Goal: Task Accomplishment & Management: Manage account settings

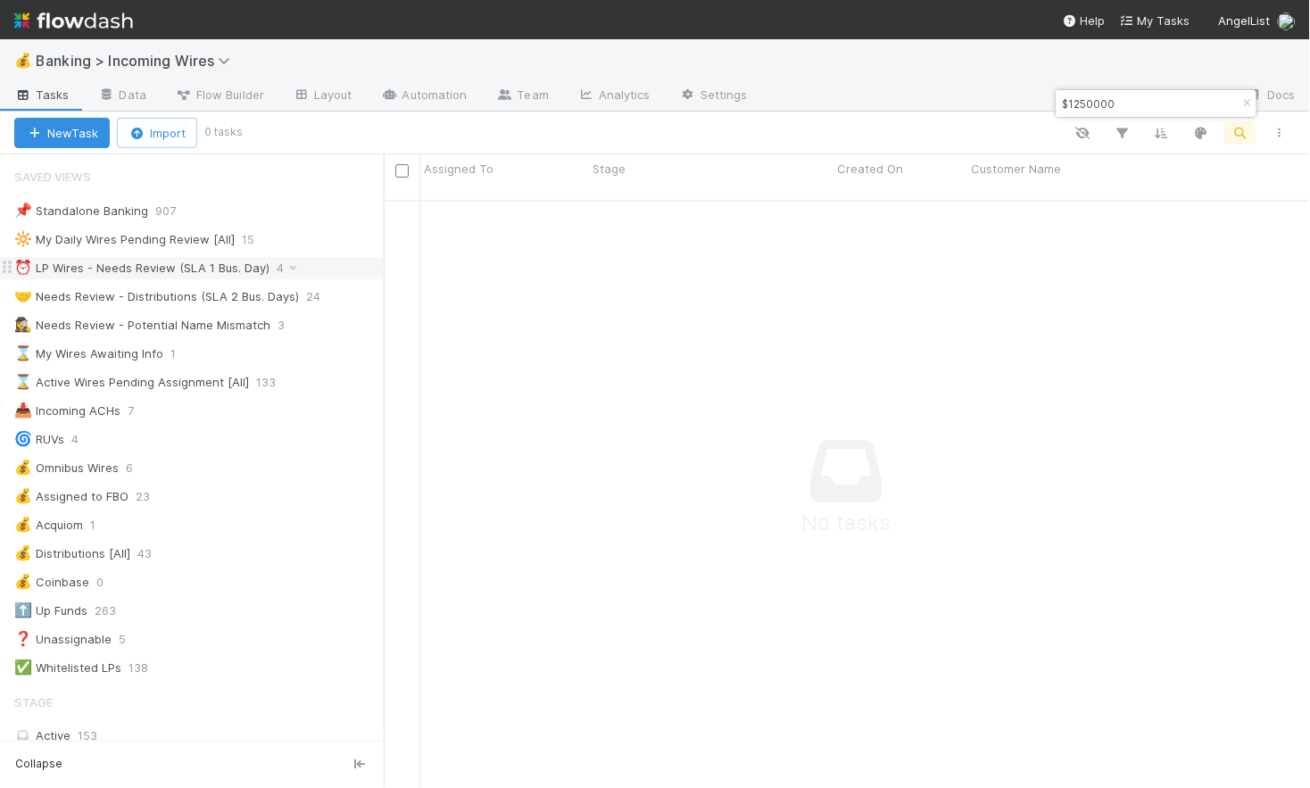
click at [128, 271] on div "⏰ LP Wires - Needs Review (SLA 1 Bus. Day)" at bounding box center [141, 268] width 255 height 22
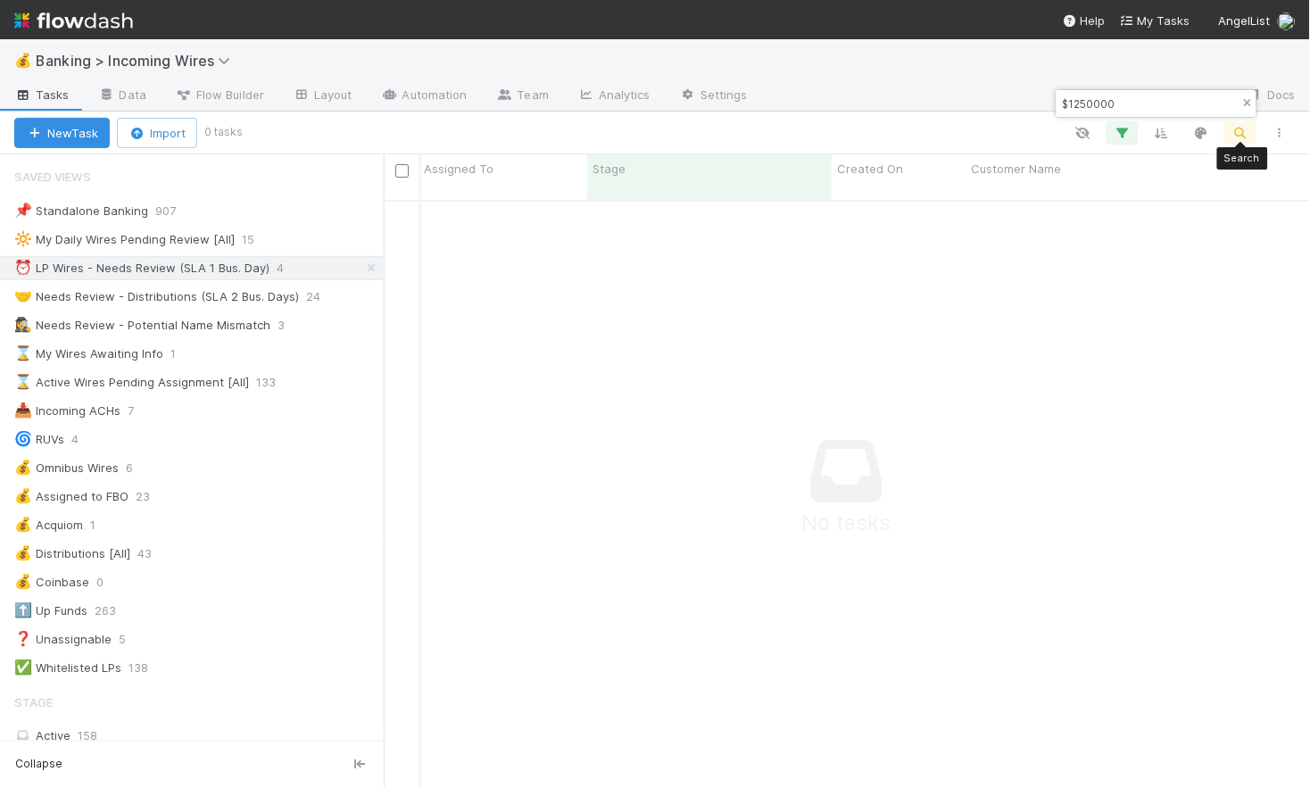
scroll to position [602, 926]
click at [1243, 101] on icon "button" at bounding box center [1248, 103] width 18 height 11
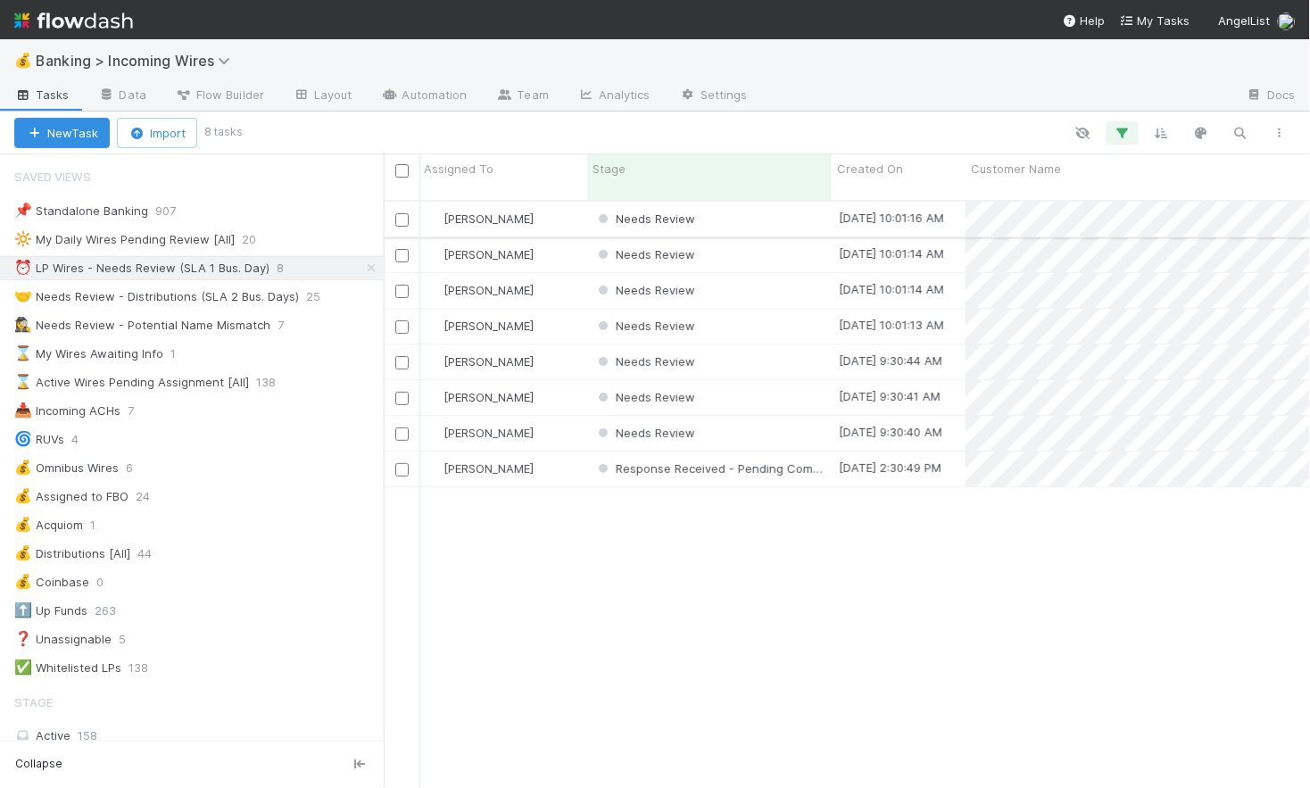
click at [783, 206] on div "Needs Review" at bounding box center [709, 219] width 245 height 35
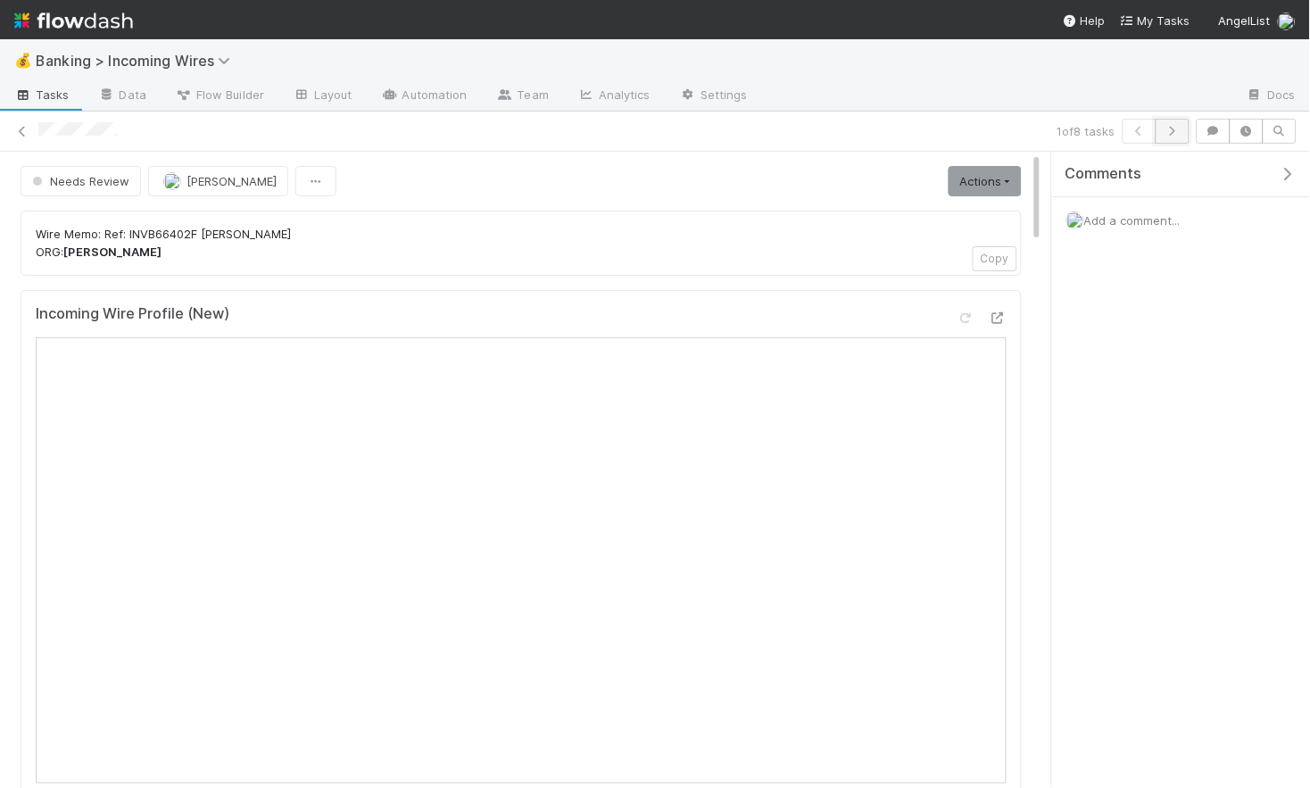
click at [1176, 126] on icon "button" at bounding box center [1173, 131] width 18 height 11
click at [1175, 129] on icon "button" at bounding box center [1173, 131] width 18 height 11
click at [1179, 130] on icon "button" at bounding box center [1173, 131] width 18 height 11
click at [1175, 131] on icon "button" at bounding box center [1173, 131] width 18 height 11
click at [1169, 129] on icon "button" at bounding box center [1173, 131] width 18 height 11
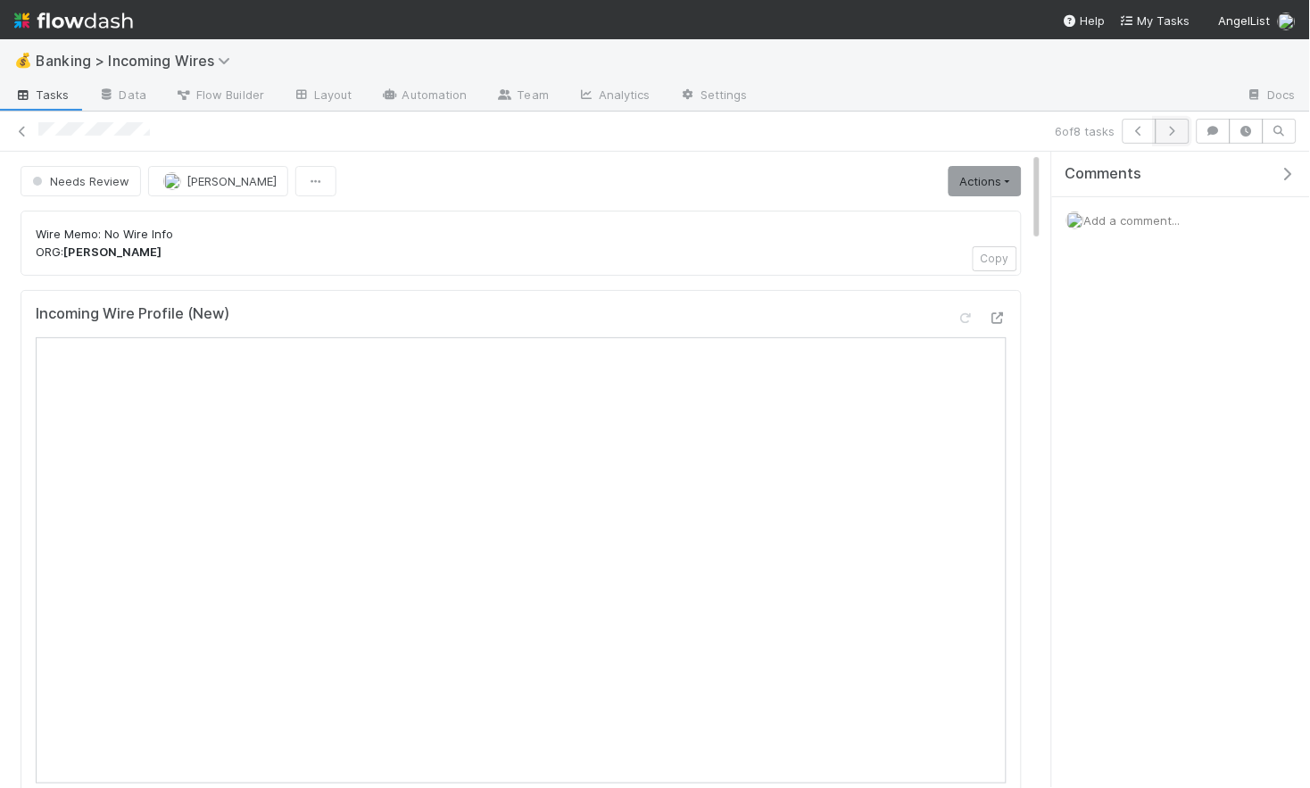
click at [1177, 128] on icon "button" at bounding box center [1173, 131] width 18 height 11
click at [1176, 132] on icon "button" at bounding box center [1173, 131] width 18 height 11
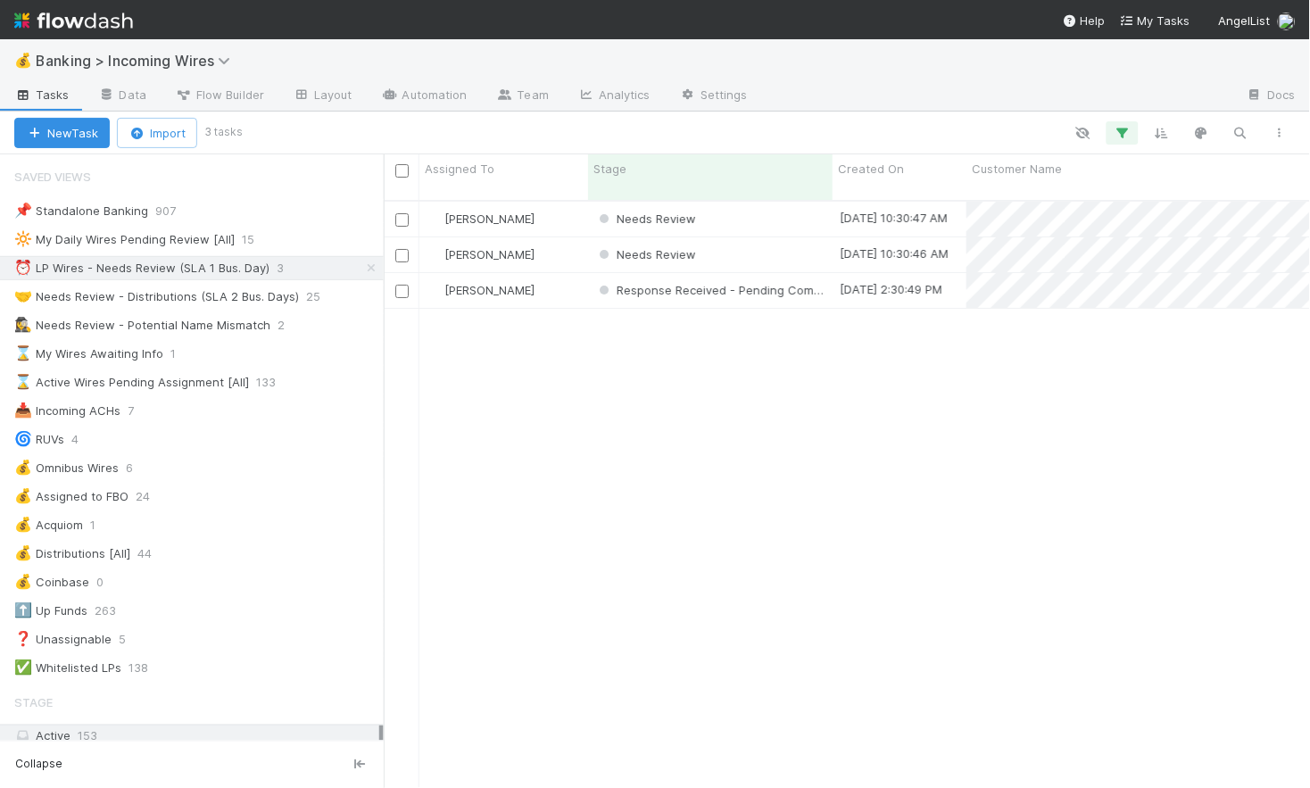
scroll to position [602, 926]
click at [766, 206] on div "Needs Review" at bounding box center [710, 219] width 245 height 35
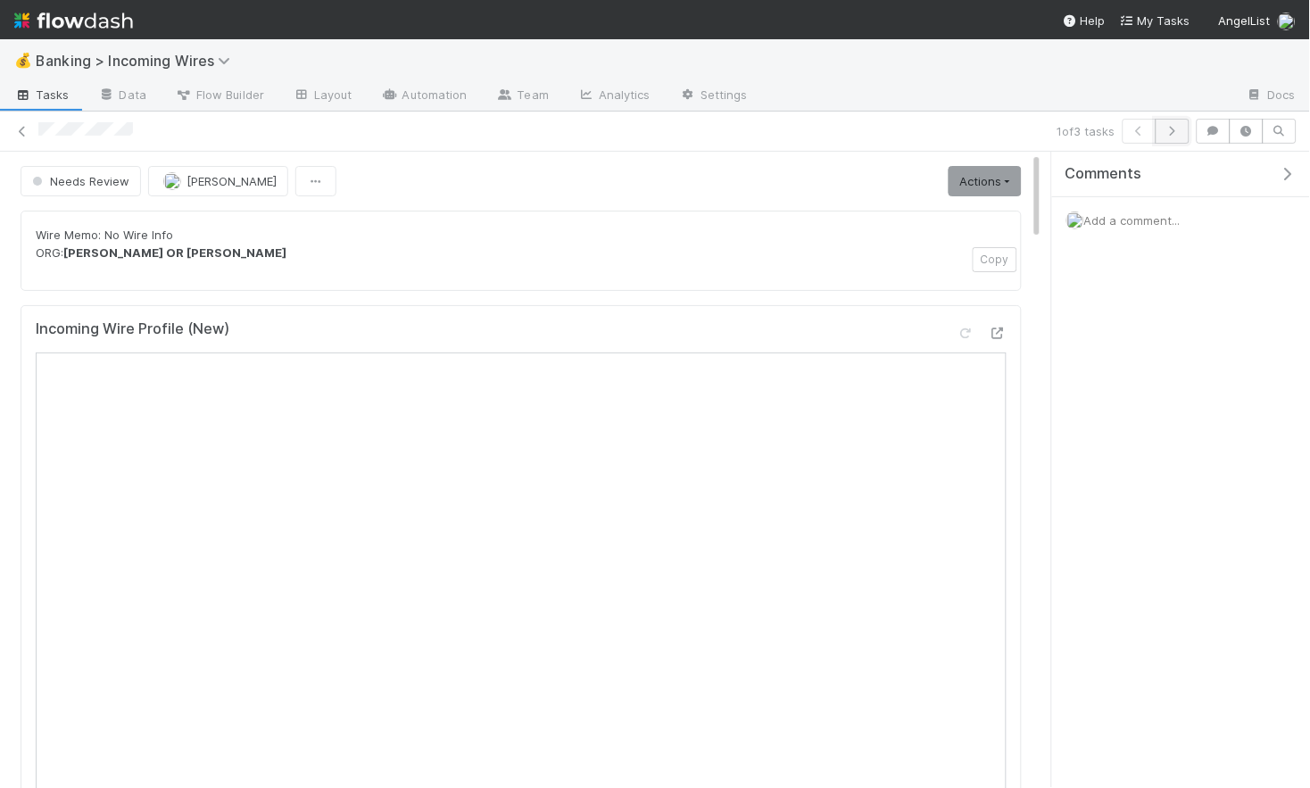
click at [1181, 129] on icon "button" at bounding box center [1173, 131] width 18 height 11
click at [1181, 137] on button "button" at bounding box center [1173, 131] width 34 height 25
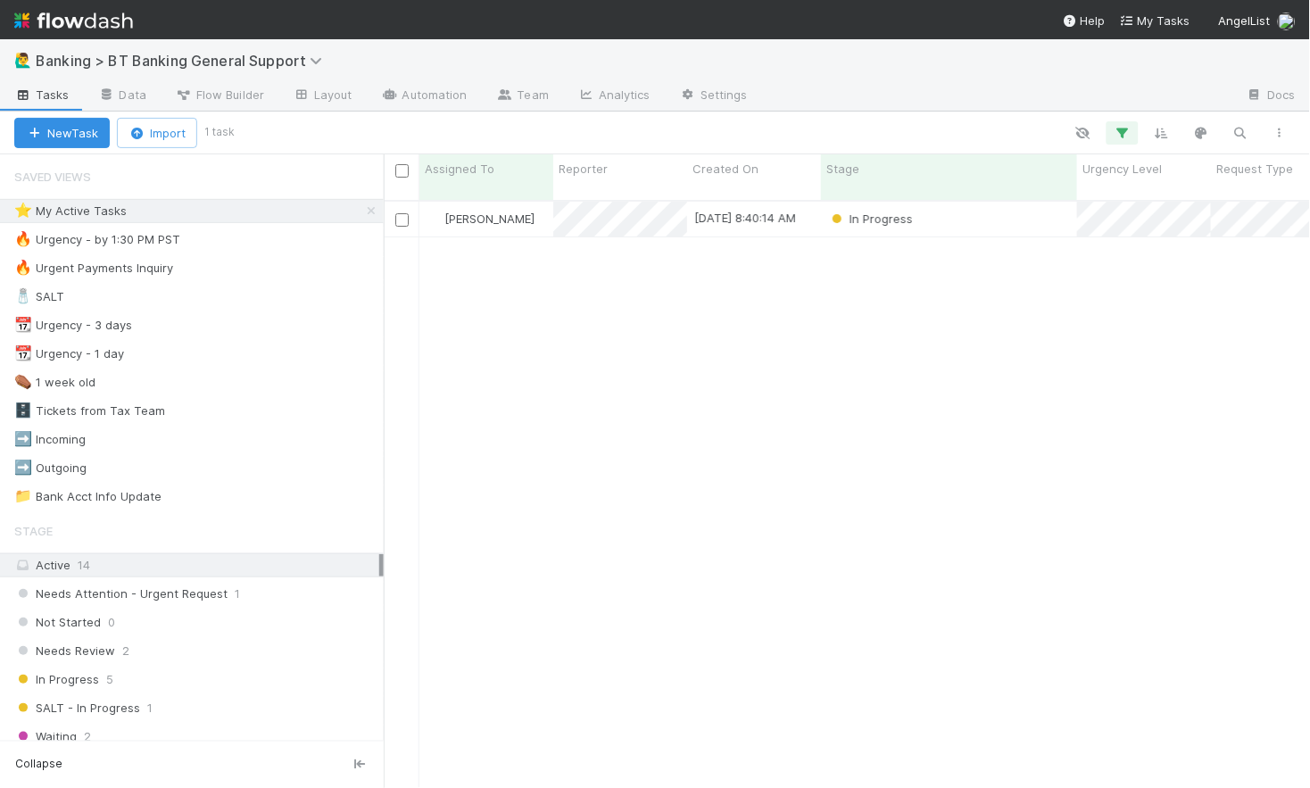
scroll to position [602, 926]
click at [976, 206] on div "In Progress" at bounding box center [949, 219] width 256 height 35
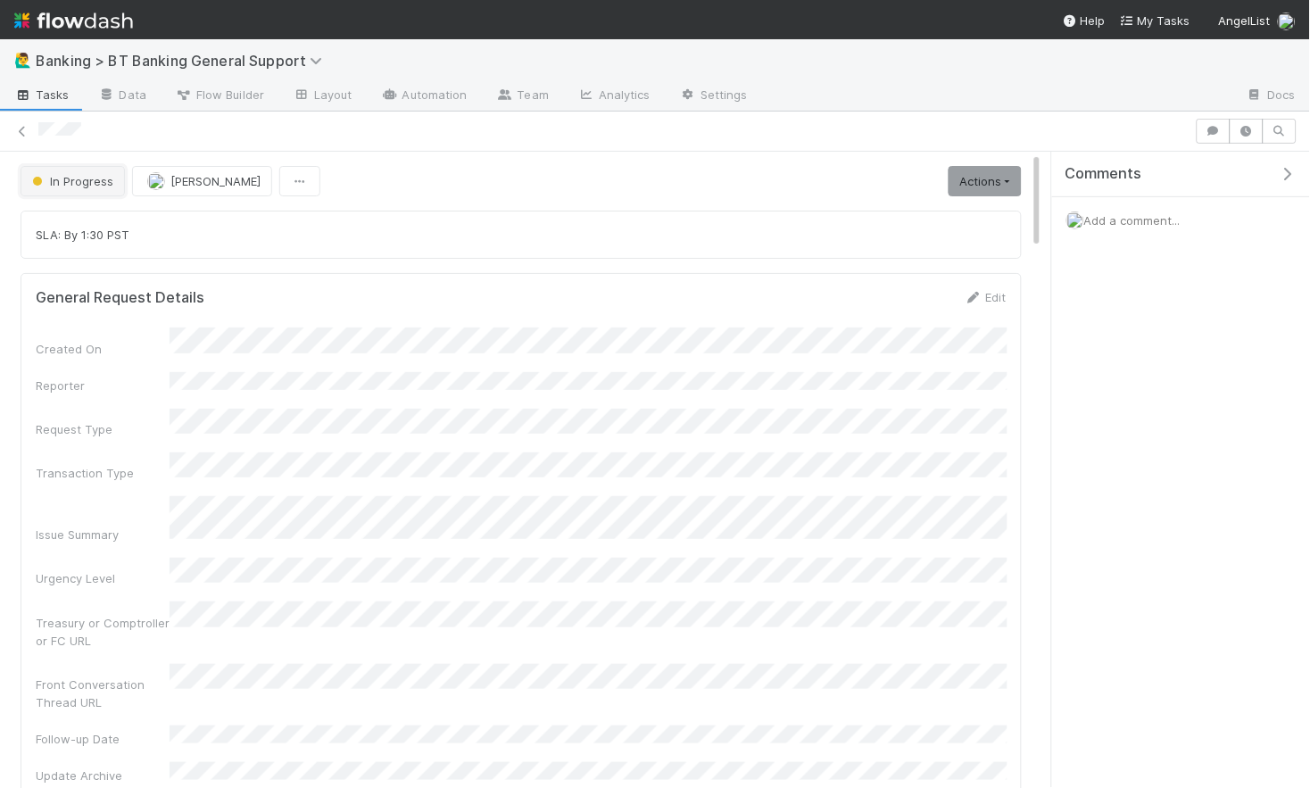
click at [85, 190] on button "In Progress" at bounding box center [73, 181] width 104 height 30
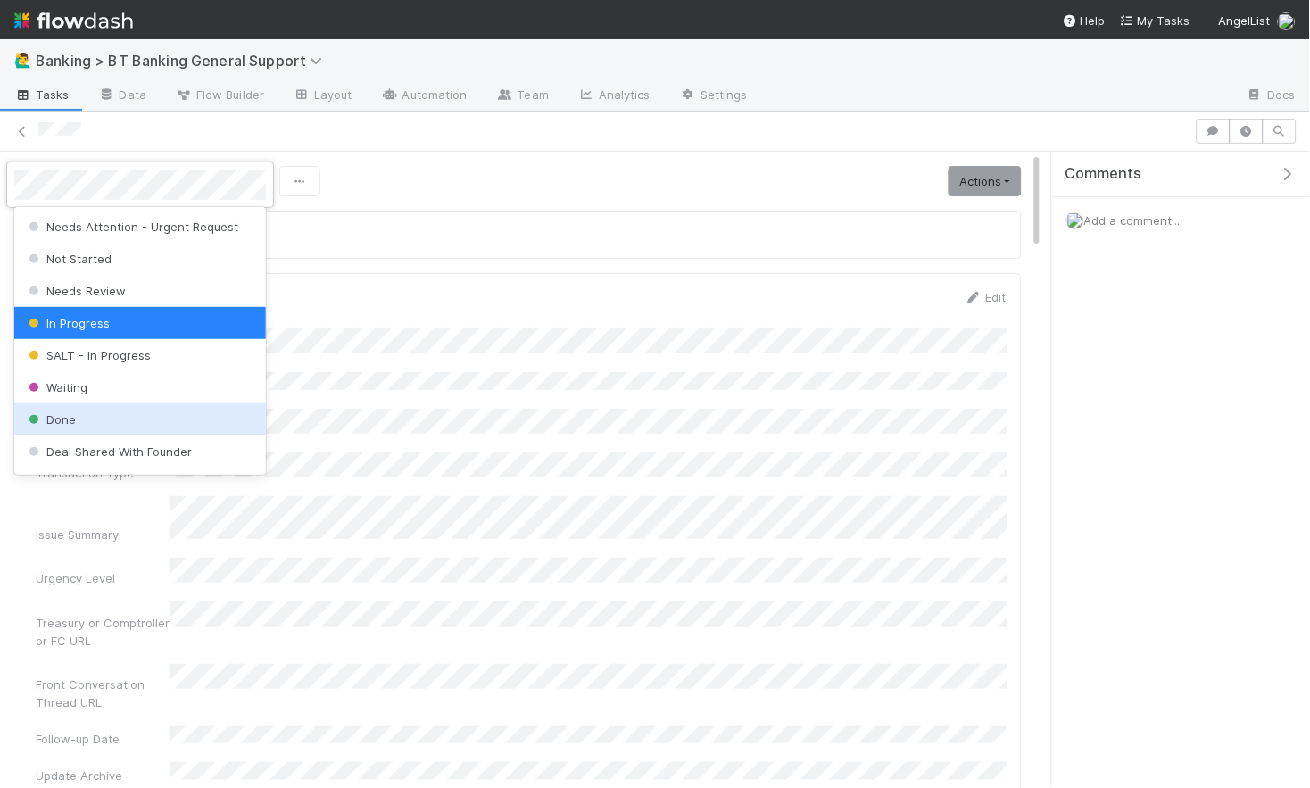
click at [73, 407] on div "Done" at bounding box center [140, 419] width 252 height 32
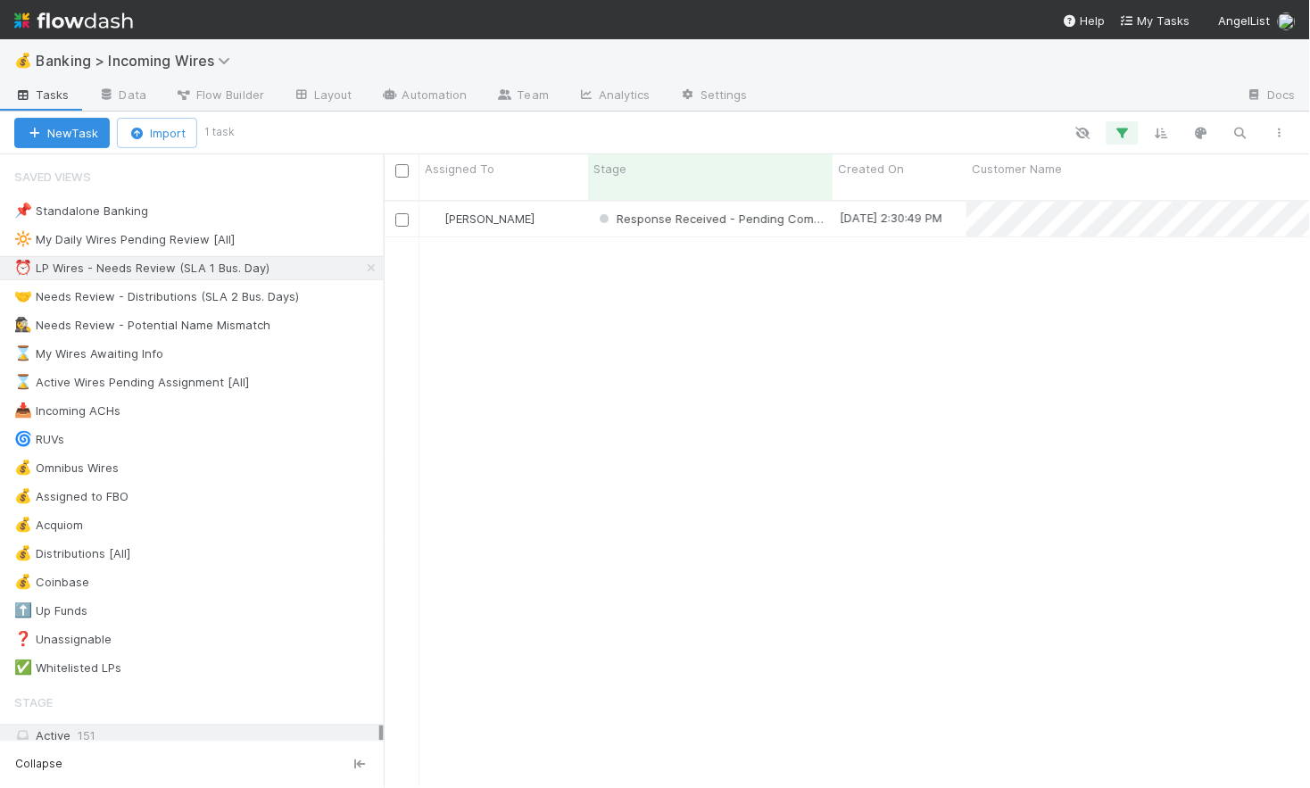
scroll to position [602, 926]
click at [145, 294] on div "🤝 Needs Review - Distributions (SLA 2 Bus. Days)" at bounding box center [156, 297] width 285 height 22
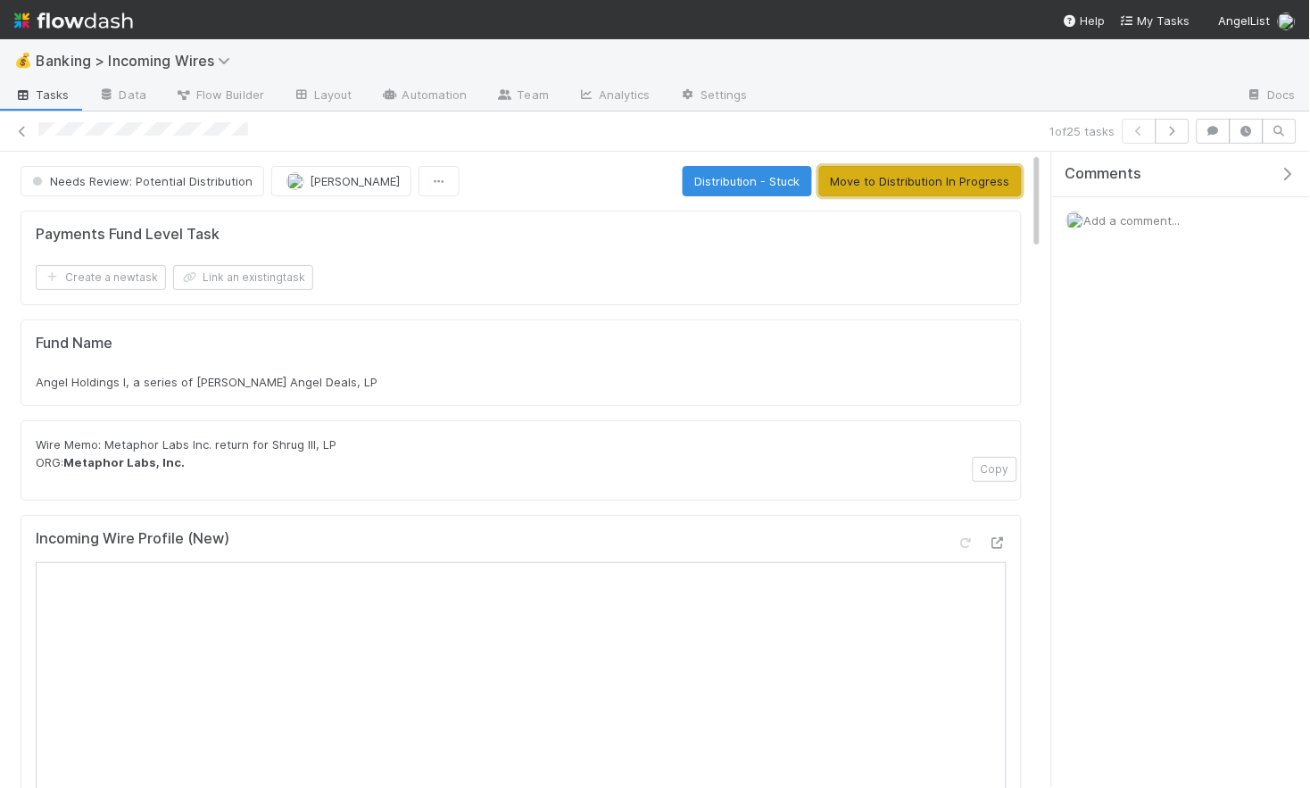
drag, startPoint x: 924, startPoint y: 185, endPoint x: 820, endPoint y: 222, distance: 110.1
click at [924, 186] on button "Move to Distribution In Progress" at bounding box center [920, 181] width 203 height 30
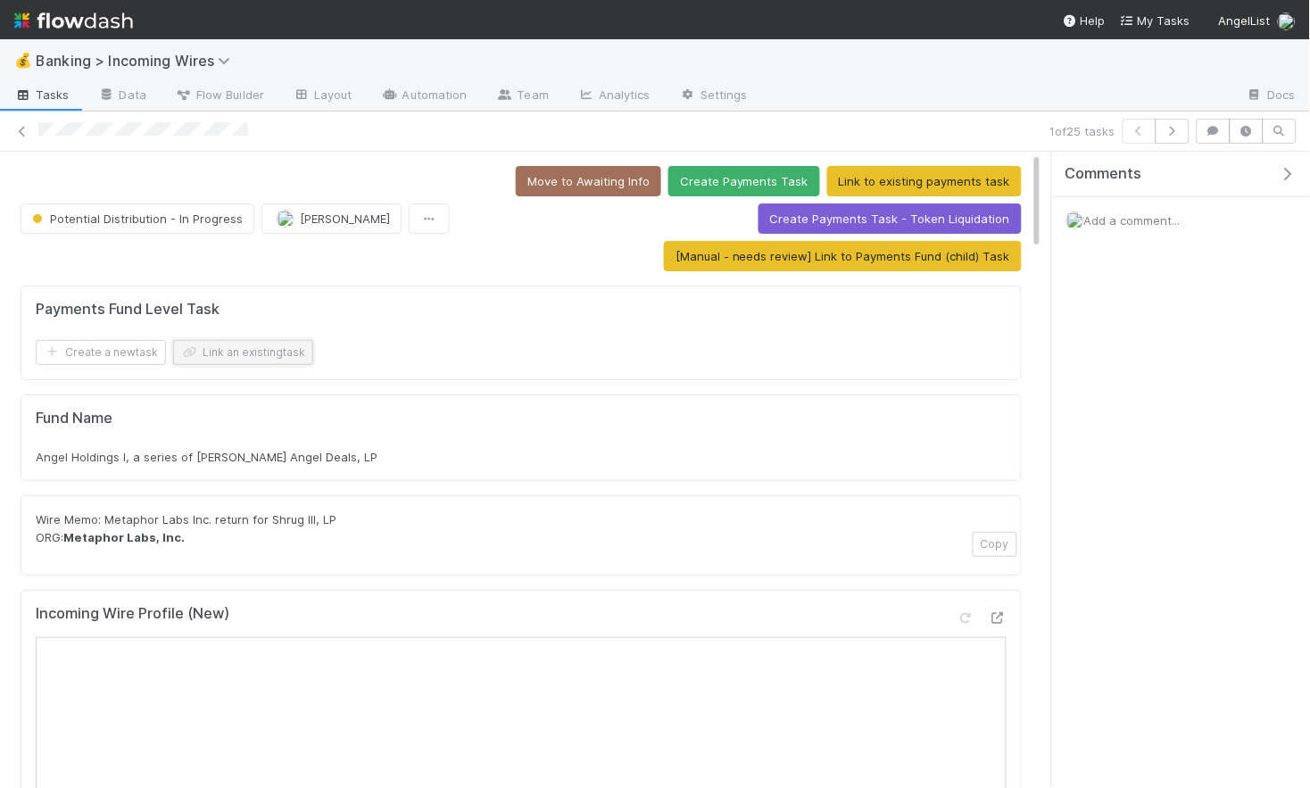
click at [270, 353] on button "Link an existing task" at bounding box center [243, 352] width 140 height 25
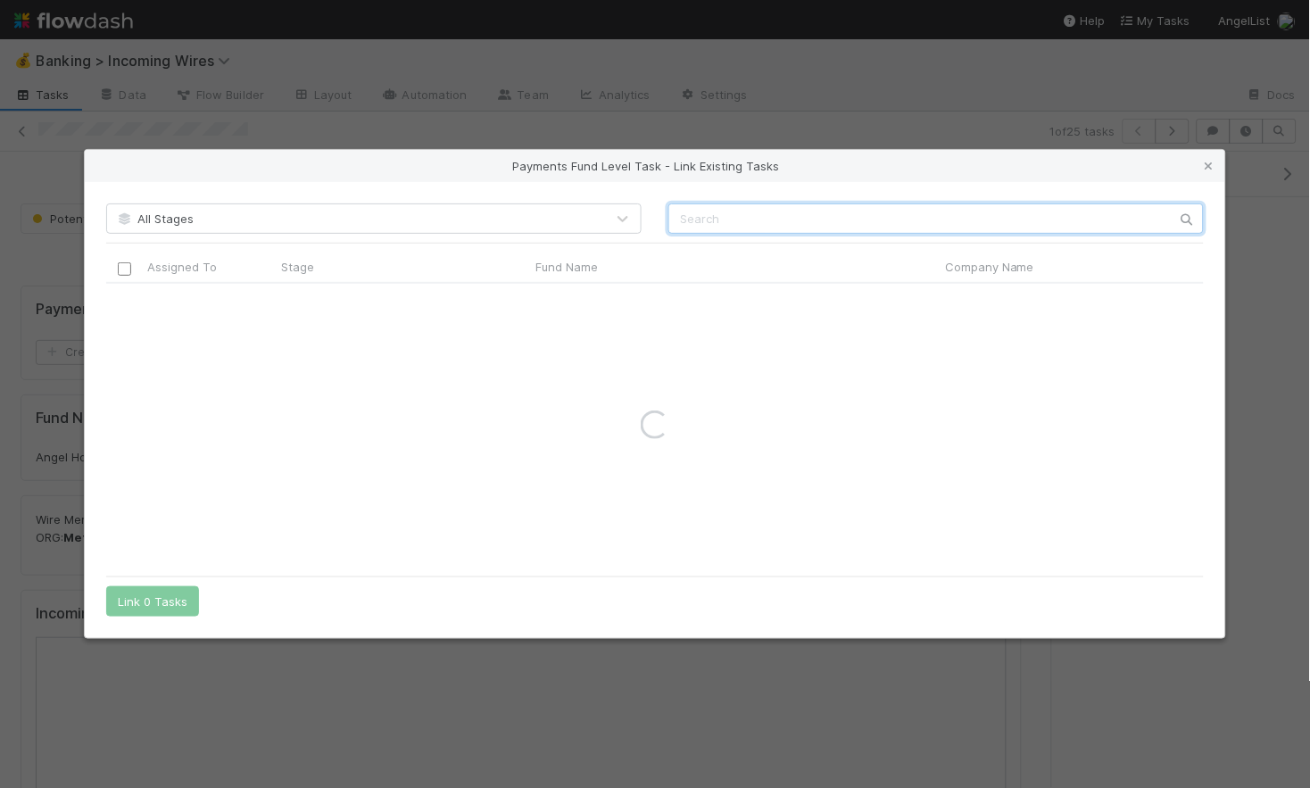
click at [868, 208] on input "text" at bounding box center [935, 218] width 535 height 30
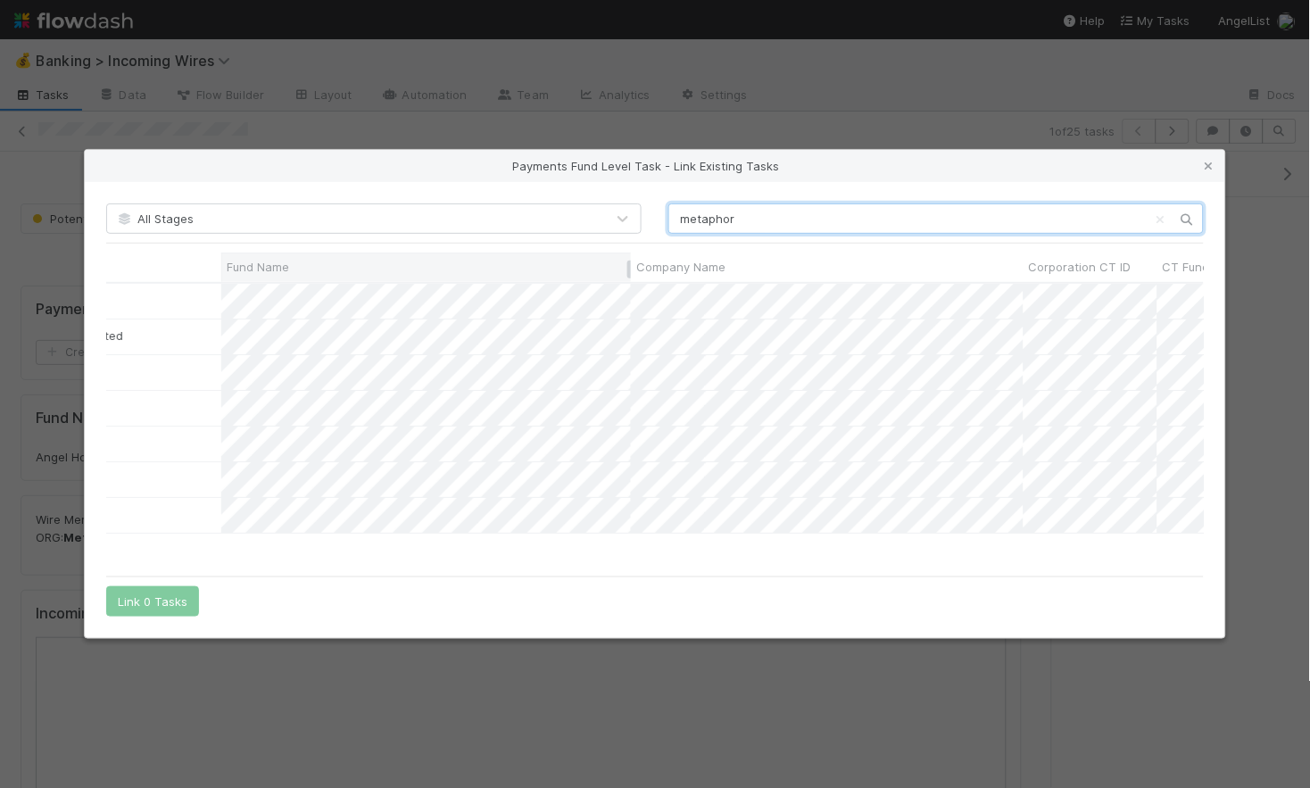
scroll to position [0, 317]
type input "metaphor"
click at [1212, 164] on icon at bounding box center [1209, 167] width 18 height 12
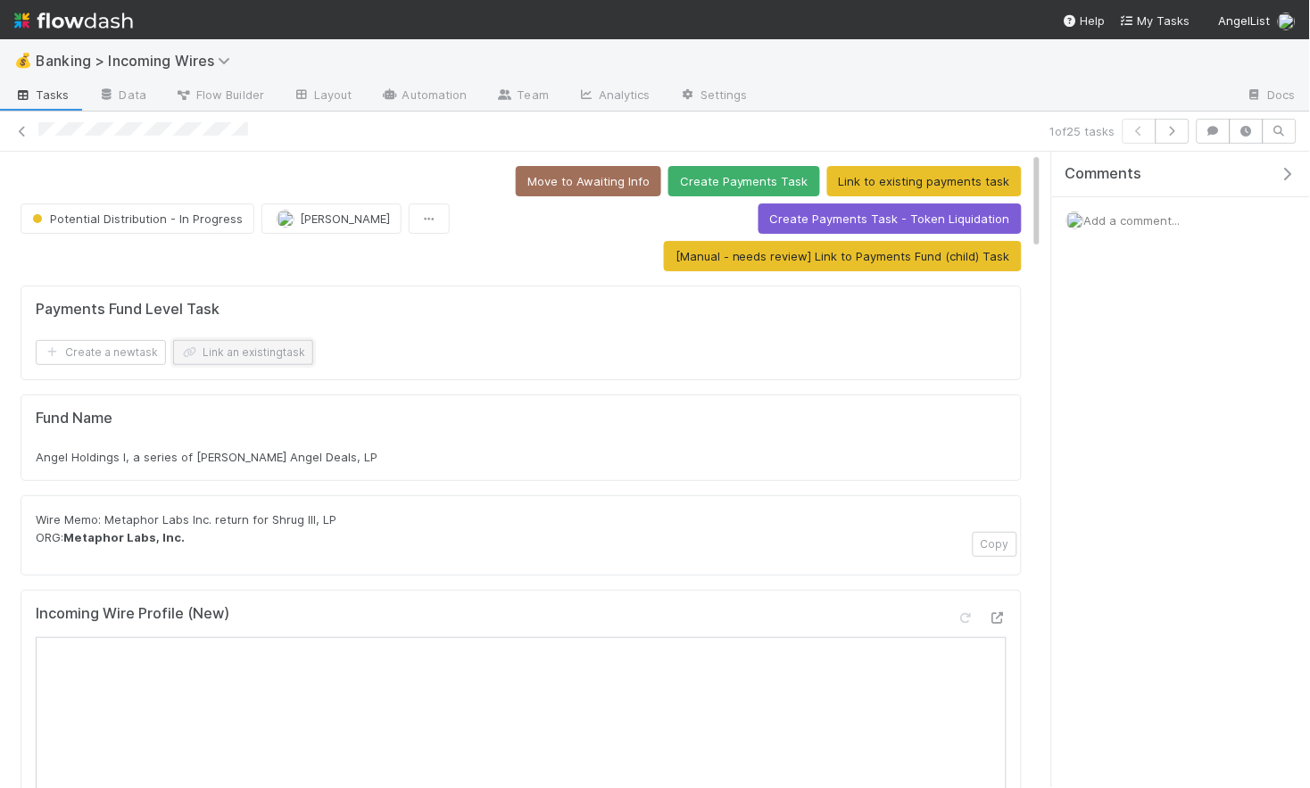
click at [251, 347] on button "Link an existing task" at bounding box center [243, 352] width 140 height 25
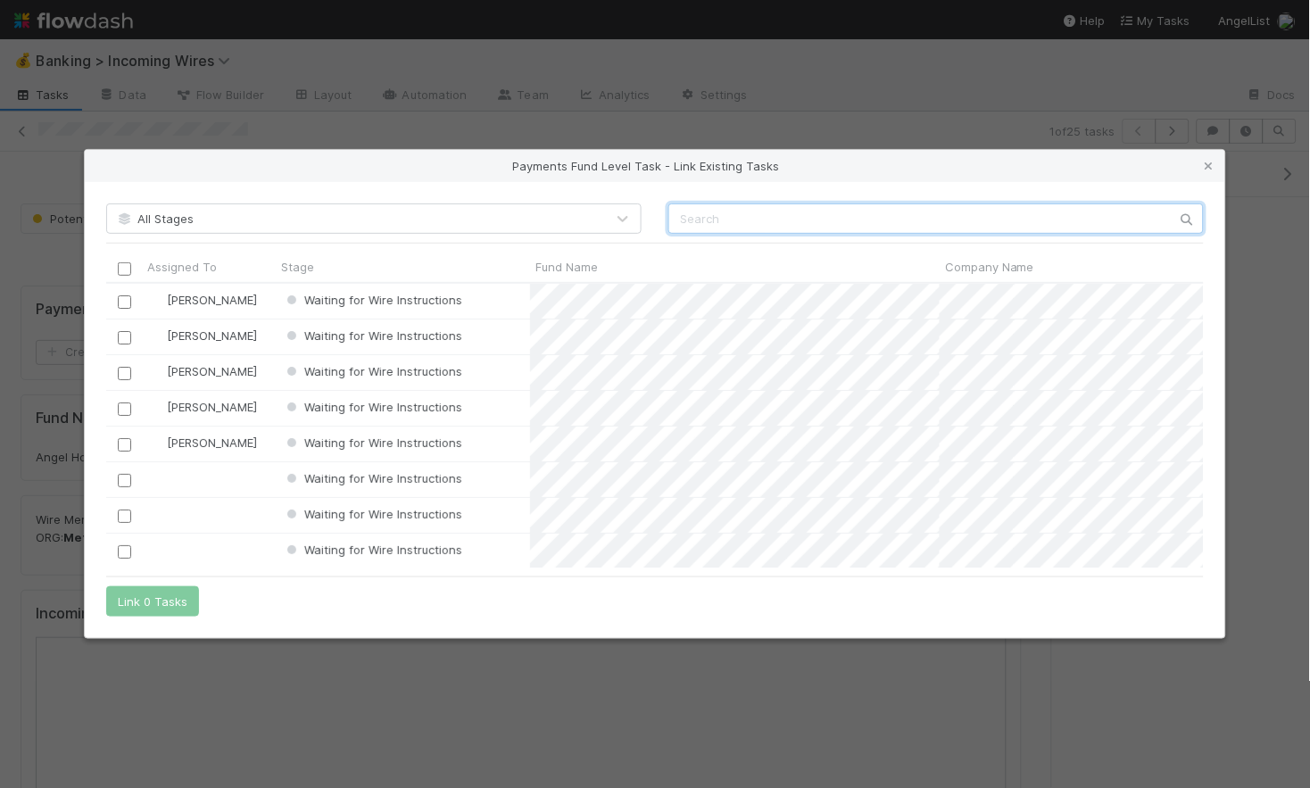
scroll to position [284, 1098]
click at [733, 227] on input "text" at bounding box center [935, 218] width 535 height 30
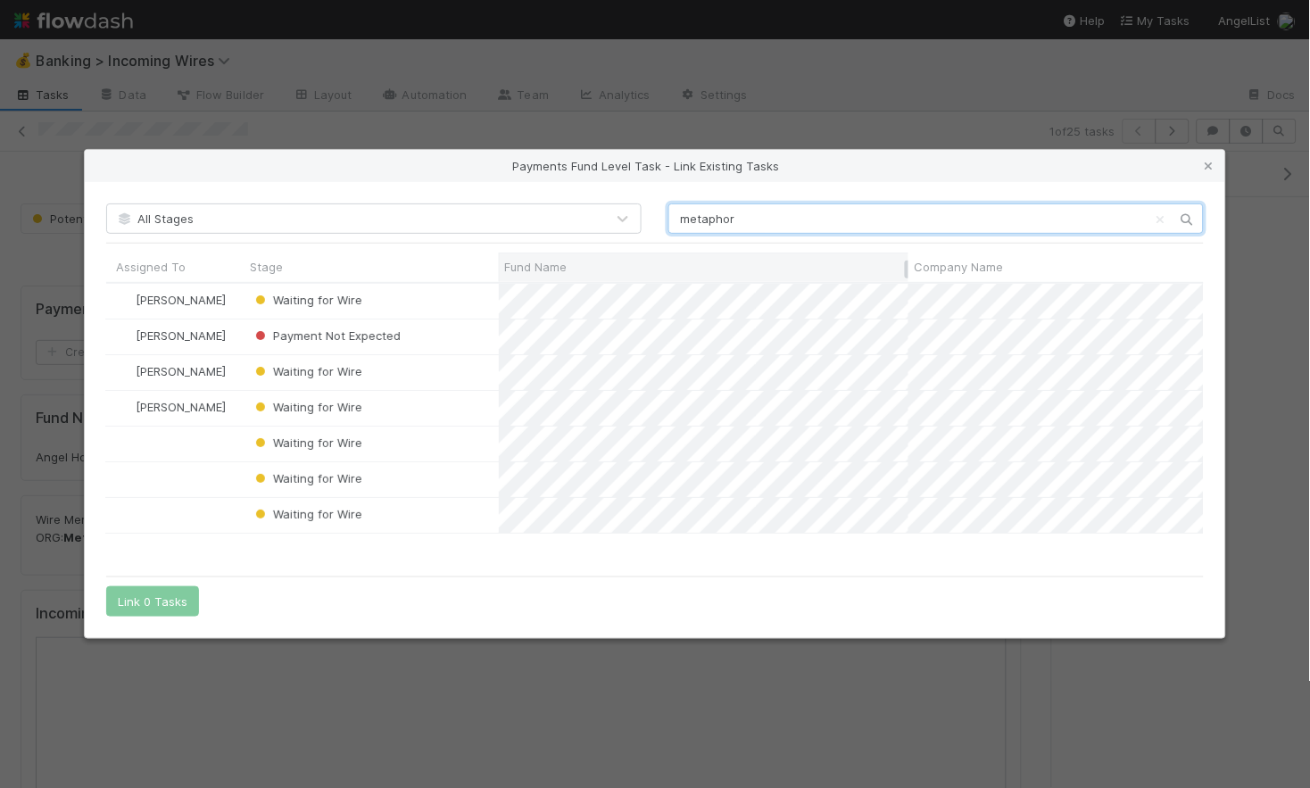
scroll to position [0, 0]
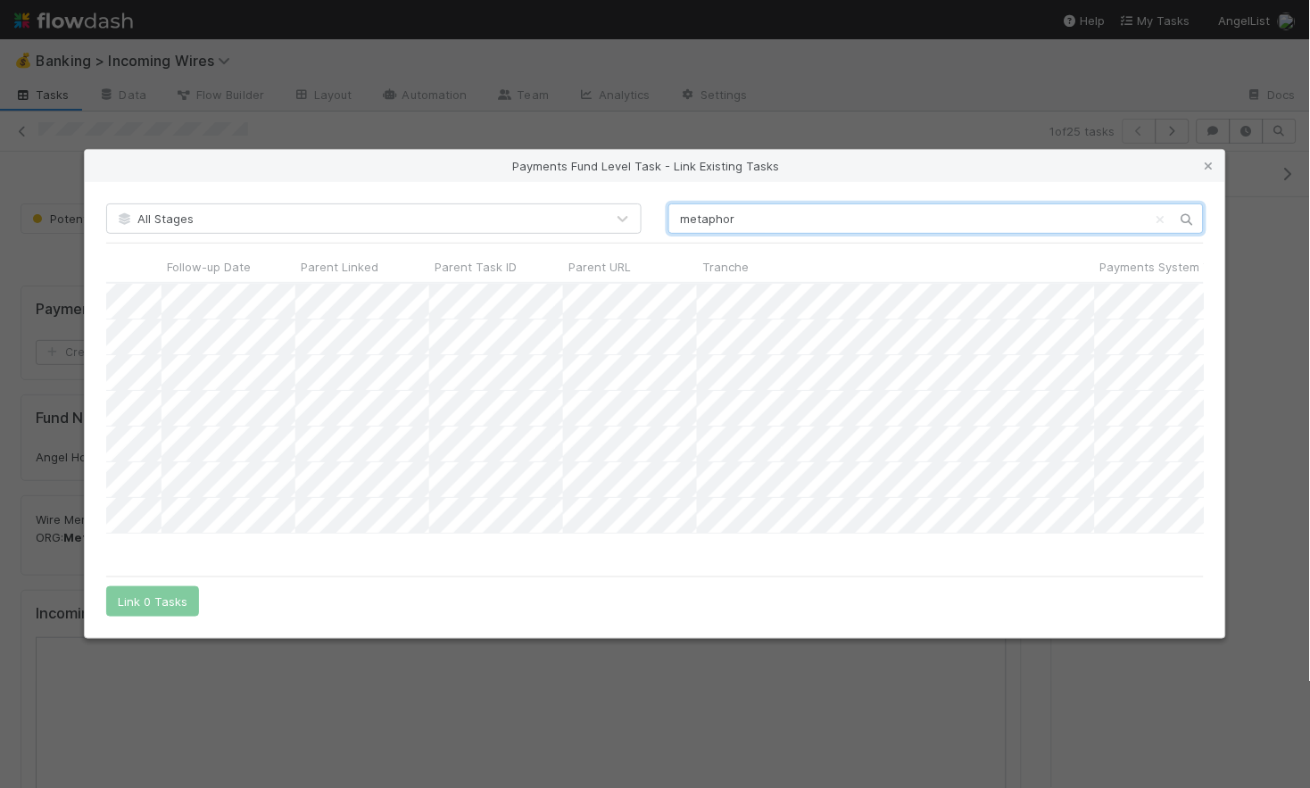
type input "metaphor"
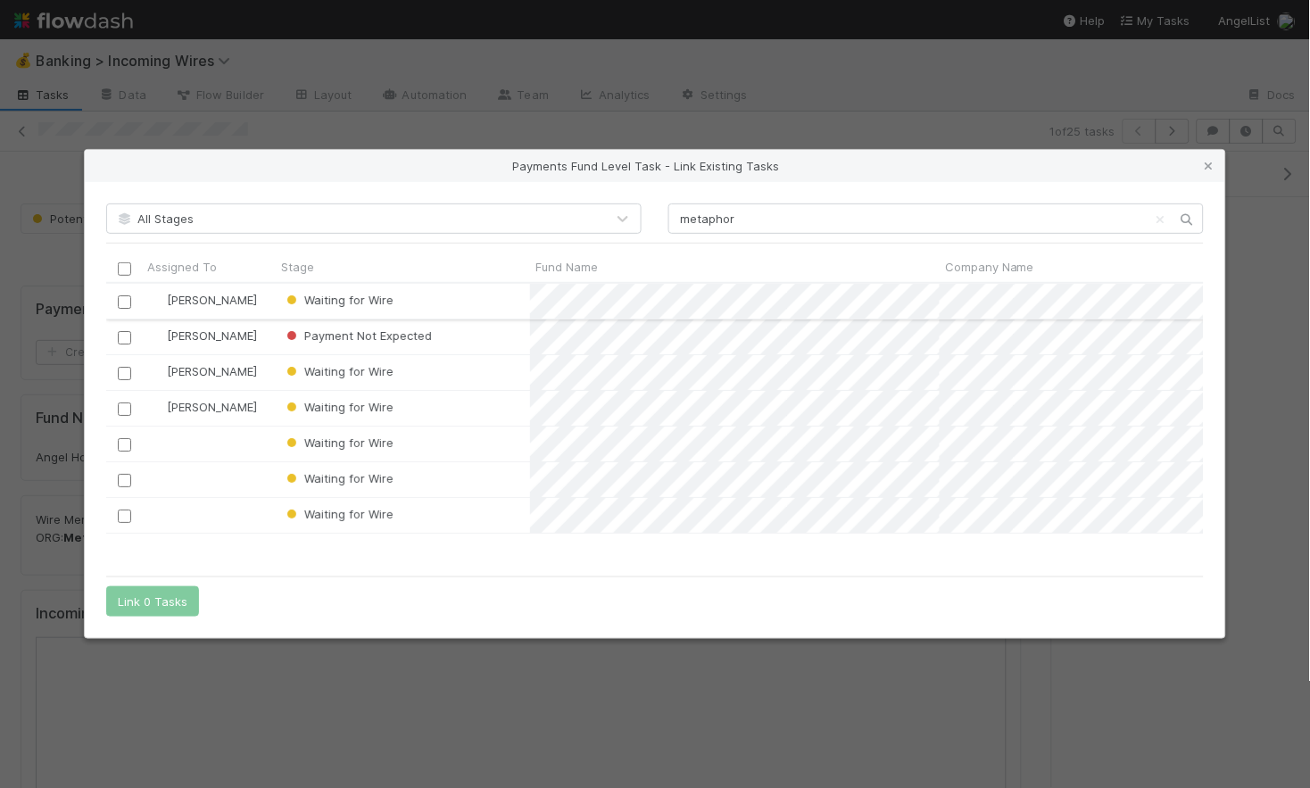
click at [123, 301] on input "checkbox" at bounding box center [124, 301] width 13 height 13
click at [164, 597] on button "Link 1 Task" at bounding box center [148, 601] width 85 height 30
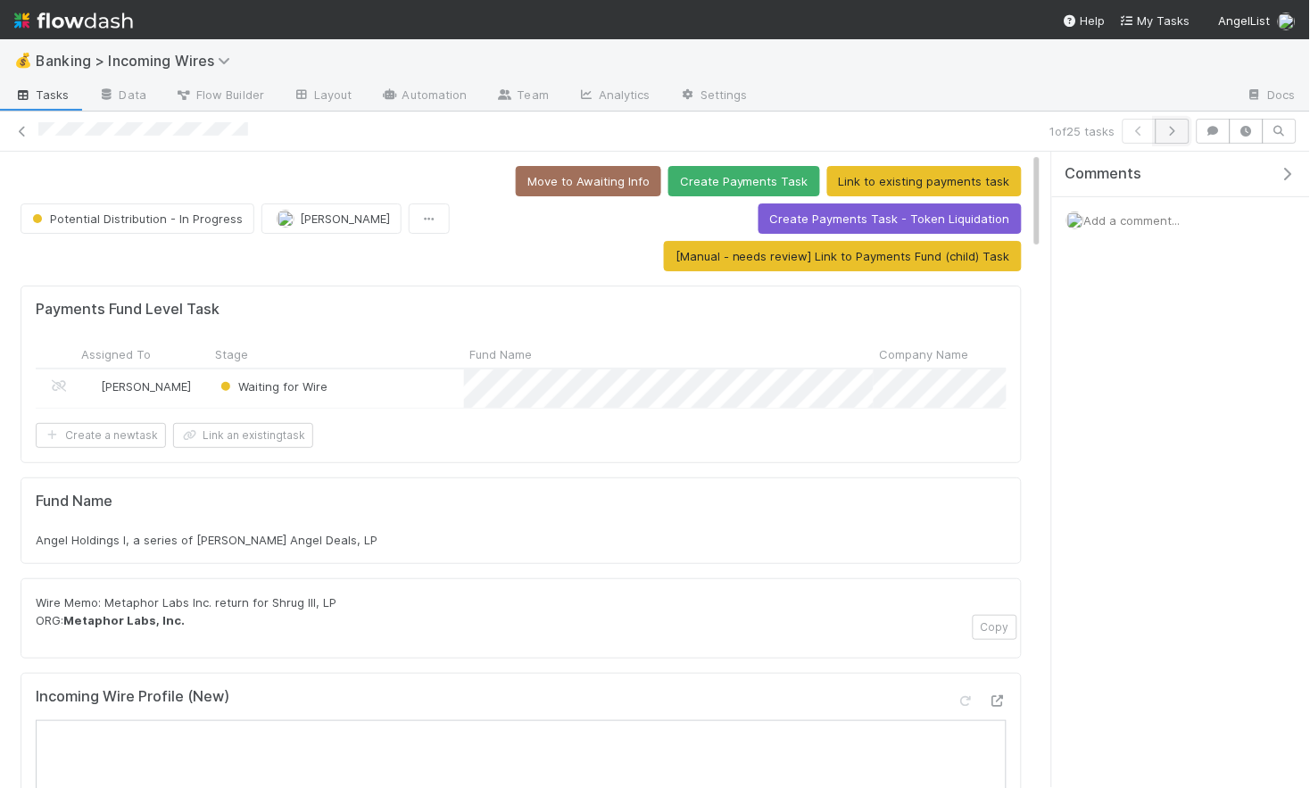
click at [1181, 135] on icon "button" at bounding box center [1173, 131] width 18 height 11
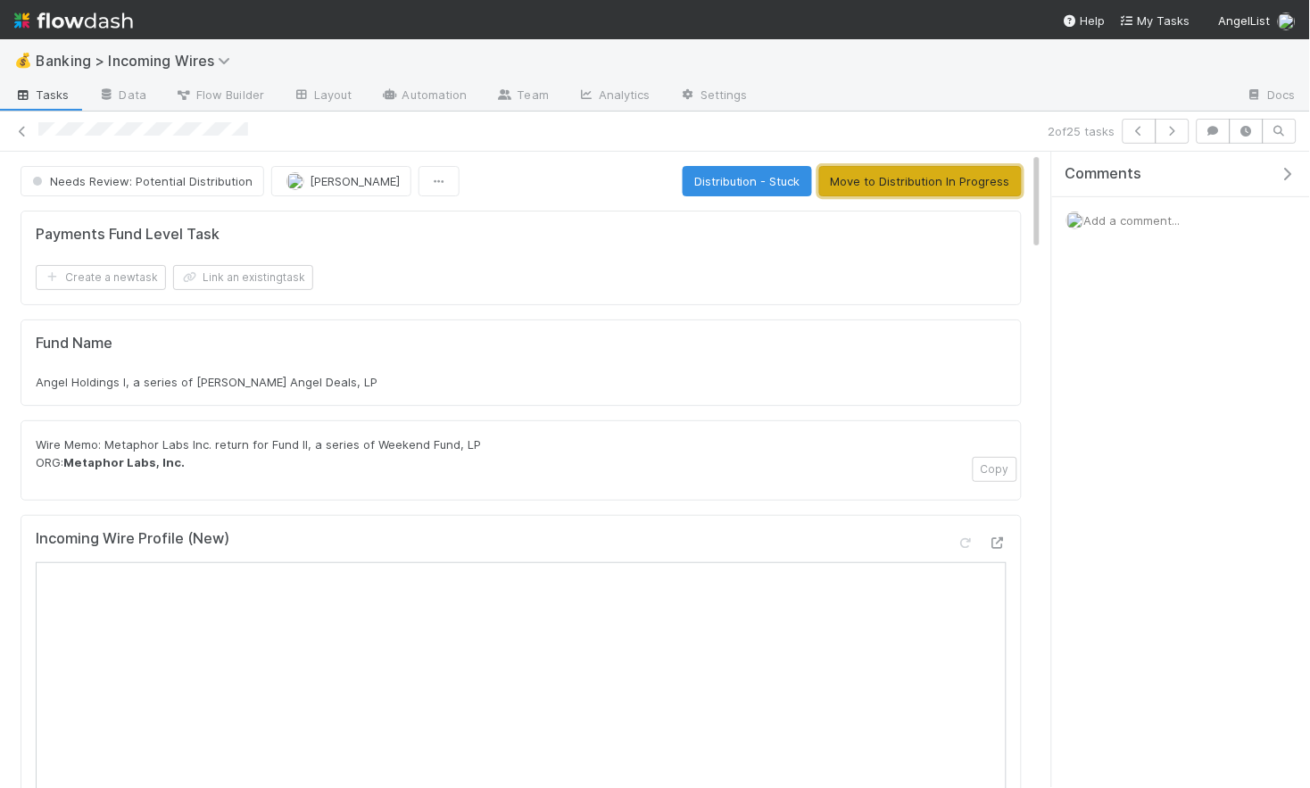
click at [984, 176] on button "Move to Distribution In Progress" at bounding box center [920, 181] width 203 height 30
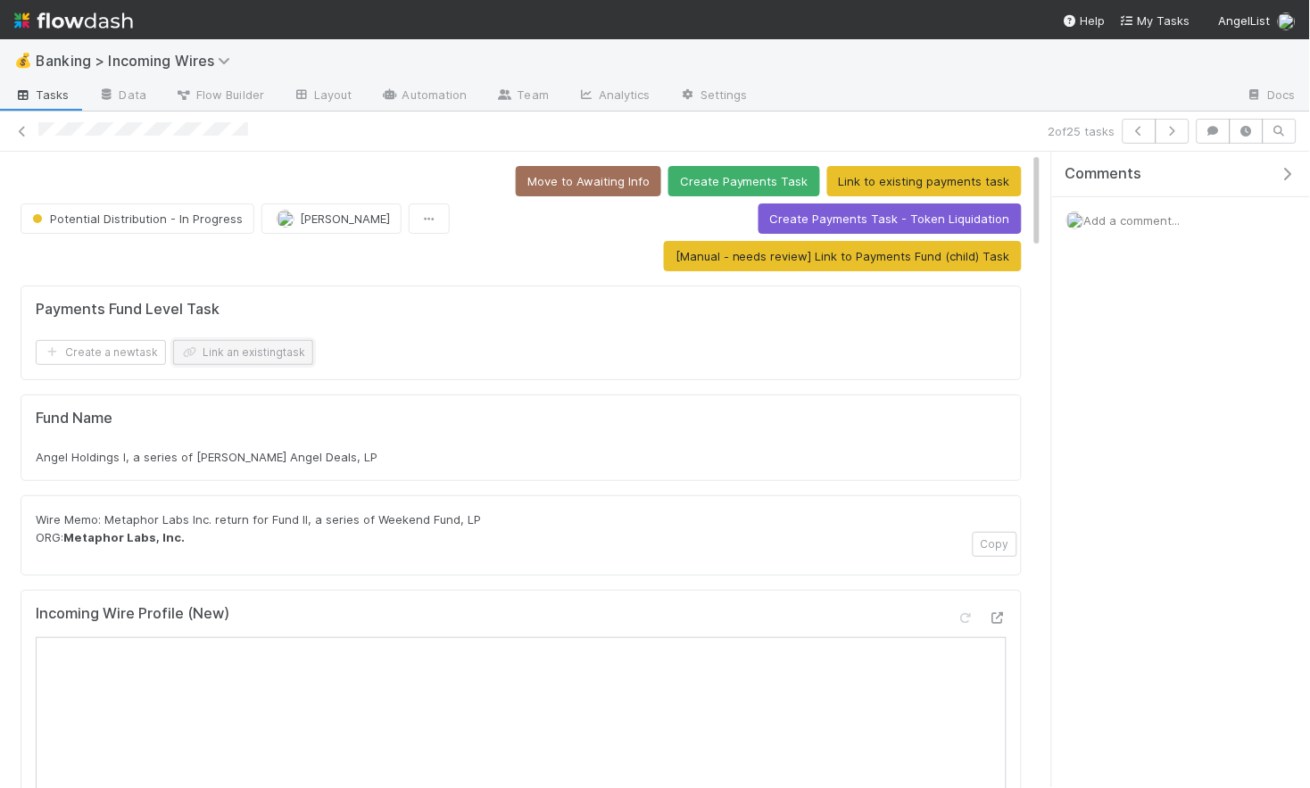
click at [266, 353] on button "Link an existing task" at bounding box center [243, 352] width 140 height 25
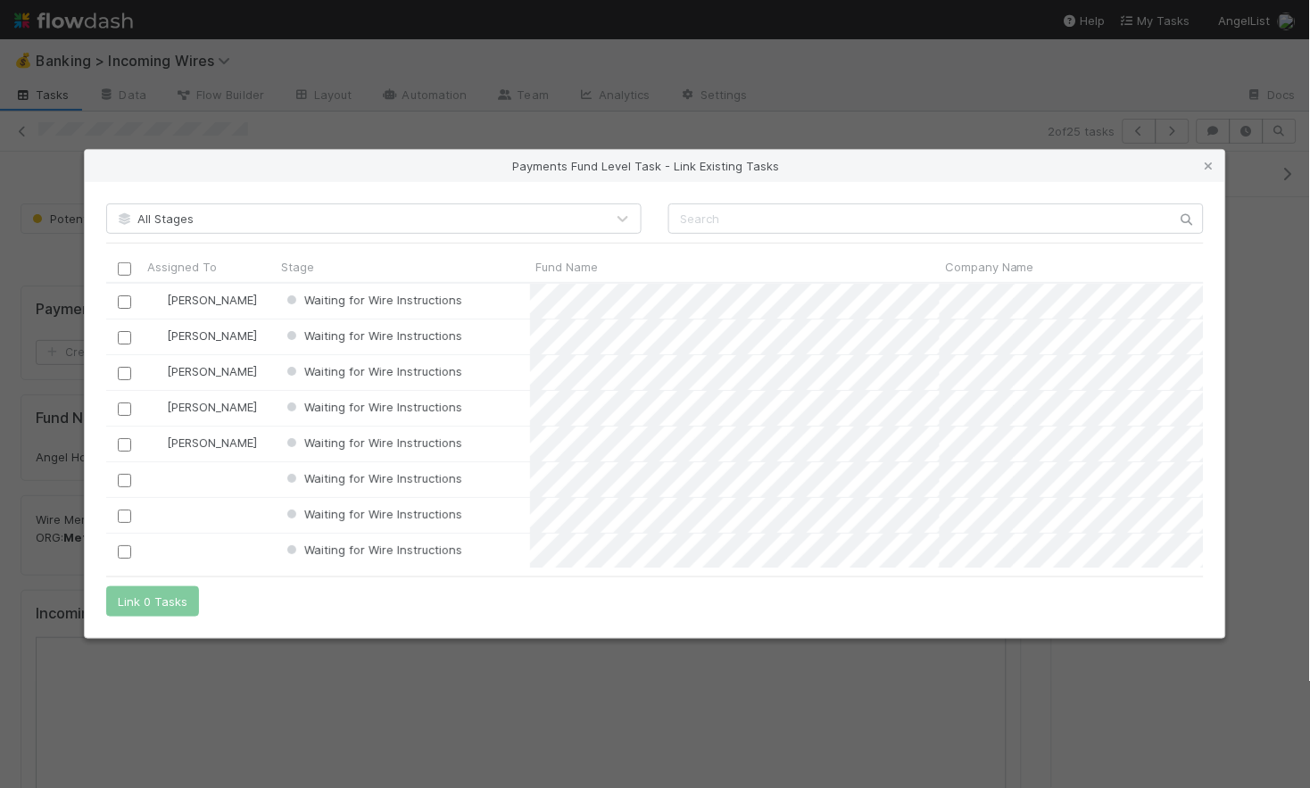
scroll to position [284, 1098]
click at [711, 219] on input "text" at bounding box center [935, 218] width 535 height 30
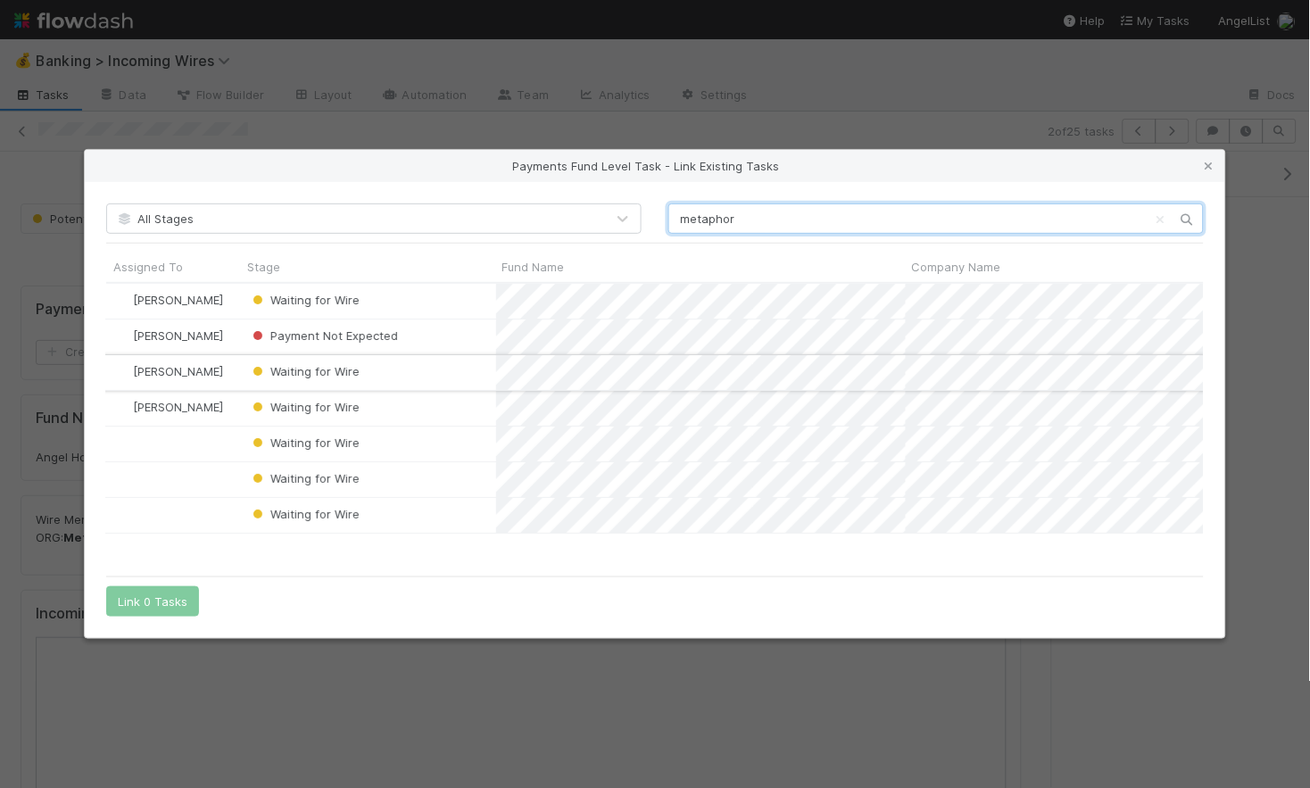
scroll to position [0, 0]
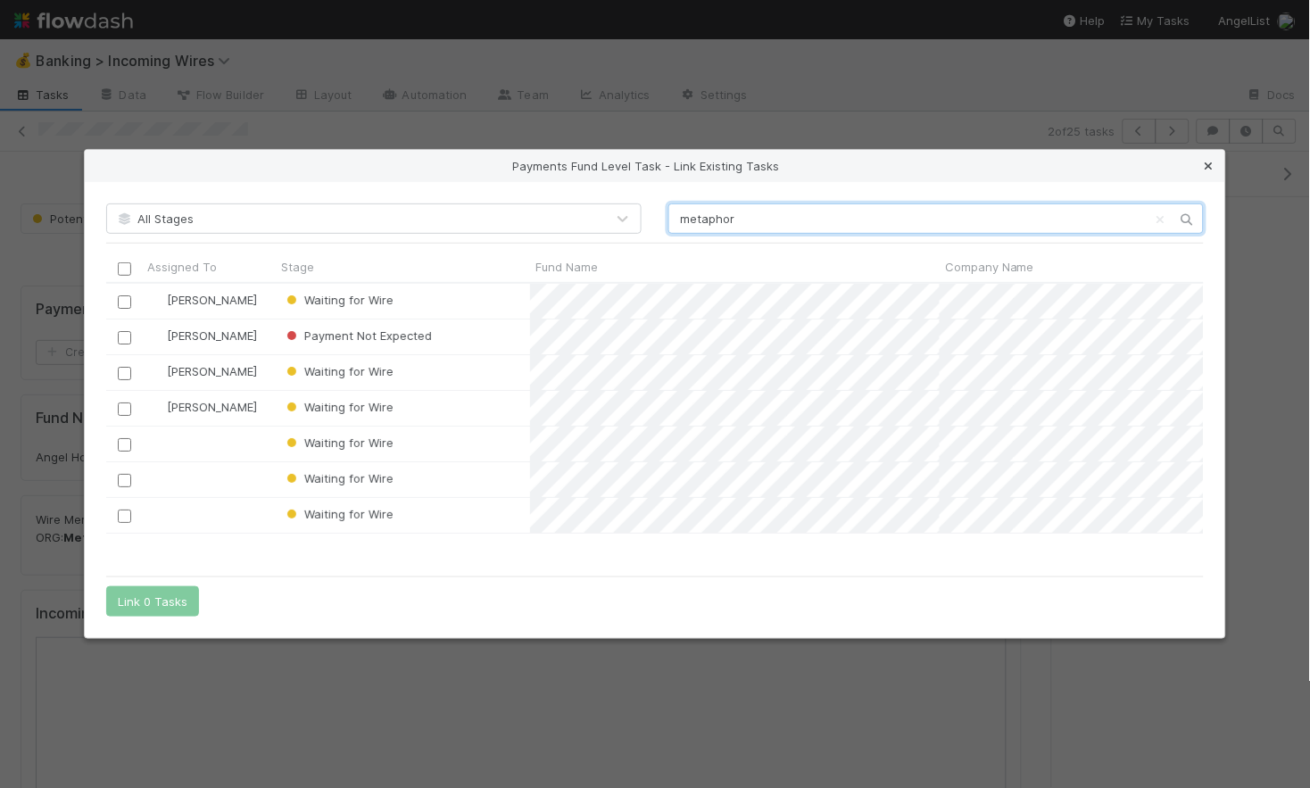
type input "metaphor"
click at [1209, 166] on icon at bounding box center [1209, 167] width 18 height 12
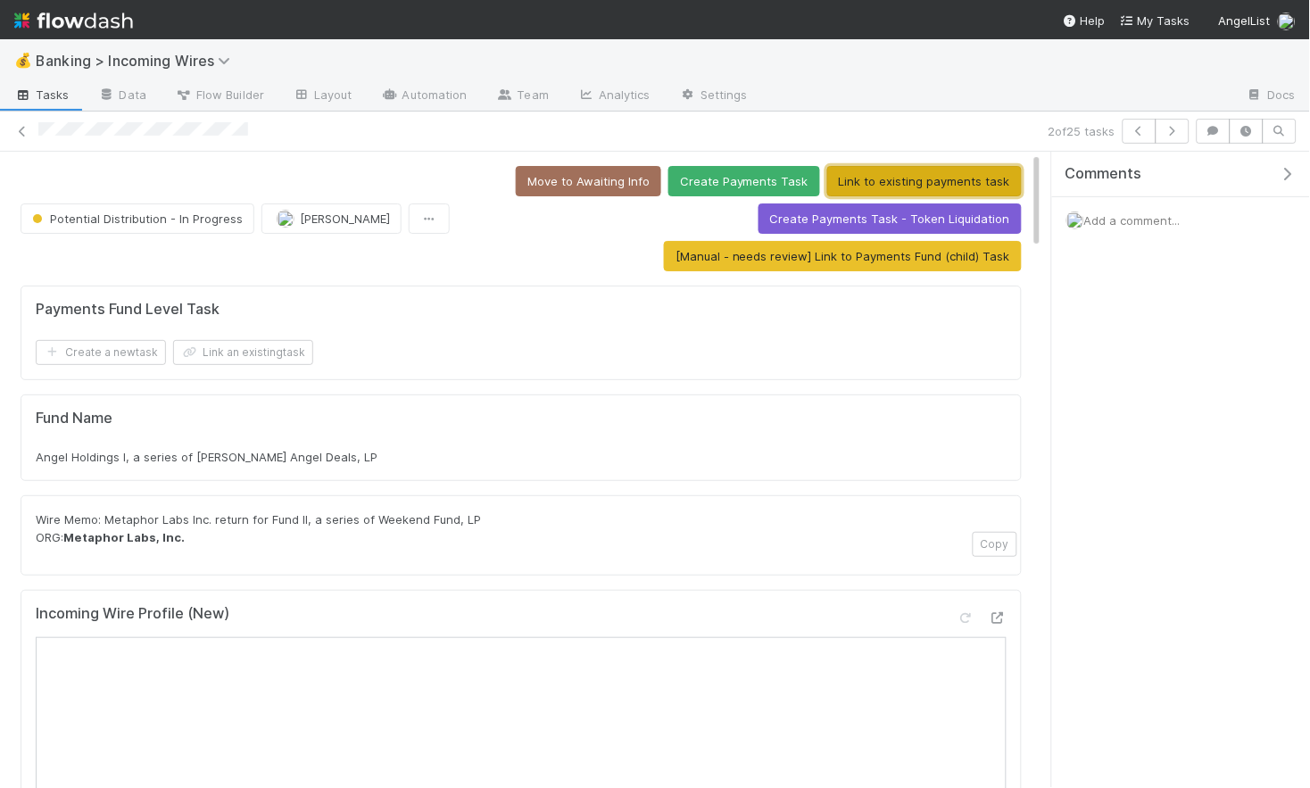
click at [875, 178] on button "Link to existing payments task" at bounding box center [924, 181] width 195 height 30
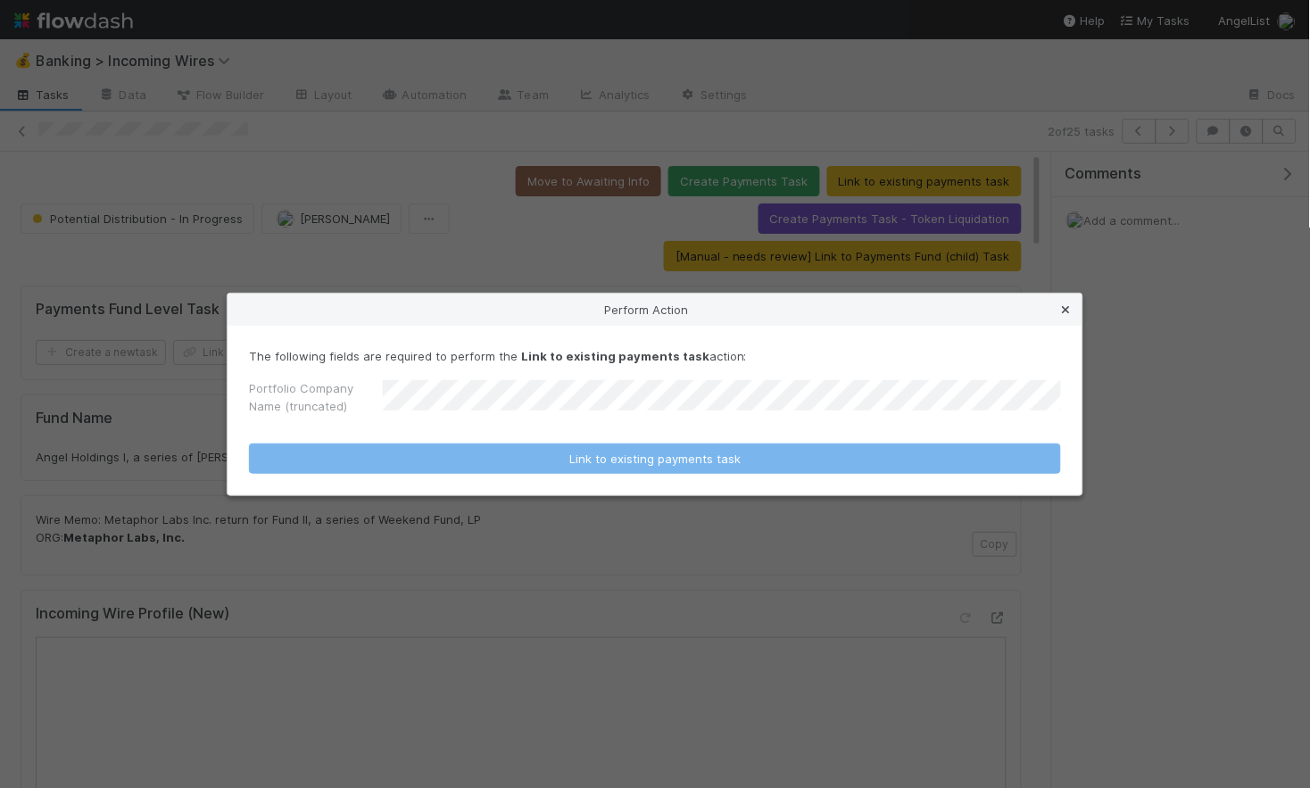
click at [1066, 308] on icon at bounding box center [1067, 310] width 18 height 12
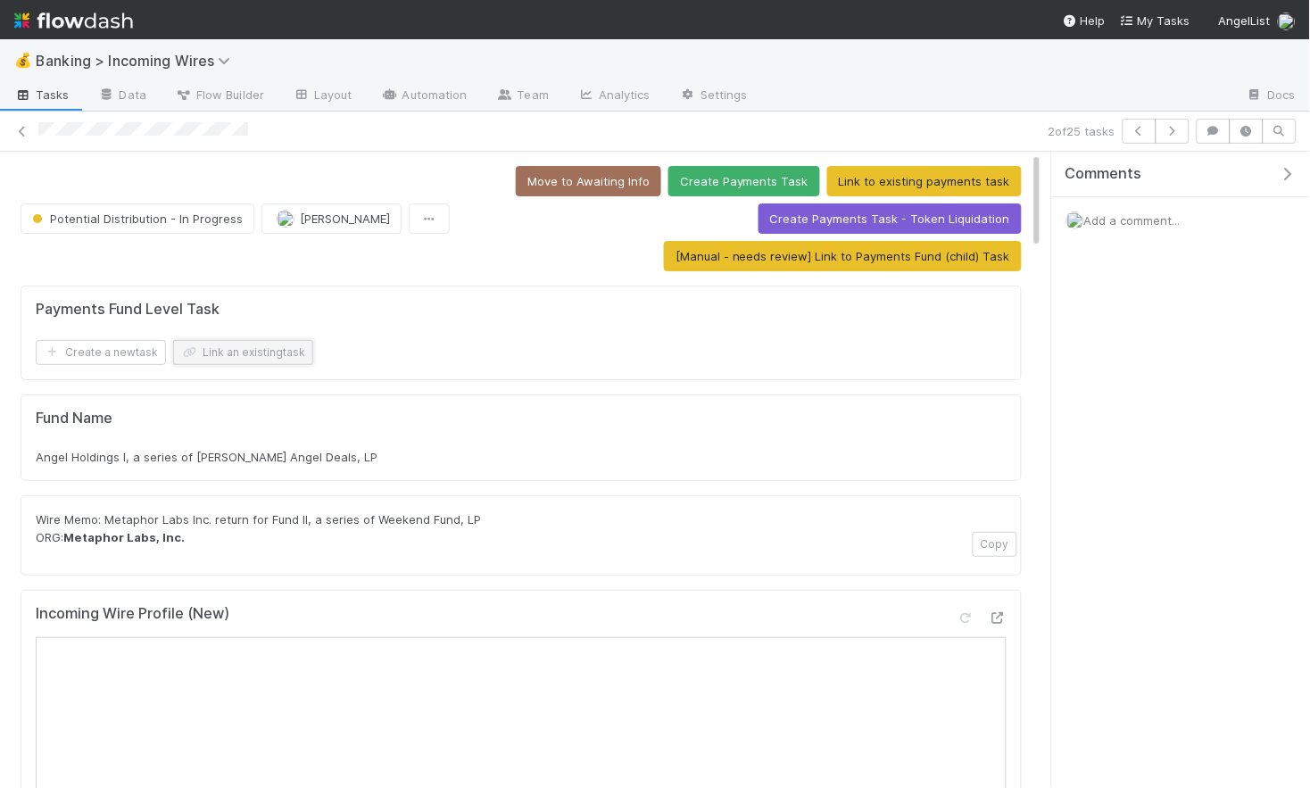
click at [245, 352] on button "Link an existing task" at bounding box center [243, 352] width 140 height 25
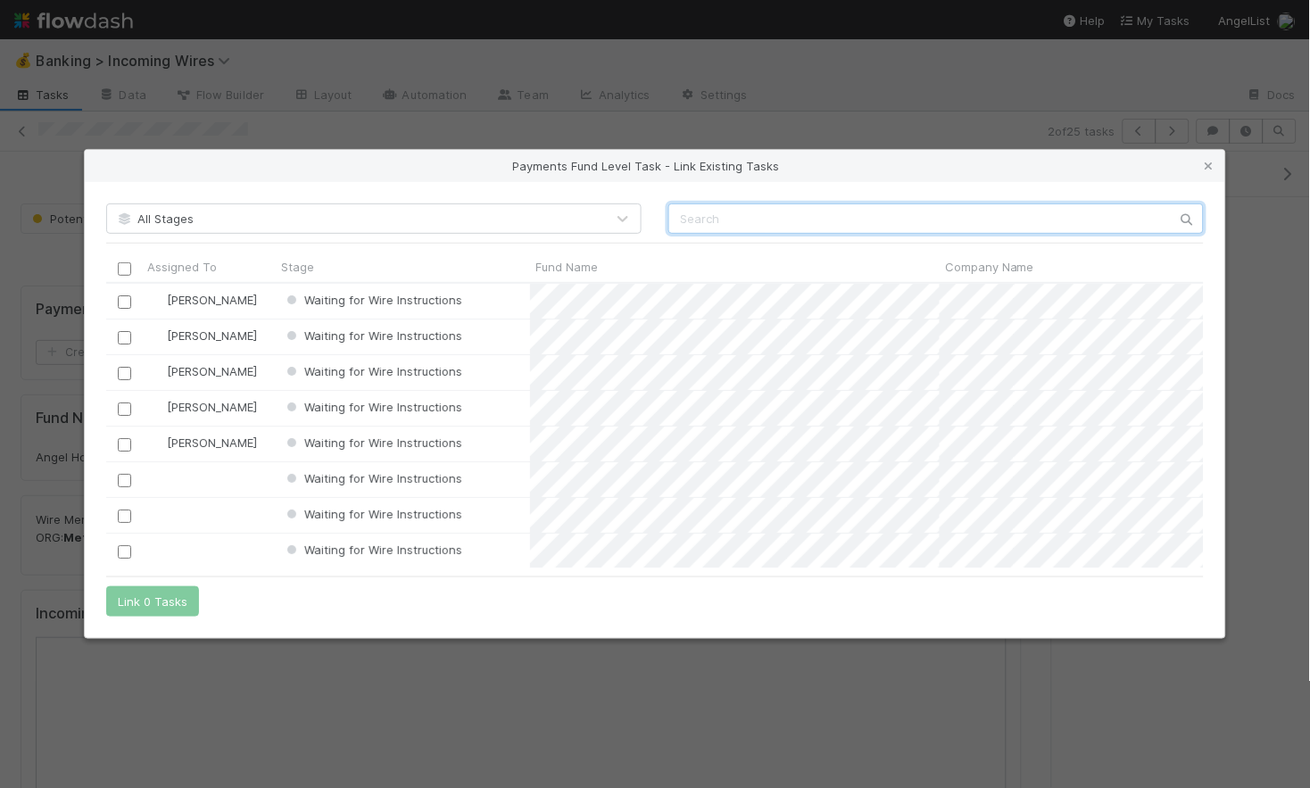
scroll to position [284, 1098]
click at [837, 220] on input "text" at bounding box center [935, 218] width 535 height 30
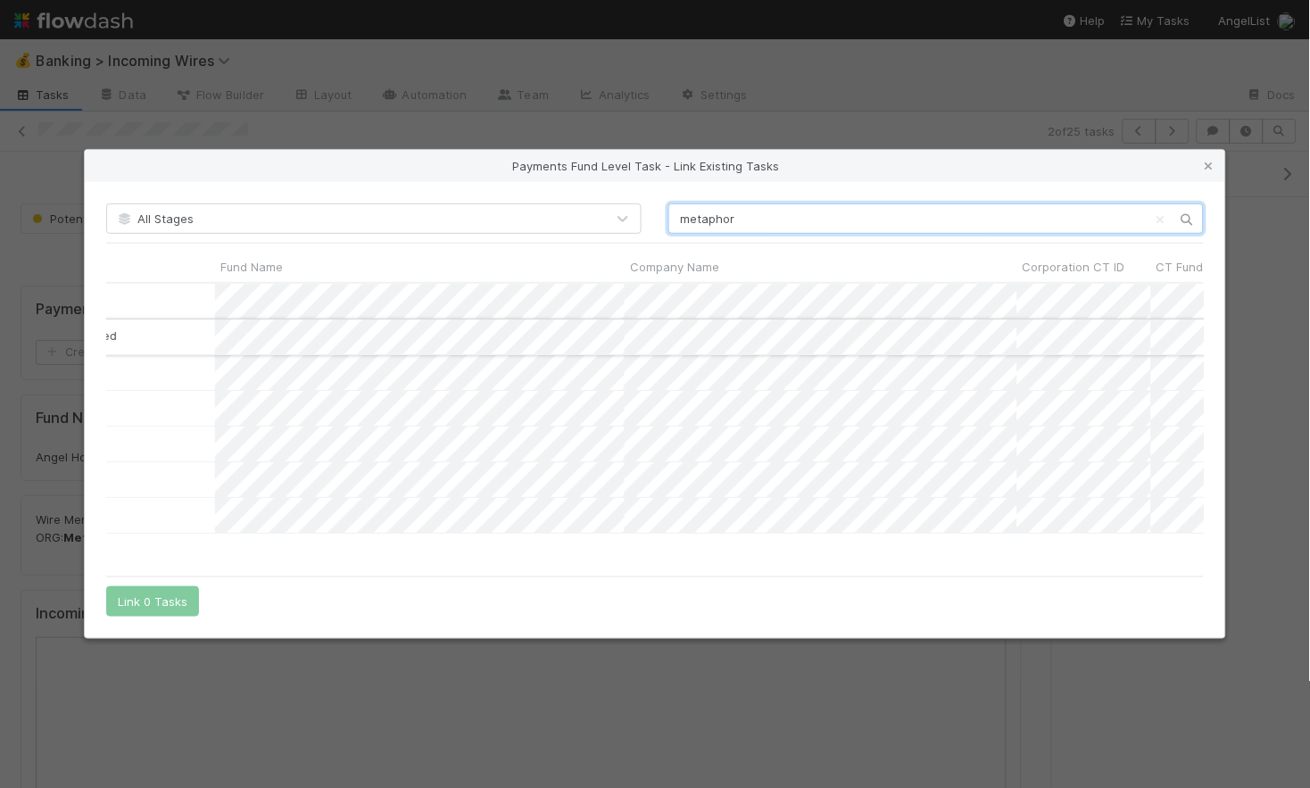
scroll to position [0, 513]
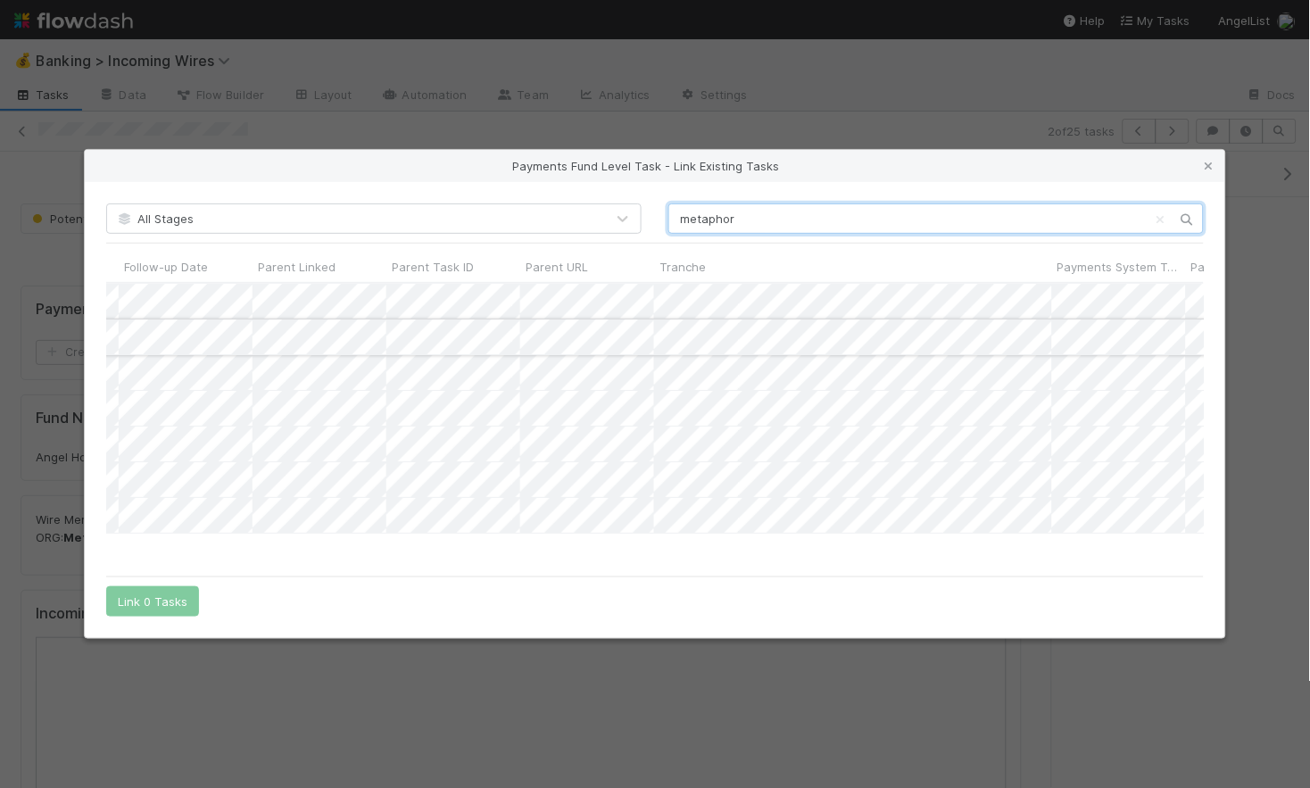
type input "metaphor"
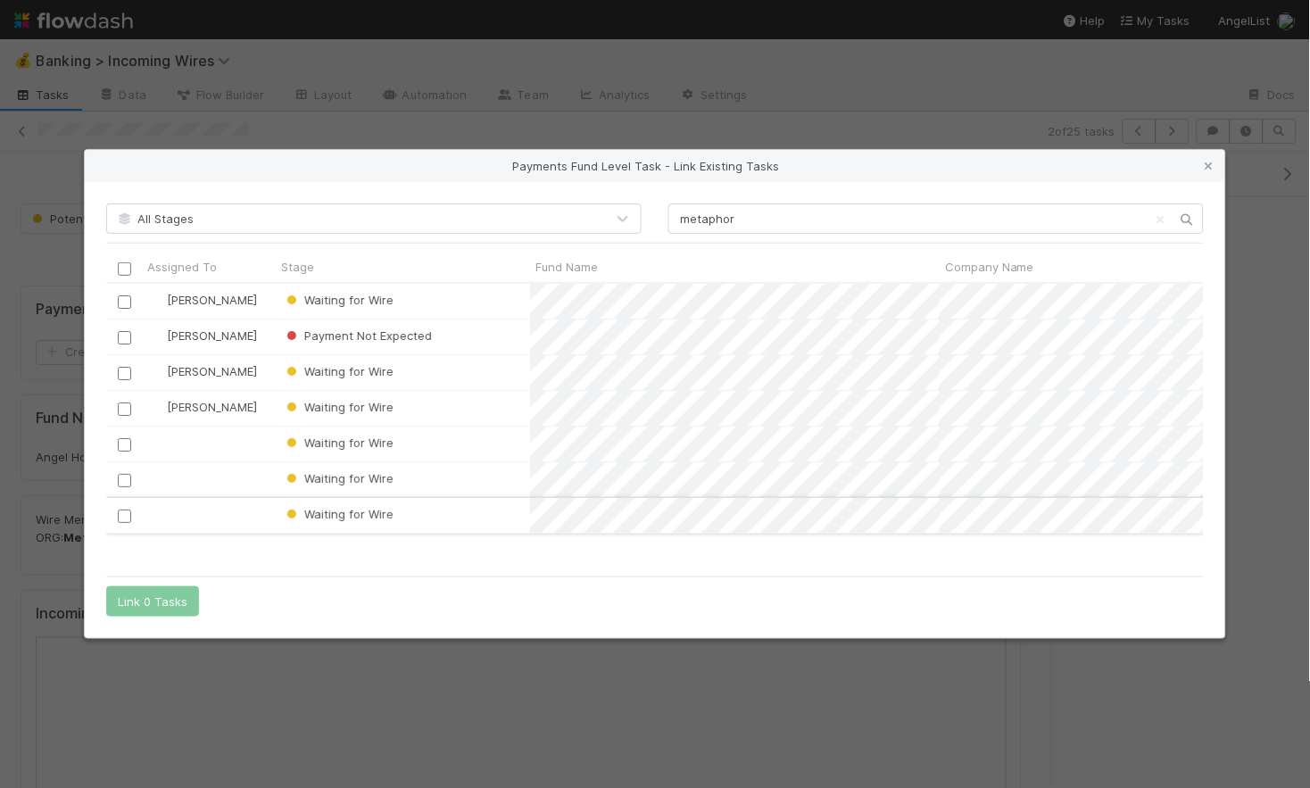
click at [120, 517] on input "checkbox" at bounding box center [124, 516] width 13 height 13
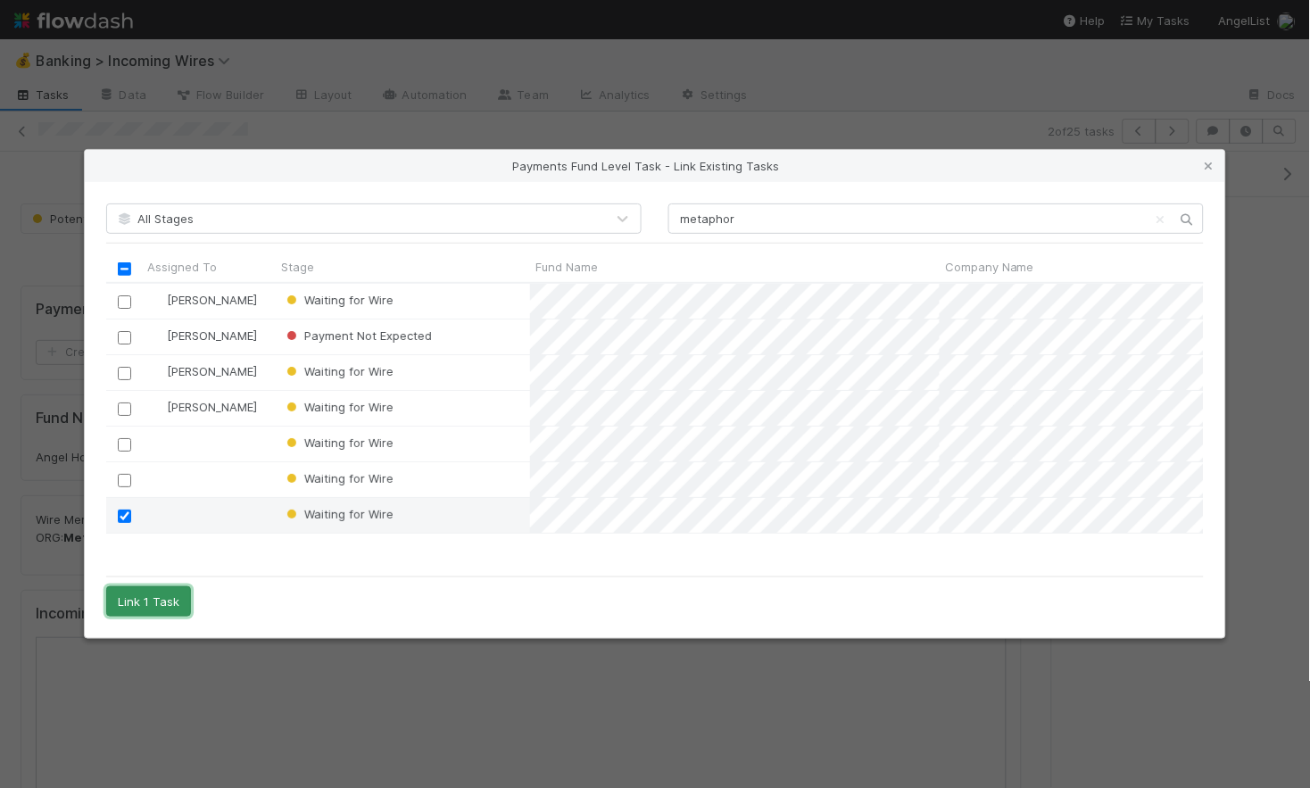
click at [156, 602] on button "Link 1 Task" at bounding box center [148, 601] width 85 height 30
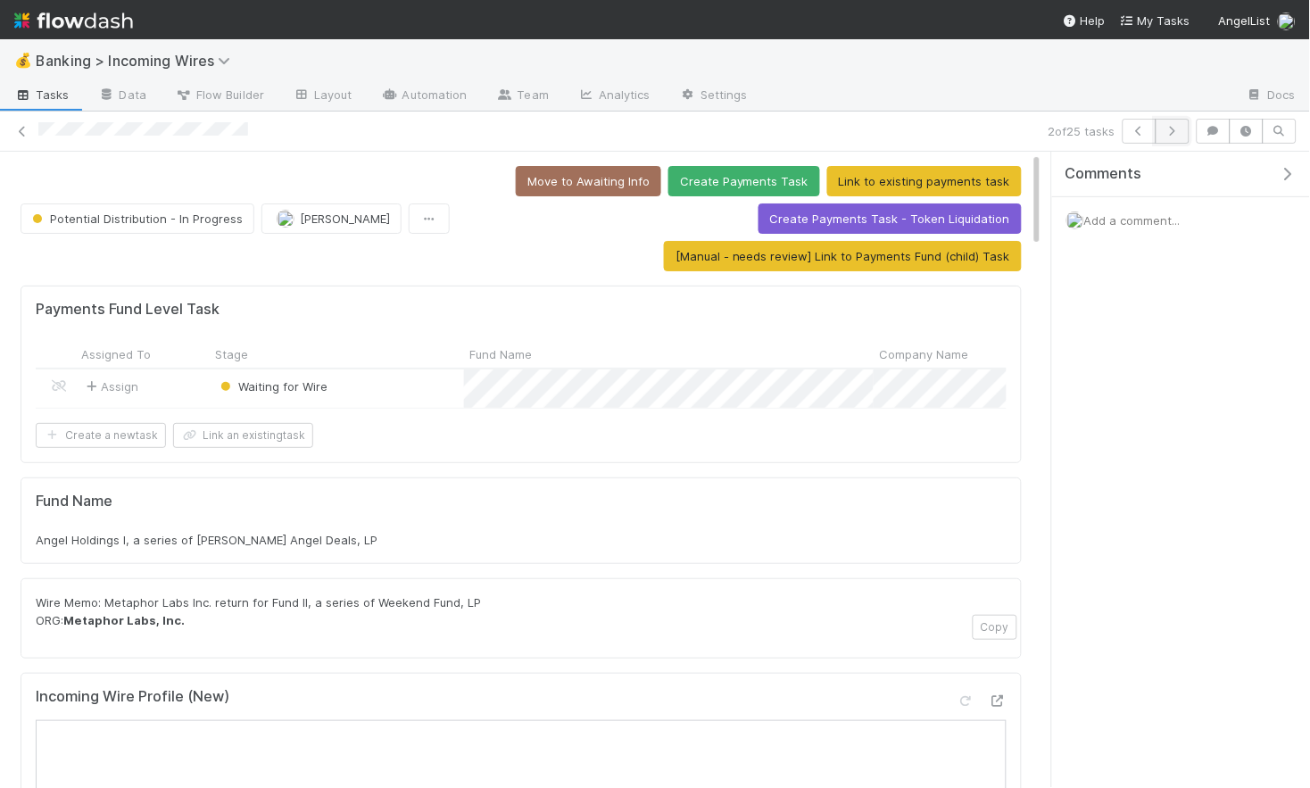
click at [1180, 127] on icon "button" at bounding box center [1173, 131] width 18 height 11
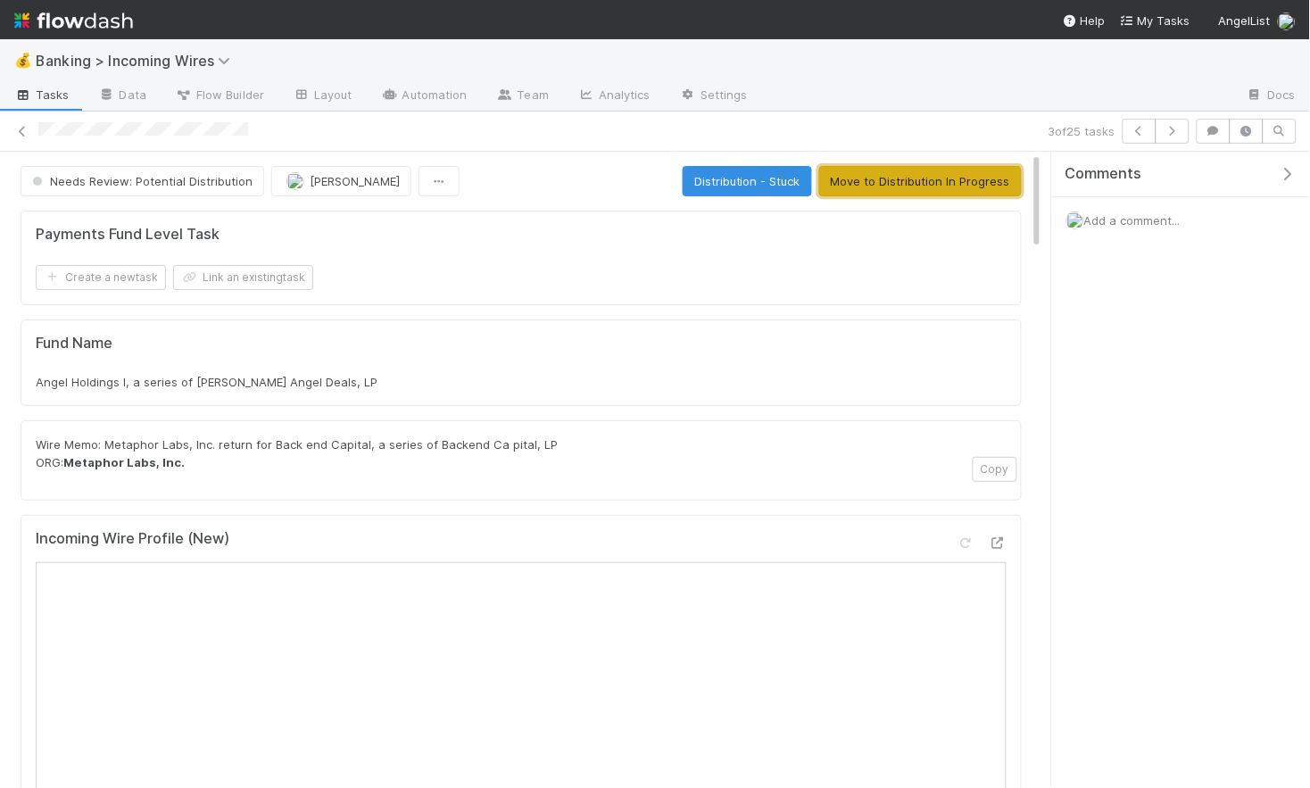
click at [888, 186] on button "Move to Distribution In Progress" at bounding box center [920, 181] width 203 height 30
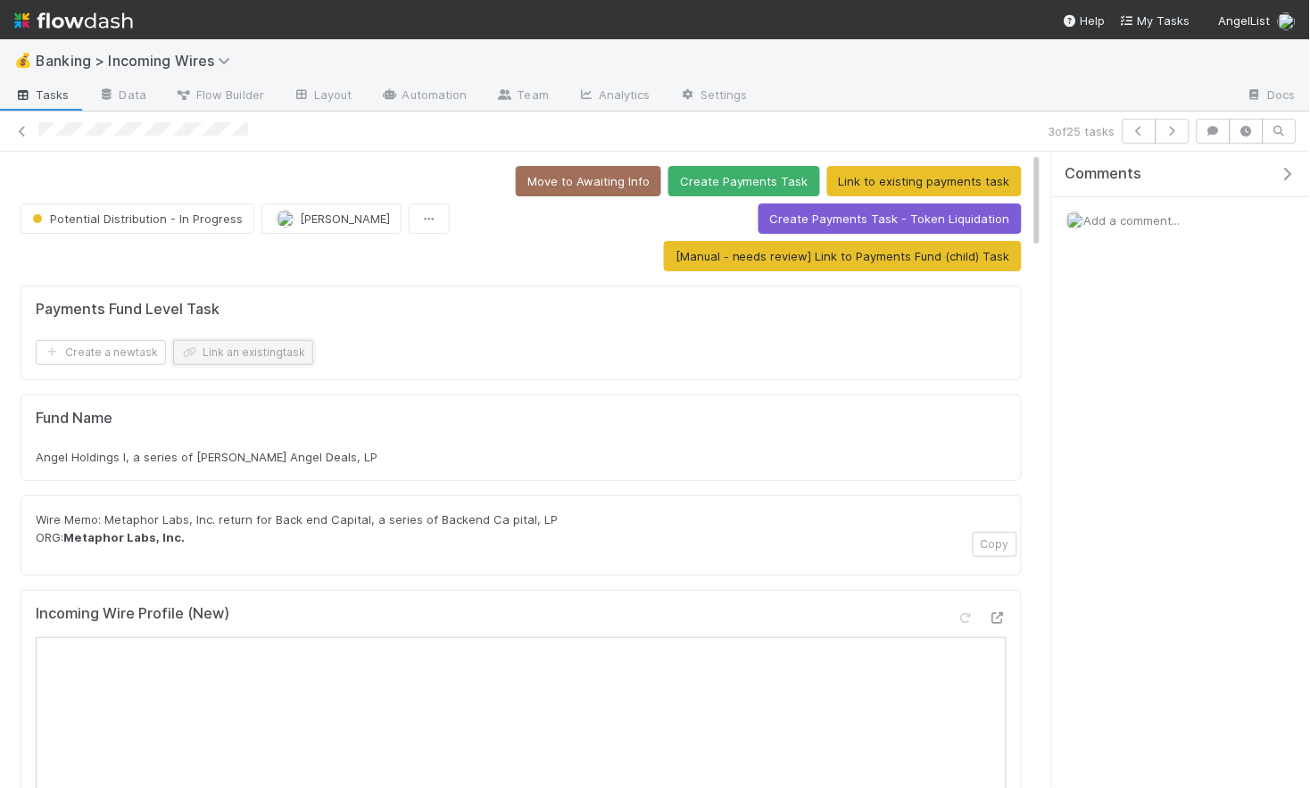
click at [286, 354] on button "Link an existing task" at bounding box center [243, 352] width 140 height 25
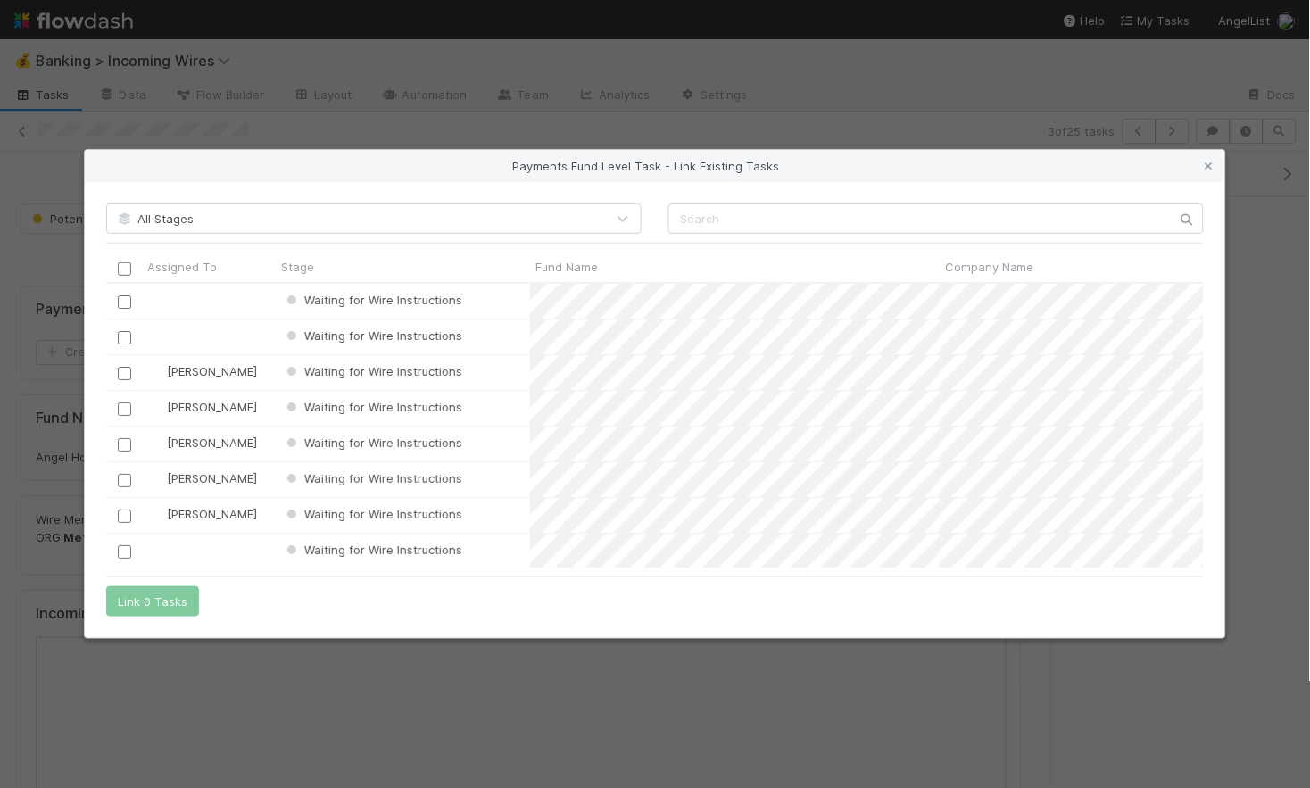
scroll to position [284, 1098]
click at [747, 218] on input "text" at bounding box center [935, 218] width 535 height 30
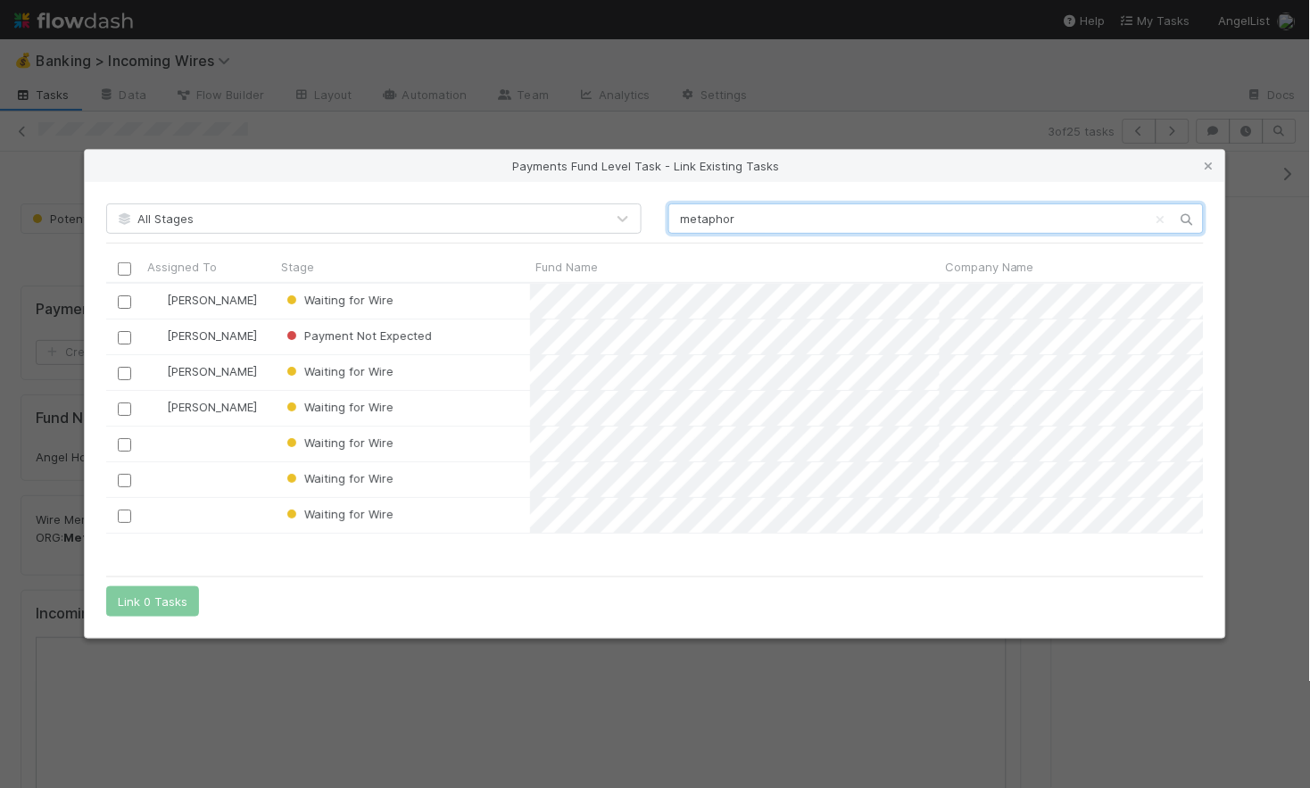
click at [809, 228] on input "metaphor" at bounding box center [935, 218] width 535 height 30
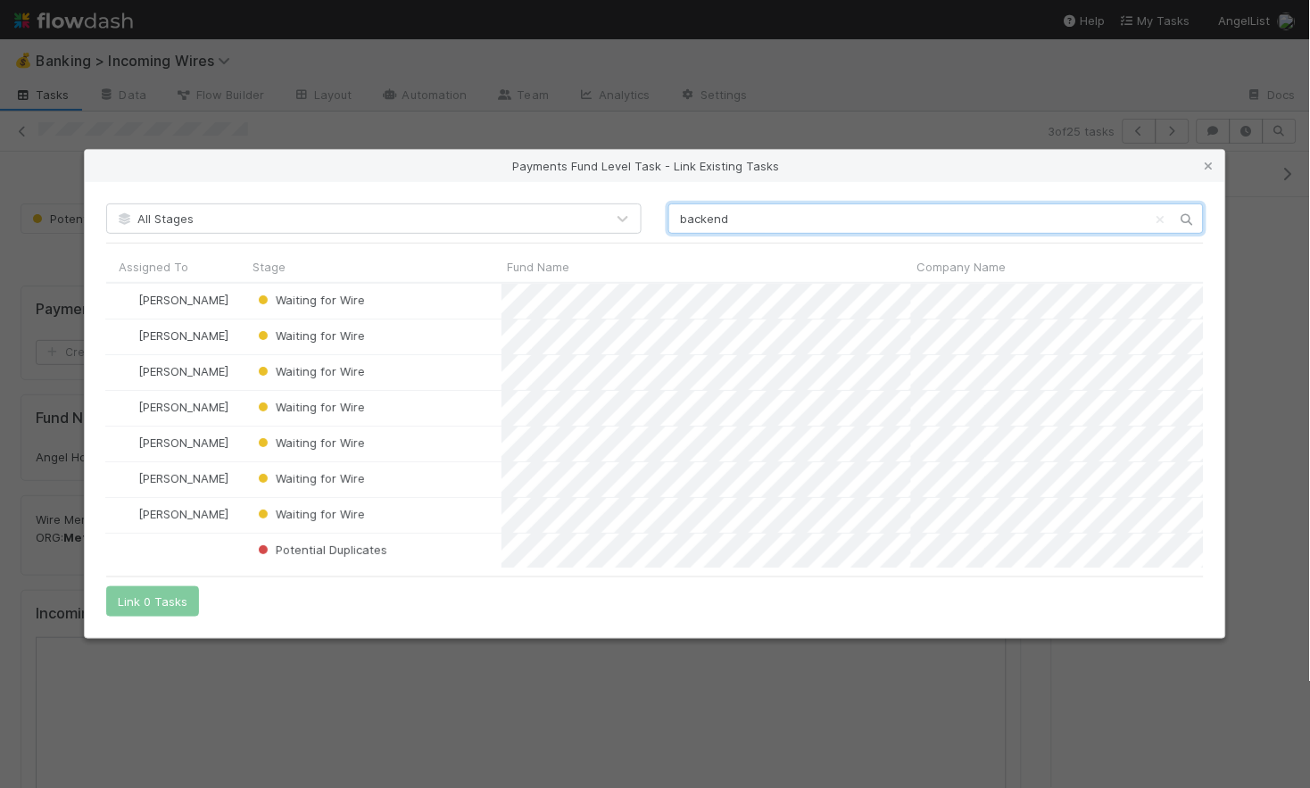
scroll to position [0, 32]
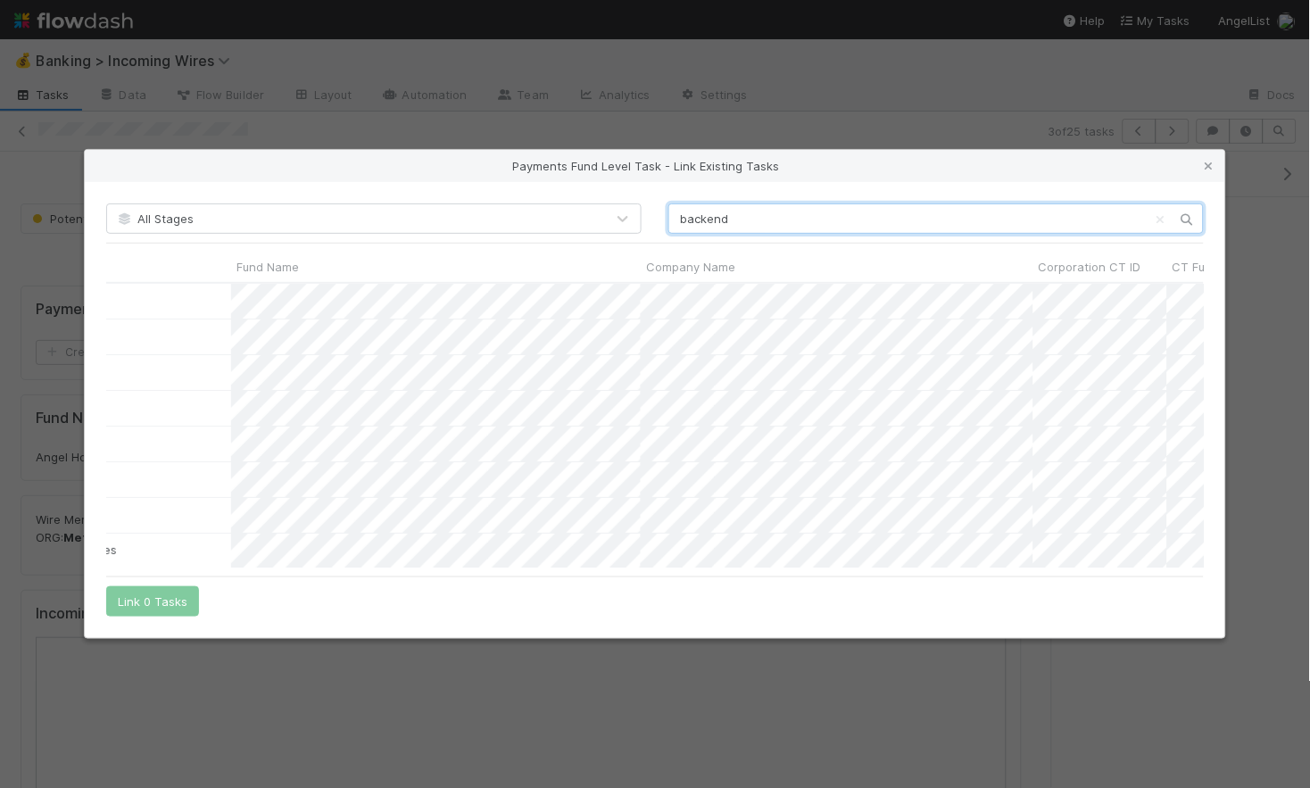
click at [738, 222] on input "backend" at bounding box center [935, 218] width 535 height 30
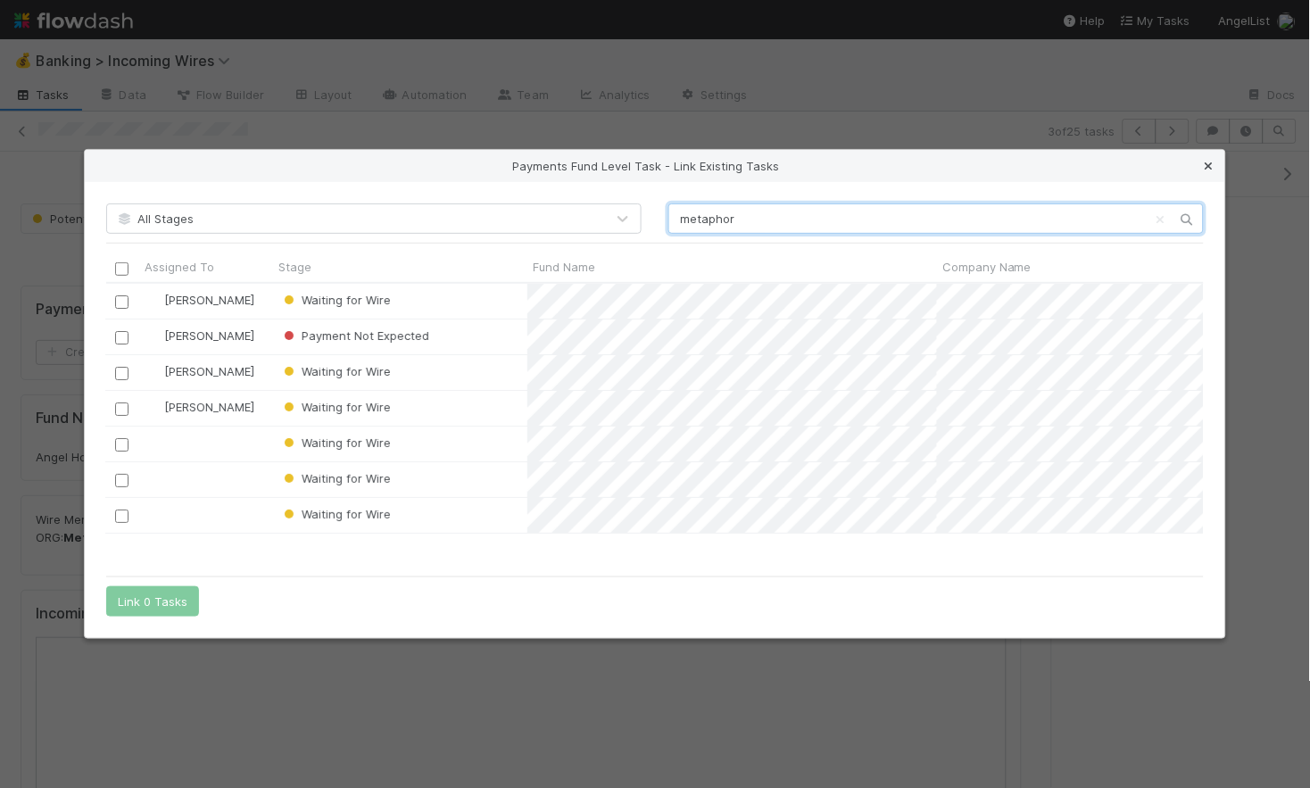
type input "metaphor"
click at [1209, 168] on icon at bounding box center [1209, 167] width 18 height 12
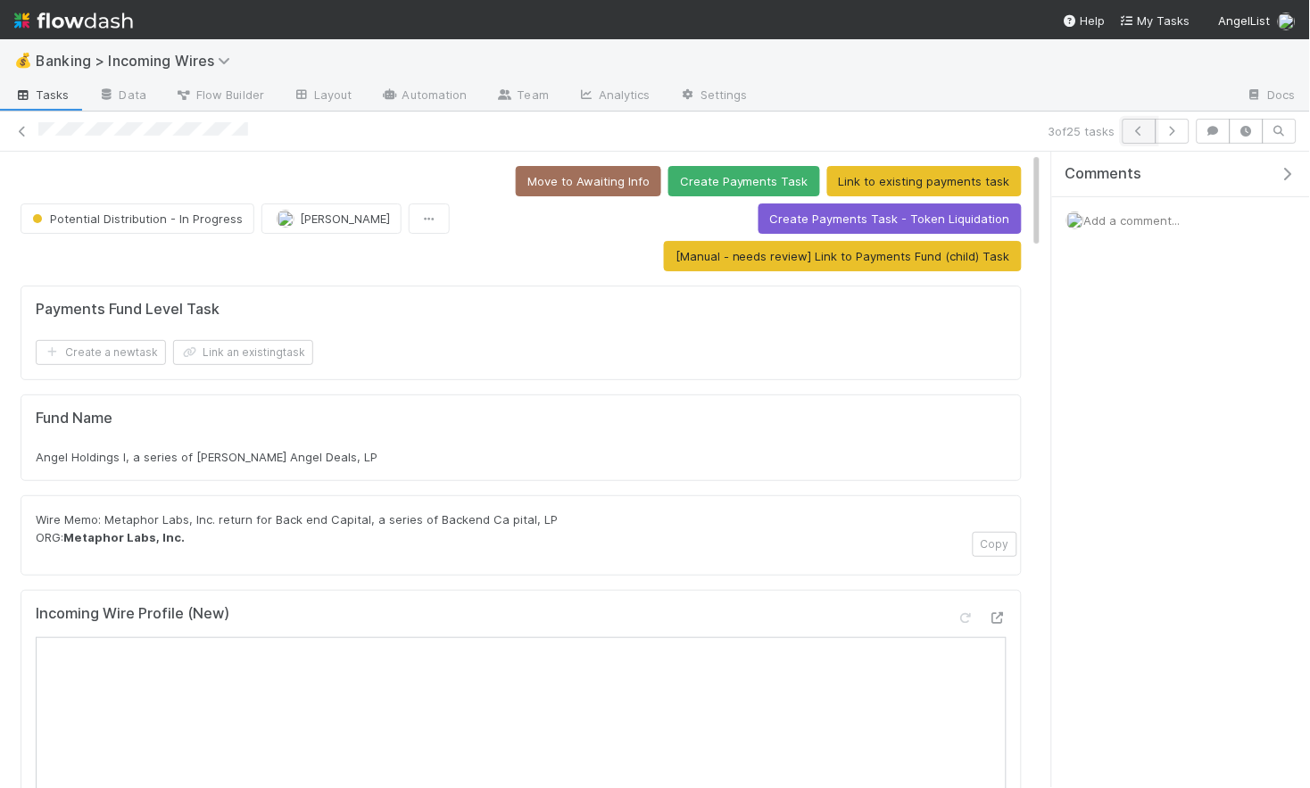
click at [1144, 129] on icon "button" at bounding box center [1140, 131] width 18 height 11
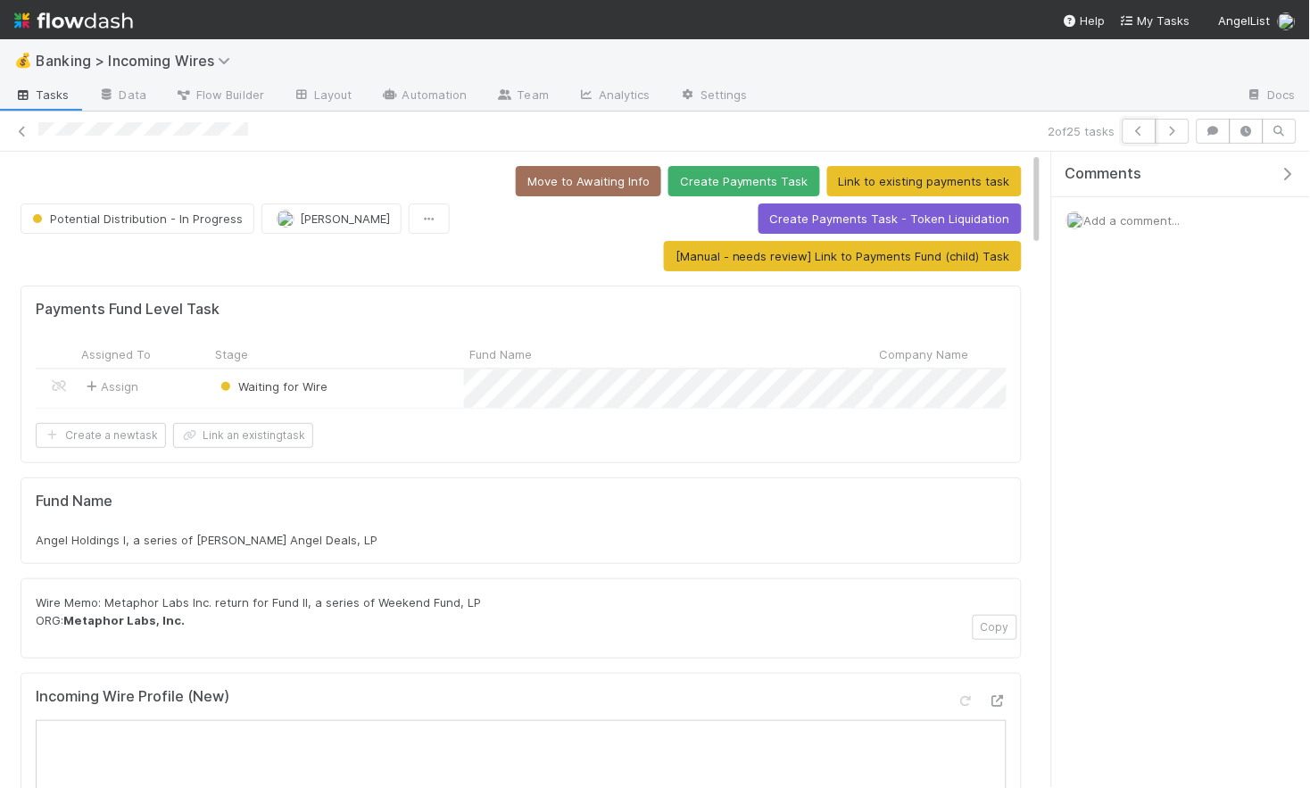
click at [1145, 129] on icon "button" at bounding box center [1140, 131] width 18 height 11
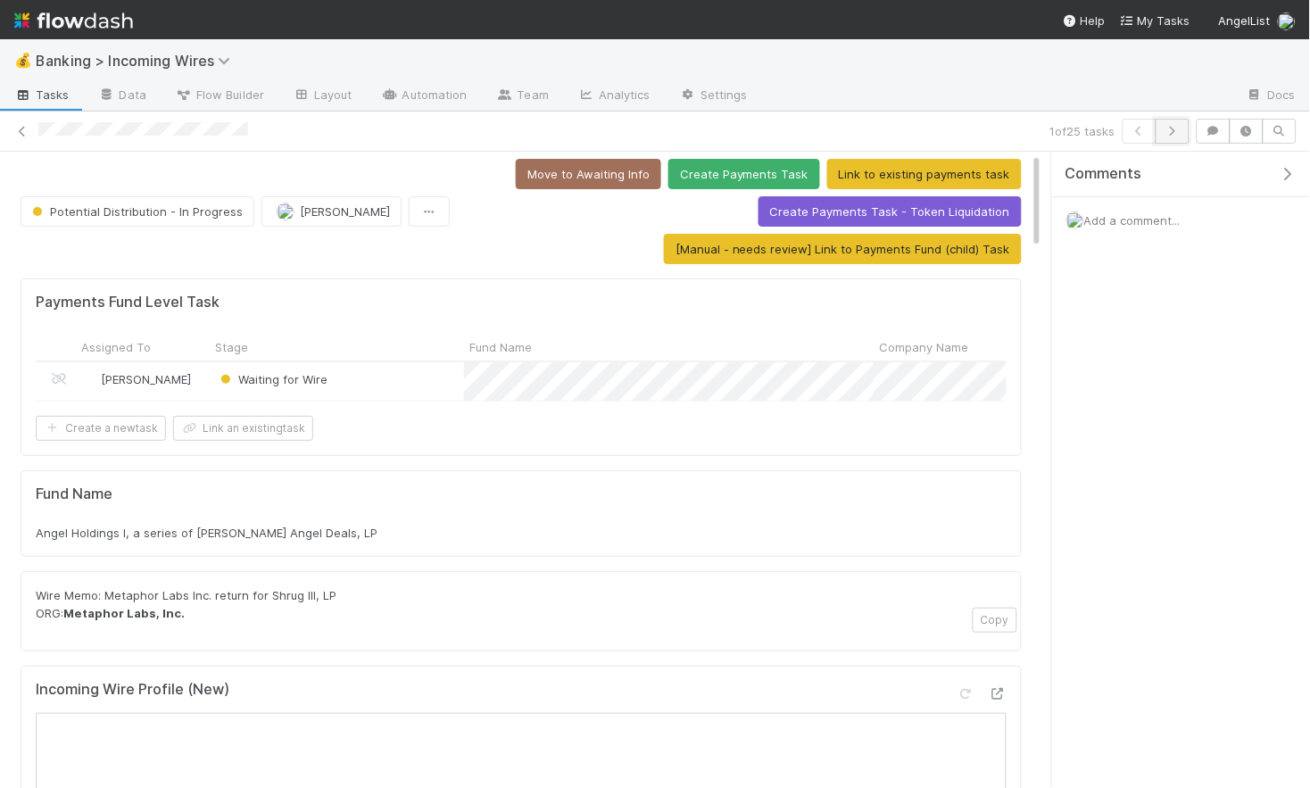
click at [1185, 130] on button "button" at bounding box center [1173, 131] width 34 height 25
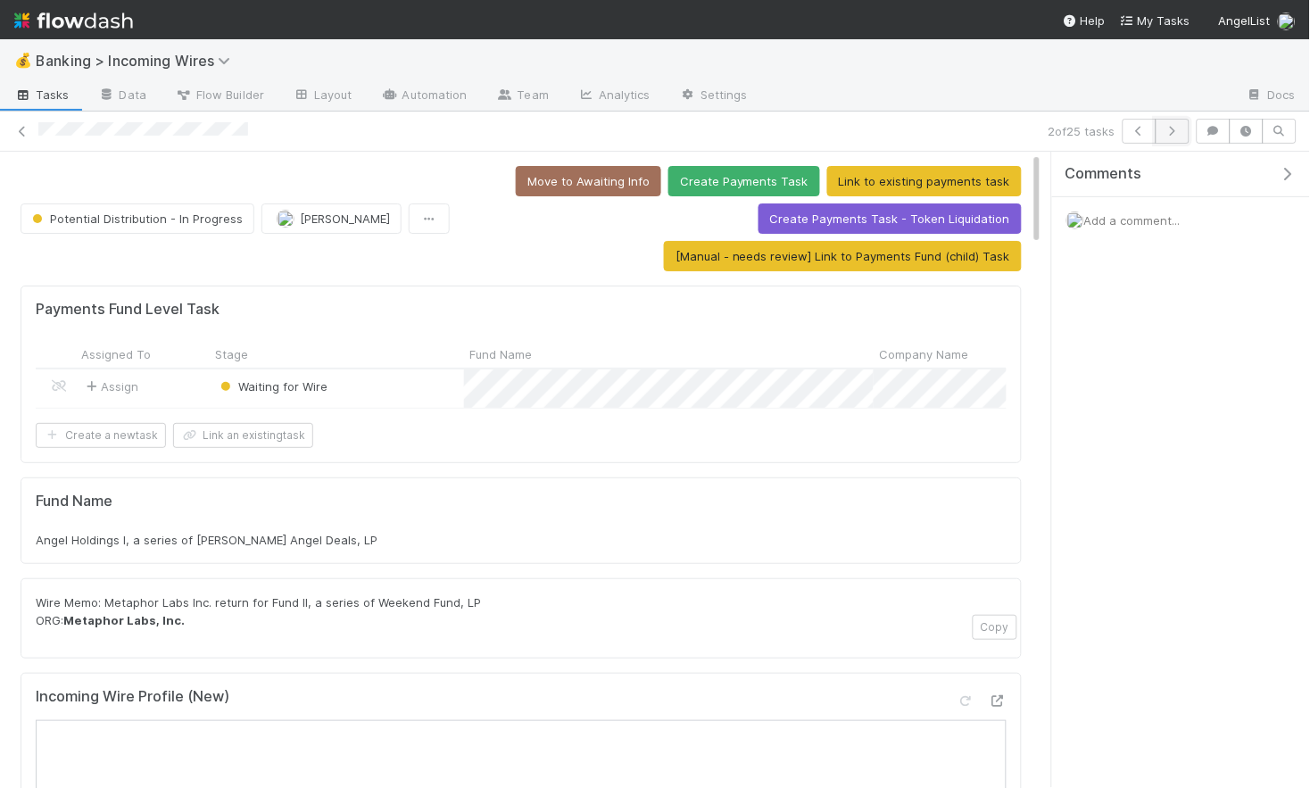
click at [1183, 130] on button "button" at bounding box center [1173, 131] width 34 height 25
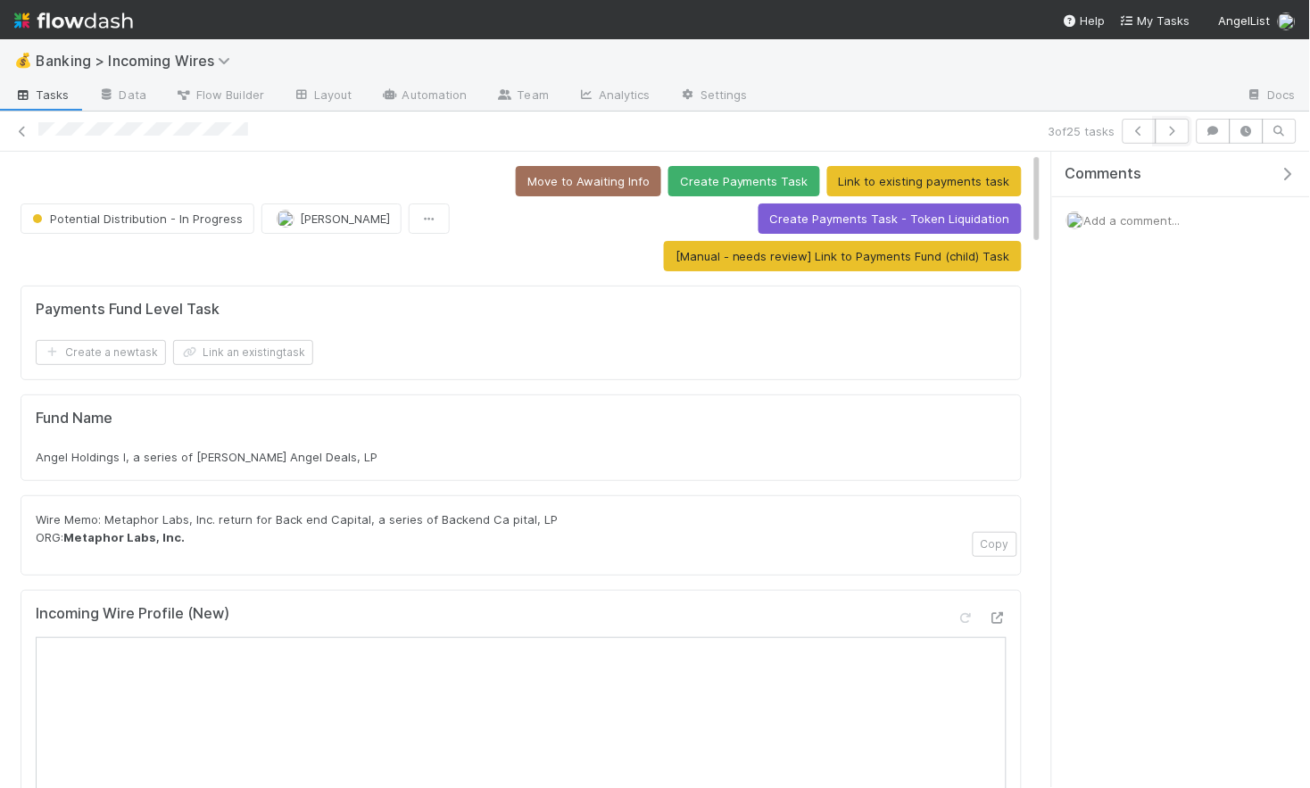
click at [1183, 130] on button "button" at bounding box center [1173, 131] width 34 height 25
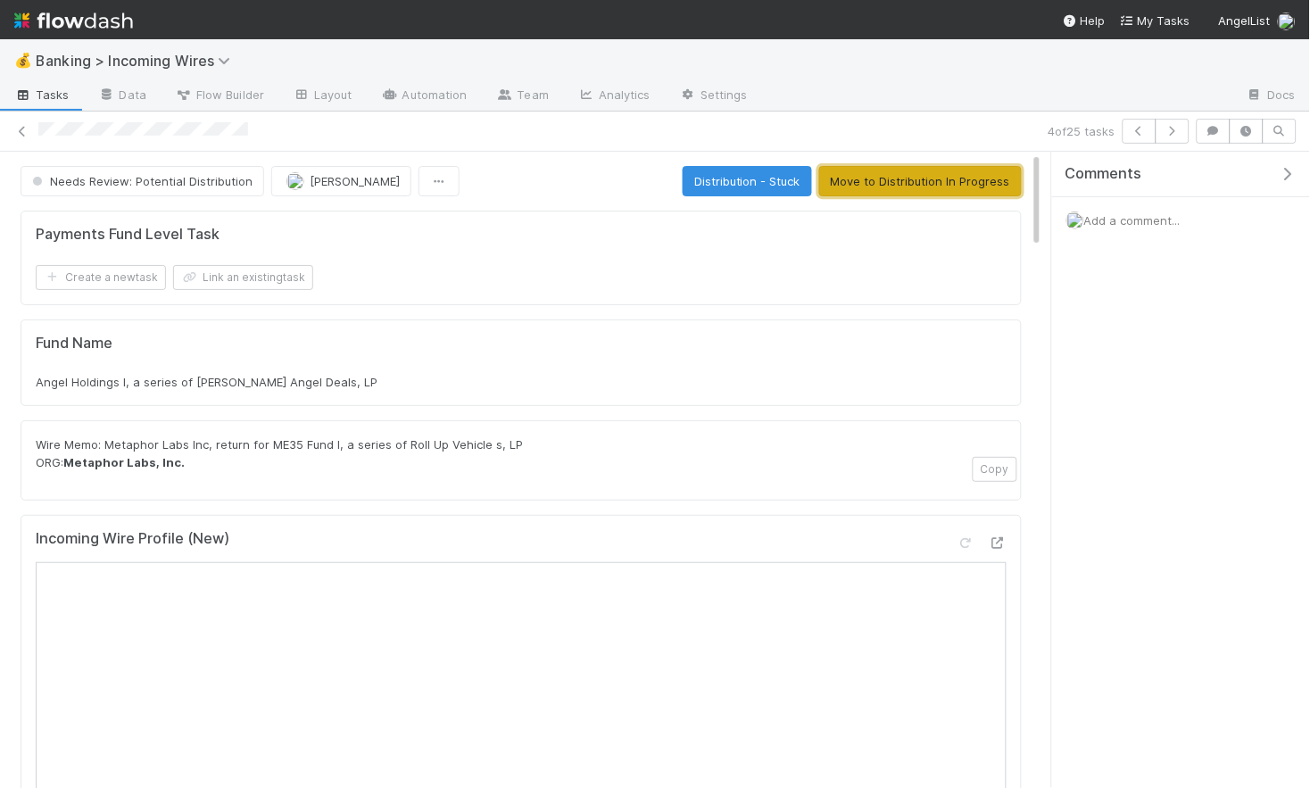
click at [951, 169] on button "Move to Distribution In Progress" at bounding box center [920, 181] width 203 height 30
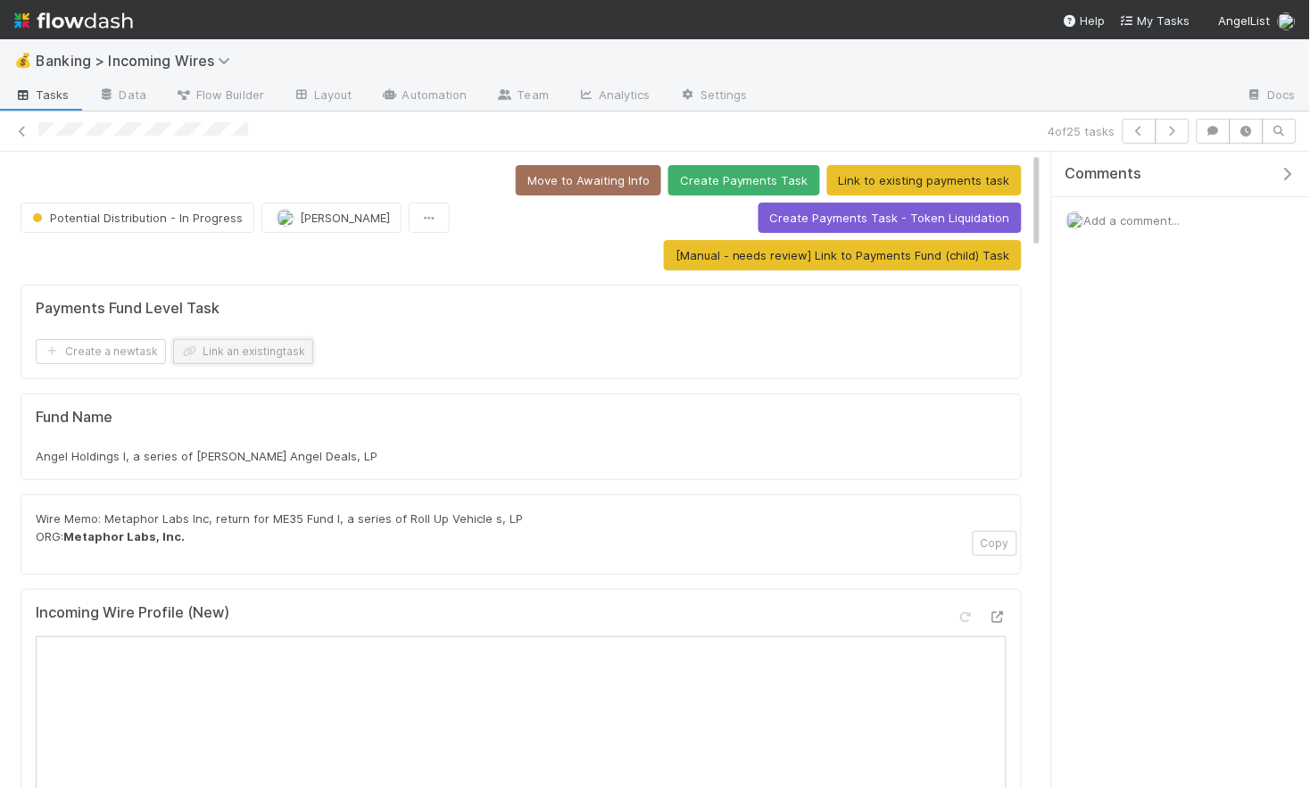
click at [298, 359] on button "Link an existing task" at bounding box center [243, 351] width 140 height 25
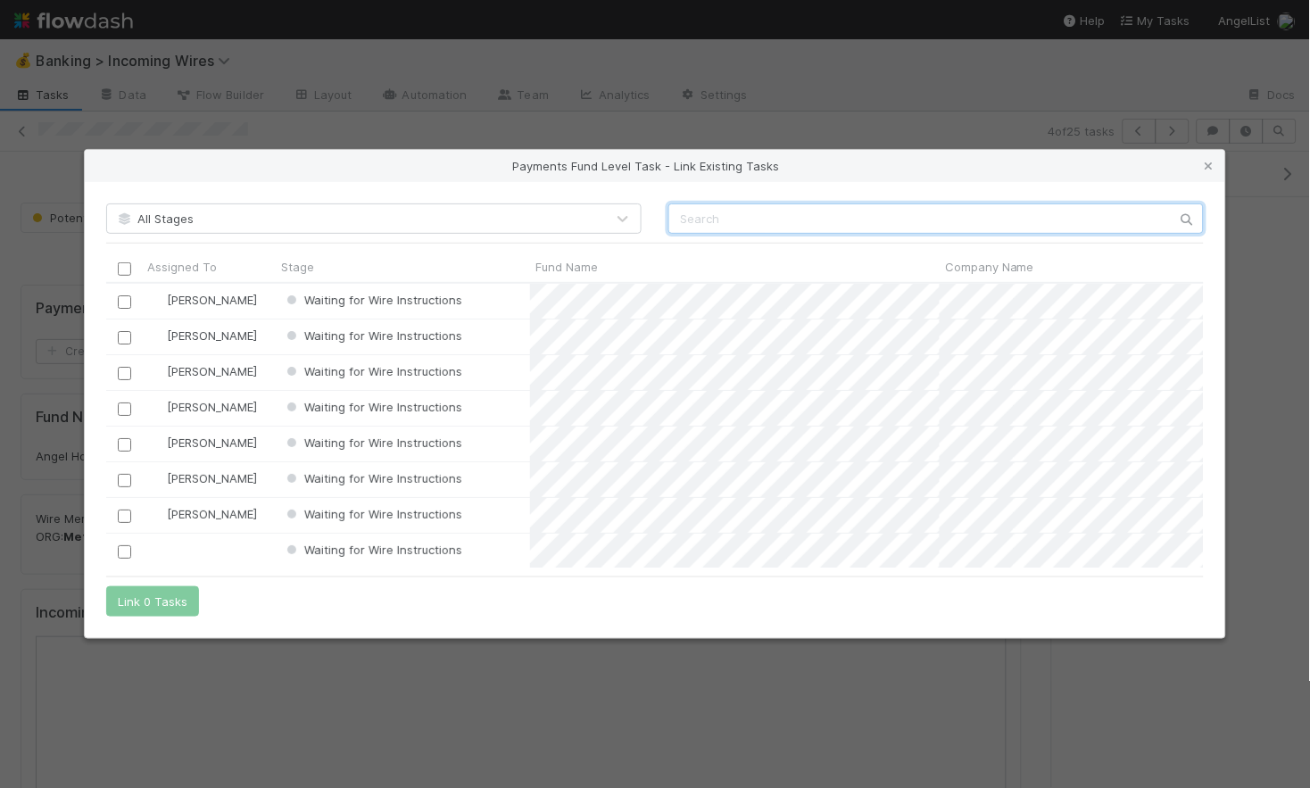
click at [826, 224] on input "text" at bounding box center [935, 218] width 535 height 30
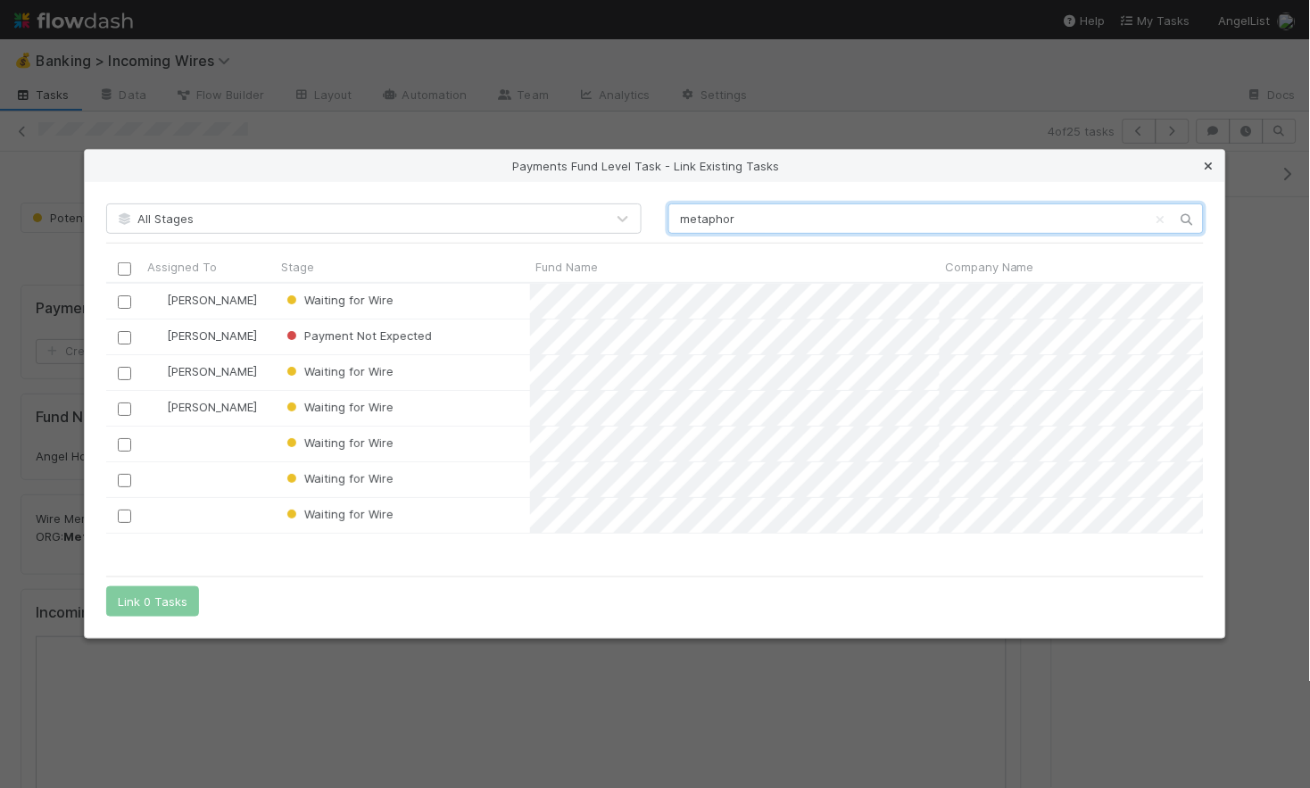
type input "metaphor"
click at [1210, 166] on icon at bounding box center [1209, 167] width 18 height 12
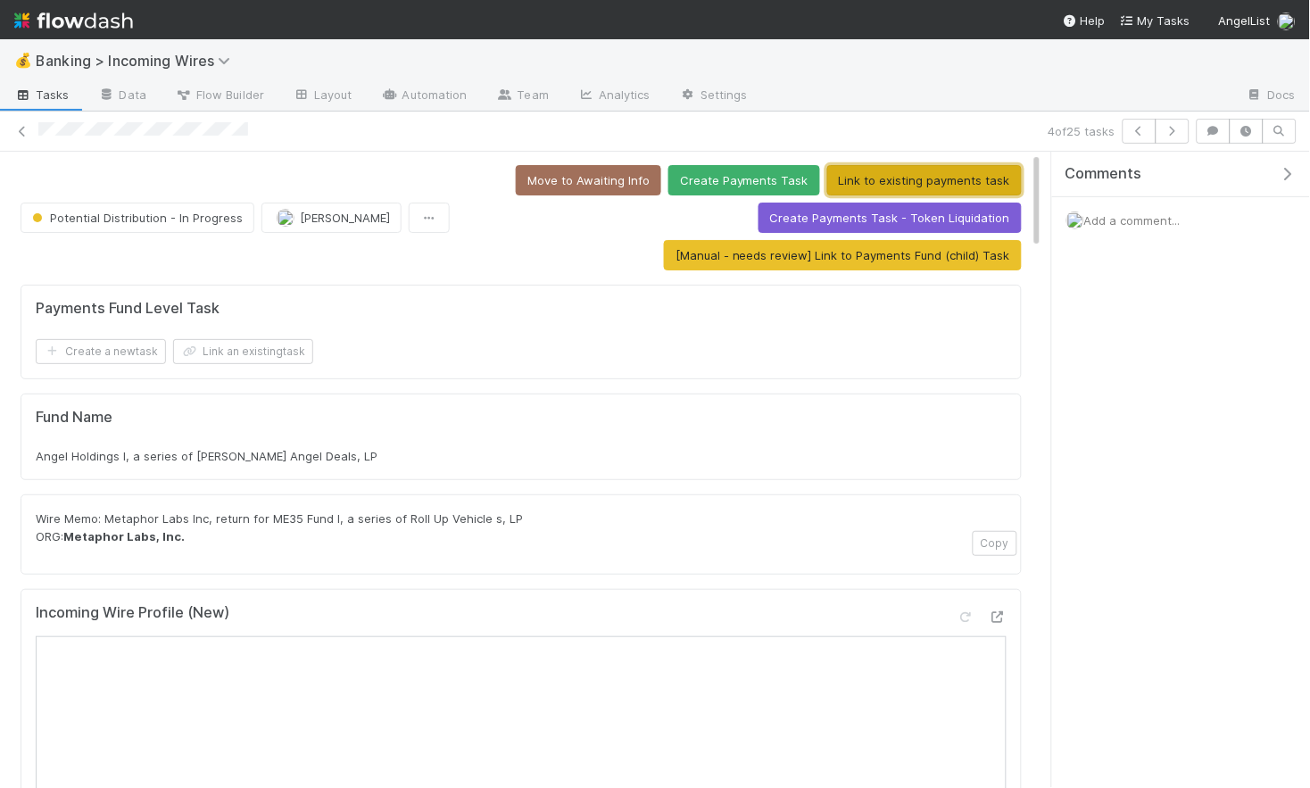
click at [908, 178] on button "Link to existing payments task" at bounding box center [924, 180] width 195 height 30
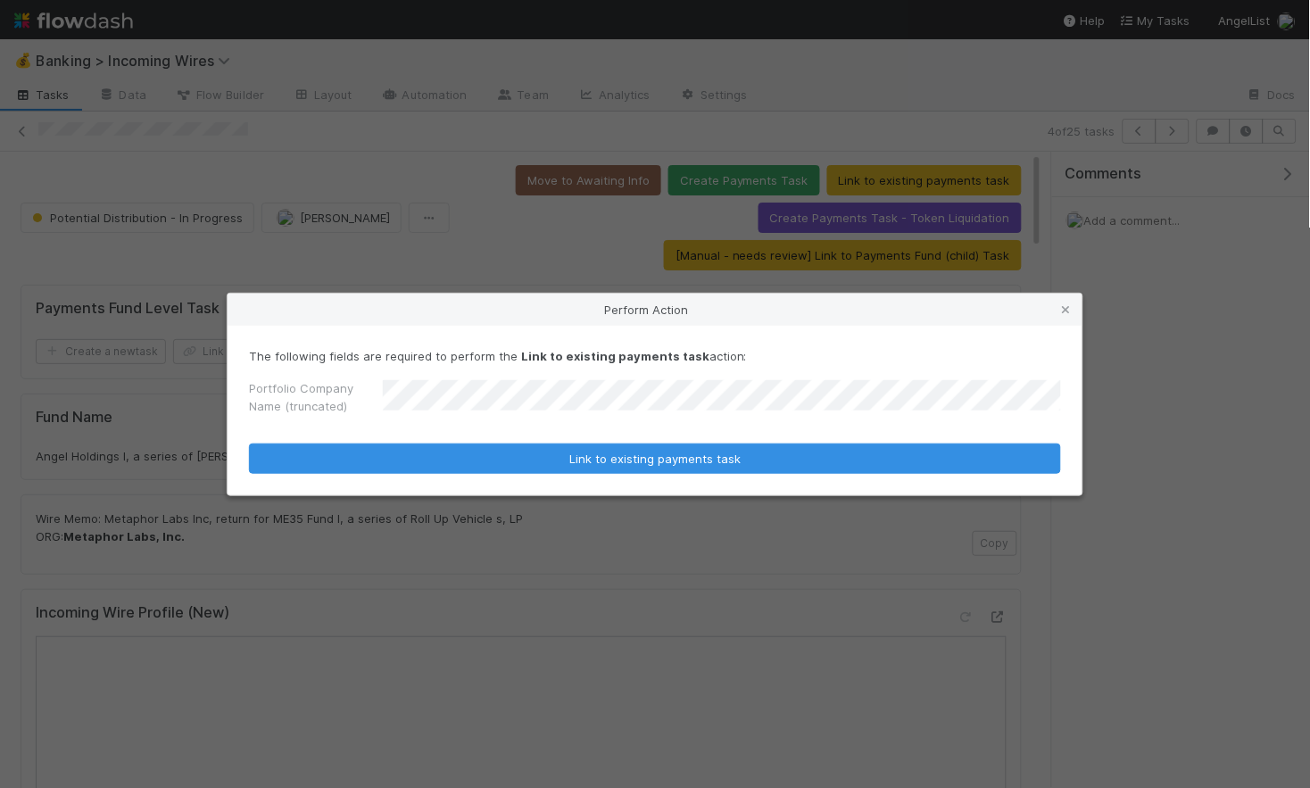
drag, startPoint x: 1066, startPoint y: 307, endPoint x: 811, endPoint y: 320, distance: 255.6
click at [1066, 307] on icon at bounding box center [1067, 310] width 18 height 12
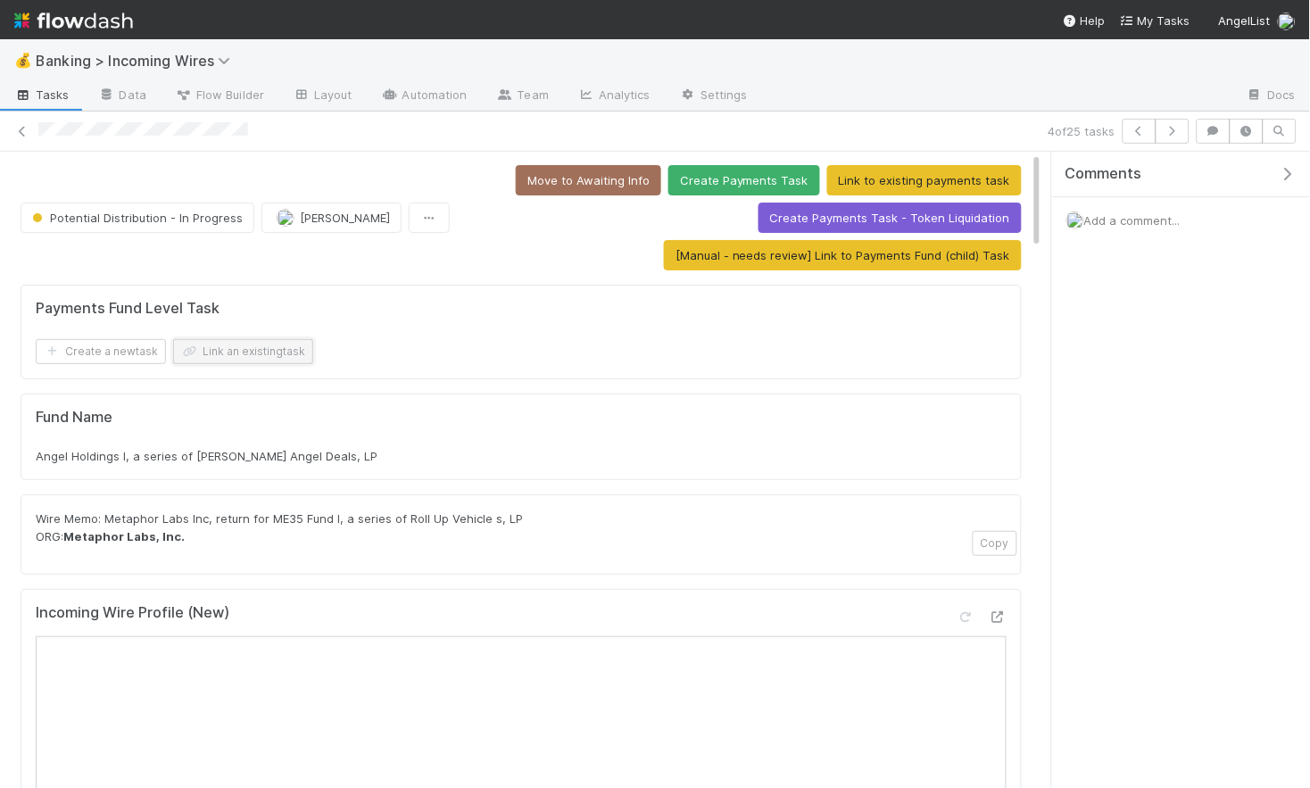
click at [311, 356] on button "Link an existing task" at bounding box center [243, 351] width 140 height 25
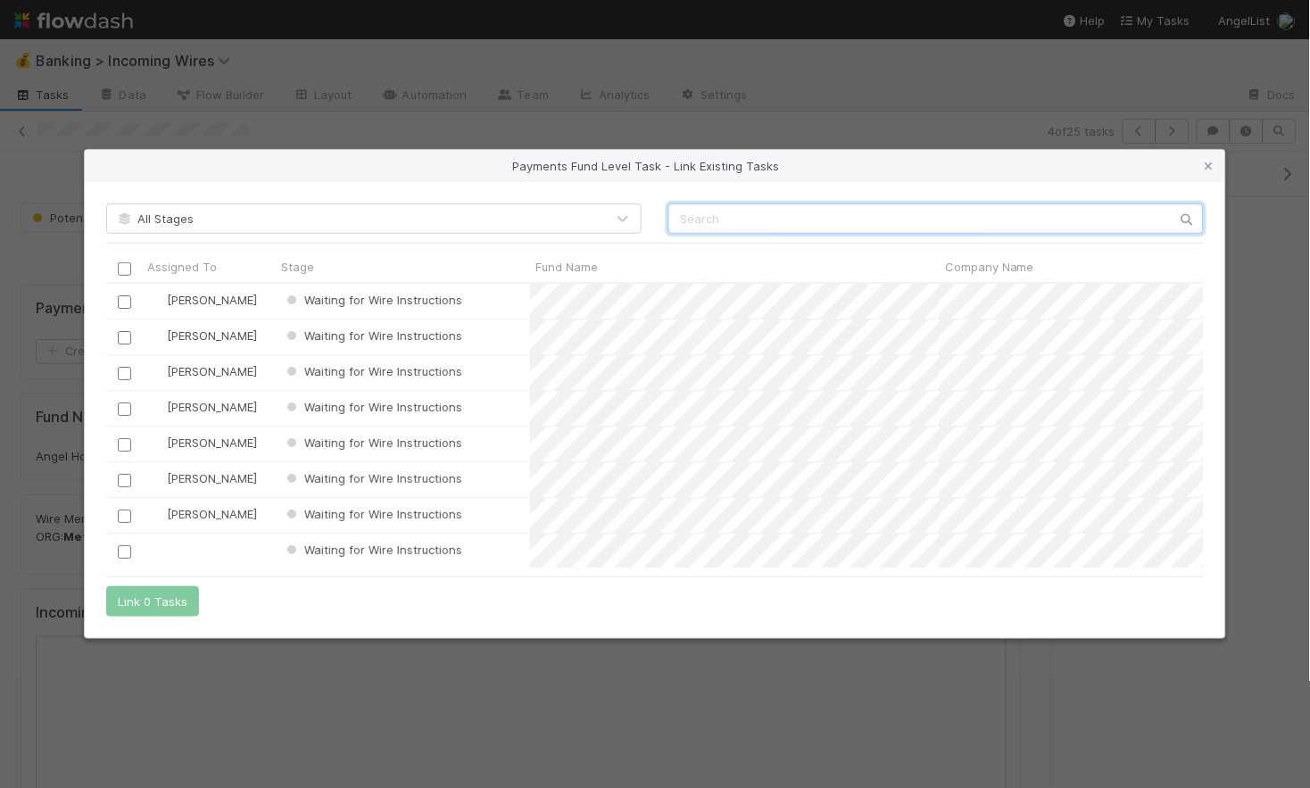
click at [864, 212] on input "text" at bounding box center [935, 218] width 535 height 30
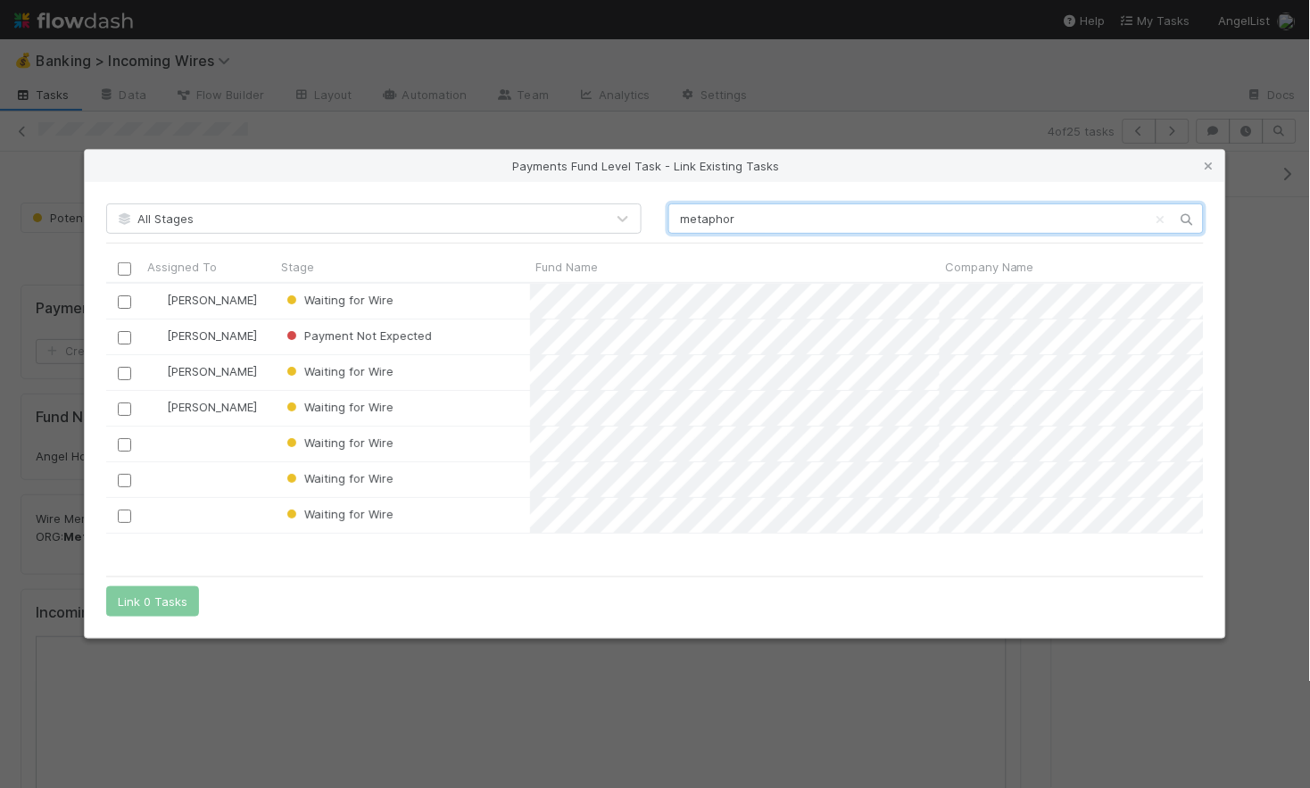
scroll to position [284, 1098]
type input "metaphor"
drag, startPoint x: 1210, startPoint y: 162, endPoint x: 1145, endPoint y: 188, distance: 70.1
click at [1209, 162] on icon at bounding box center [1209, 167] width 18 height 12
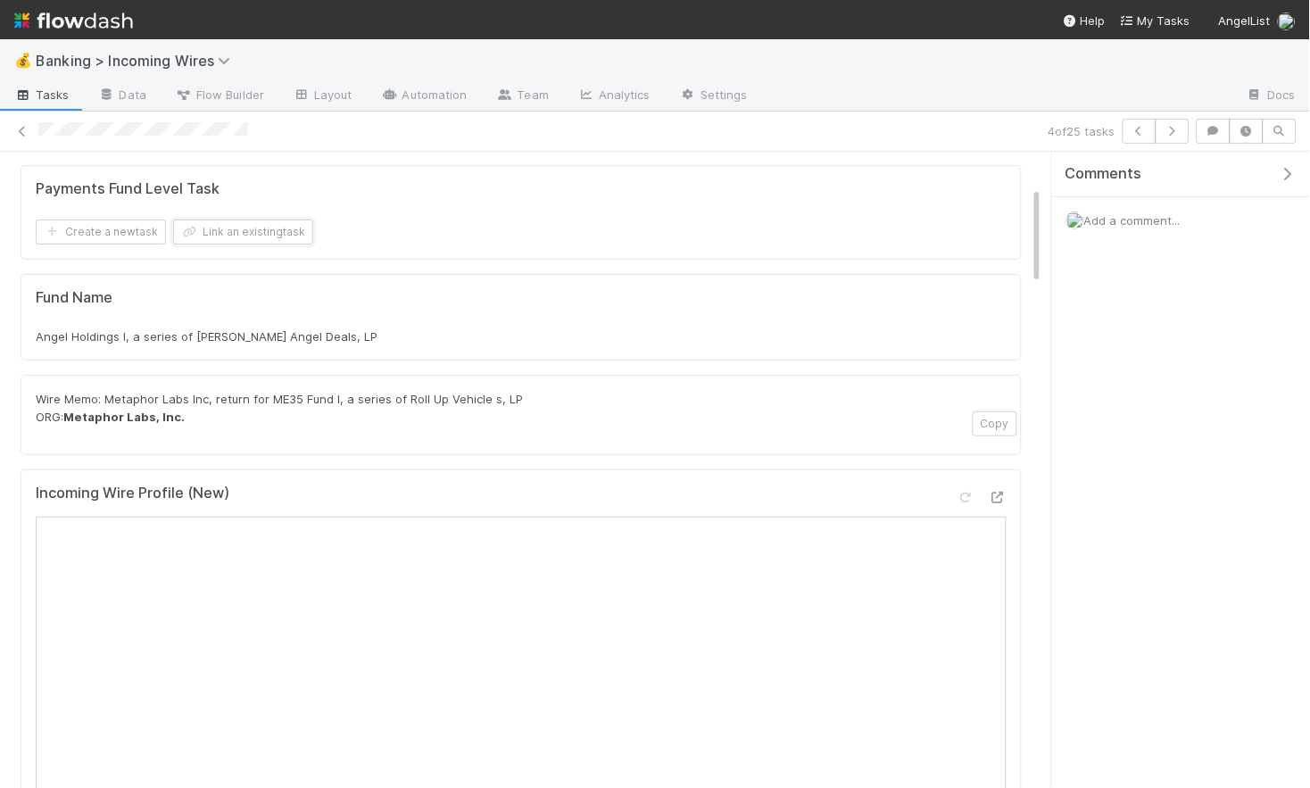
scroll to position [0, 0]
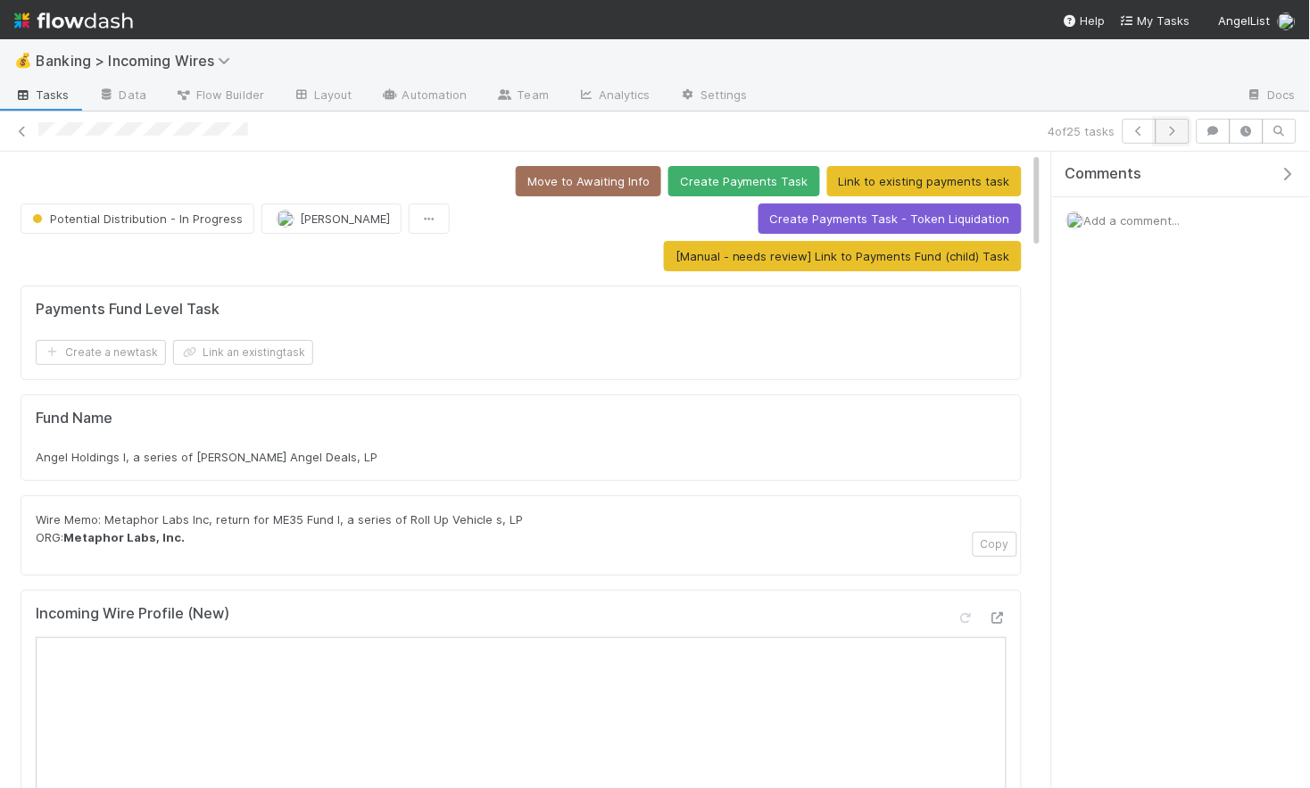
click at [1171, 129] on icon "button" at bounding box center [1173, 131] width 18 height 11
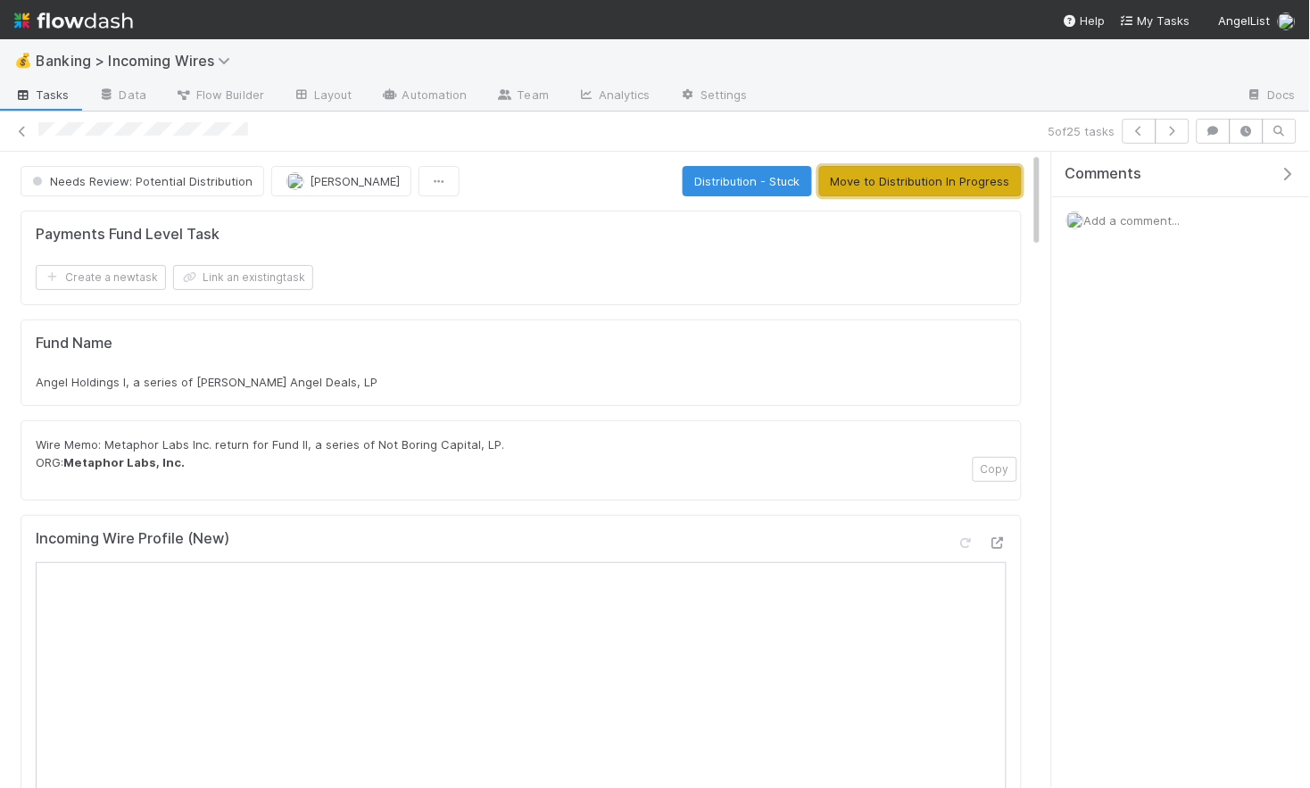
drag, startPoint x: 879, startPoint y: 189, endPoint x: 816, endPoint y: 245, distance: 84.1
click at [877, 191] on button "Move to Distribution In Progress" at bounding box center [920, 181] width 203 height 30
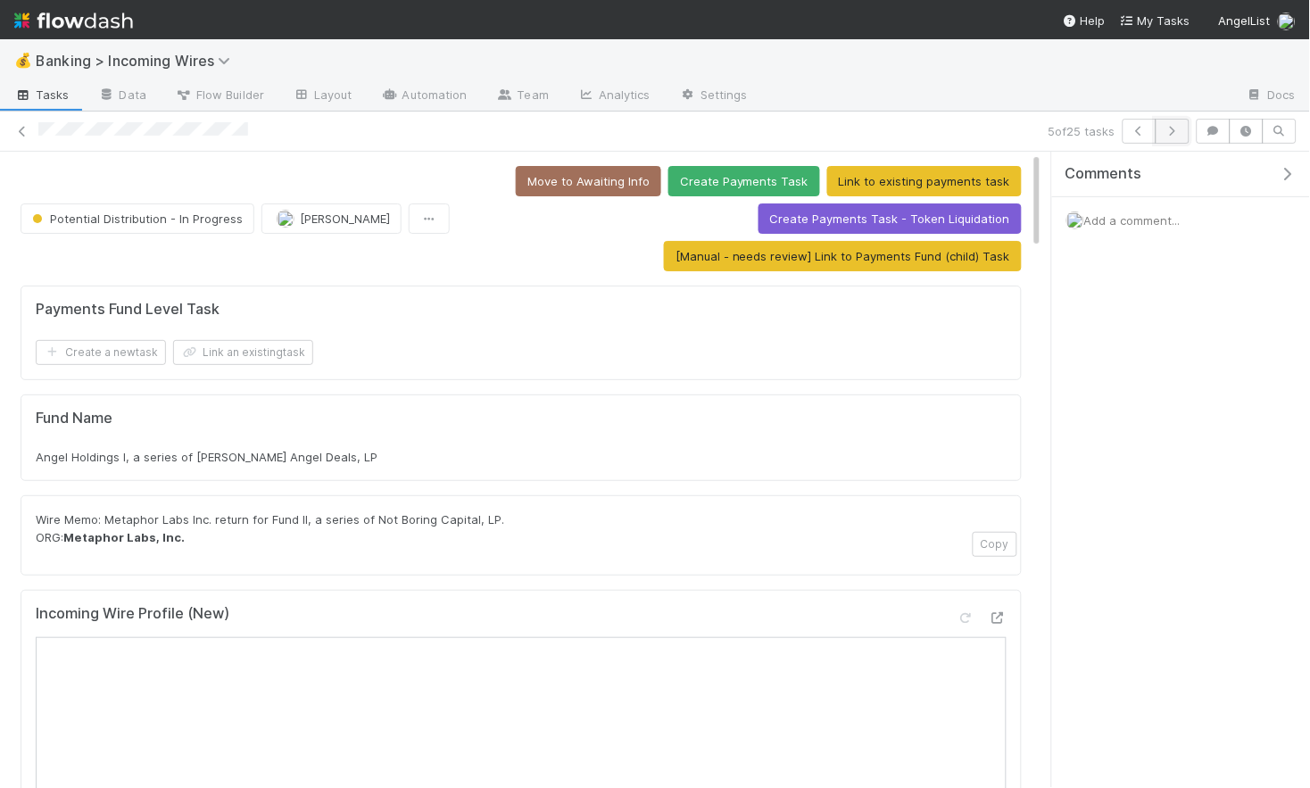
click at [1177, 137] on button "button" at bounding box center [1173, 131] width 34 height 25
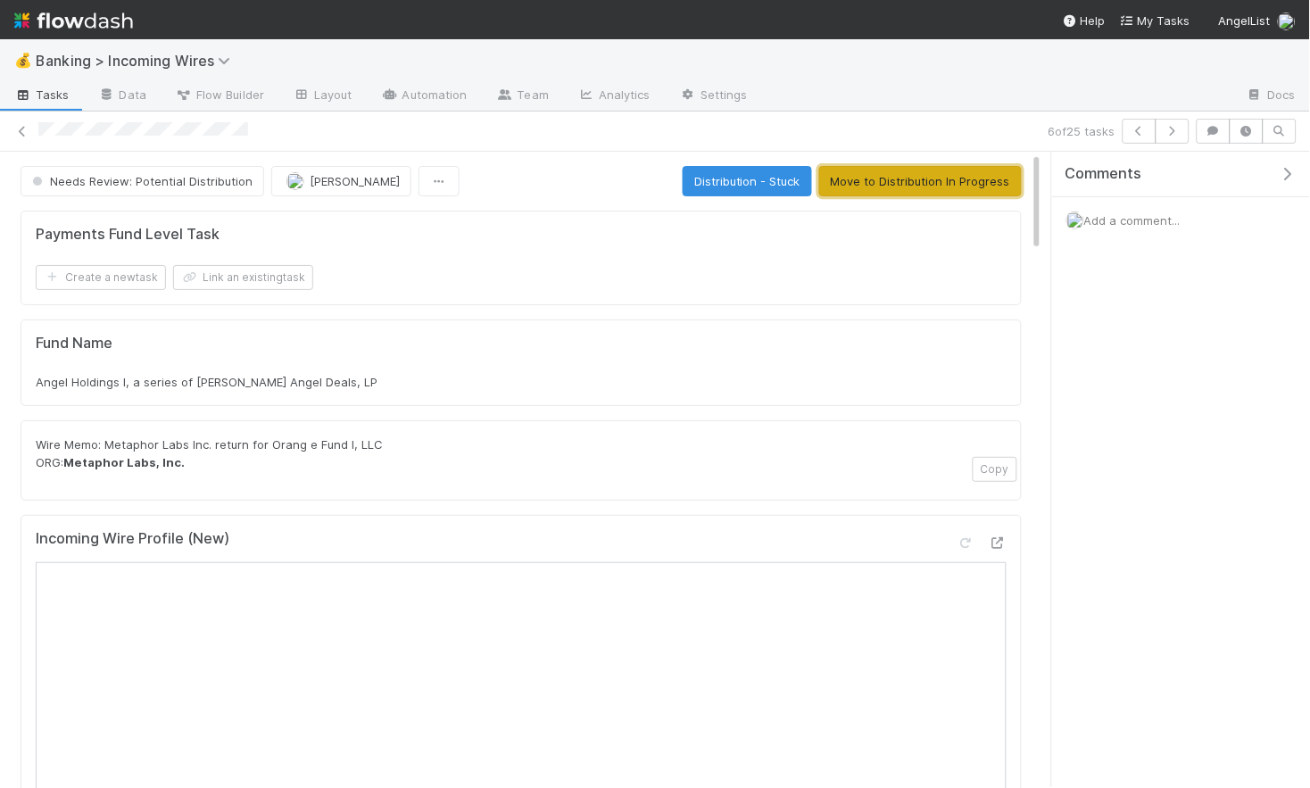
drag, startPoint x: 958, startPoint y: 192, endPoint x: 903, endPoint y: 230, distance: 67.3
click at [958, 192] on button "Move to Distribution In Progress" at bounding box center [920, 181] width 203 height 30
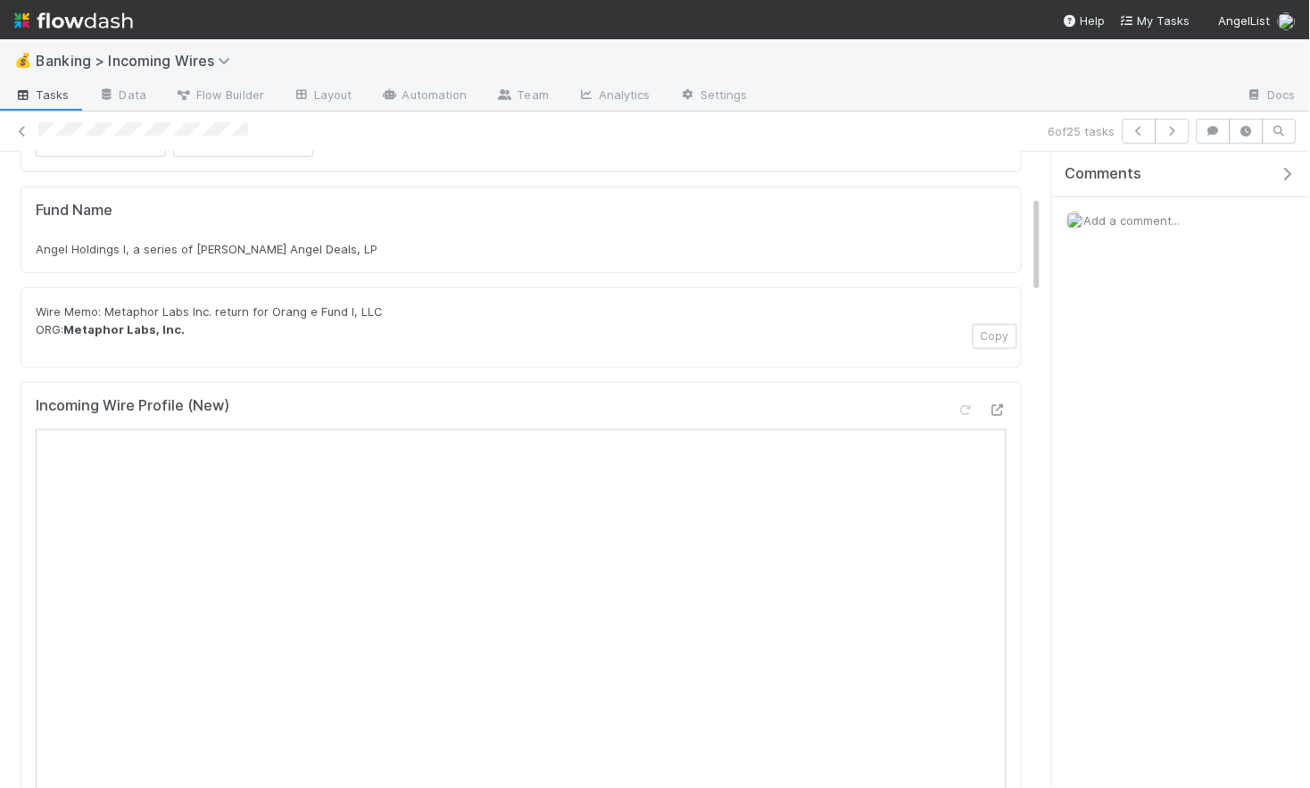
scroll to position [283, 0]
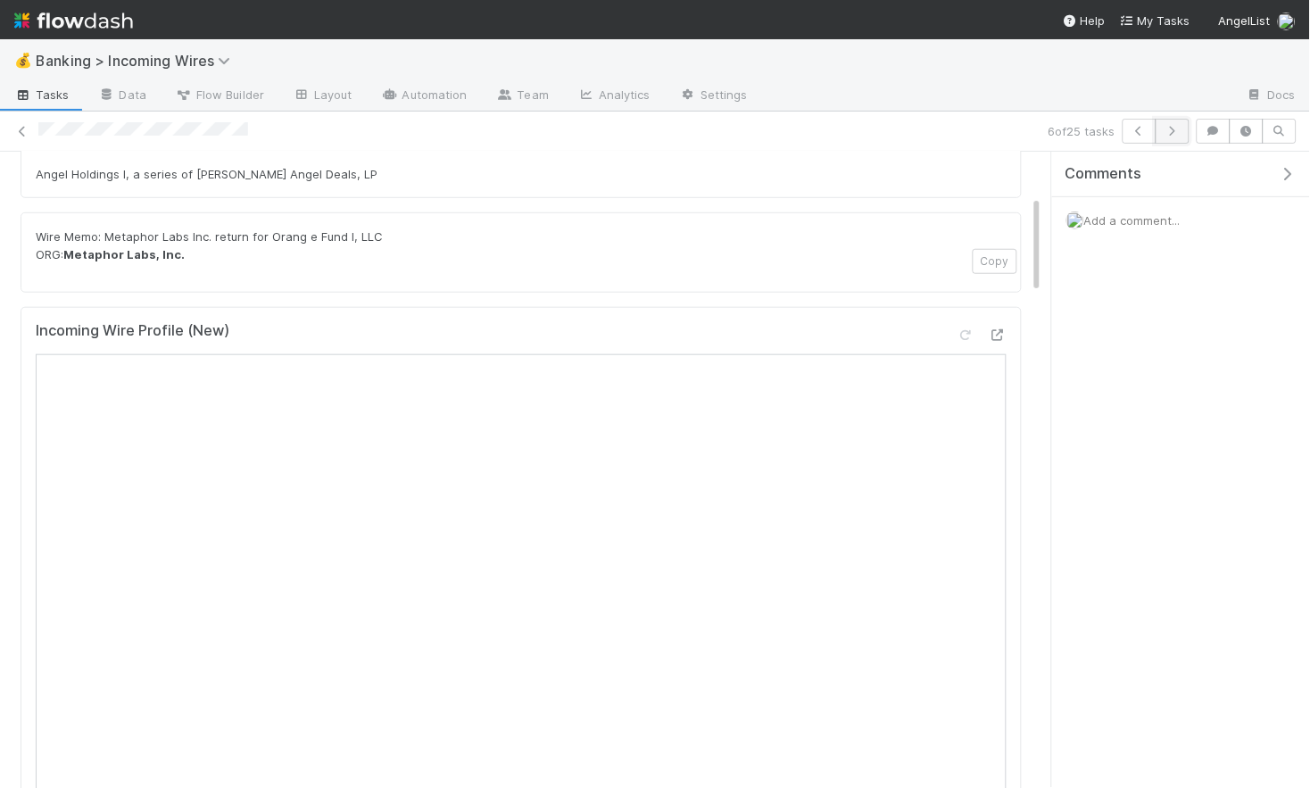
click at [1181, 133] on icon "button" at bounding box center [1173, 131] width 18 height 11
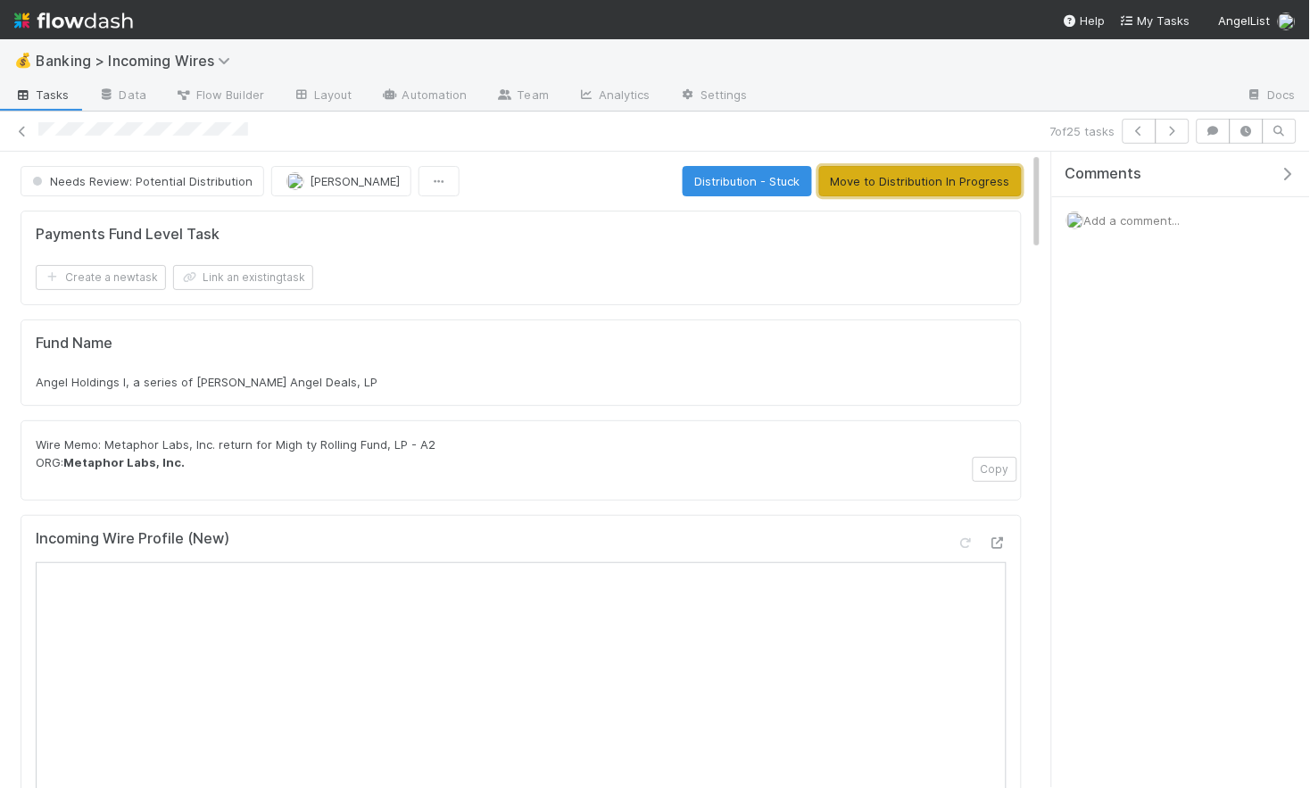
click at [884, 188] on button "Move to Distribution In Progress" at bounding box center [920, 181] width 203 height 30
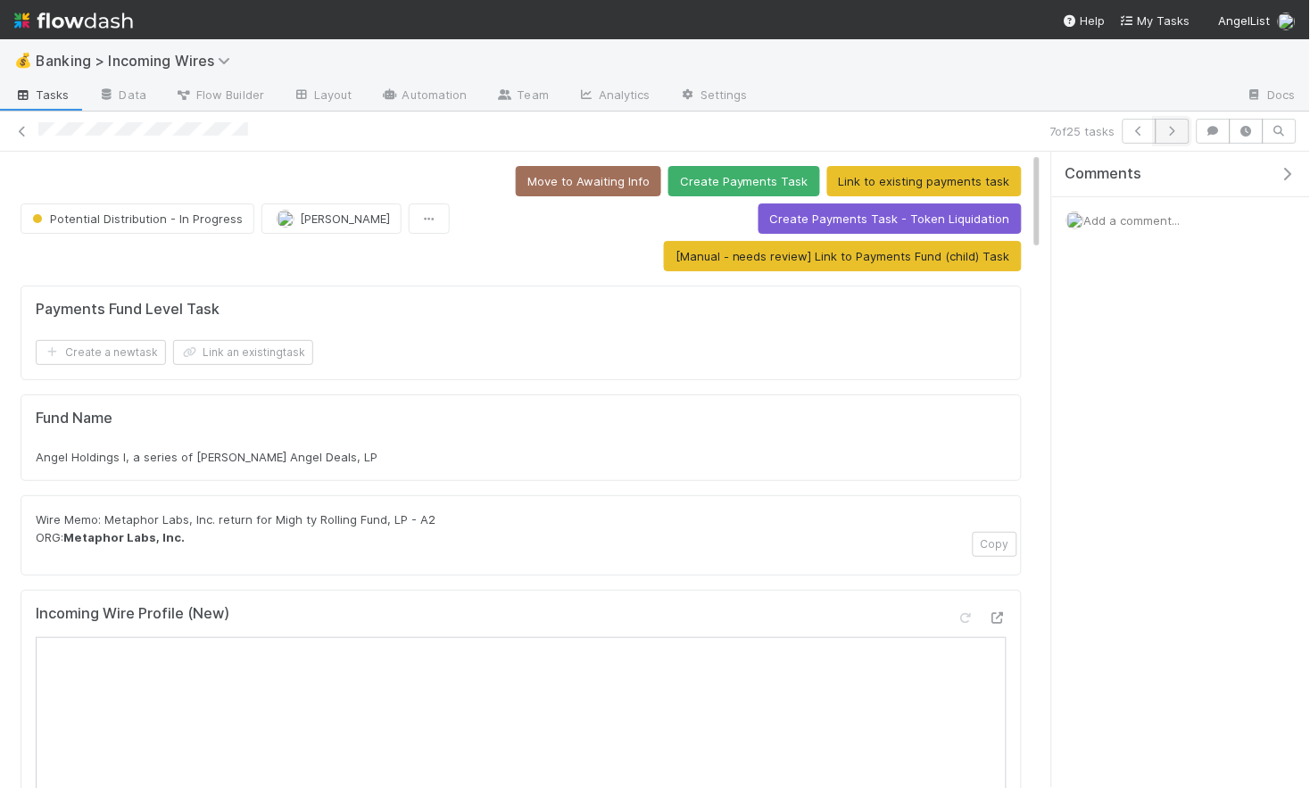
click at [1175, 128] on icon "button" at bounding box center [1173, 131] width 18 height 11
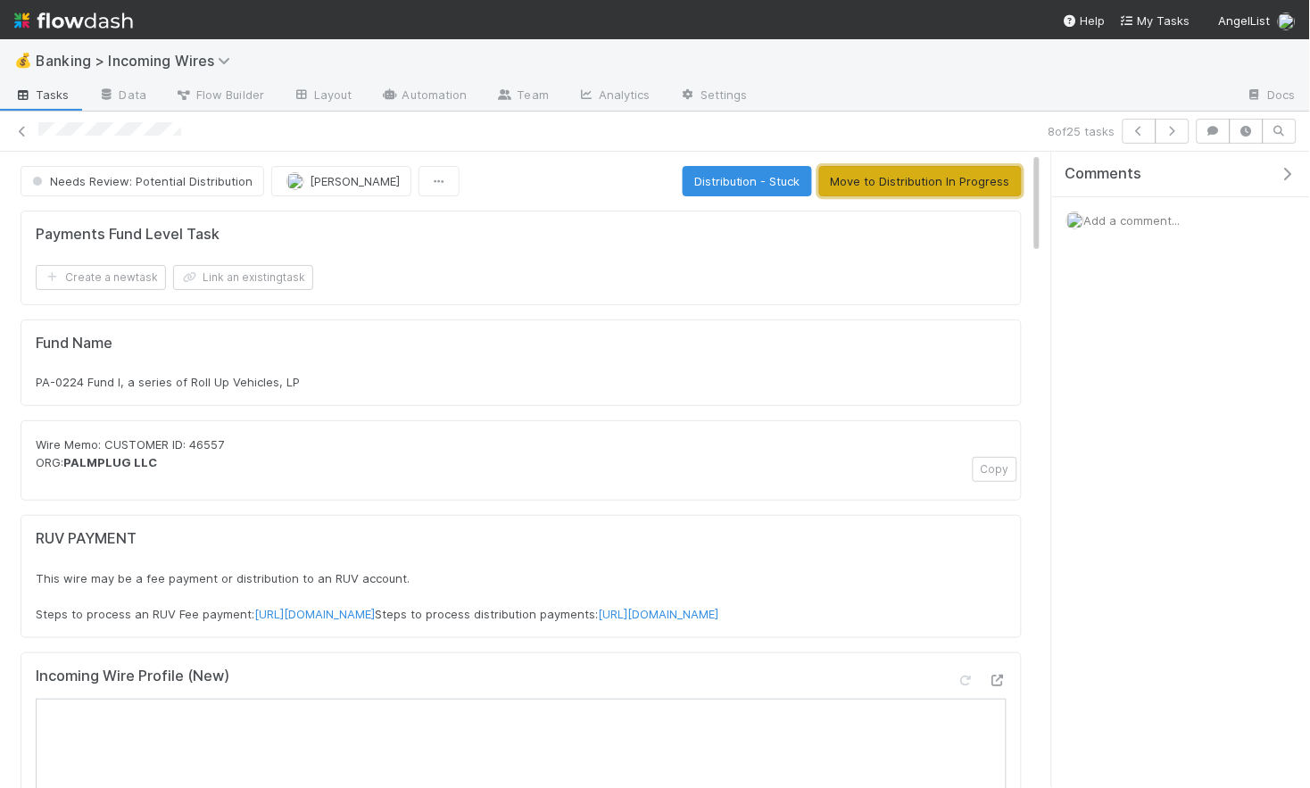
drag, startPoint x: 936, startPoint y: 171, endPoint x: 939, endPoint y: 183, distance: 11.9
click at [936, 171] on button "Move to Distribution In Progress" at bounding box center [920, 181] width 203 height 30
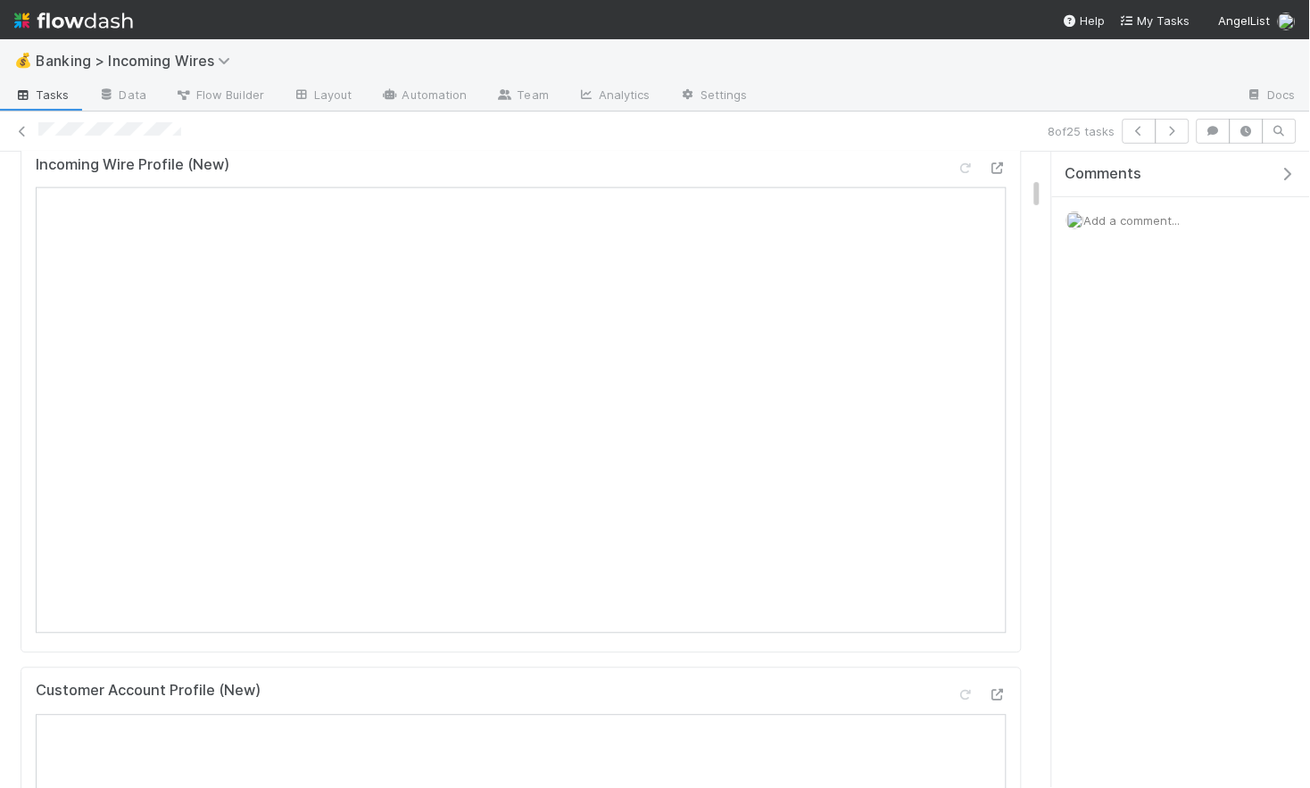
scroll to position [523, 0]
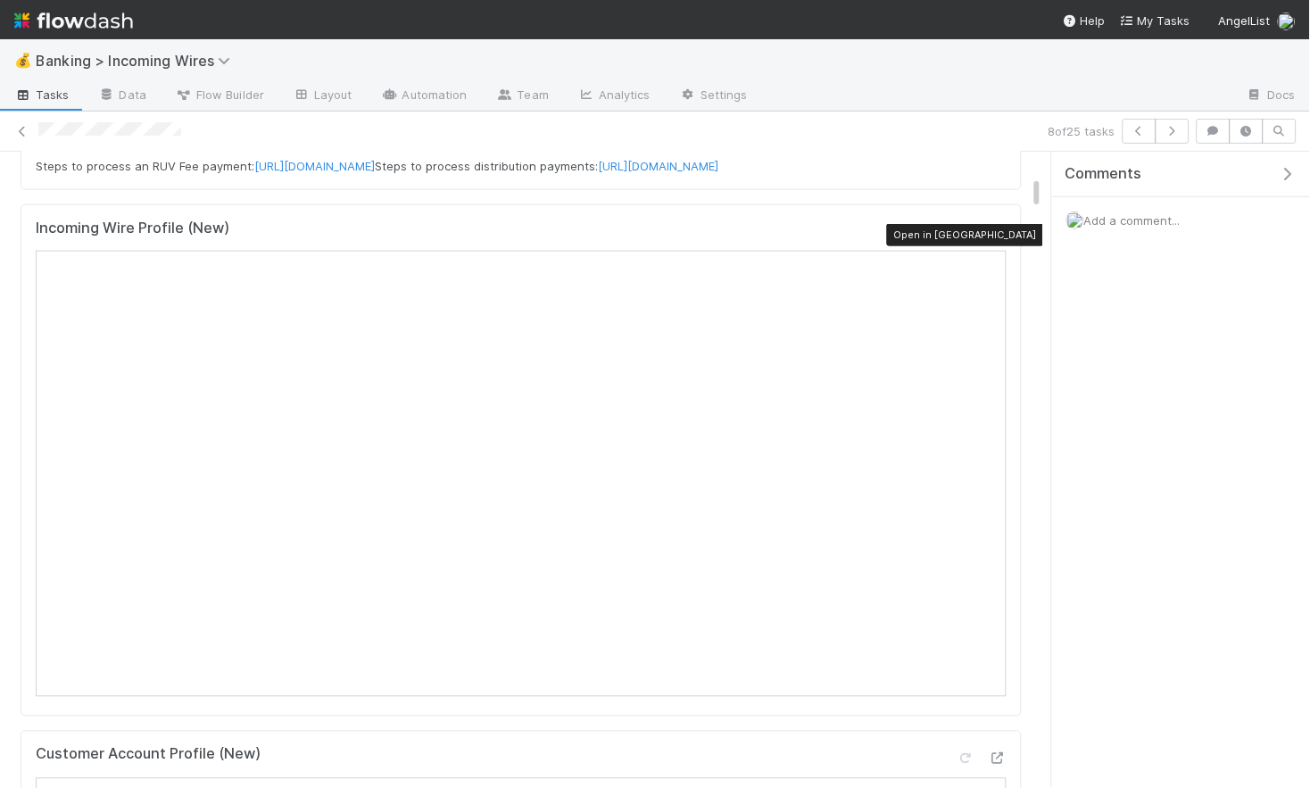
click at [990, 231] on icon at bounding box center [998, 232] width 18 height 12
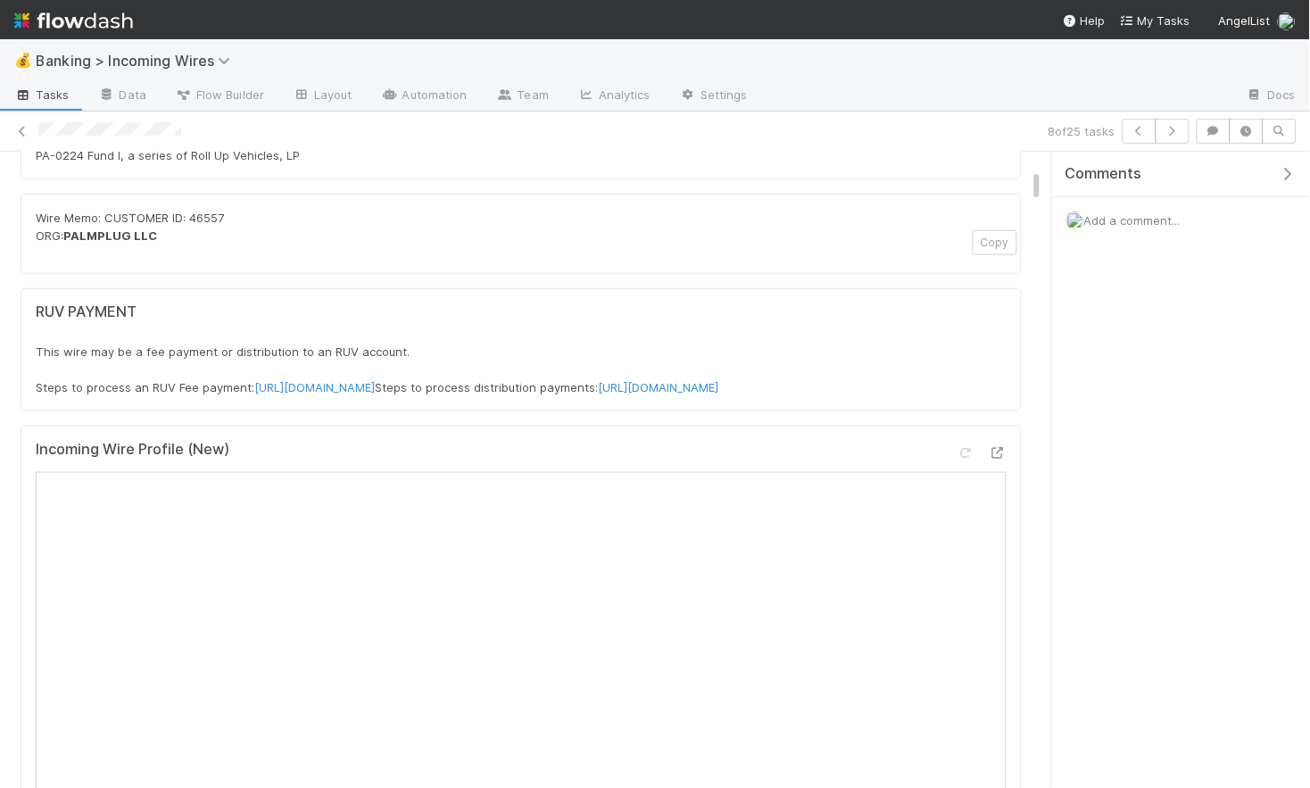
scroll to position [541, 0]
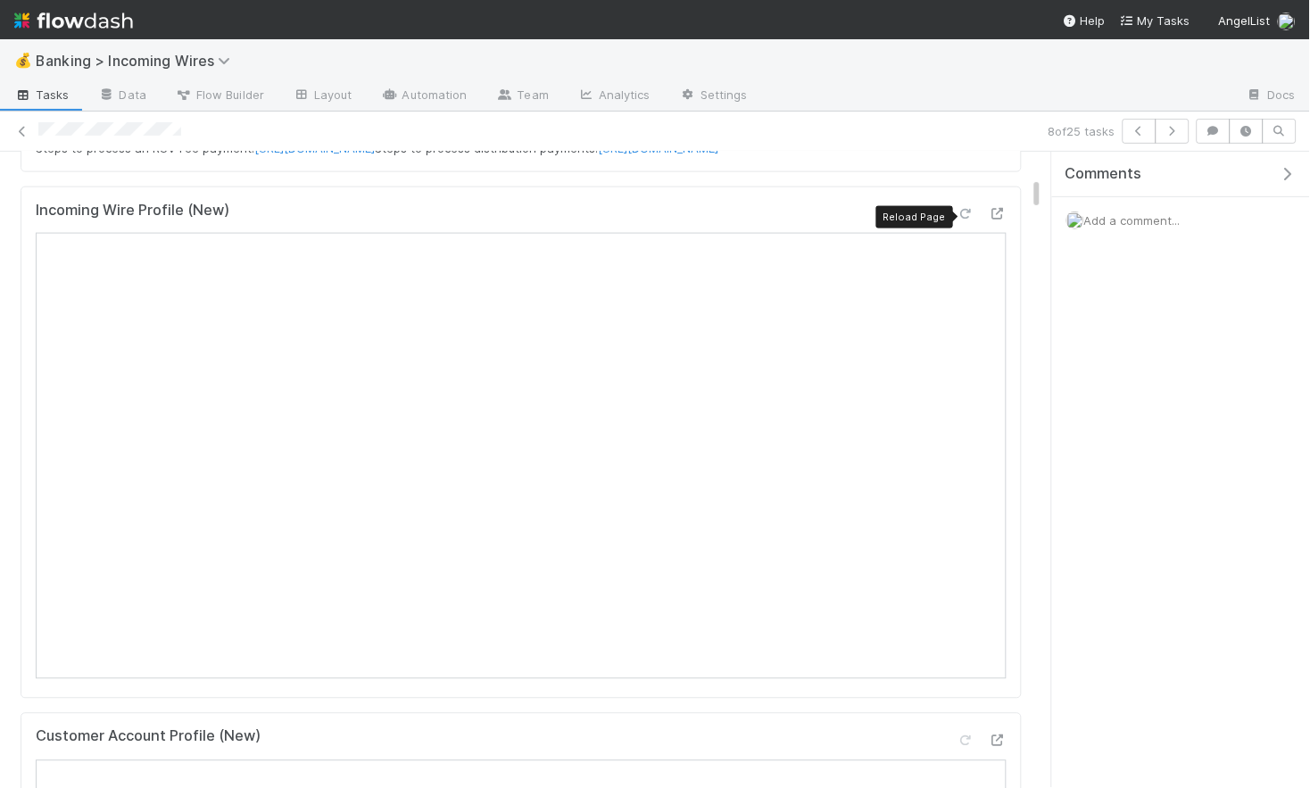
click at [972, 214] on icon at bounding box center [966, 214] width 18 height 12
click at [1176, 128] on icon "button" at bounding box center [1173, 131] width 18 height 11
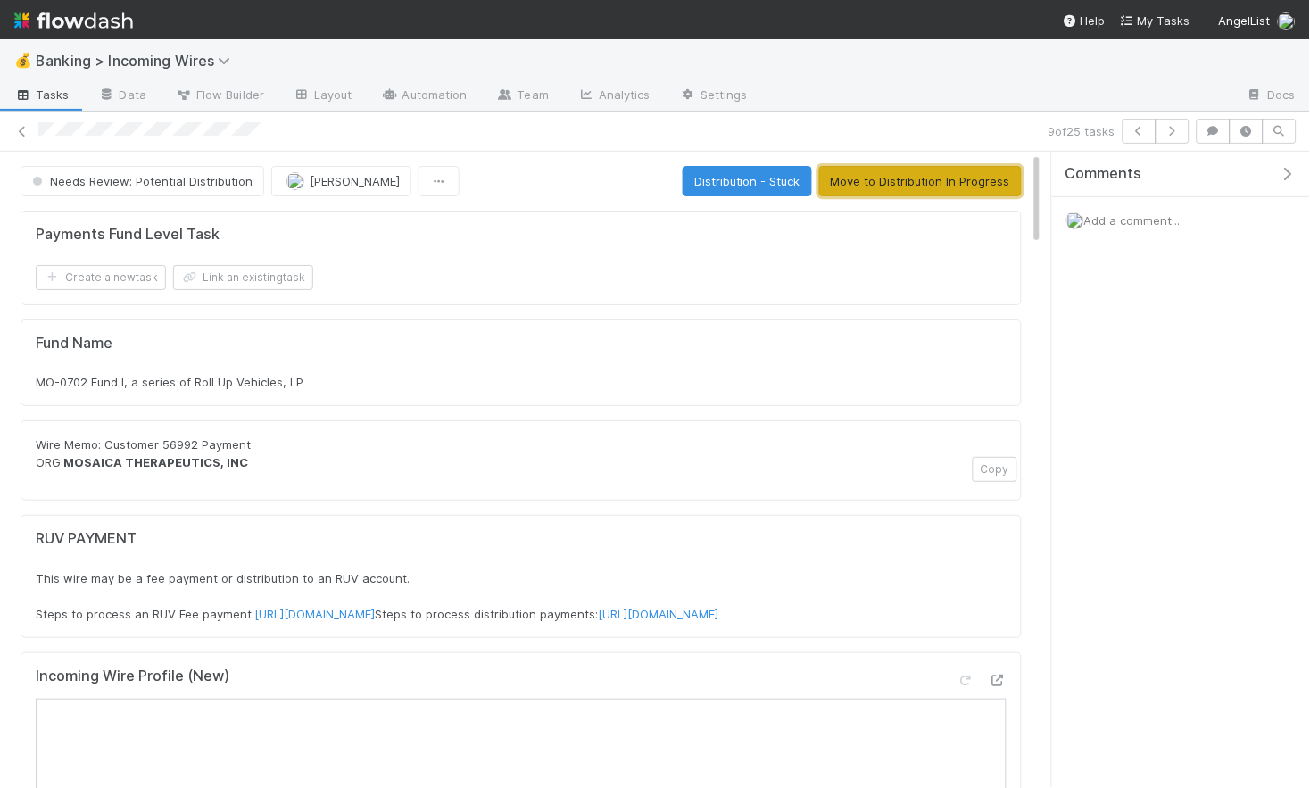
drag, startPoint x: 927, startPoint y: 190, endPoint x: 935, endPoint y: 202, distance: 14.1
click at [927, 190] on button "Move to Distribution In Progress" at bounding box center [920, 181] width 203 height 30
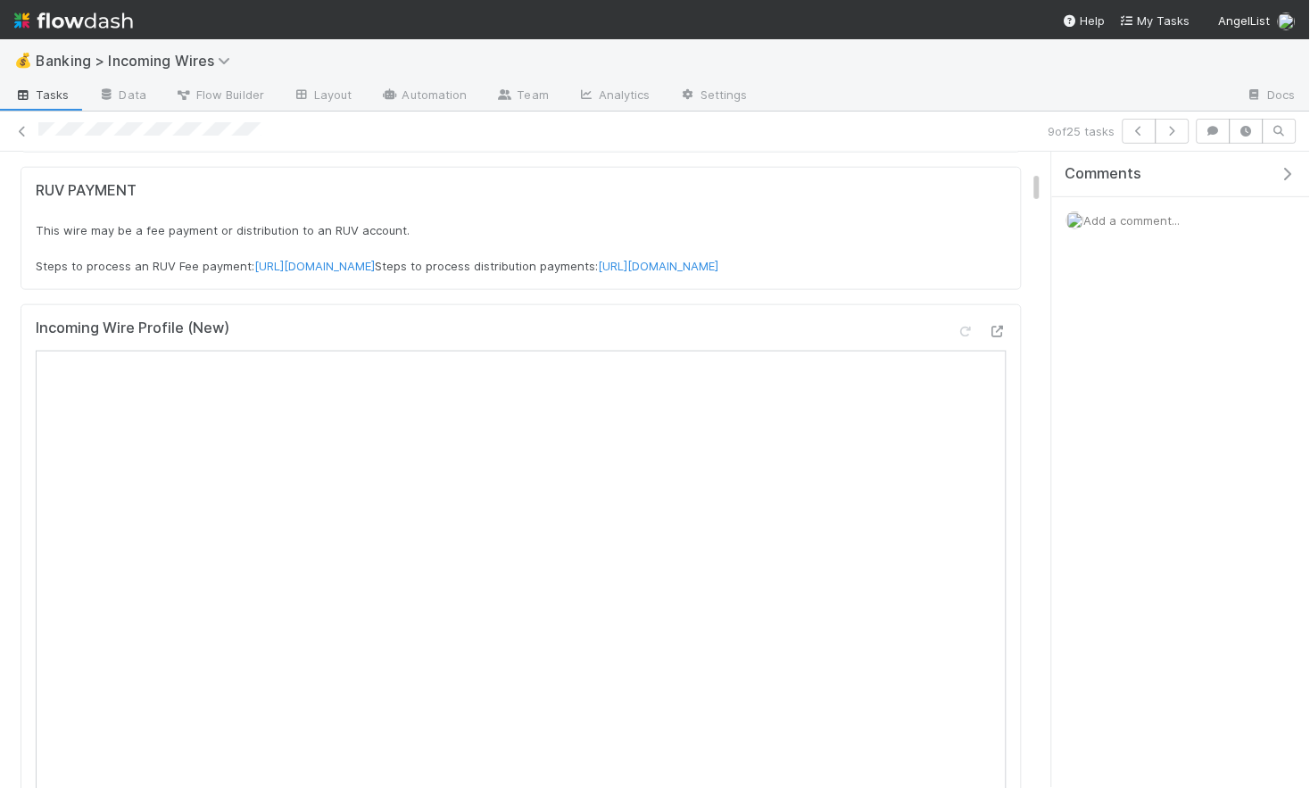
scroll to position [473, 0]
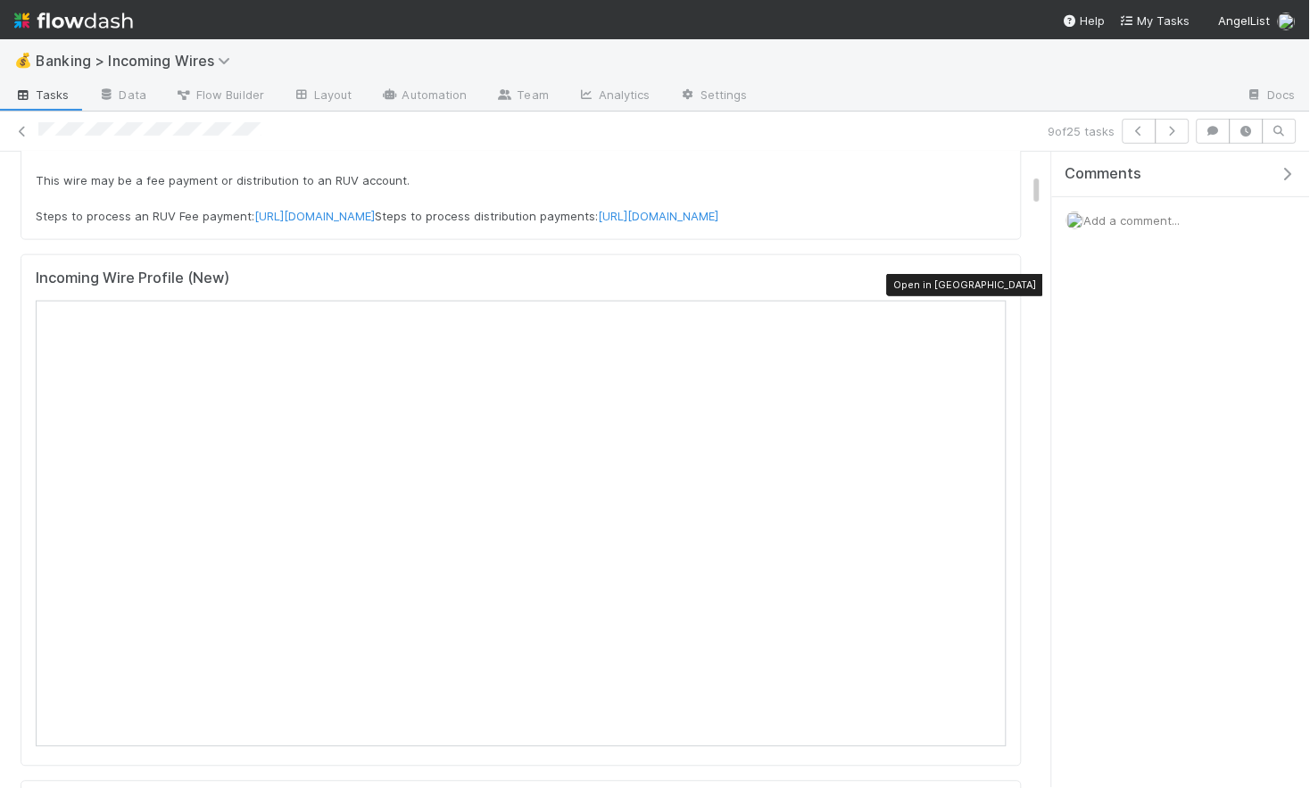
click at [1003, 285] on icon at bounding box center [998, 282] width 18 height 12
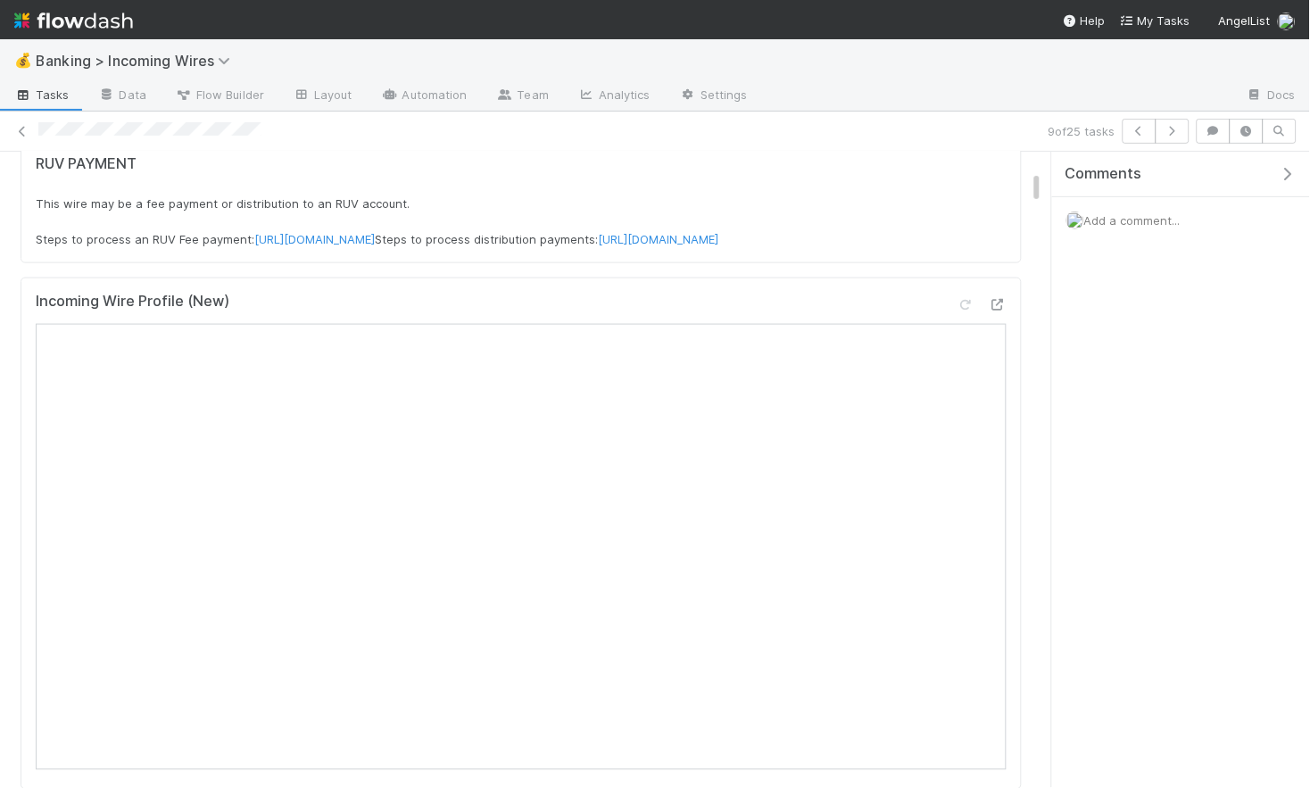
scroll to position [416, 0]
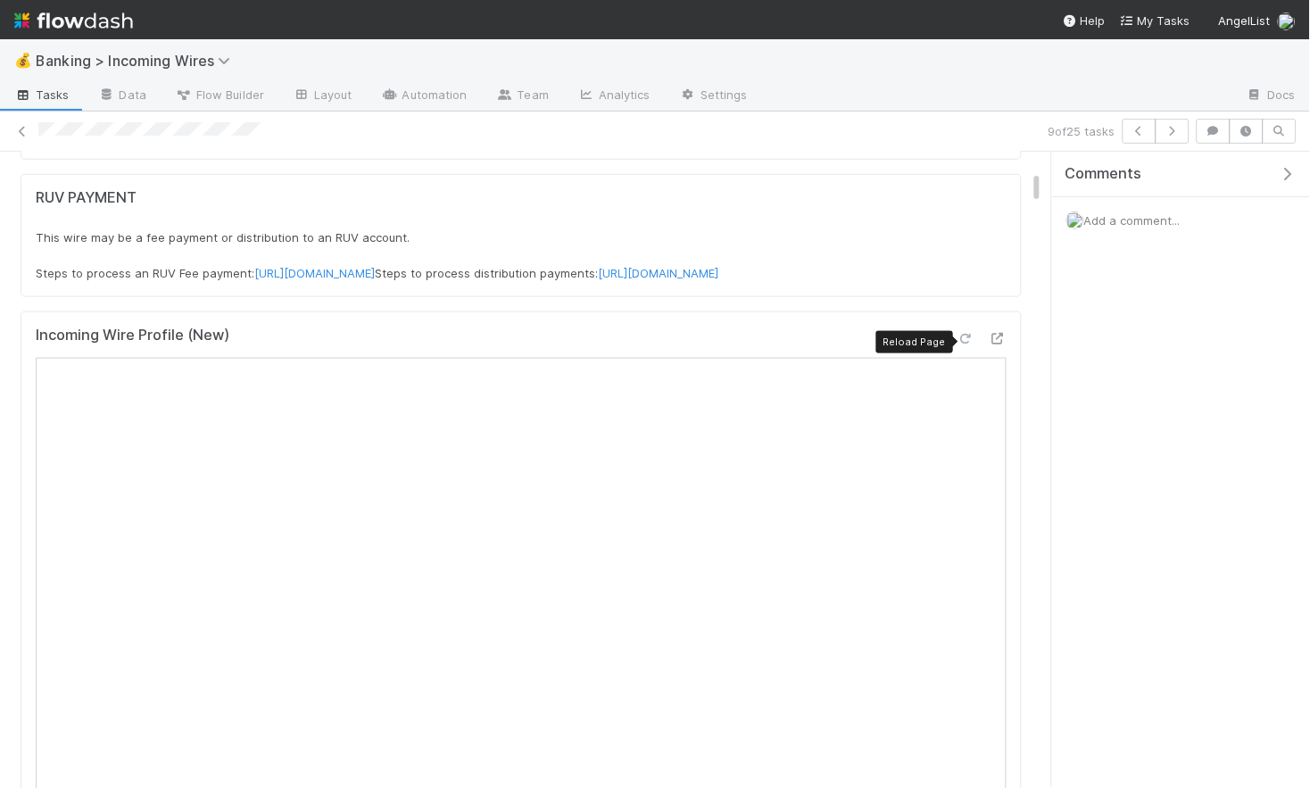
click at [964, 338] on icon at bounding box center [966, 339] width 18 height 12
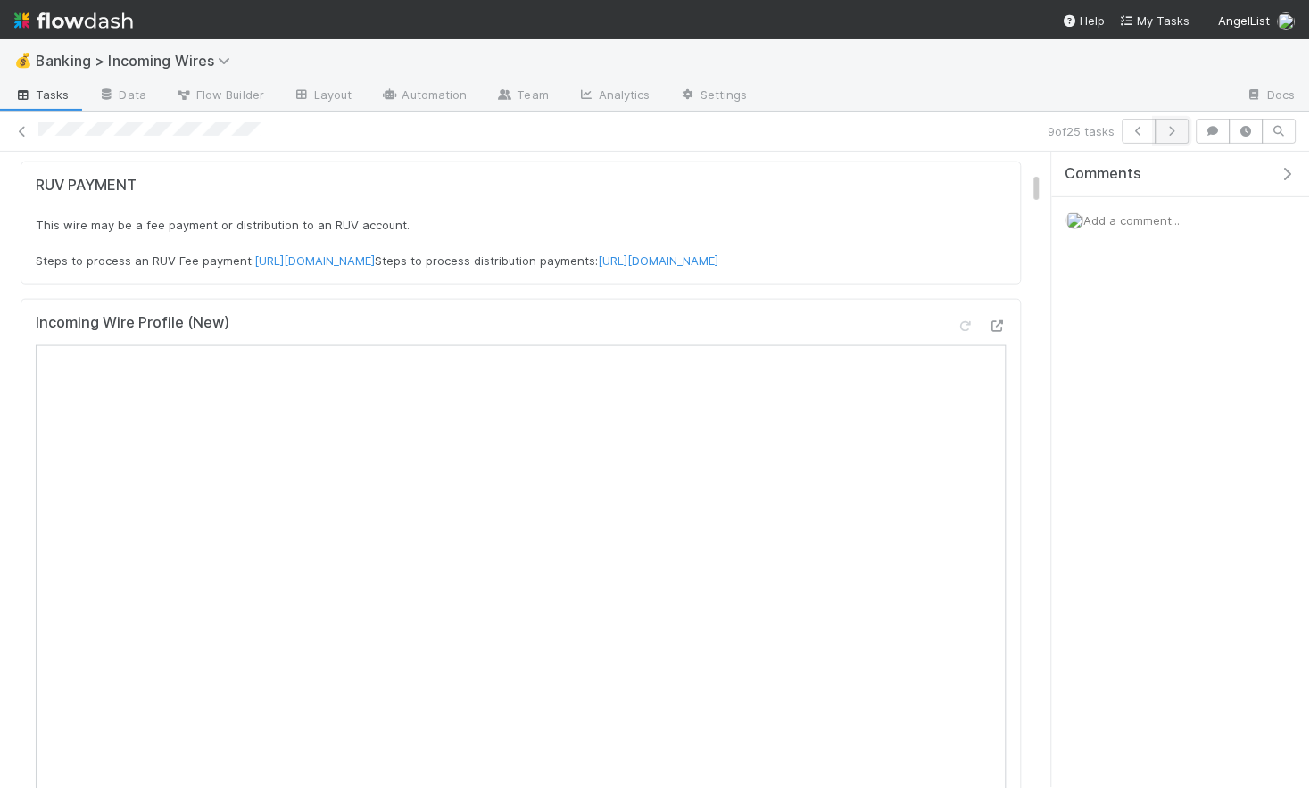
click at [1172, 127] on icon "button" at bounding box center [1173, 131] width 18 height 11
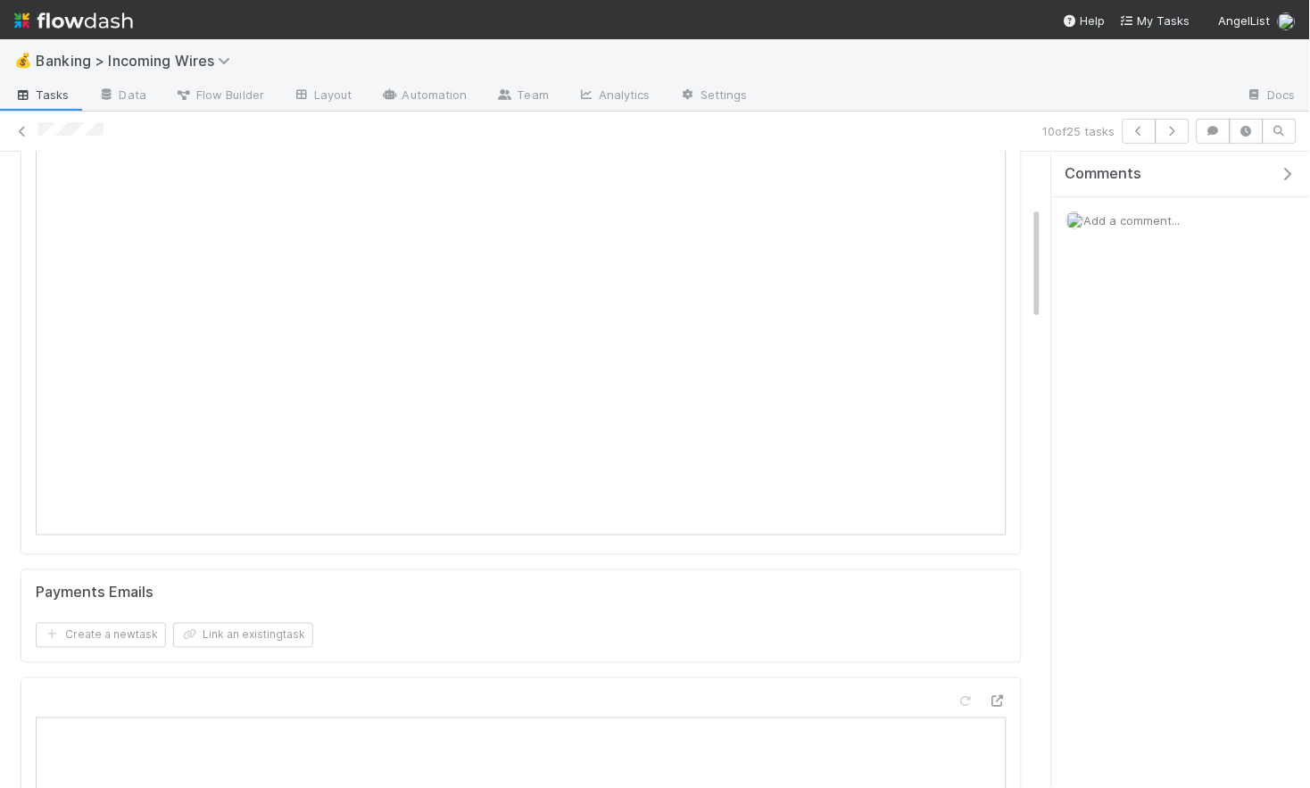
scroll to position [298, 0]
click at [1173, 129] on icon "button" at bounding box center [1173, 131] width 18 height 11
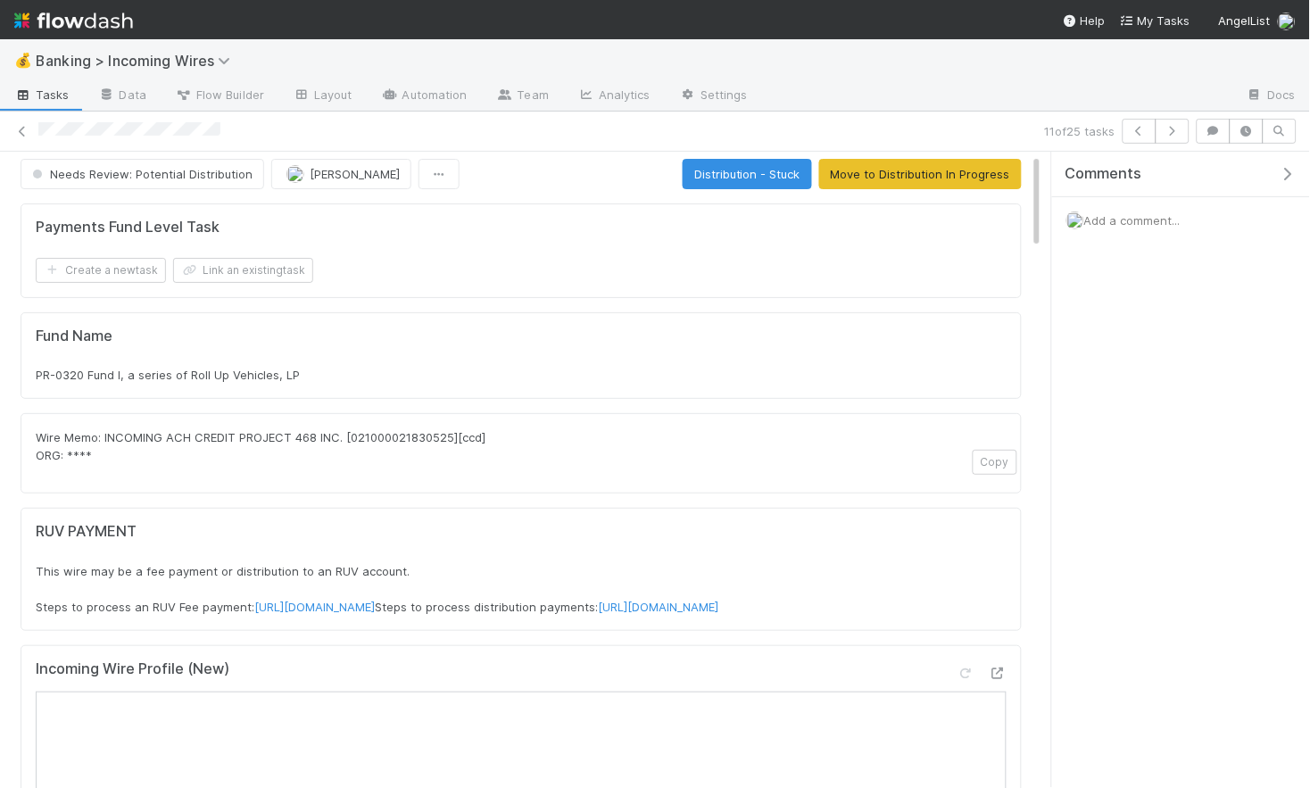
scroll to position [10, 0]
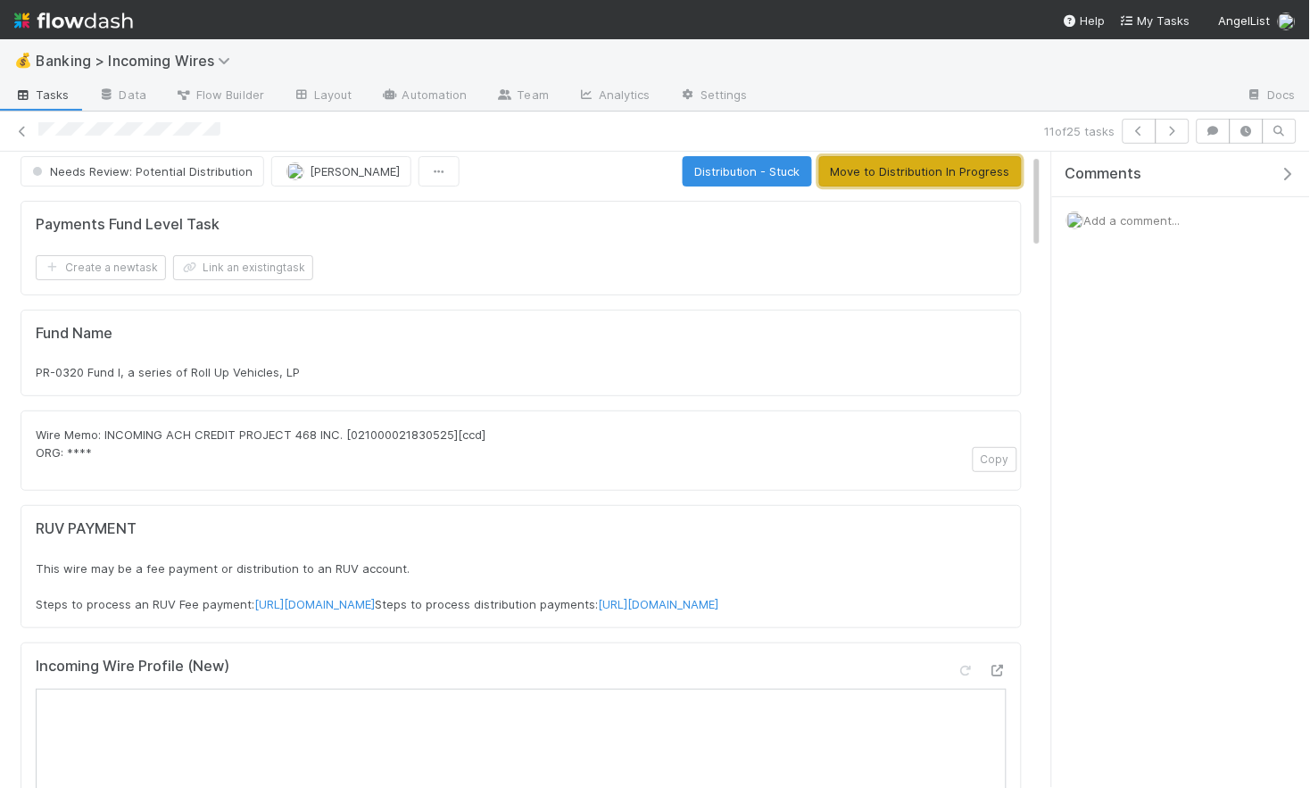
click at [904, 173] on button "Move to Distribution In Progress" at bounding box center [920, 171] width 203 height 30
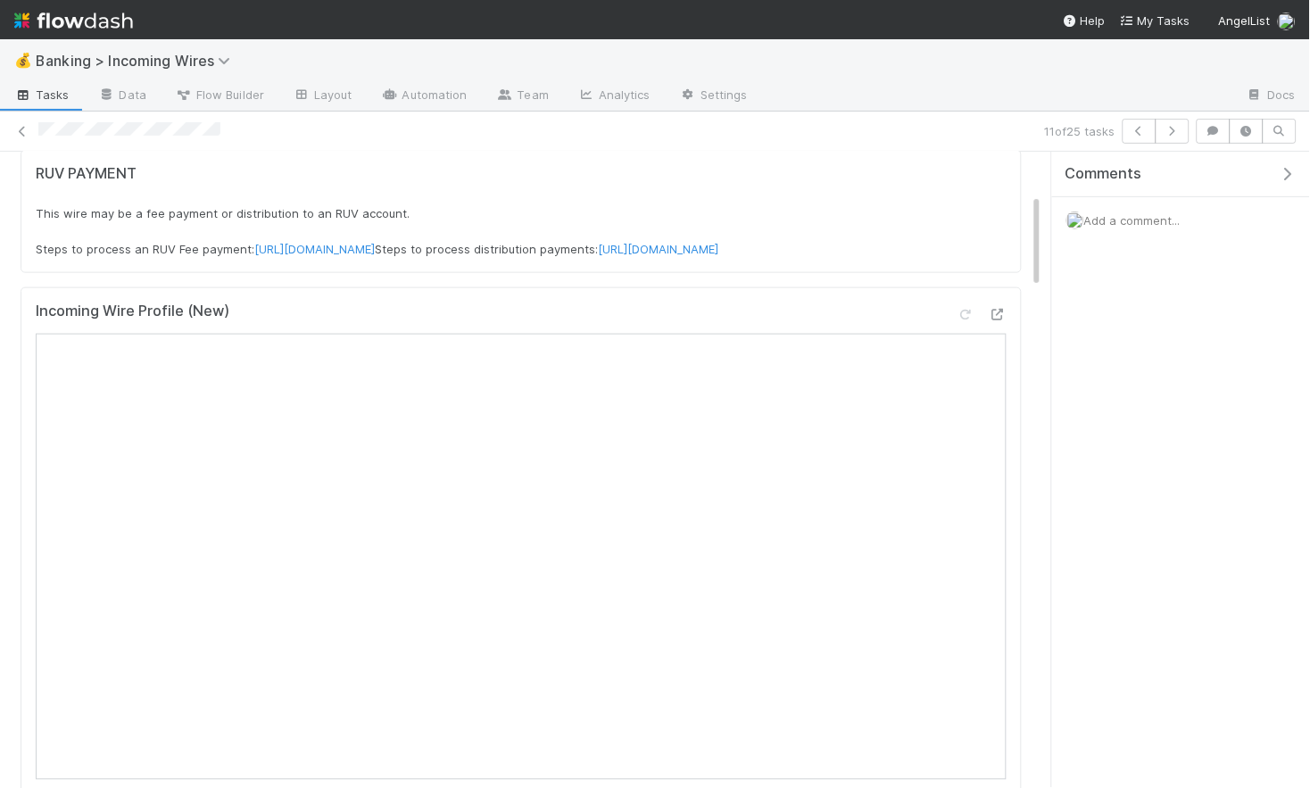
scroll to position [0, 0]
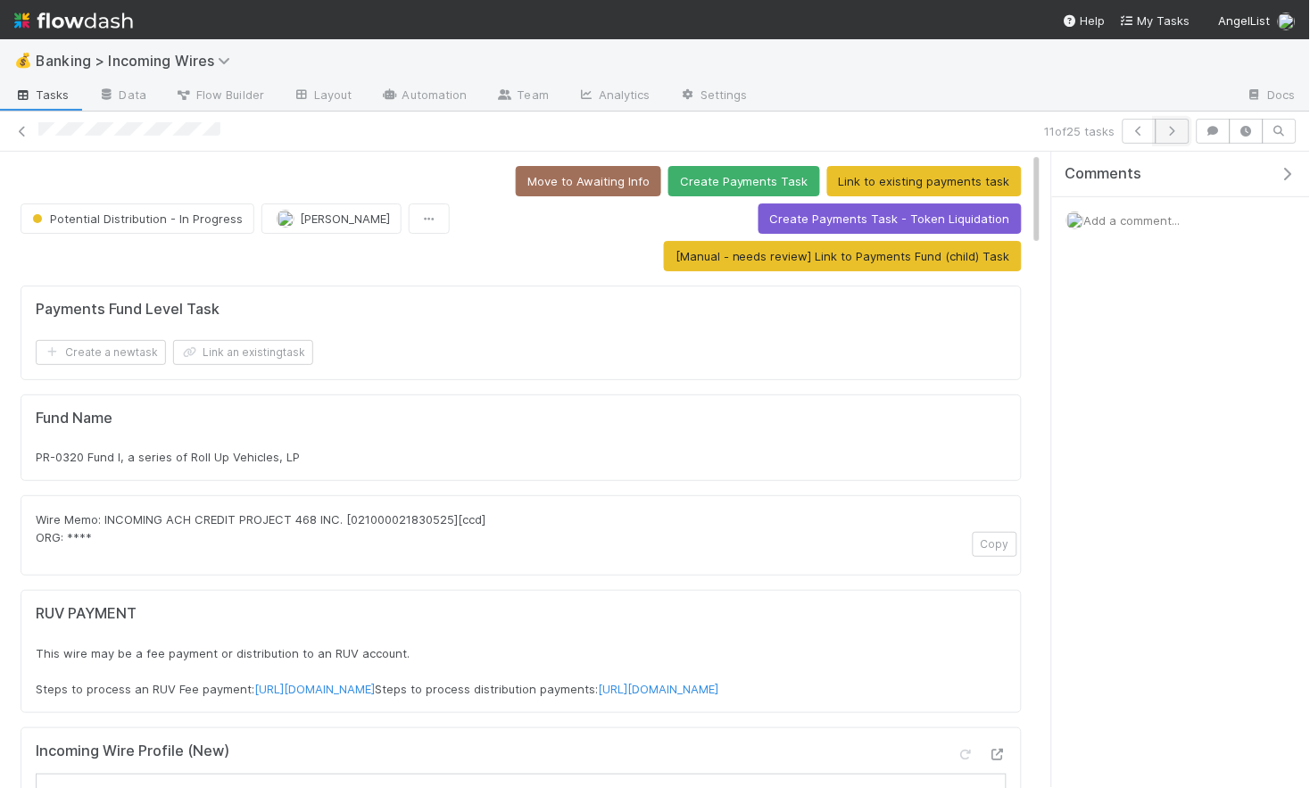
click at [1170, 139] on button "button" at bounding box center [1173, 131] width 34 height 25
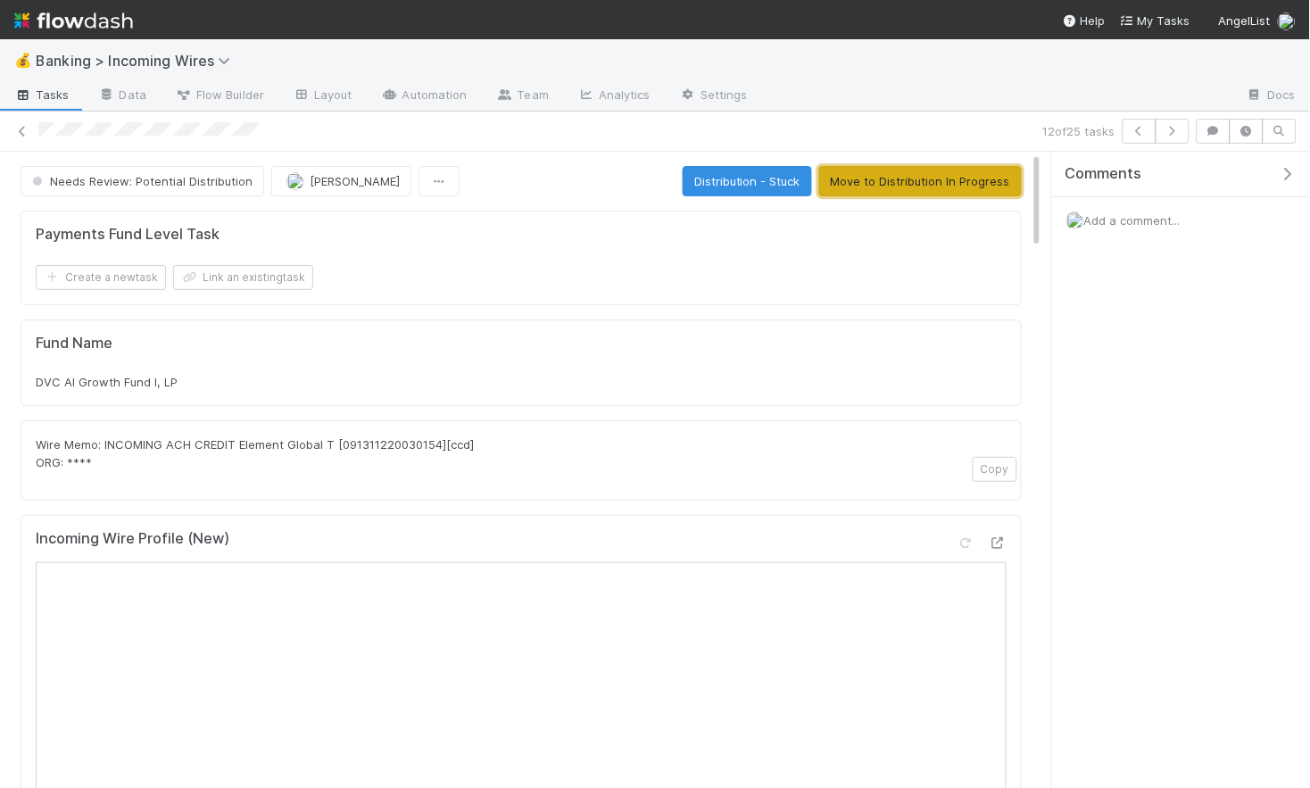
click at [936, 184] on button "Move to Distribution In Progress" at bounding box center [920, 181] width 203 height 30
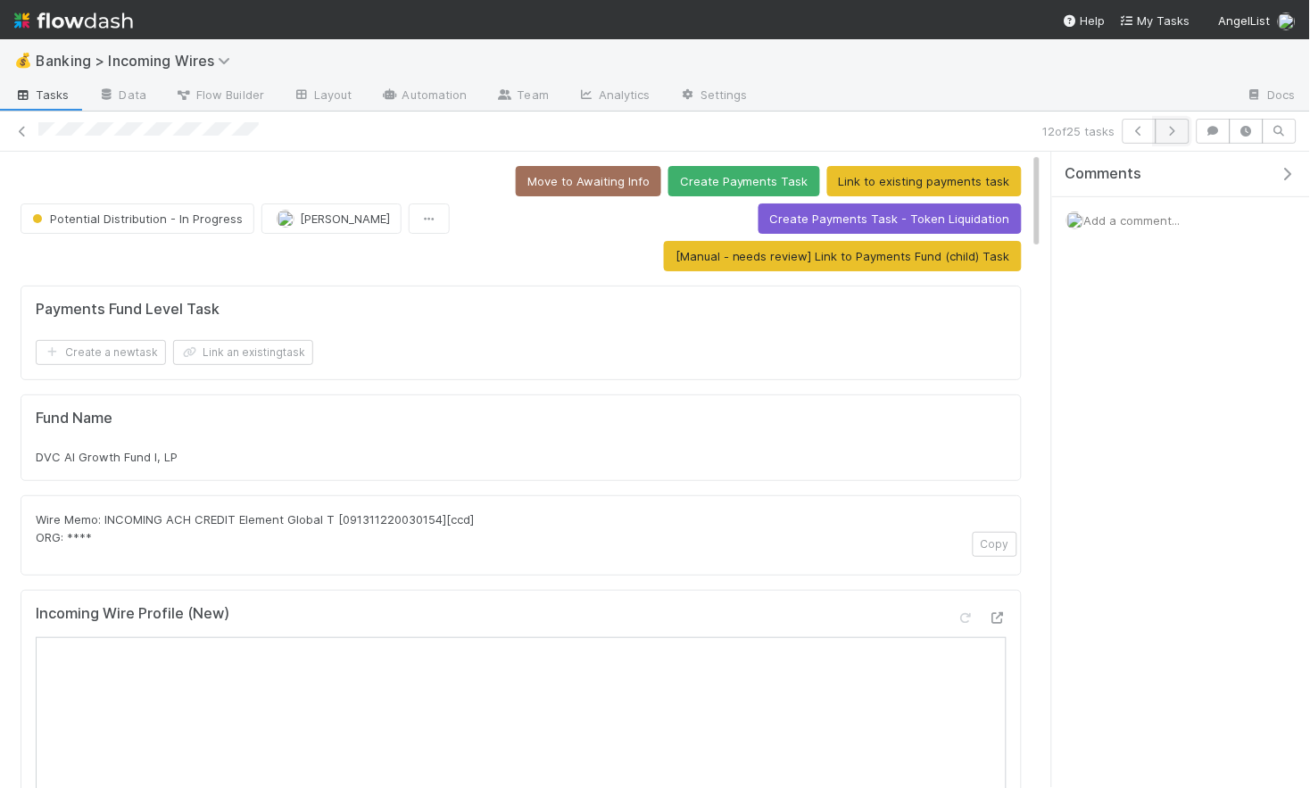
click at [1171, 136] on button "button" at bounding box center [1173, 131] width 34 height 25
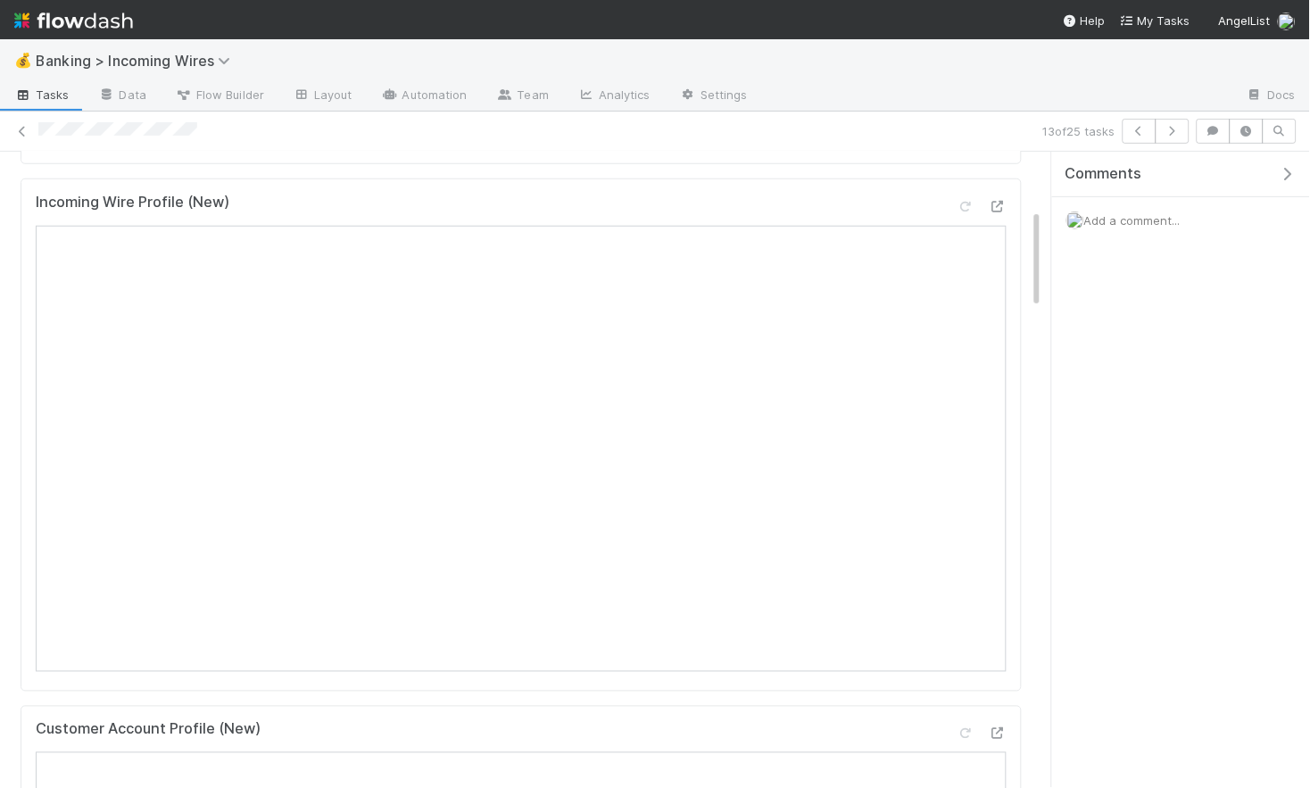
scroll to position [362, 0]
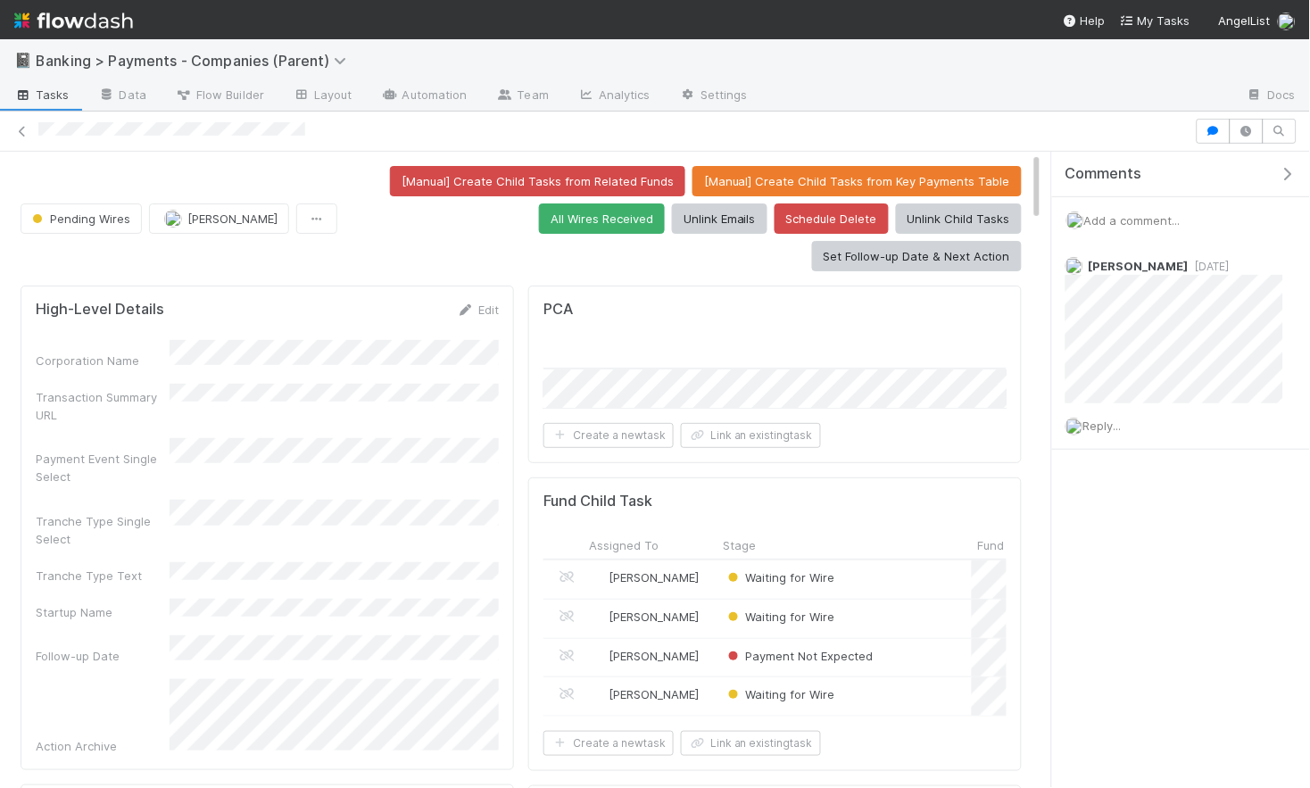
scroll to position [0, 1429]
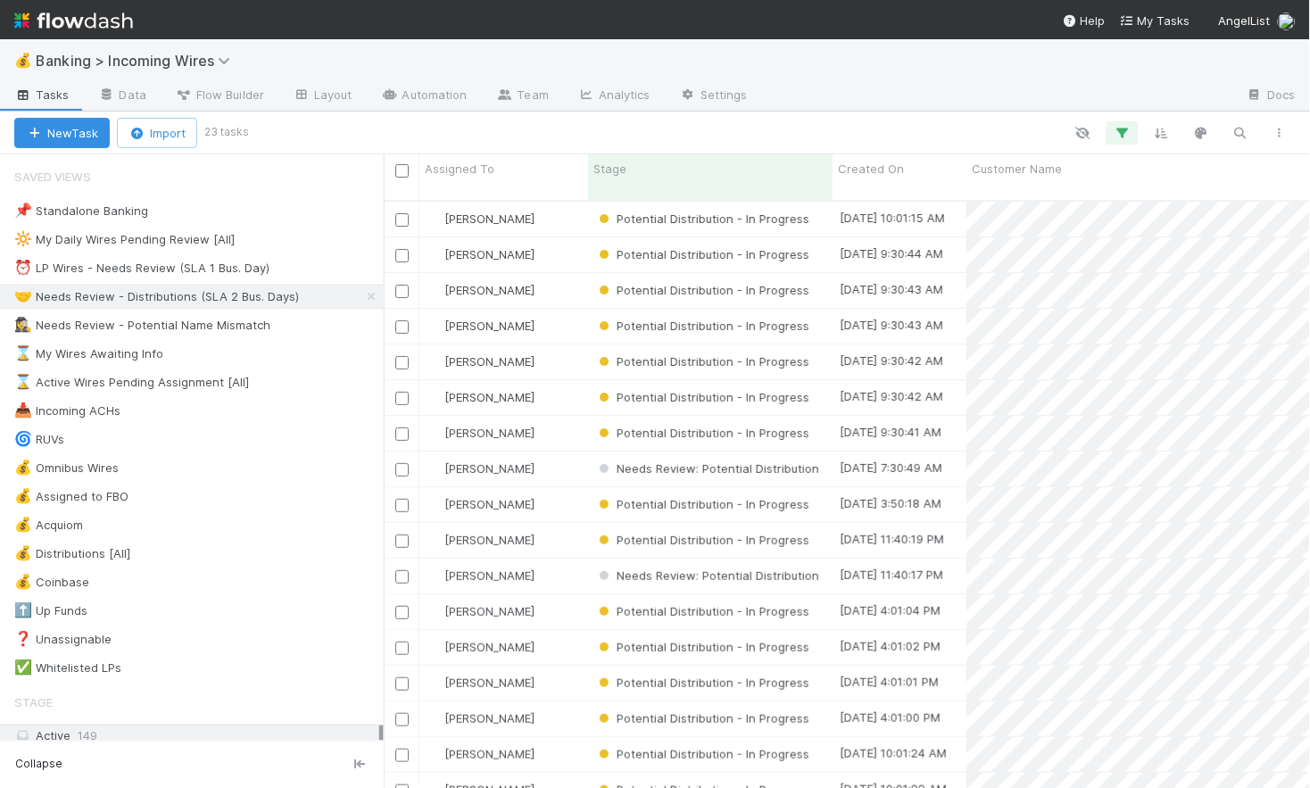
scroll to position [0, 1]
click at [544, 494] on div "[PERSON_NAME]" at bounding box center [503, 504] width 169 height 35
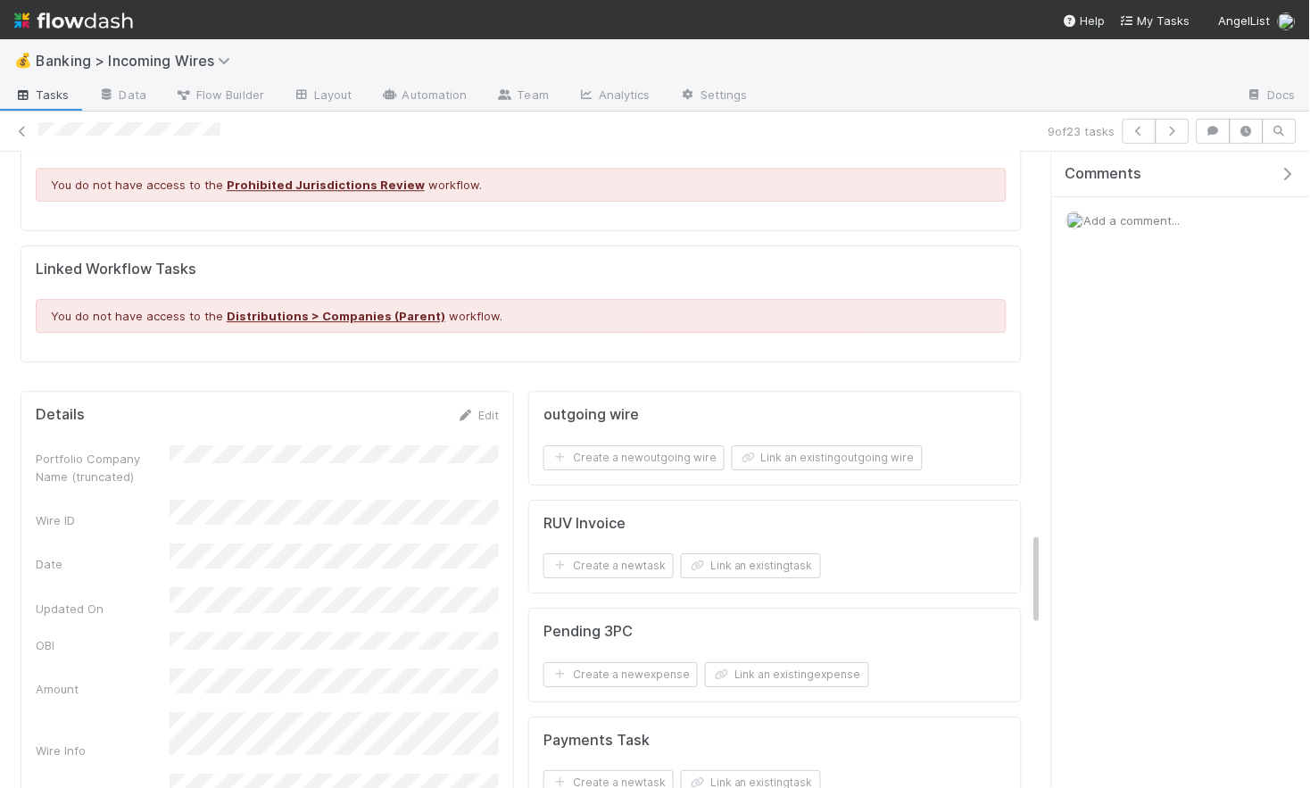
scroll to position [2551, 0]
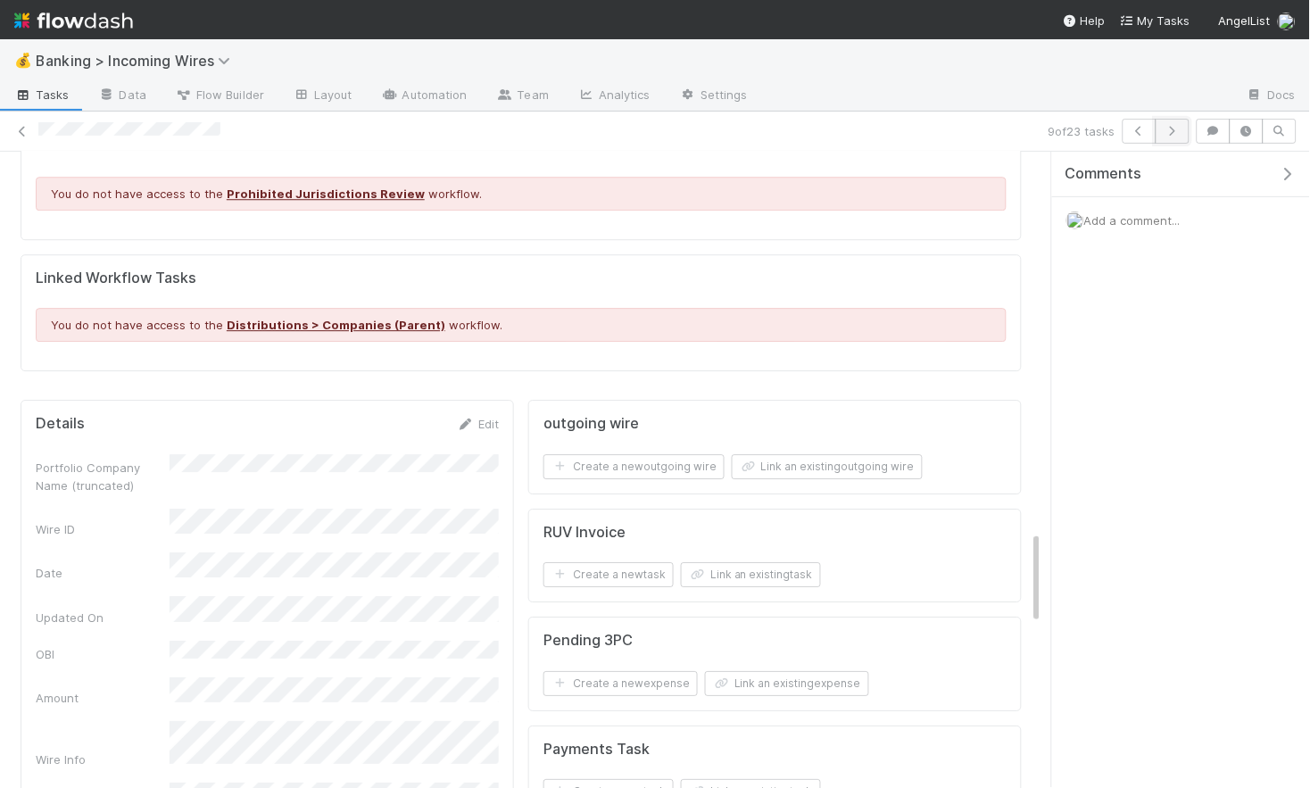
click at [1178, 134] on icon "button" at bounding box center [1173, 131] width 18 height 11
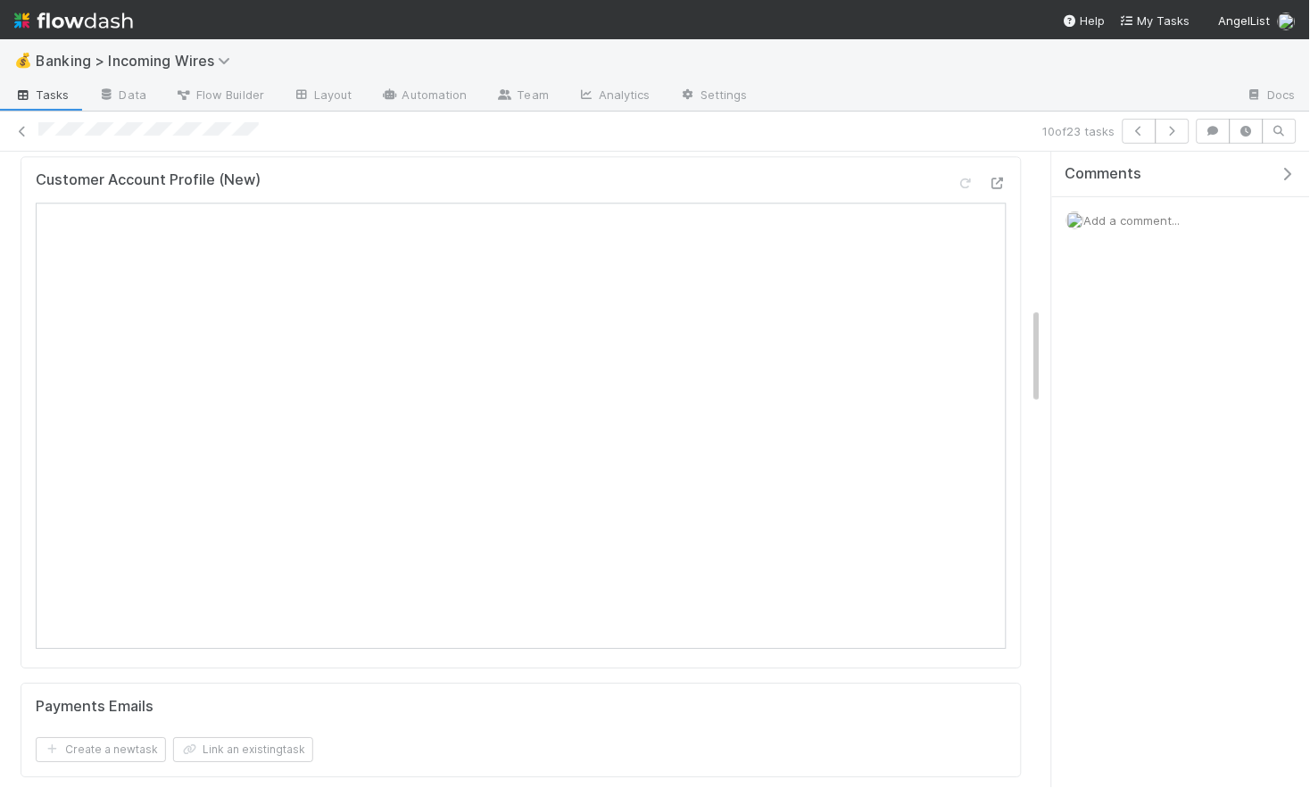
scroll to position [949, 0]
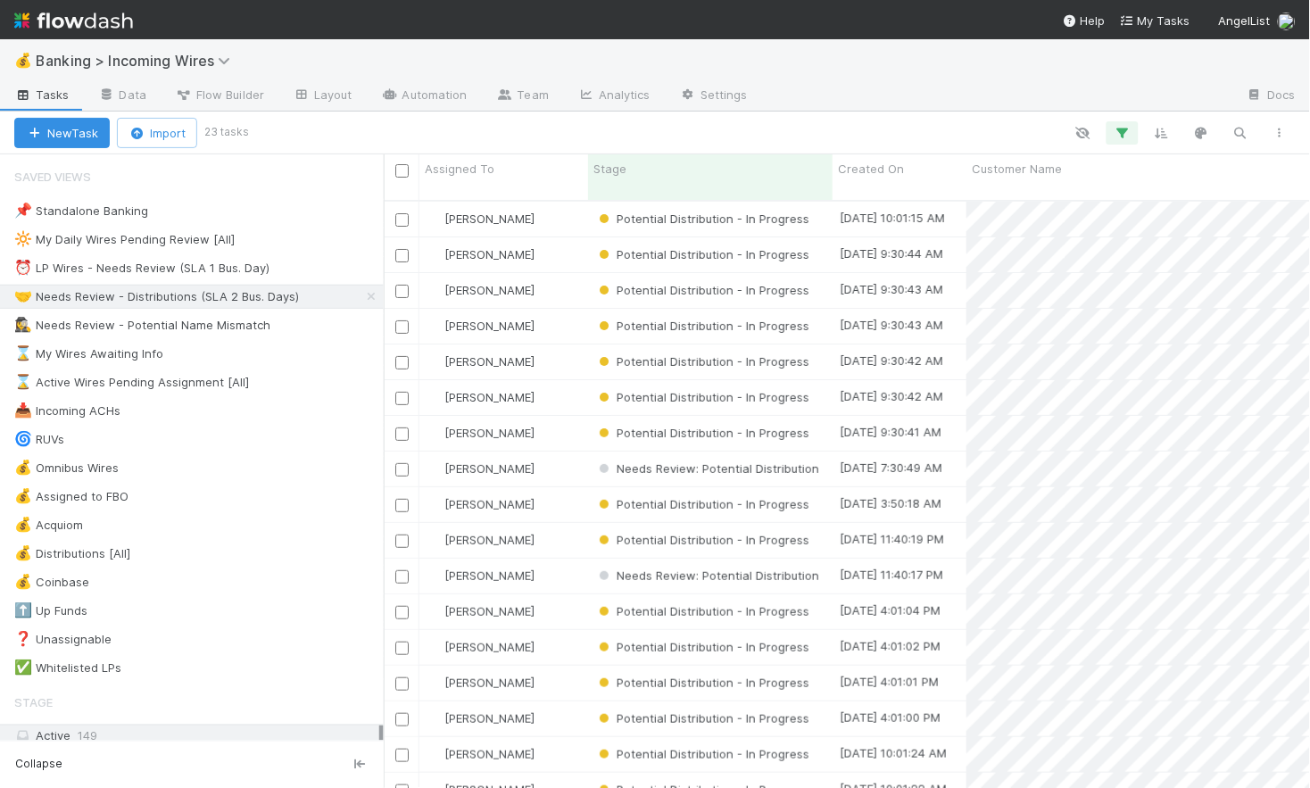
scroll to position [0, 1]
click at [403, 320] on input "checkbox" at bounding box center [401, 326] width 13 height 13
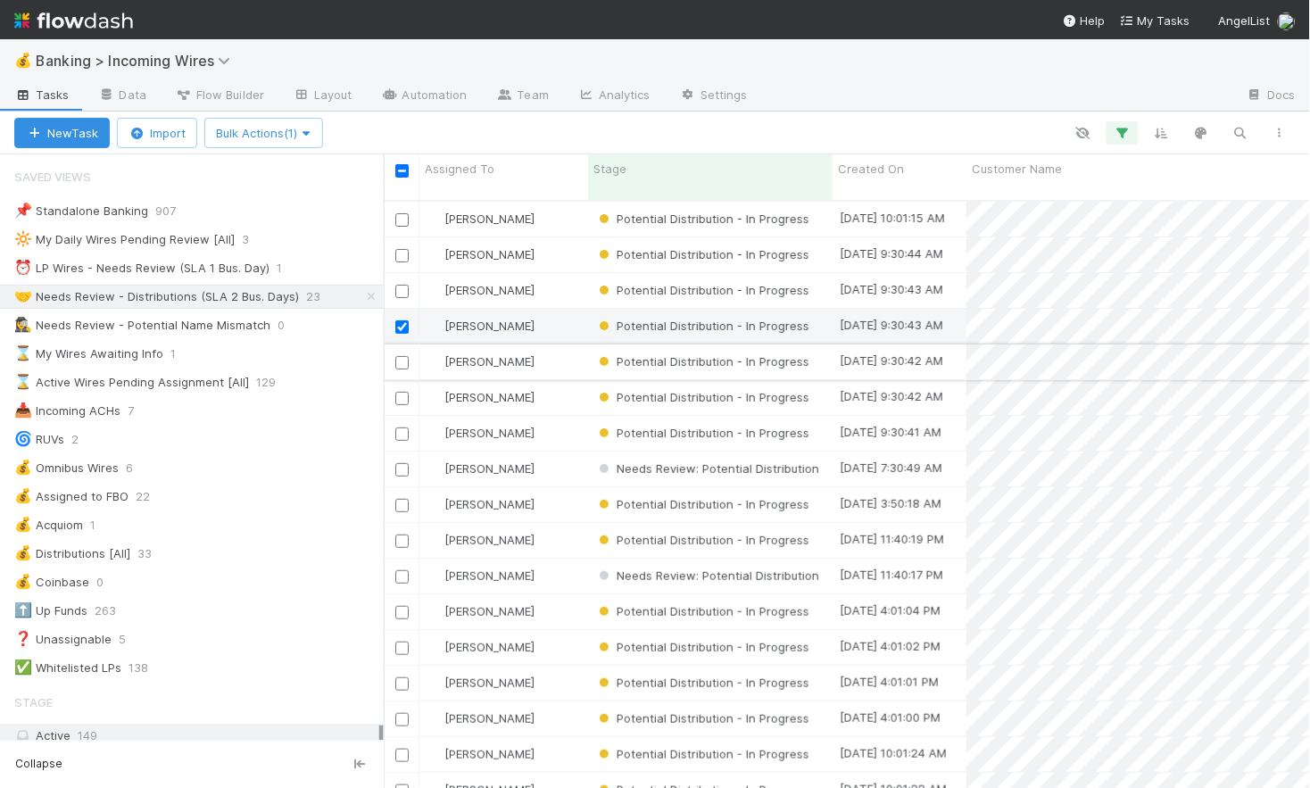
click at [399, 356] on input "checkbox" at bounding box center [401, 362] width 13 height 13
click at [402, 392] on input "checkbox" at bounding box center [401, 398] width 13 height 13
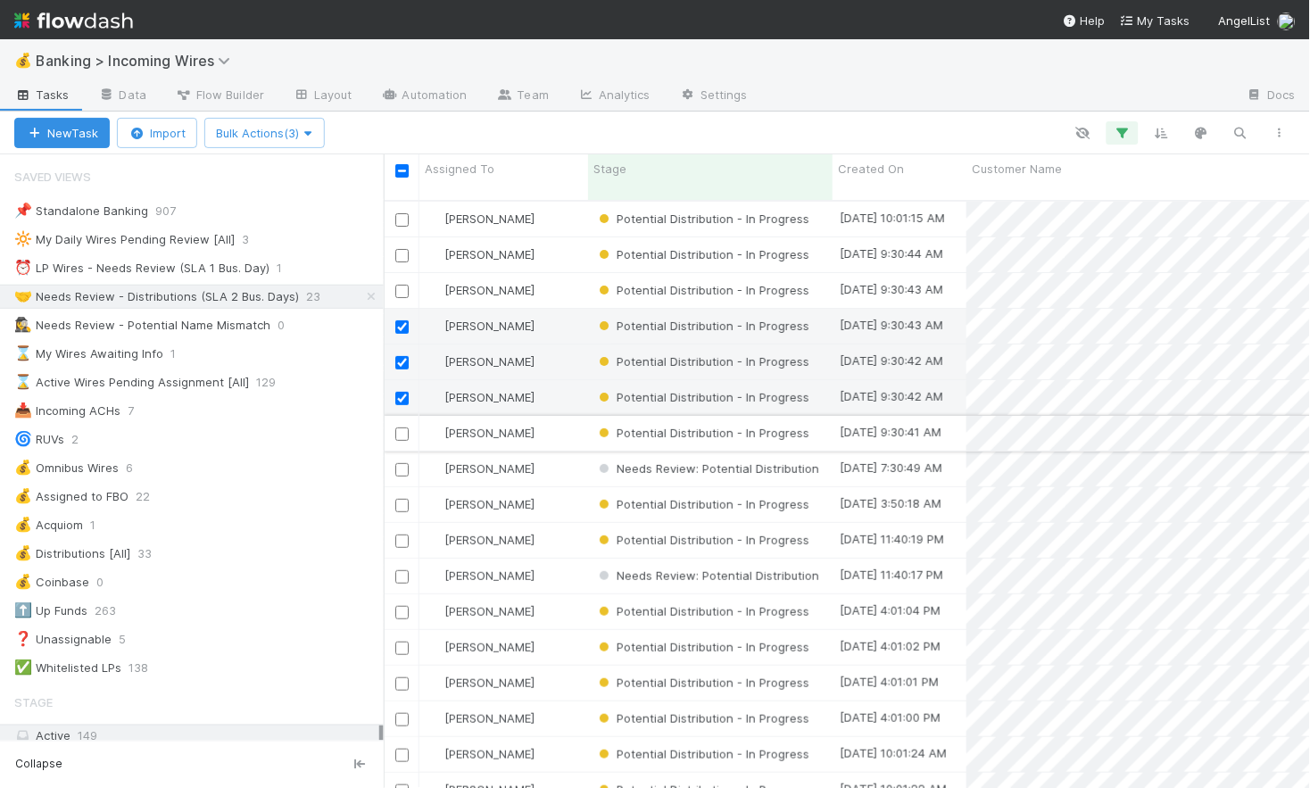
click at [398, 427] on input "checkbox" at bounding box center [401, 433] width 13 height 13
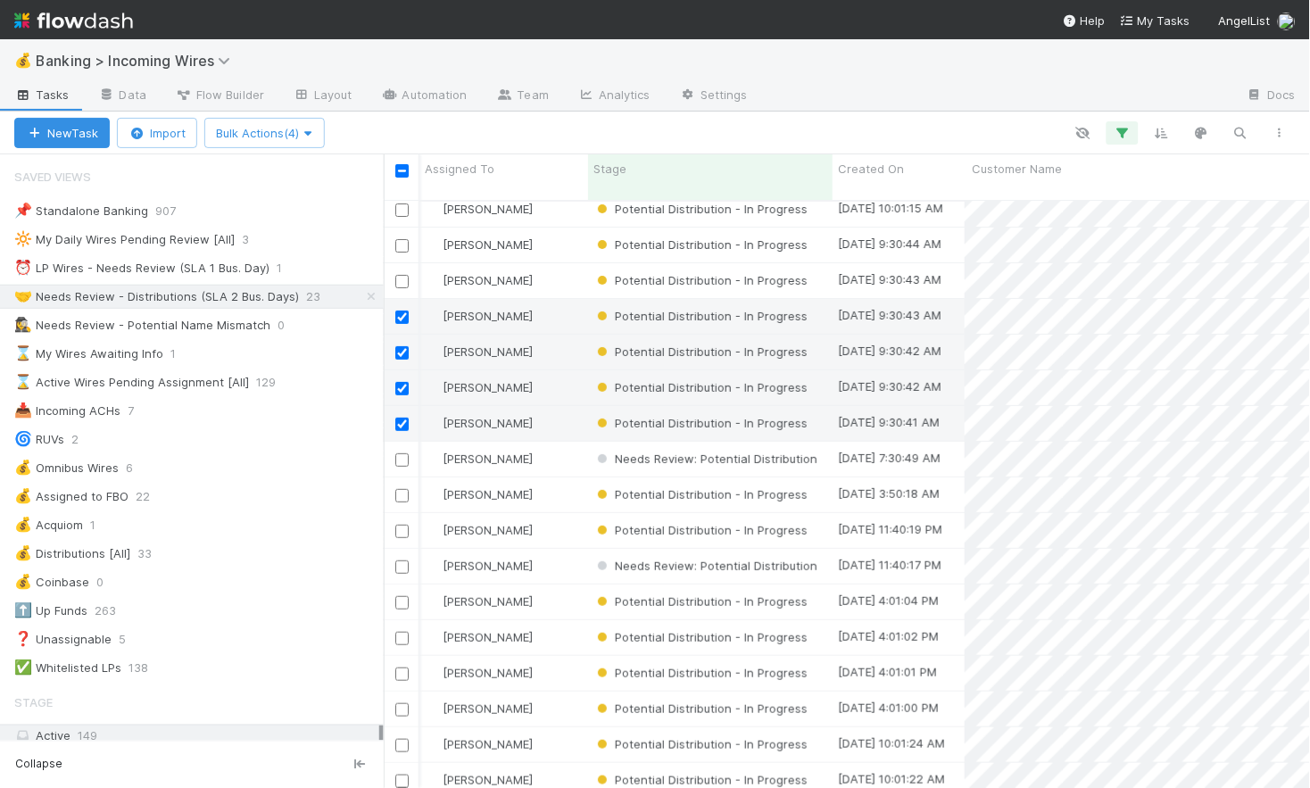
scroll to position [0, 19]
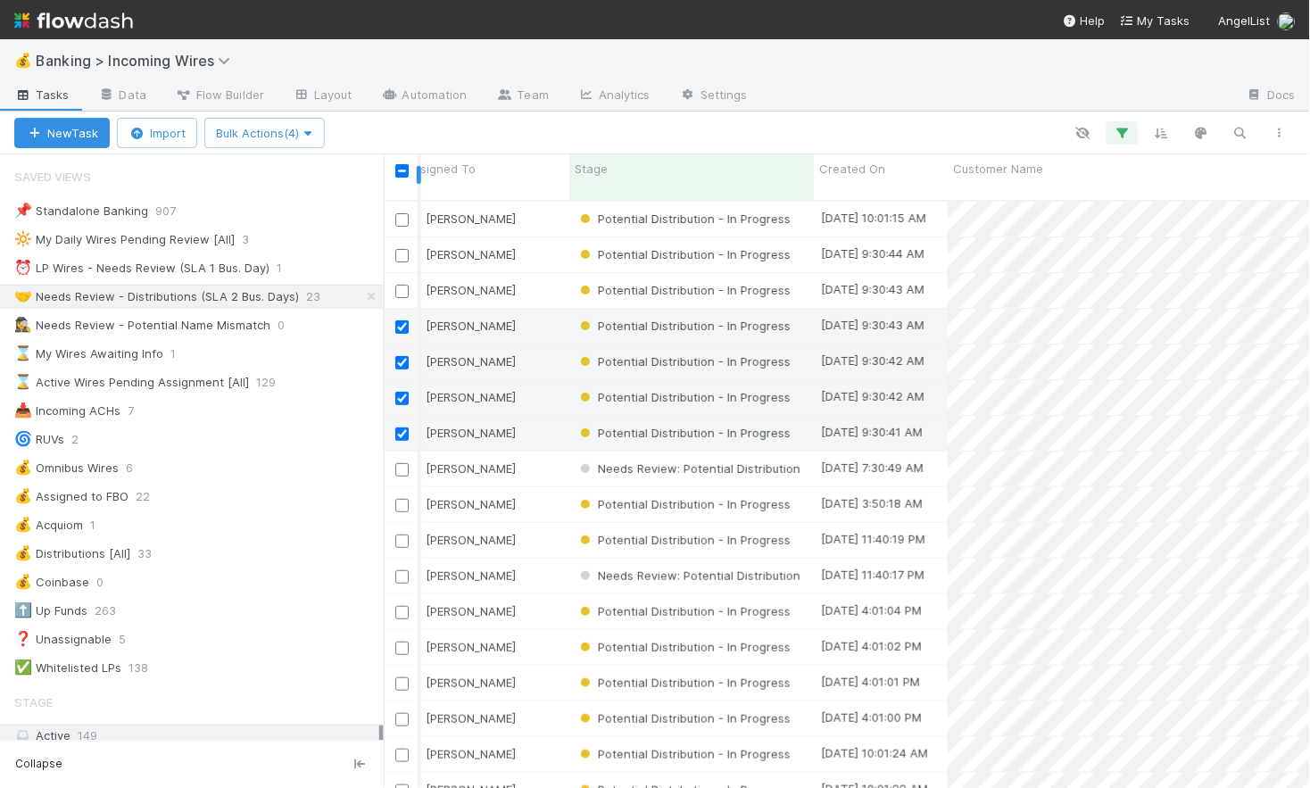
drag, startPoint x: 402, startPoint y: 173, endPoint x: 418, endPoint y: 174, distance: 16.1
click at [402, 173] on input "checkbox" at bounding box center [401, 170] width 13 height 13
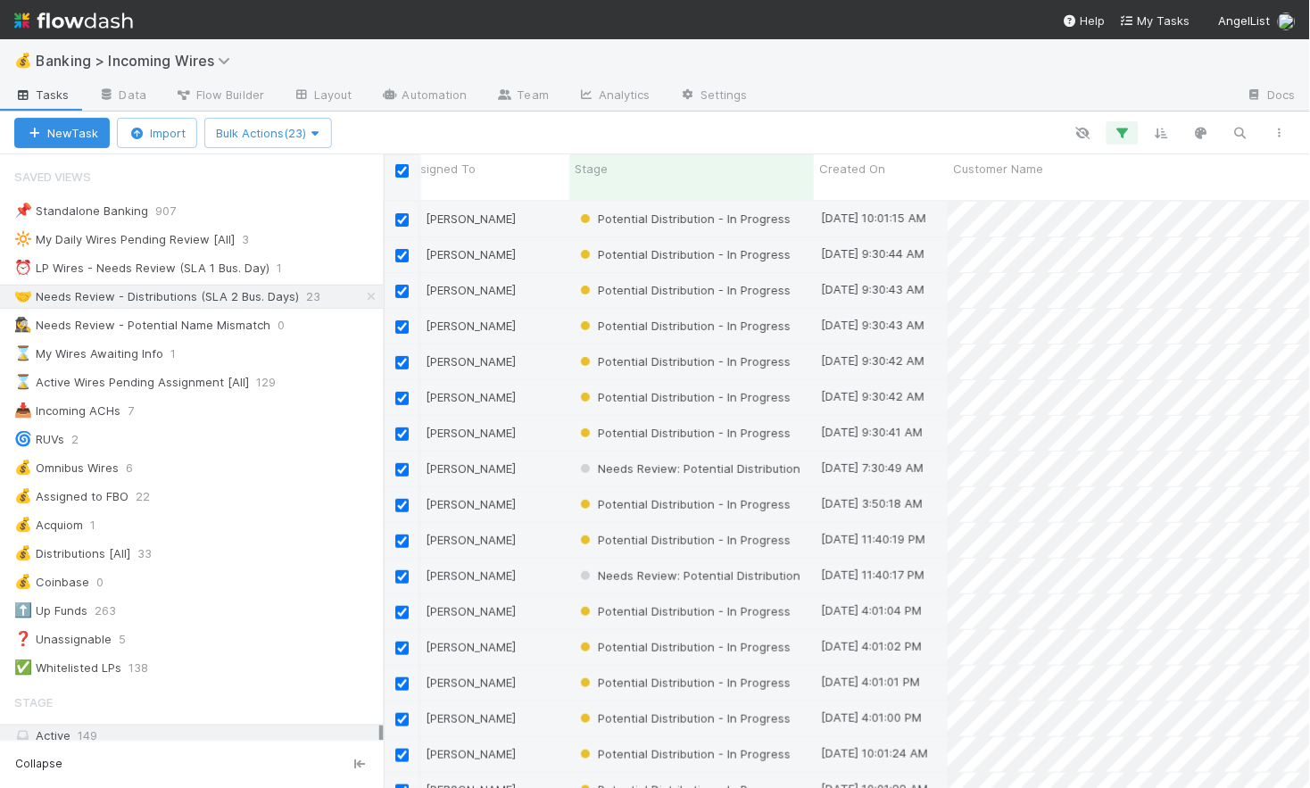
click at [402, 173] on input "checkbox" at bounding box center [401, 170] width 13 height 13
checkbox input "false"
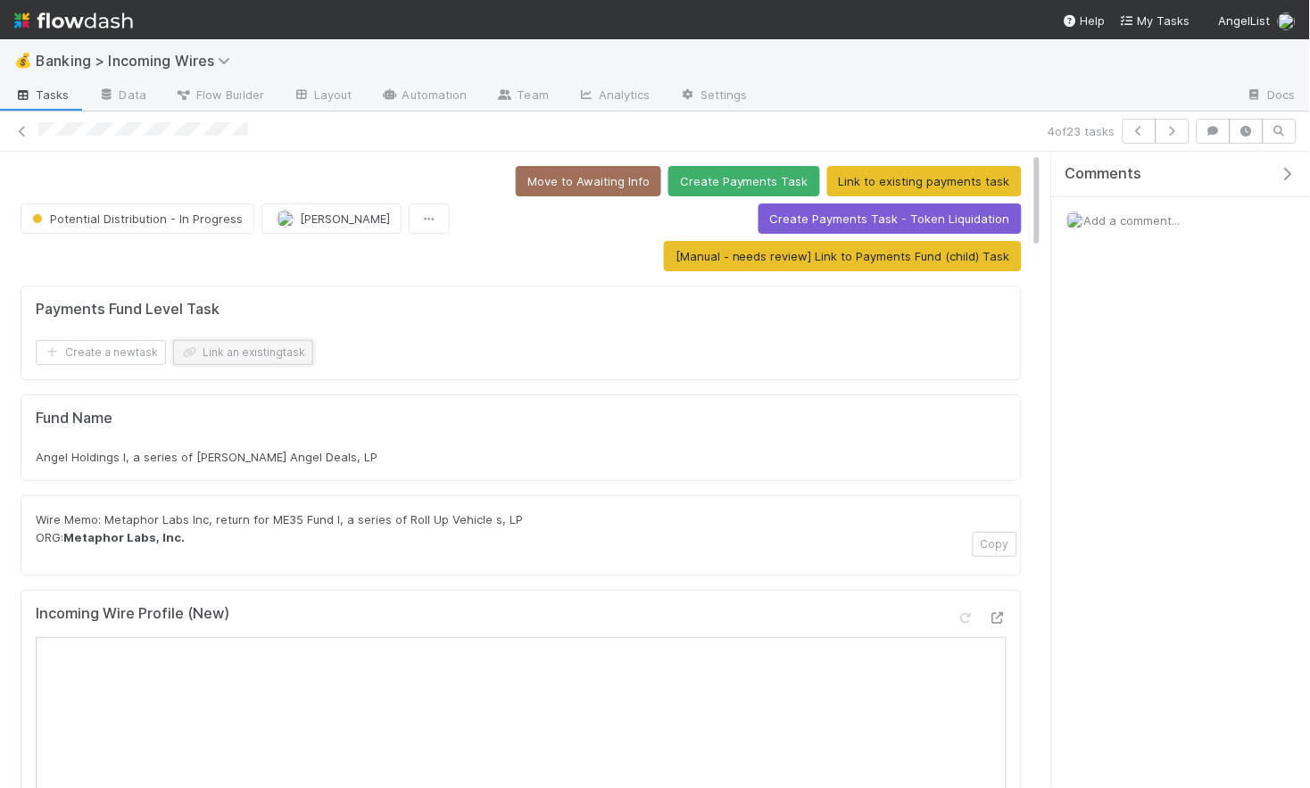
click at [254, 345] on button "Link an existing task" at bounding box center [243, 352] width 140 height 25
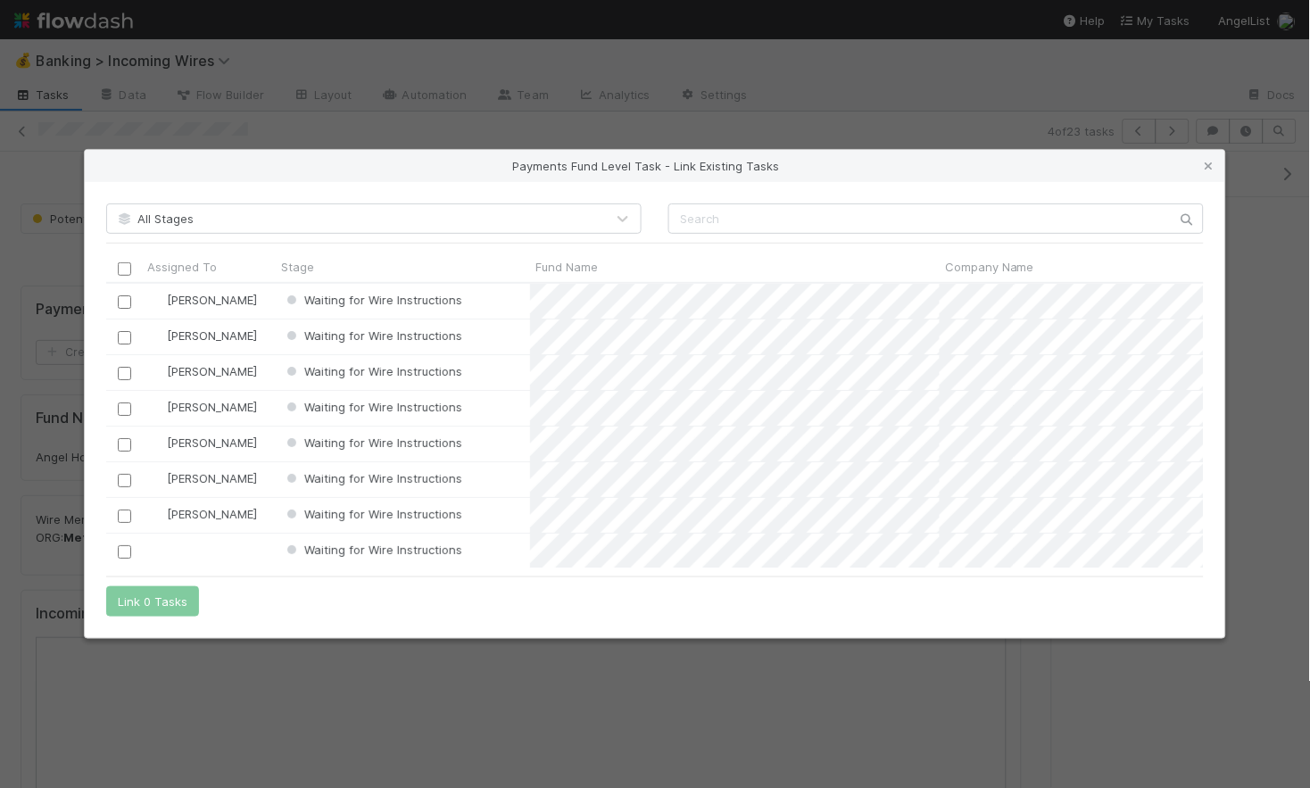
scroll to position [284, 1098]
click at [712, 223] on input "text" at bounding box center [935, 218] width 535 height 30
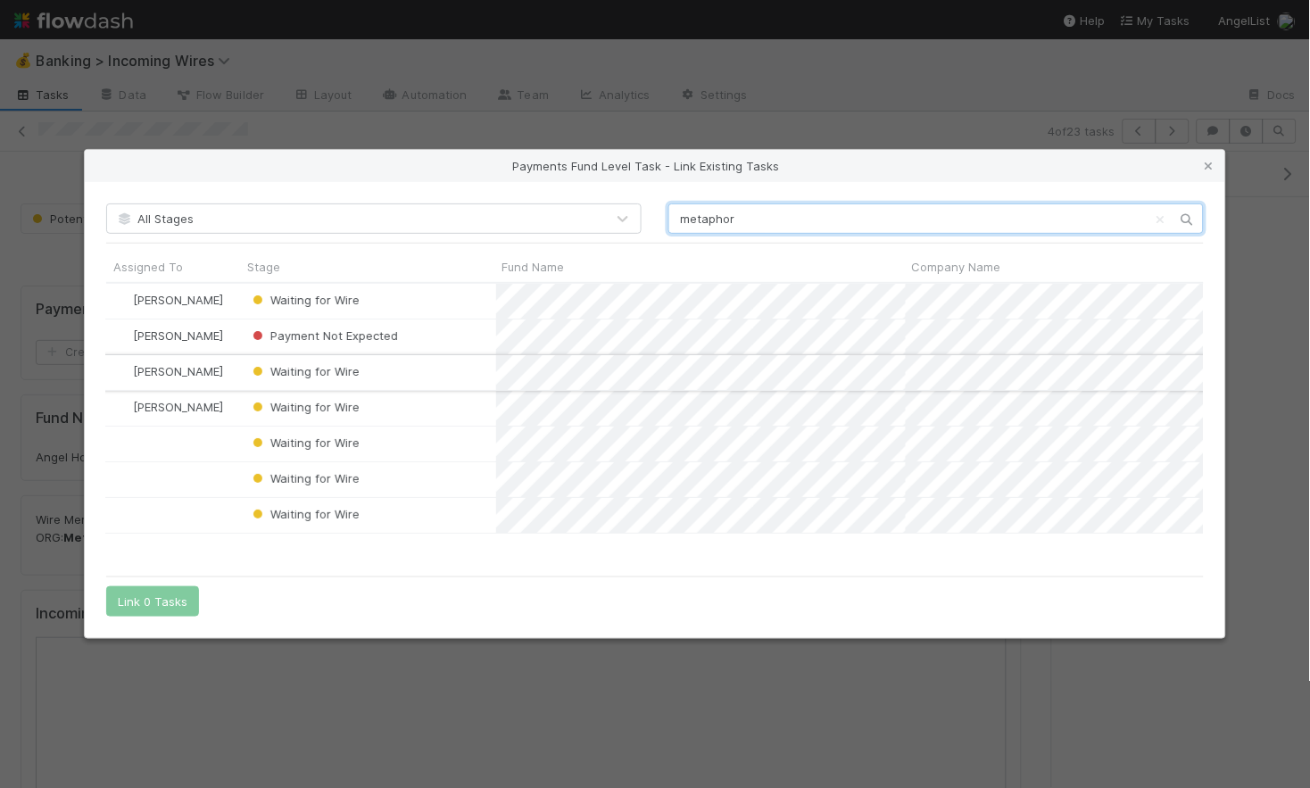
scroll to position [0, 42]
type input "metaphor"
click at [1205, 165] on icon at bounding box center [1209, 167] width 18 height 12
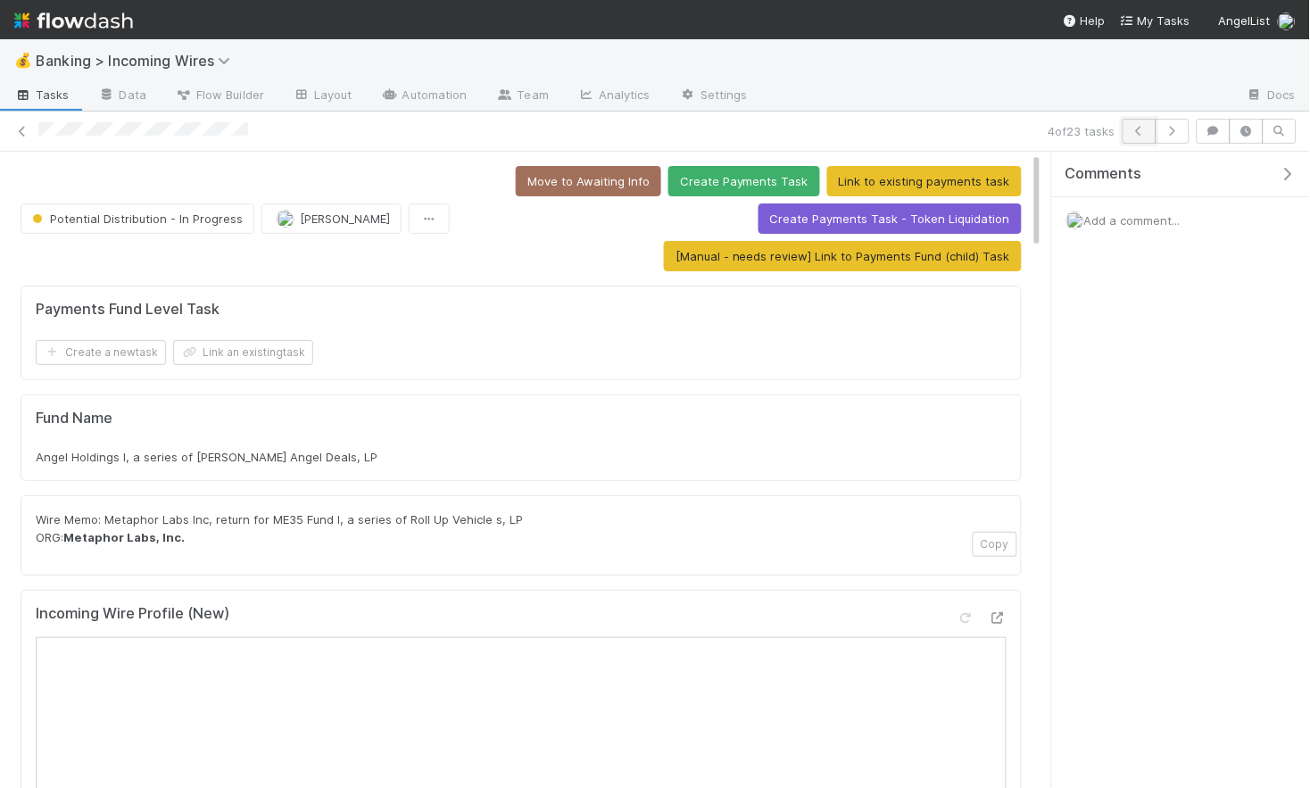
click at [1127, 129] on button "button" at bounding box center [1140, 131] width 34 height 25
click at [1142, 130] on icon "button" at bounding box center [1140, 131] width 18 height 11
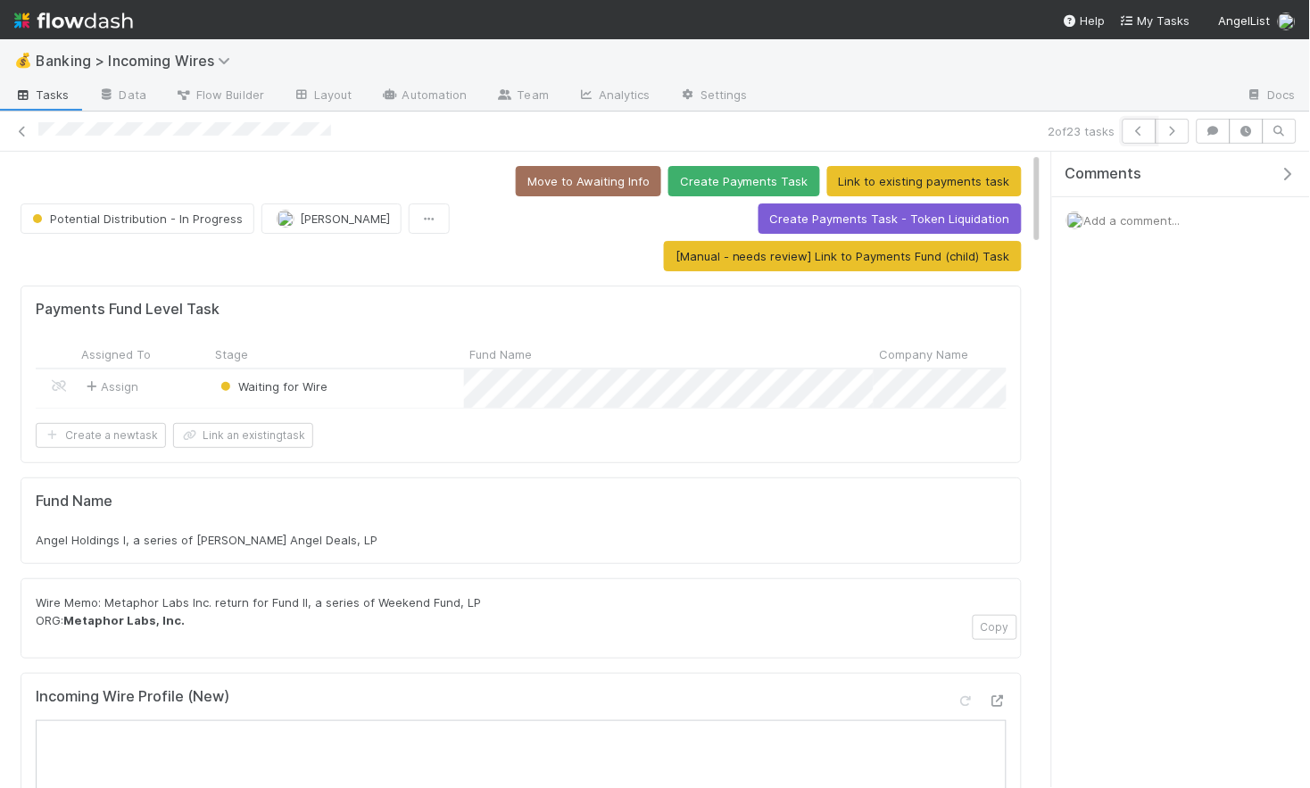
click at [1142, 130] on icon "button" at bounding box center [1140, 131] width 18 height 11
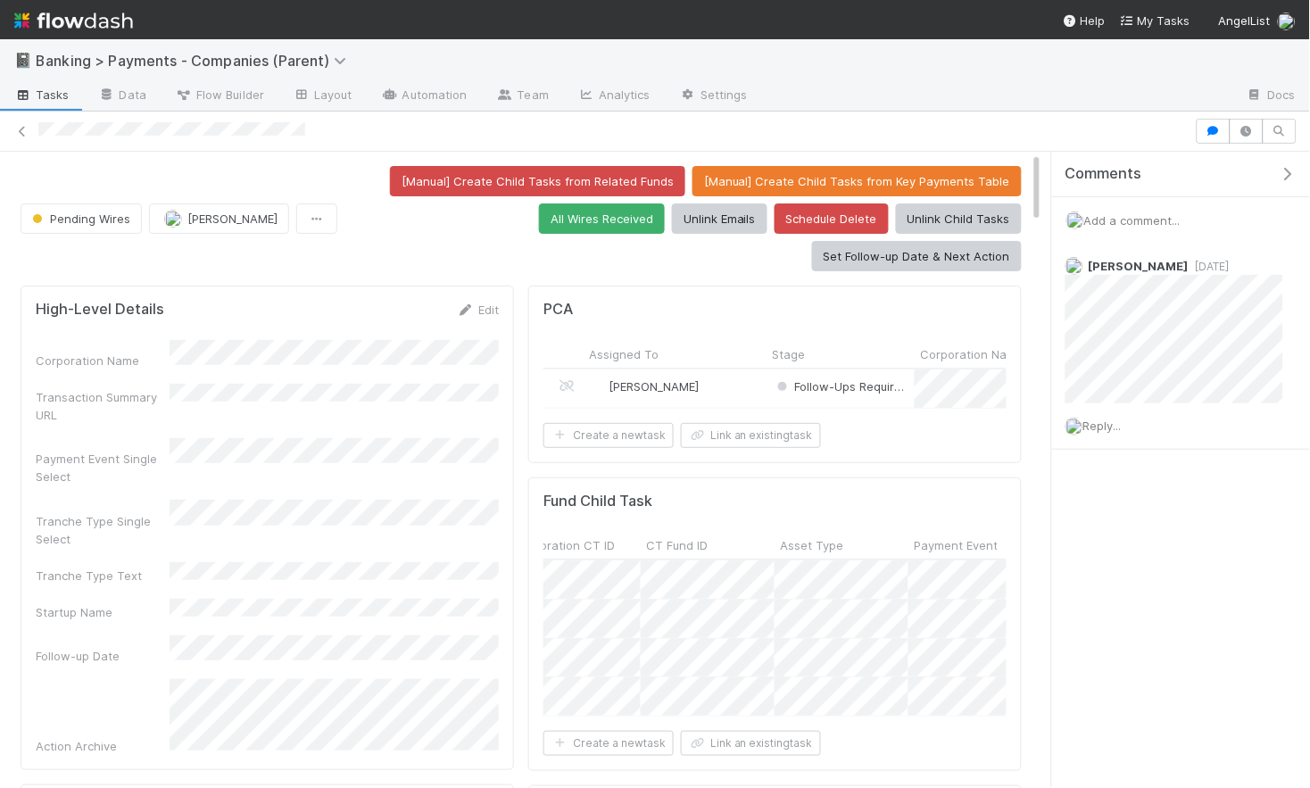
scroll to position [0, 1340]
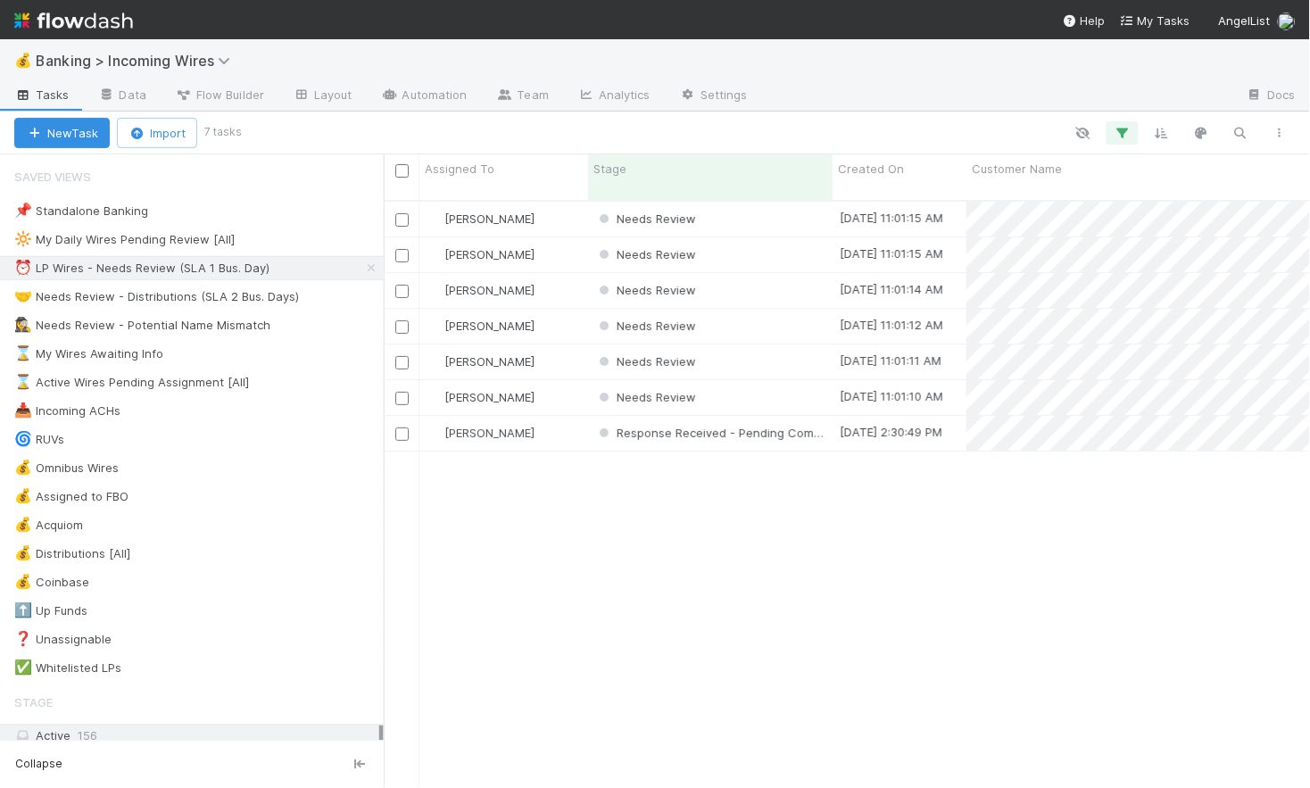
scroll to position [602, 926]
click at [740, 205] on div "Needs Review" at bounding box center [710, 219] width 245 height 35
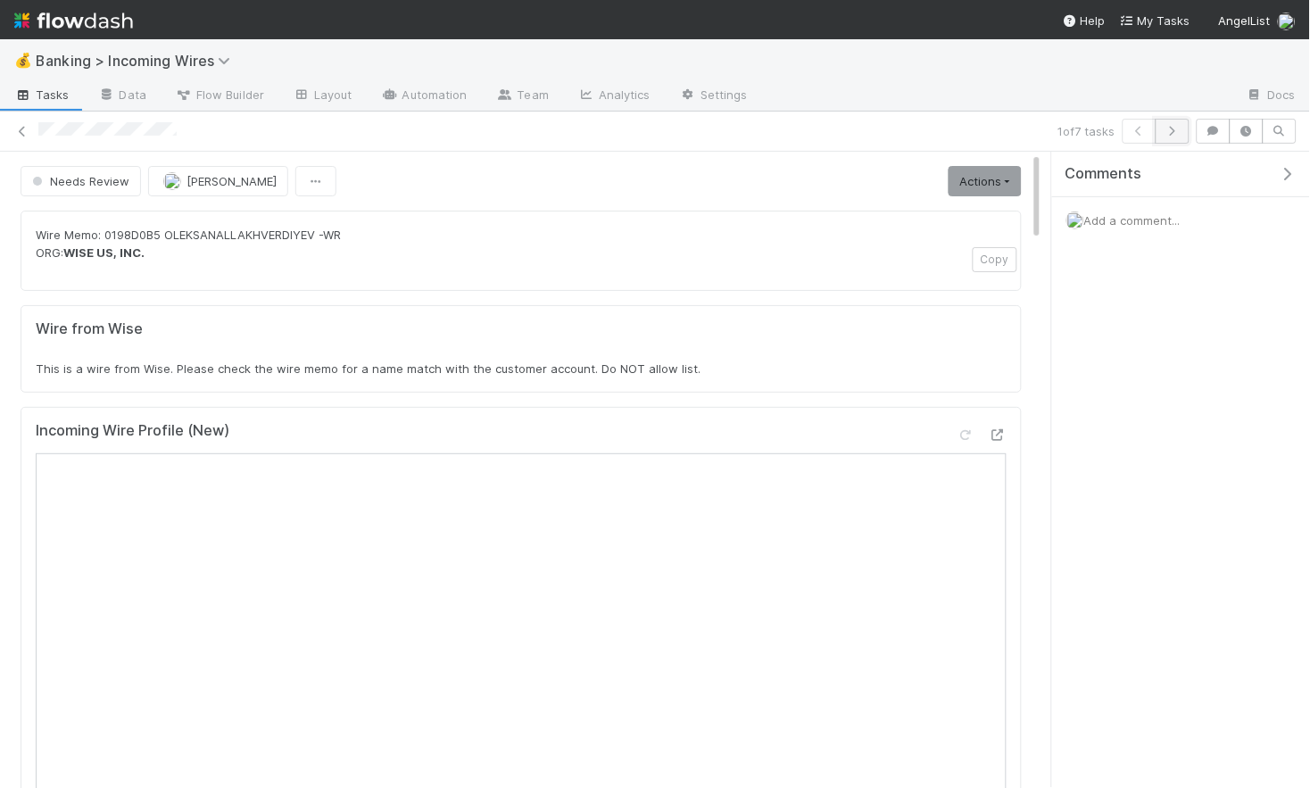
click at [1183, 137] on button "button" at bounding box center [1173, 131] width 34 height 25
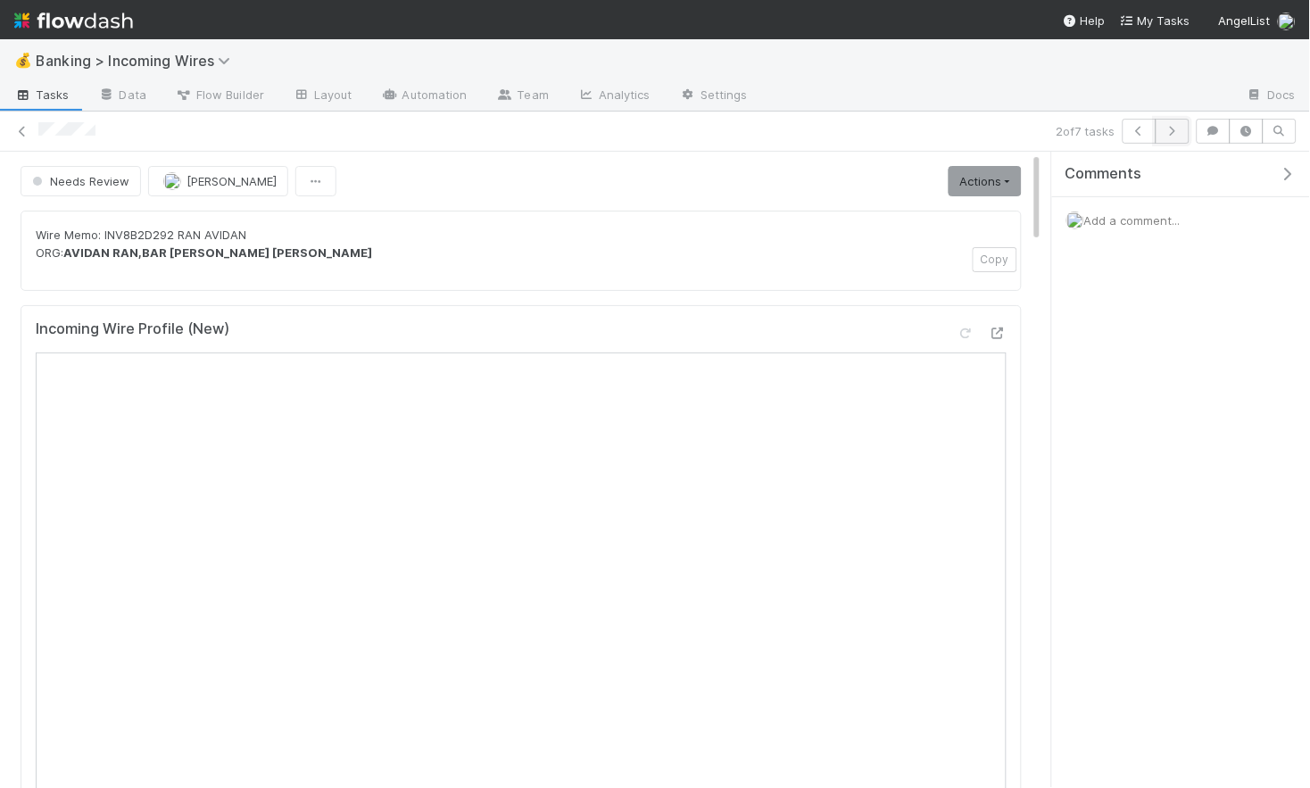
click at [1170, 131] on icon "button" at bounding box center [1173, 131] width 18 height 11
click at [1173, 132] on icon "button" at bounding box center [1173, 131] width 18 height 11
click at [1170, 134] on icon "button" at bounding box center [1173, 131] width 18 height 11
click at [1171, 132] on icon "button" at bounding box center [1173, 131] width 18 height 11
click at [1170, 130] on icon "button" at bounding box center [1173, 131] width 18 height 11
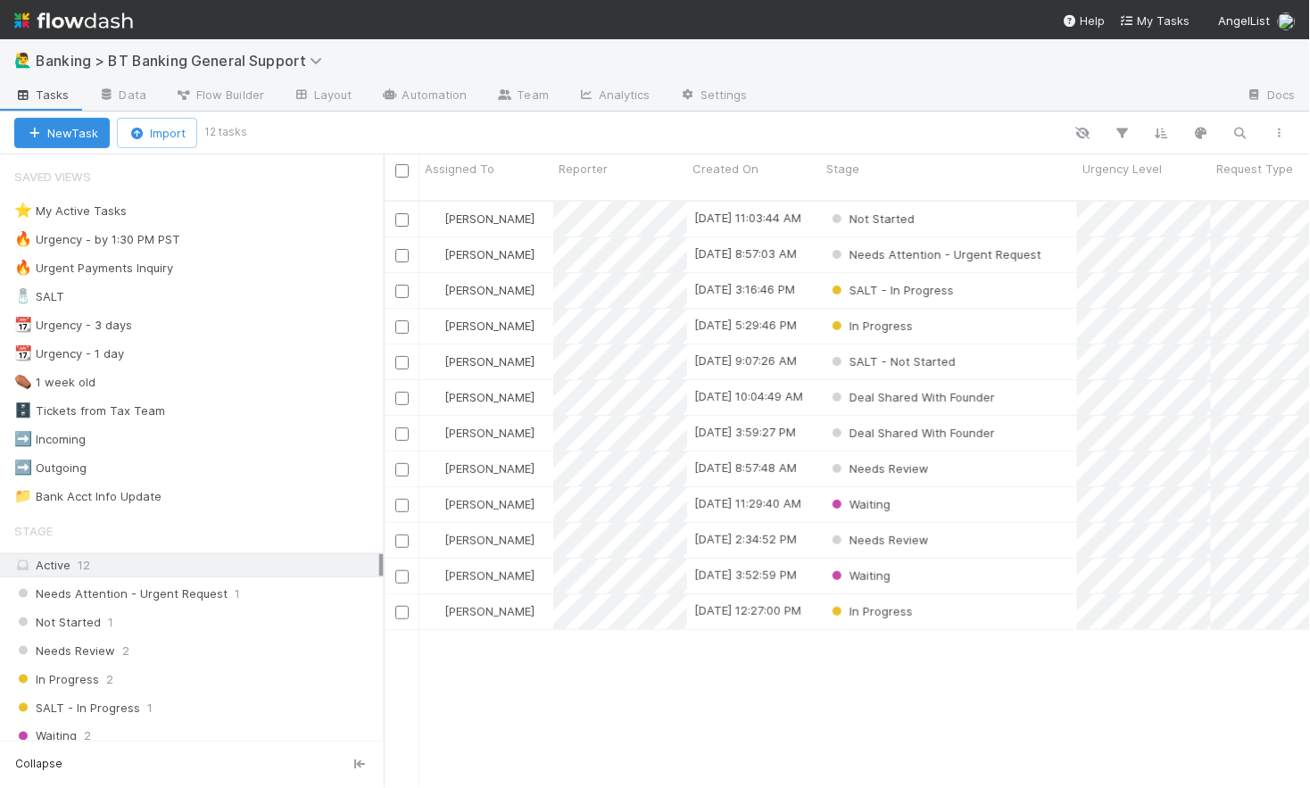
scroll to position [0, 1]
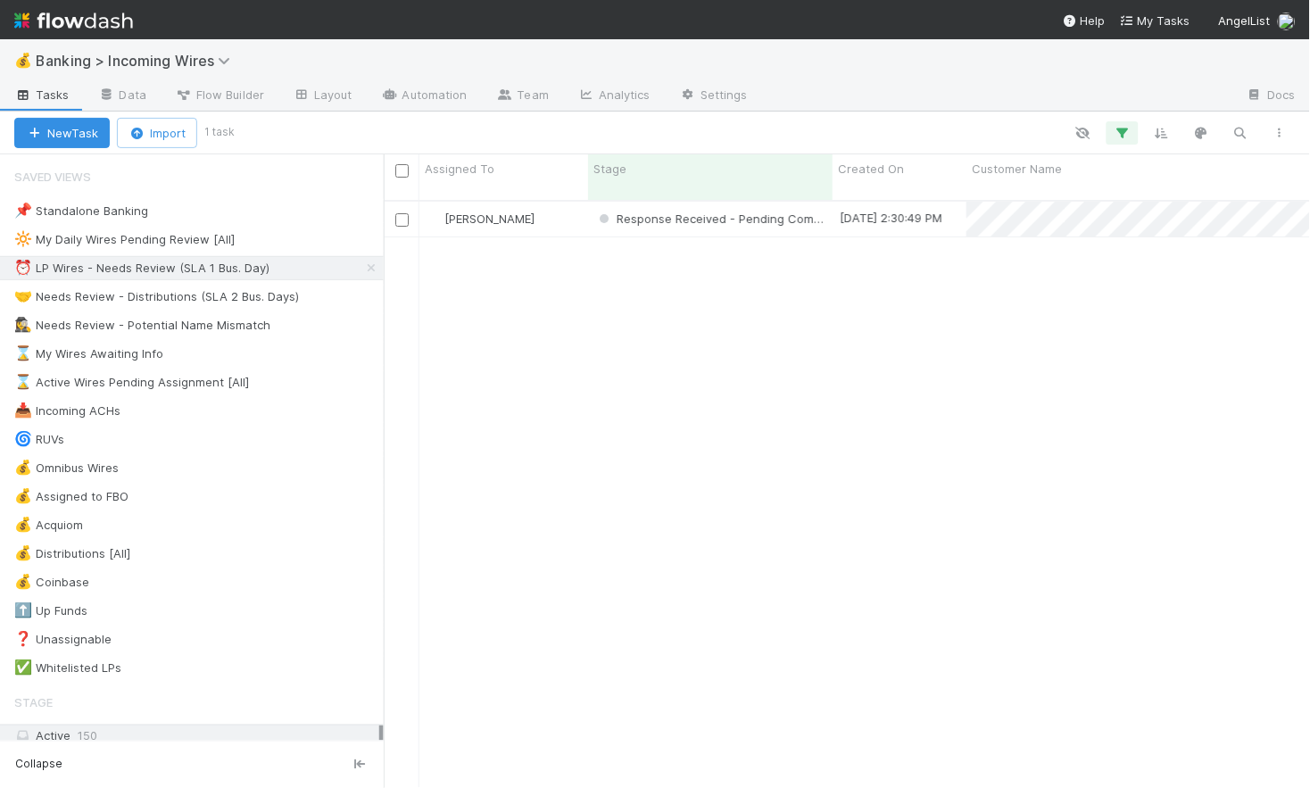
scroll to position [602, 926]
click at [211, 297] on div "🤝 Needs Review - Distributions (SLA 2 Bus. Days)" at bounding box center [156, 297] width 285 height 22
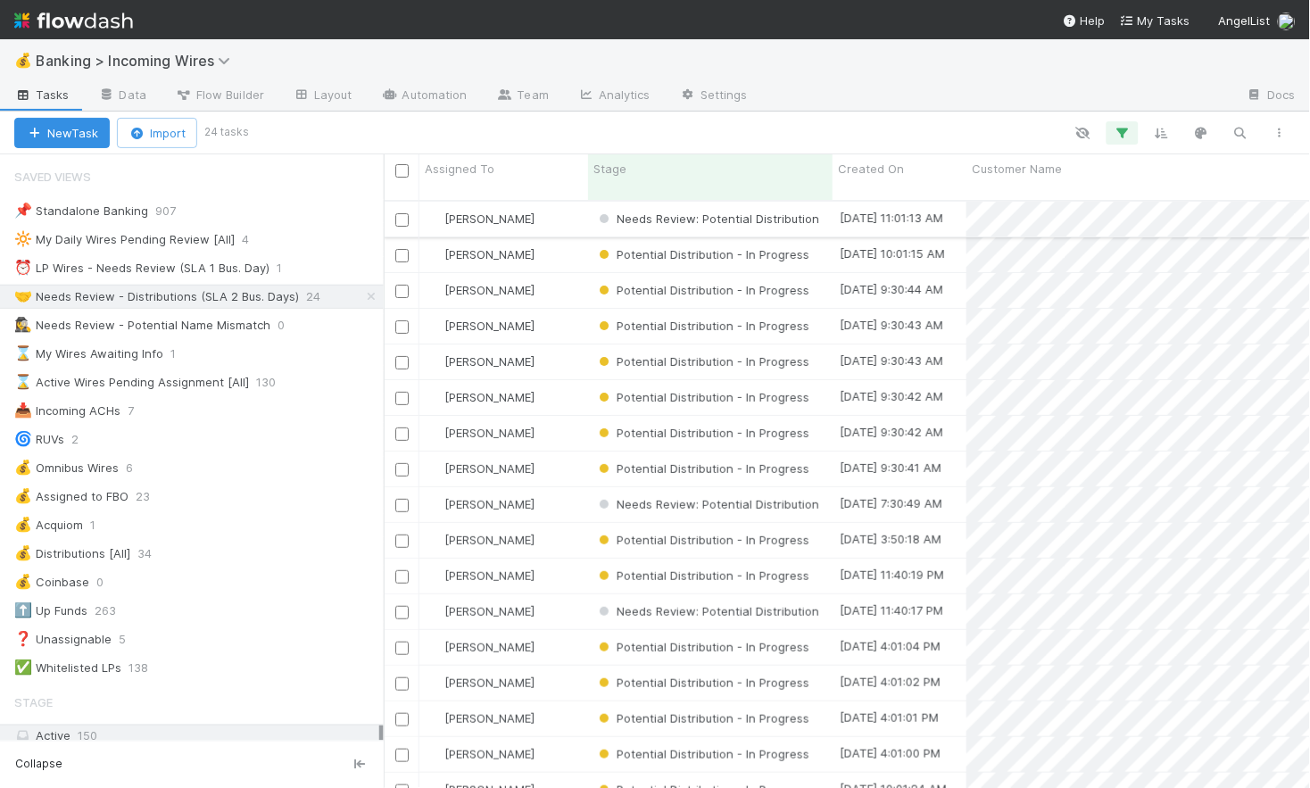
click at [566, 204] on div "[PERSON_NAME]" at bounding box center [503, 219] width 169 height 35
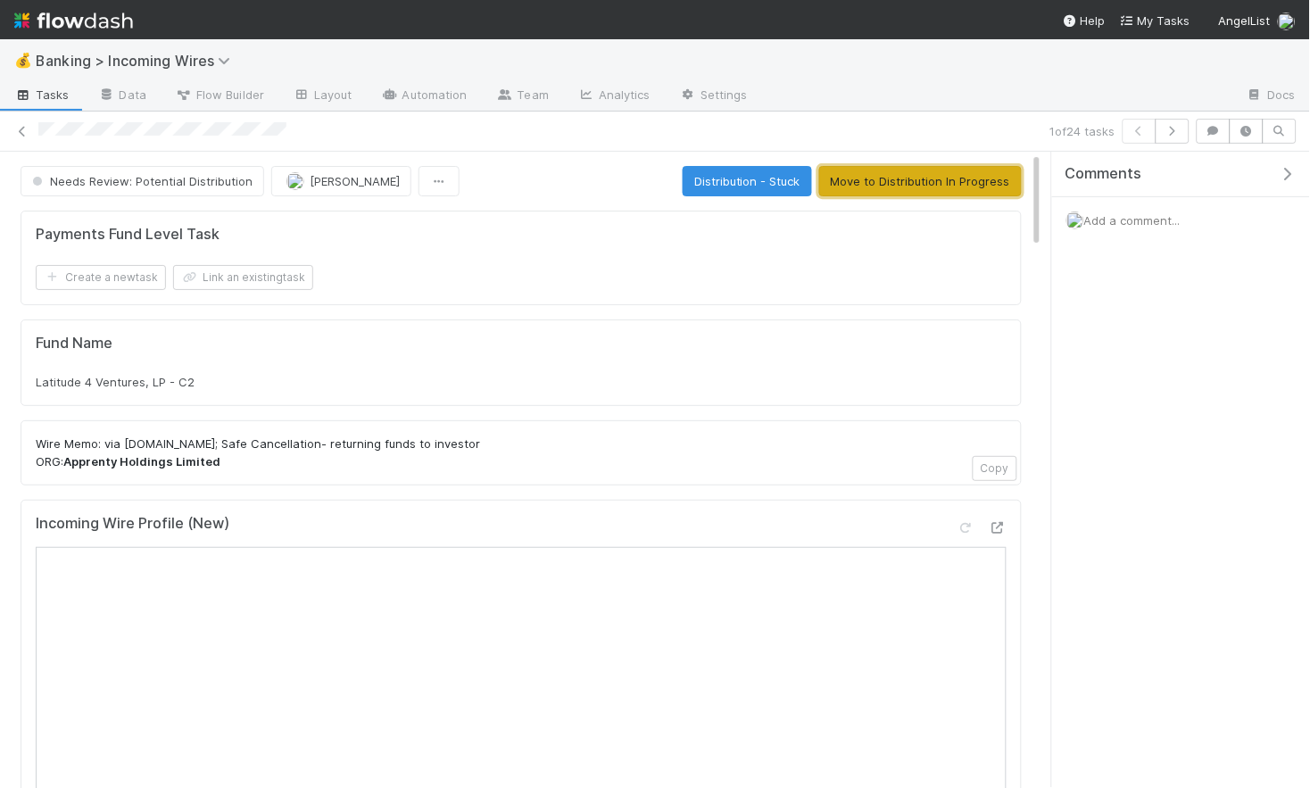
click at [895, 178] on button "Move to Distribution In Progress" at bounding box center [920, 181] width 203 height 30
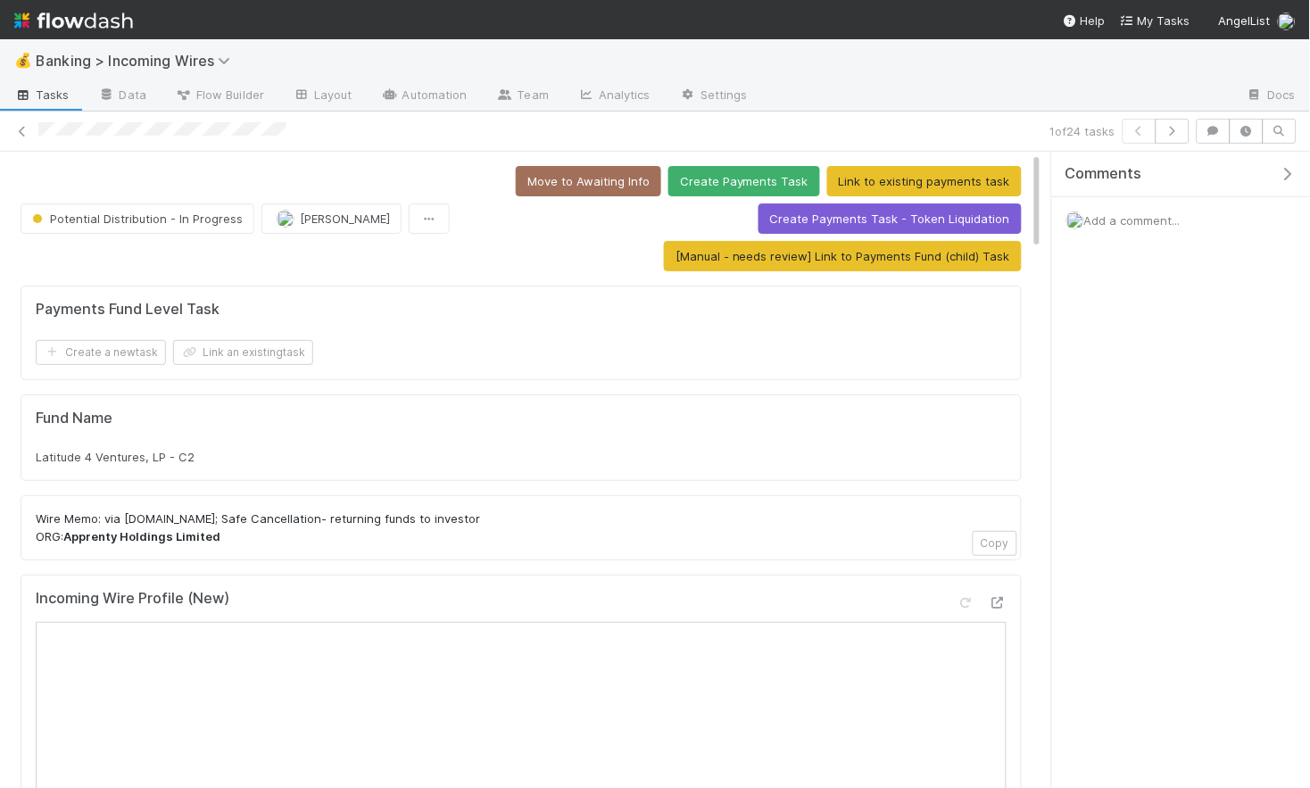
click at [100, 452] on span "Latitude 4 Ventures, LP - C2" at bounding box center [115, 457] width 159 height 14
copy div "Latitude 4 Ventures, LP - C2"
click at [276, 354] on button "Link an existing task" at bounding box center [243, 352] width 140 height 25
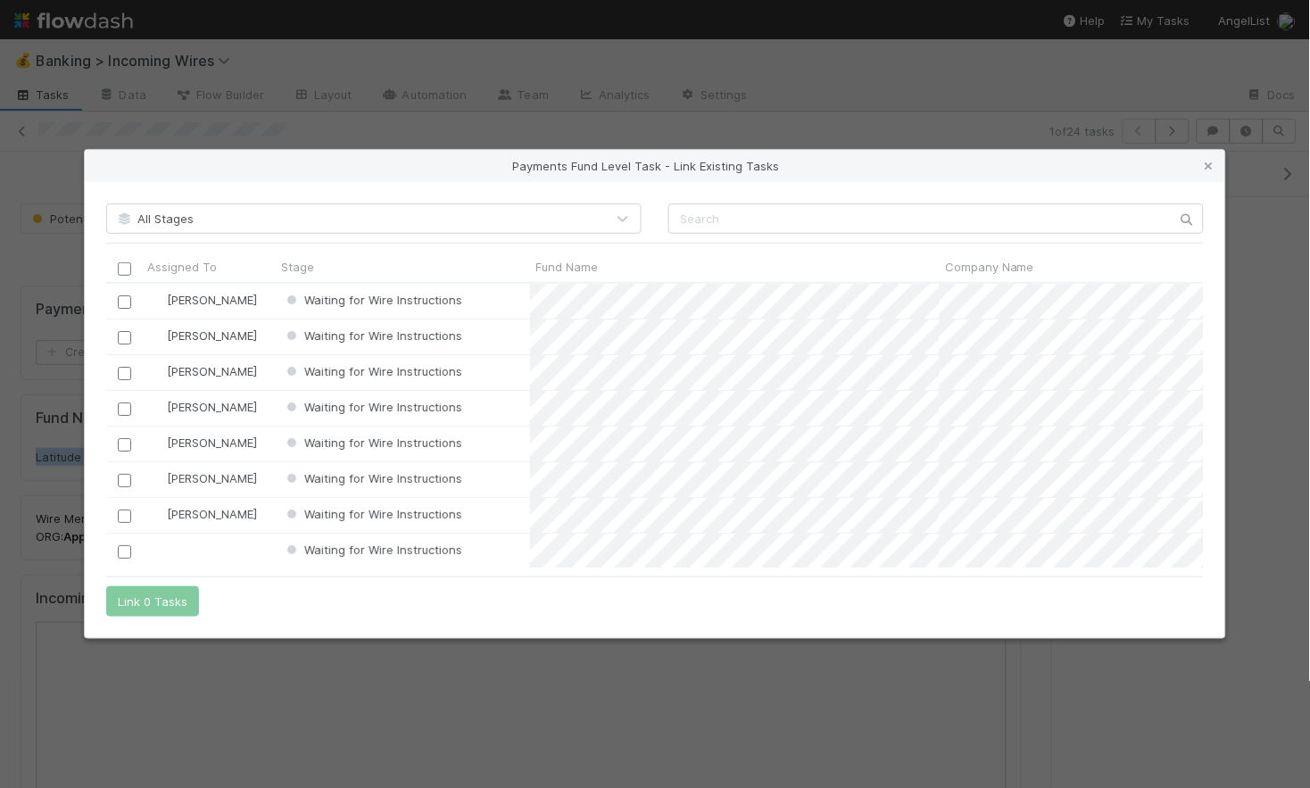
scroll to position [284, 1098]
click at [751, 215] on input "text" at bounding box center [935, 218] width 535 height 30
paste input "Apprenty"
type input "Apprenty"
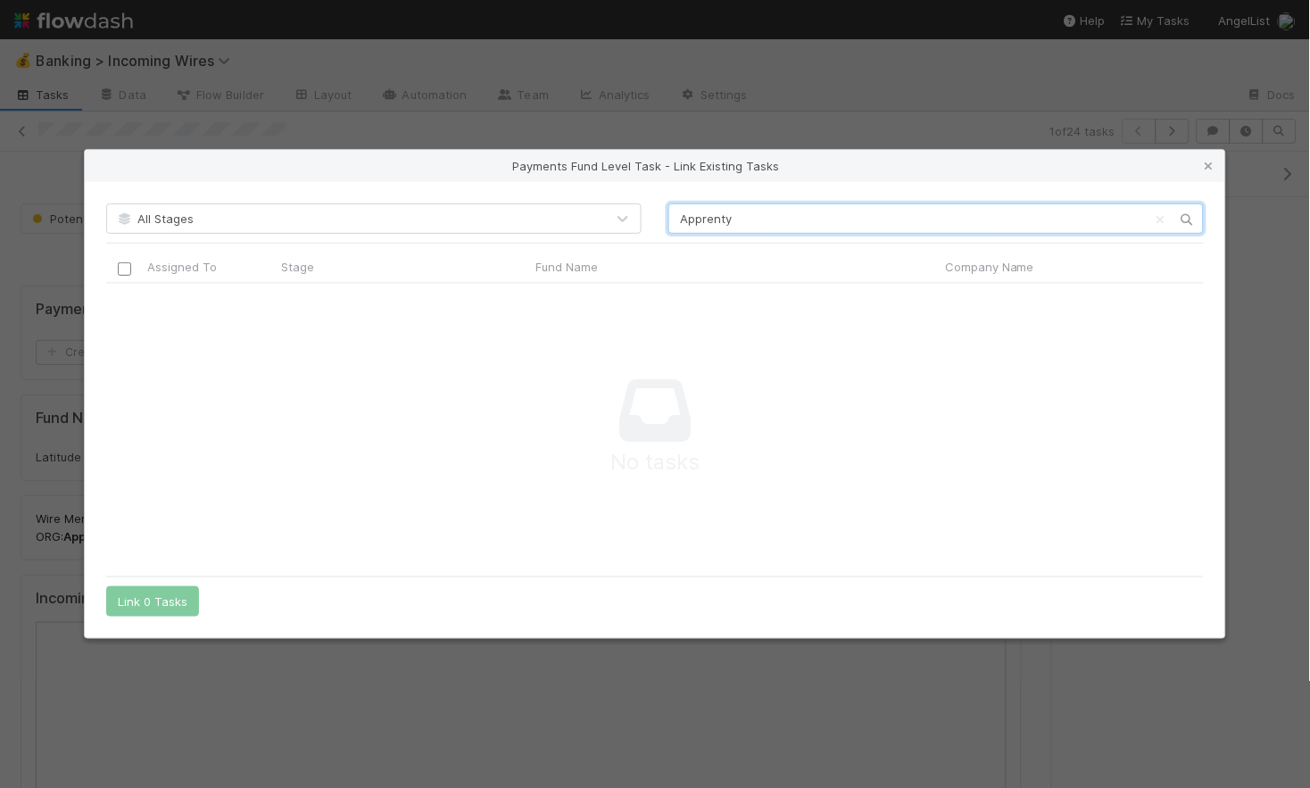
click at [733, 221] on input "Apprenty" at bounding box center [935, 218] width 535 height 30
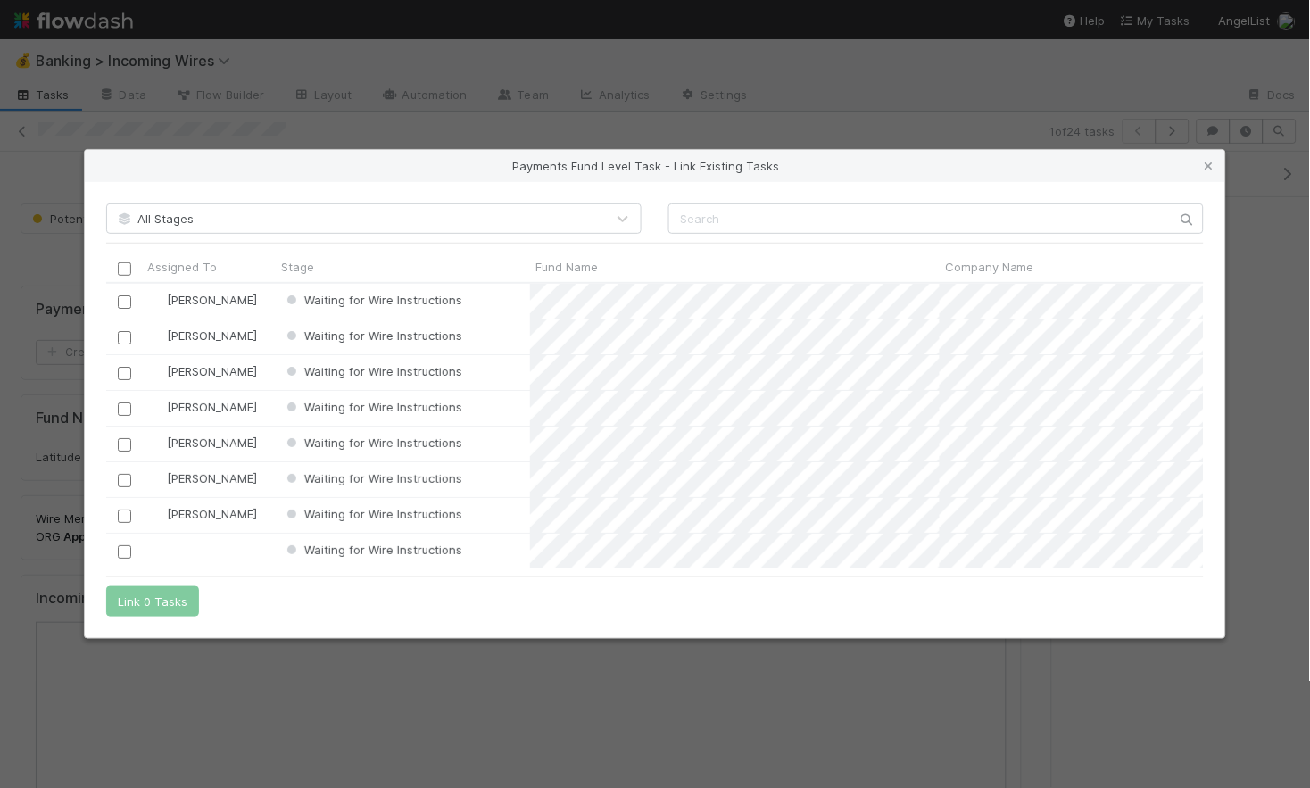
drag, startPoint x: 1211, startPoint y: 161, endPoint x: 1075, endPoint y: 119, distance: 142.0
click at [1211, 161] on icon at bounding box center [1209, 167] width 18 height 12
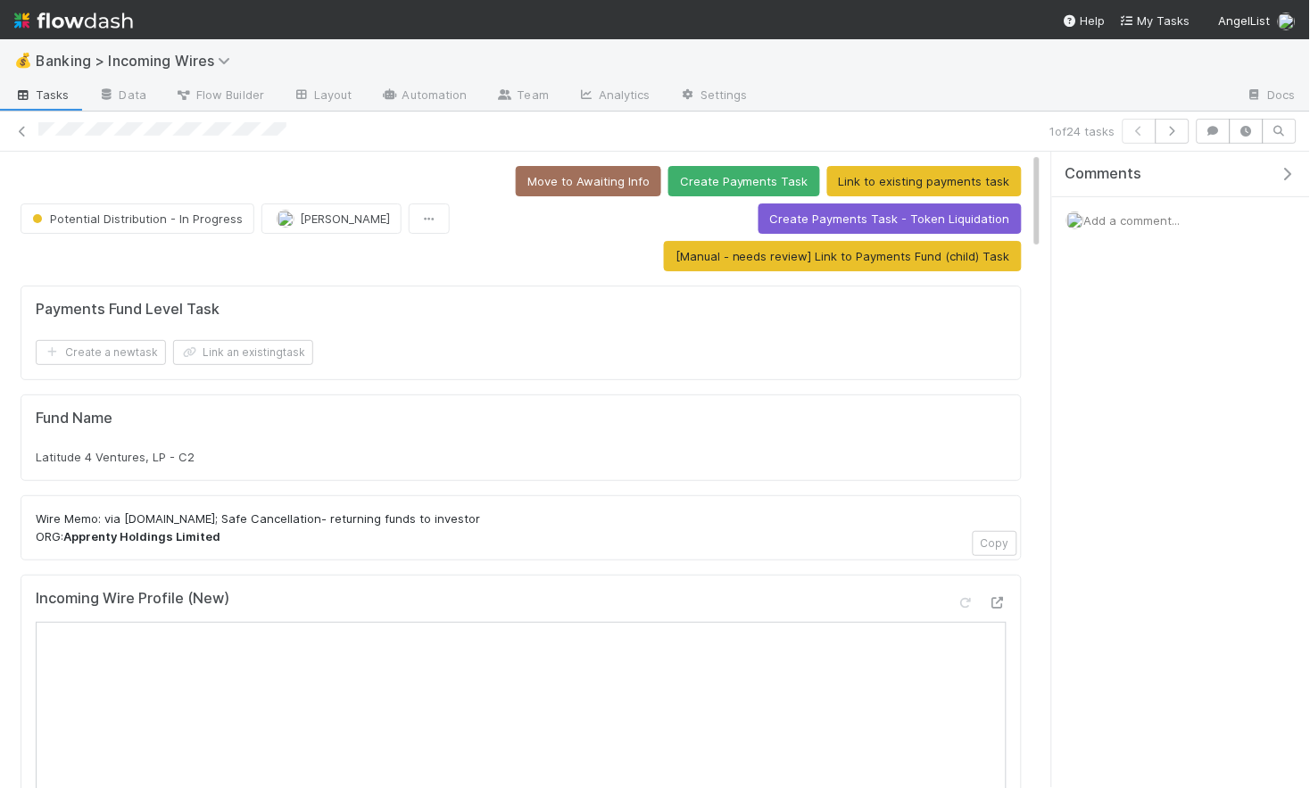
click at [1116, 215] on span "Add a comment..." at bounding box center [1132, 220] width 96 height 14
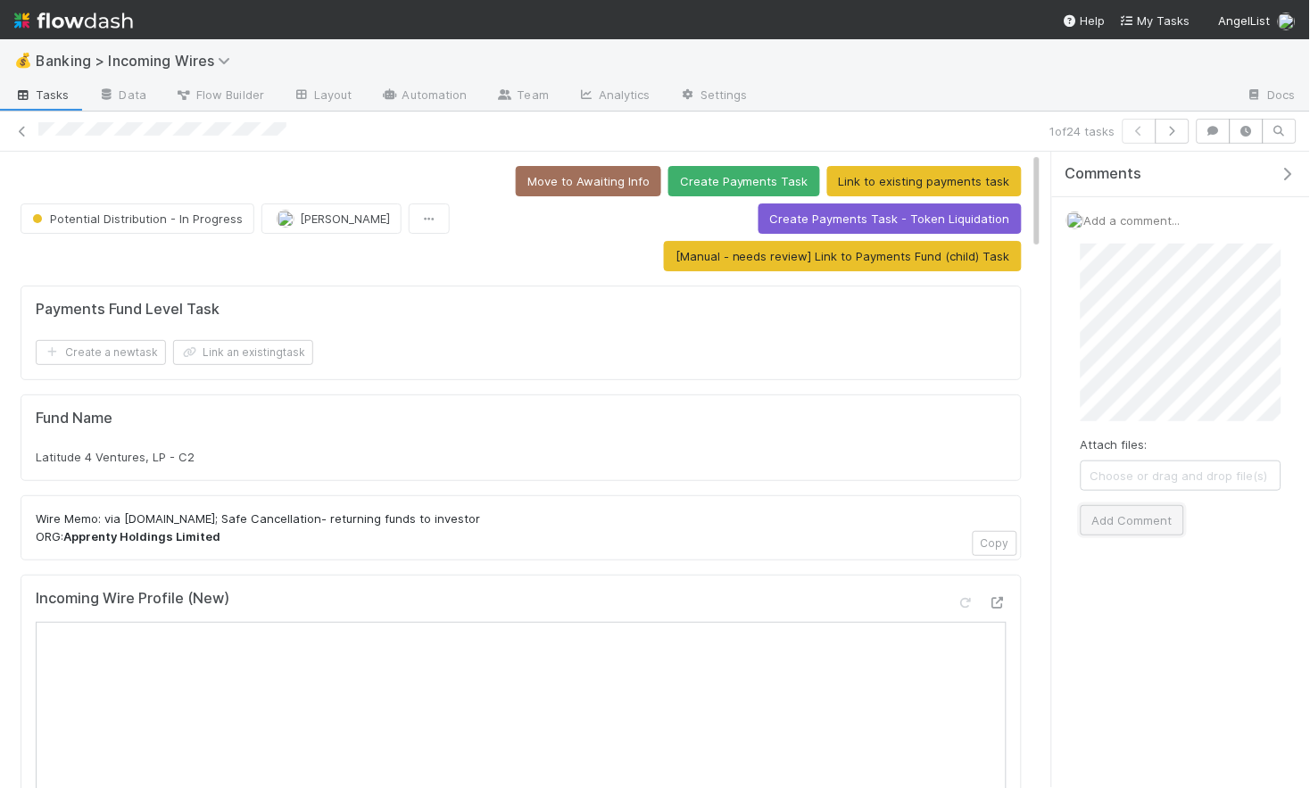
drag, startPoint x: 1153, startPoint y: 524, endPoint x: 1124, endPoint y: 498, distance: 38.5
click at [1153, 524] on button "Add Comment" at bounding box center [1133, 520] width 104 height 30
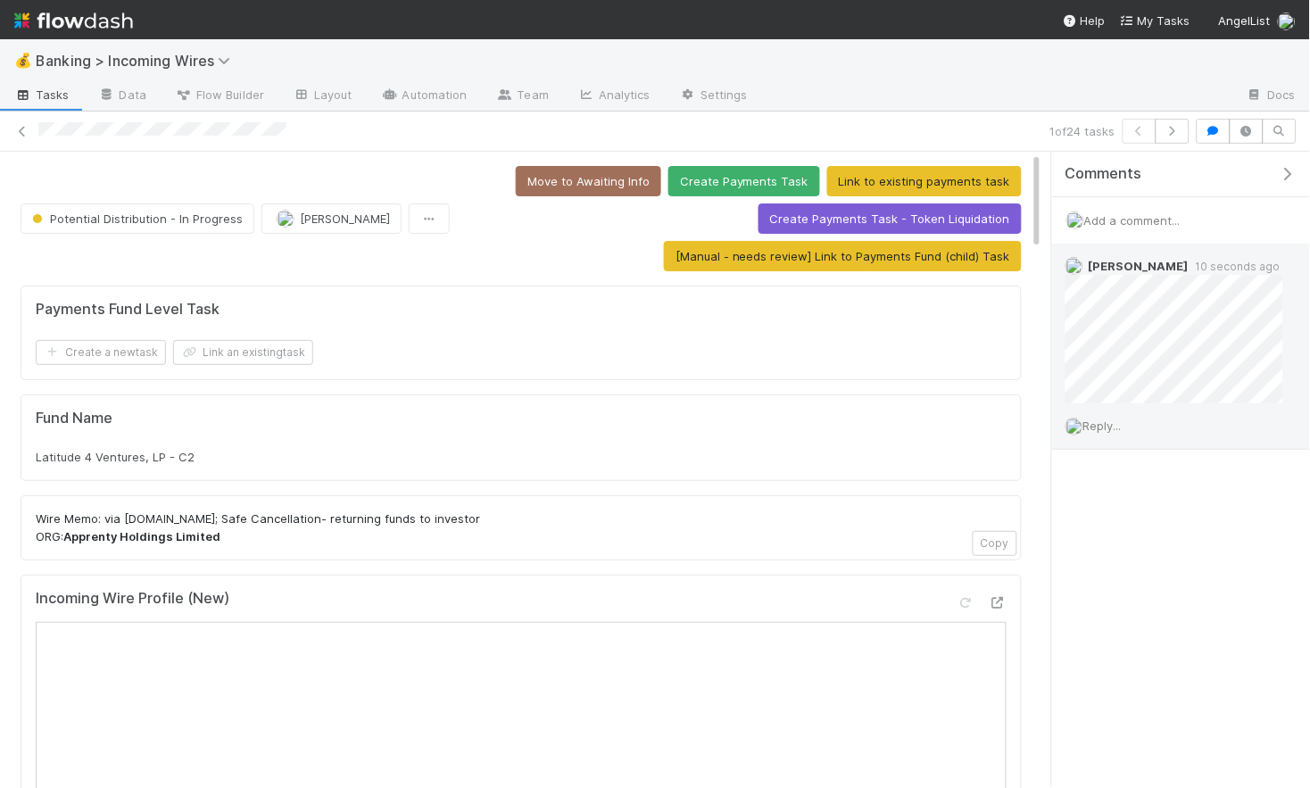
click at [1082, 416] on div "Reply..." at bounding box center [1174, 425] width 245 height 45
click at [1111, 421] on span "Reply..." at bounding box center [1102, 426] width 38 height 14
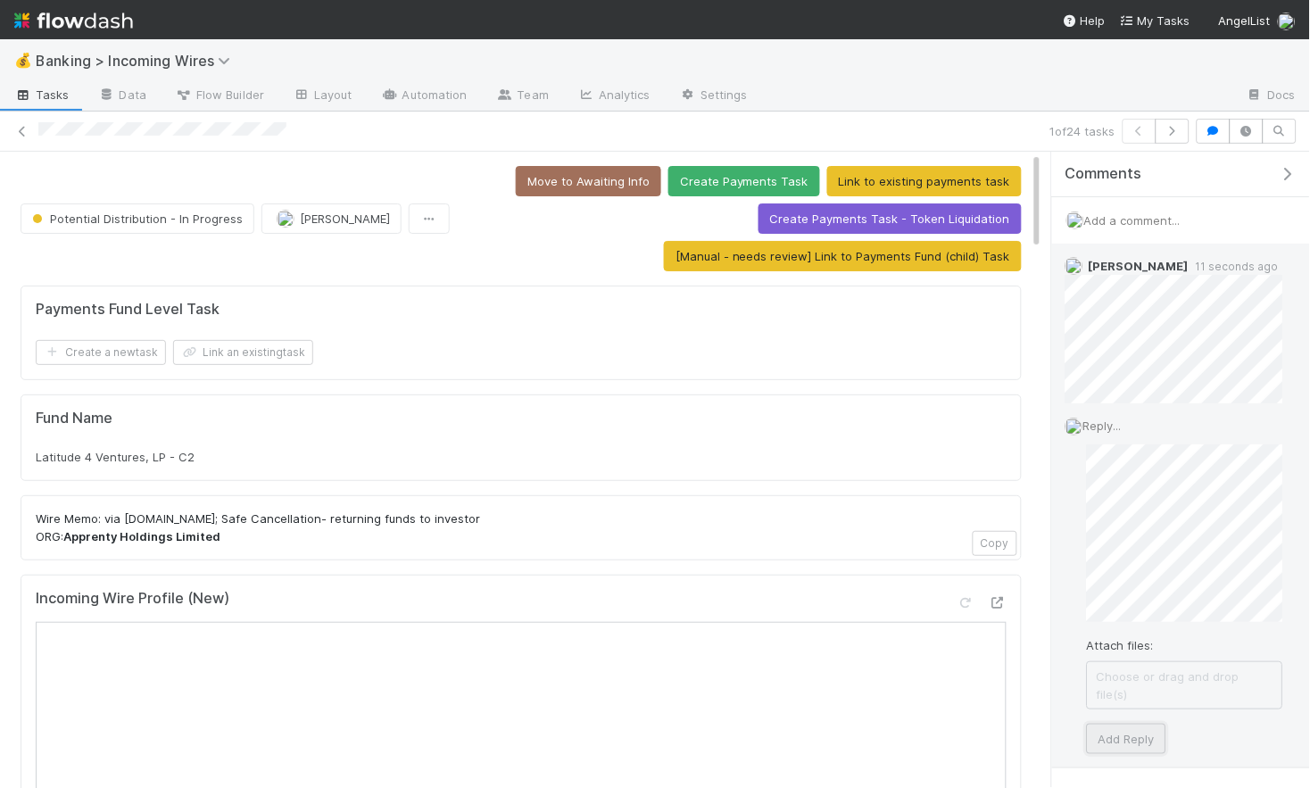
click at [1124, 724] on button "Add Reply" at bounding box center [1126, 739] width 79 height 30
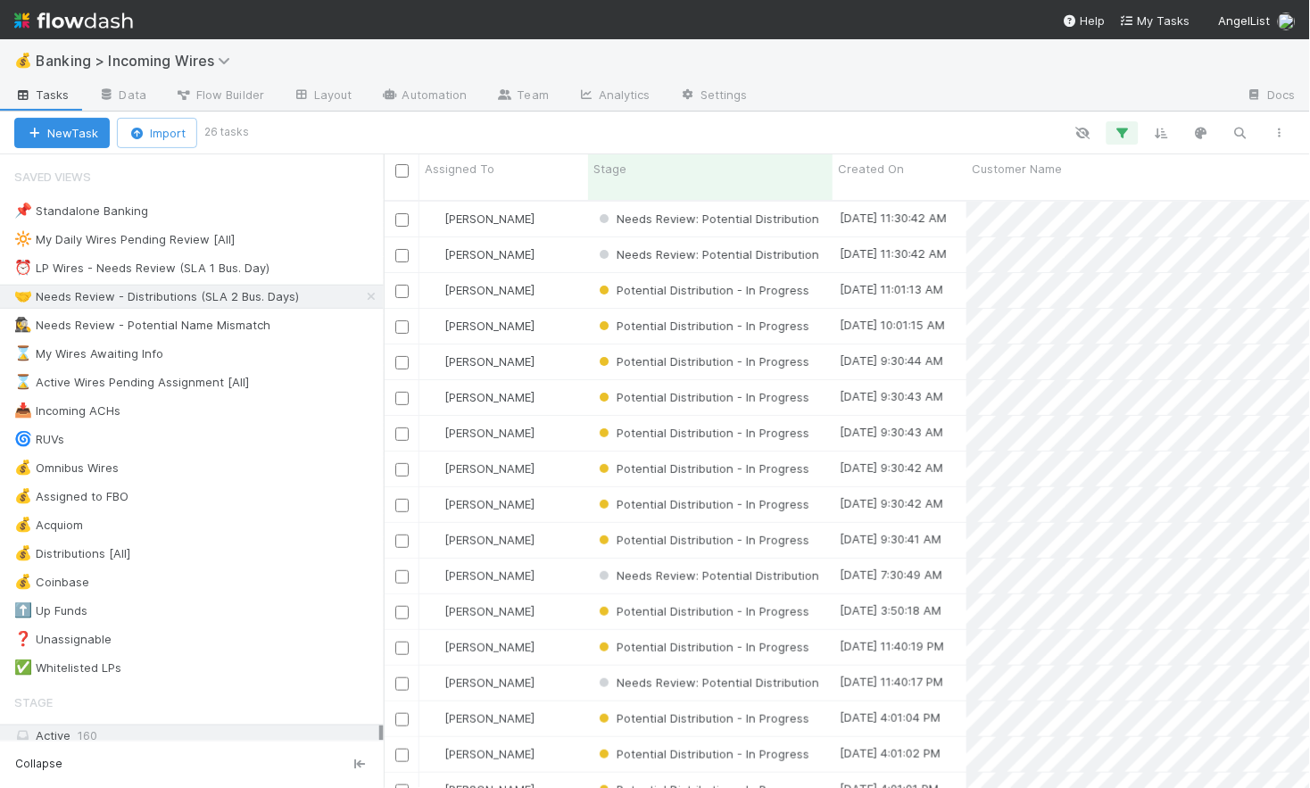
scroll to position [0, 1]
click at [170, 262] on div "⏰ LP Wires - Needs Review (SLA 1 Bus. Day)" at bounding box center [141, 268] width 255 height 22
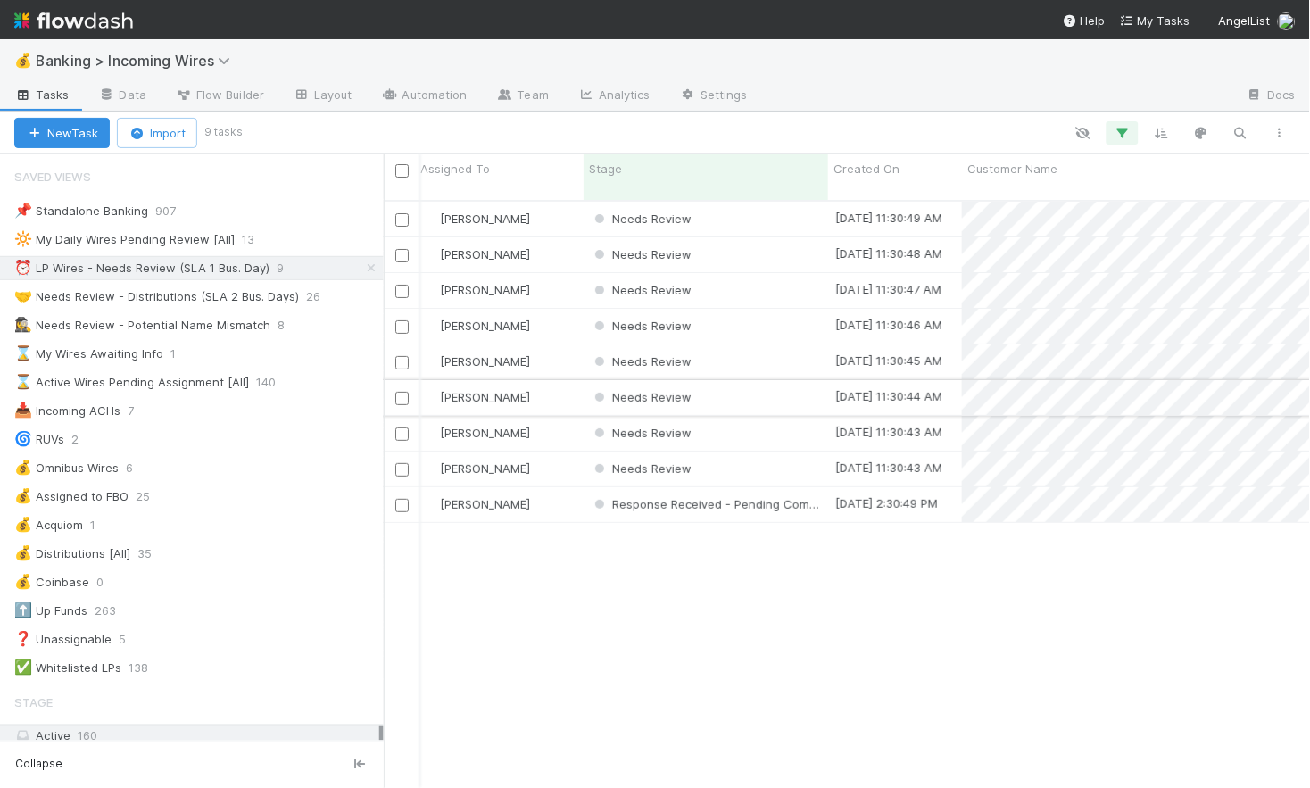
scroll to position [0, 9]
click at [750, 205] on div "Needs Review" at bounding box center [701, 219] width 245 height 35
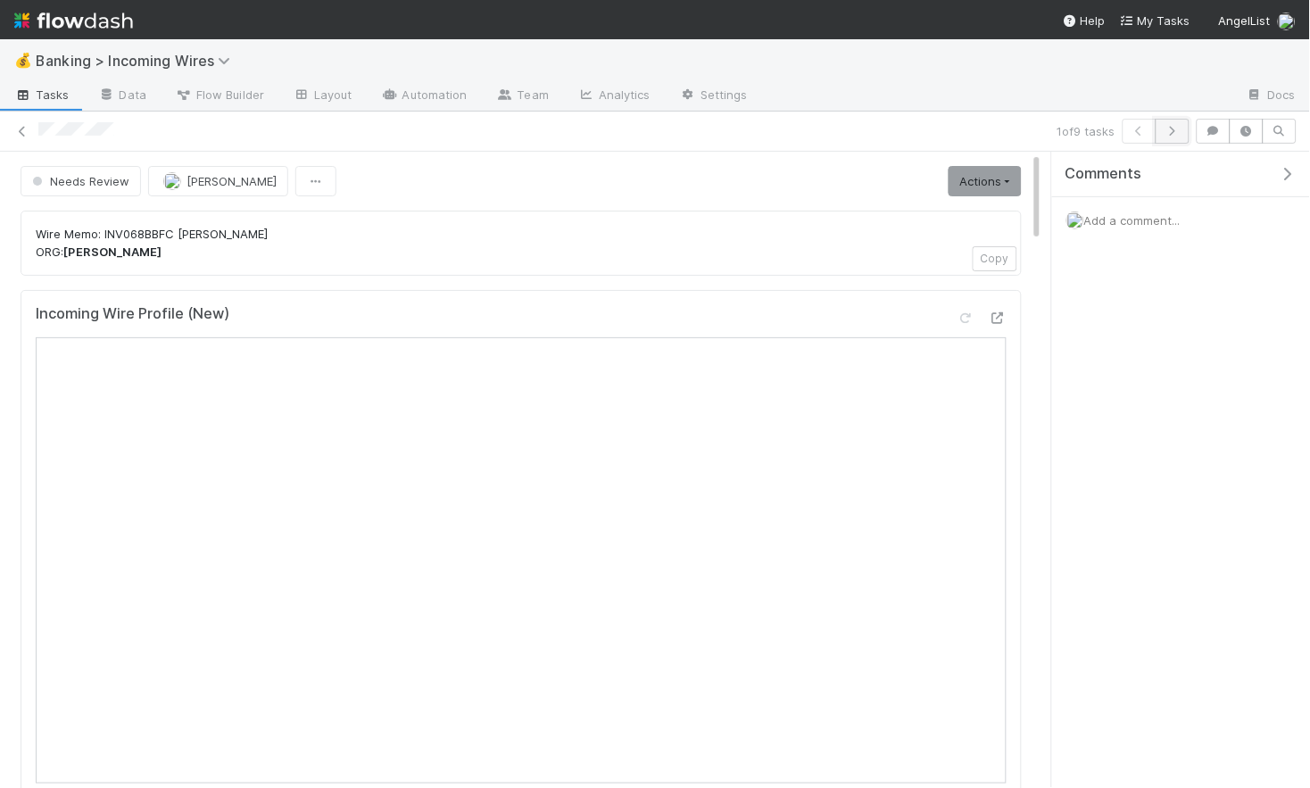
click at [1177, 134] on icon "button" at bounding box center [1173, 131] width 18 height 11
click at [1182, 131] on button "button" at bounding box center [1173, 131] width 34 height 25
click at [1174, 134] on icon "button" at bounding box center [1173, 131] width 18 height 11
click at [1169, 133] on icon "button" at bounding box center [1173, 131] width 18 height 11
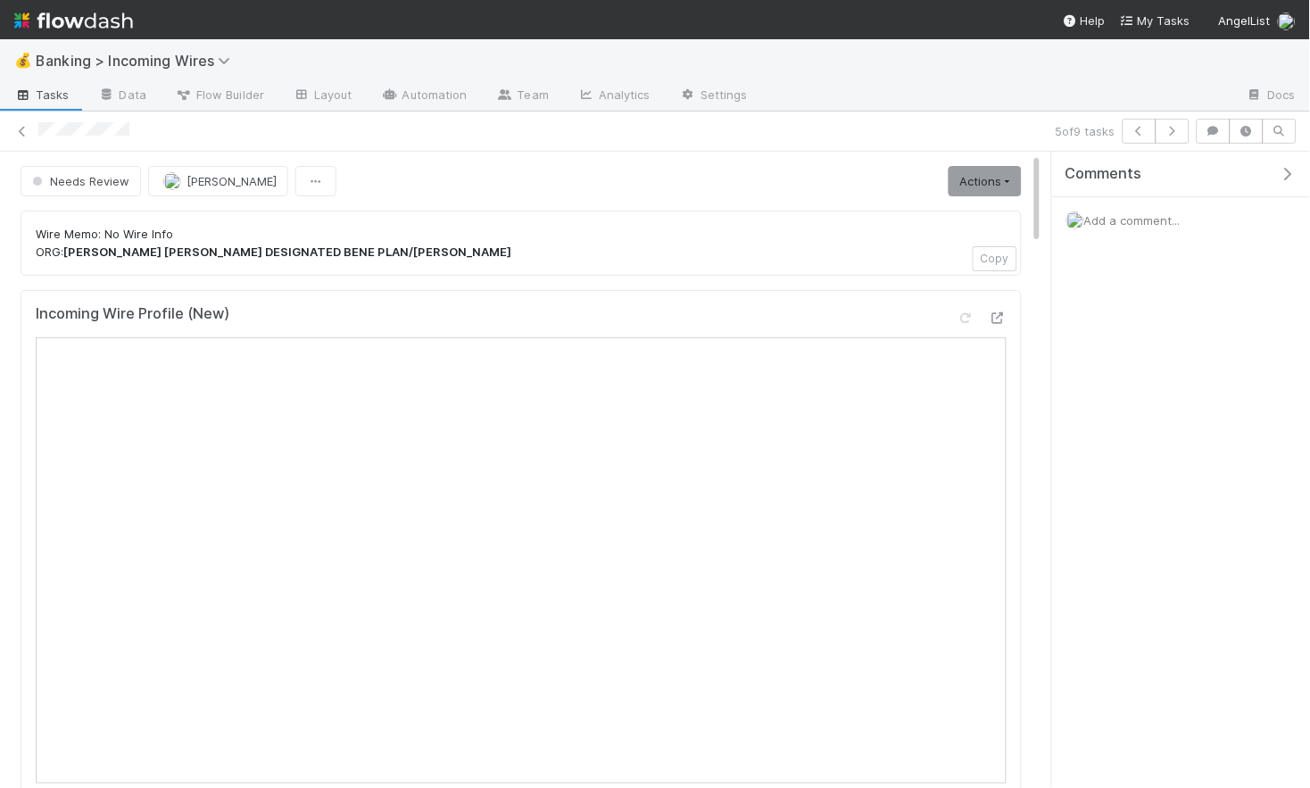
scroll to position [7, 0]
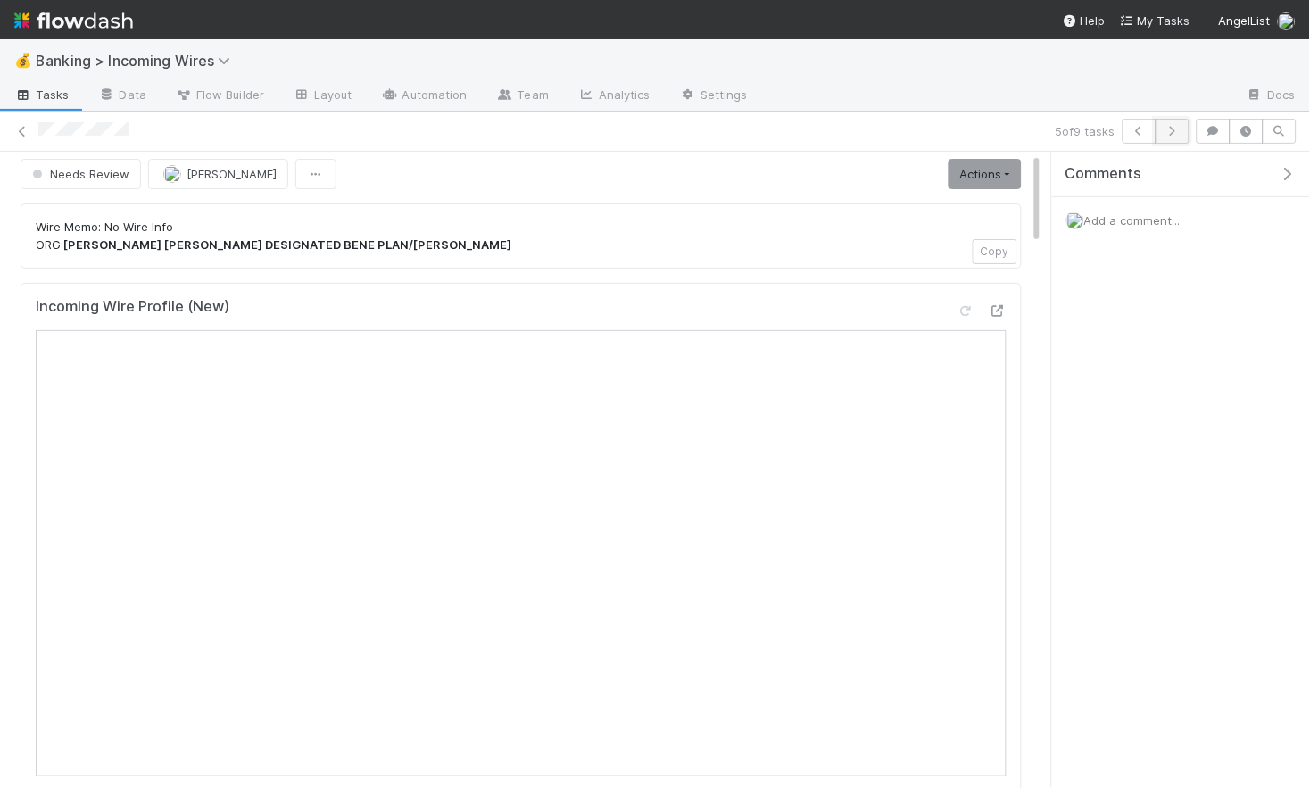
click at [1178, 129] on icon "button" at bounding box center [1173, 131] width 18 height 11
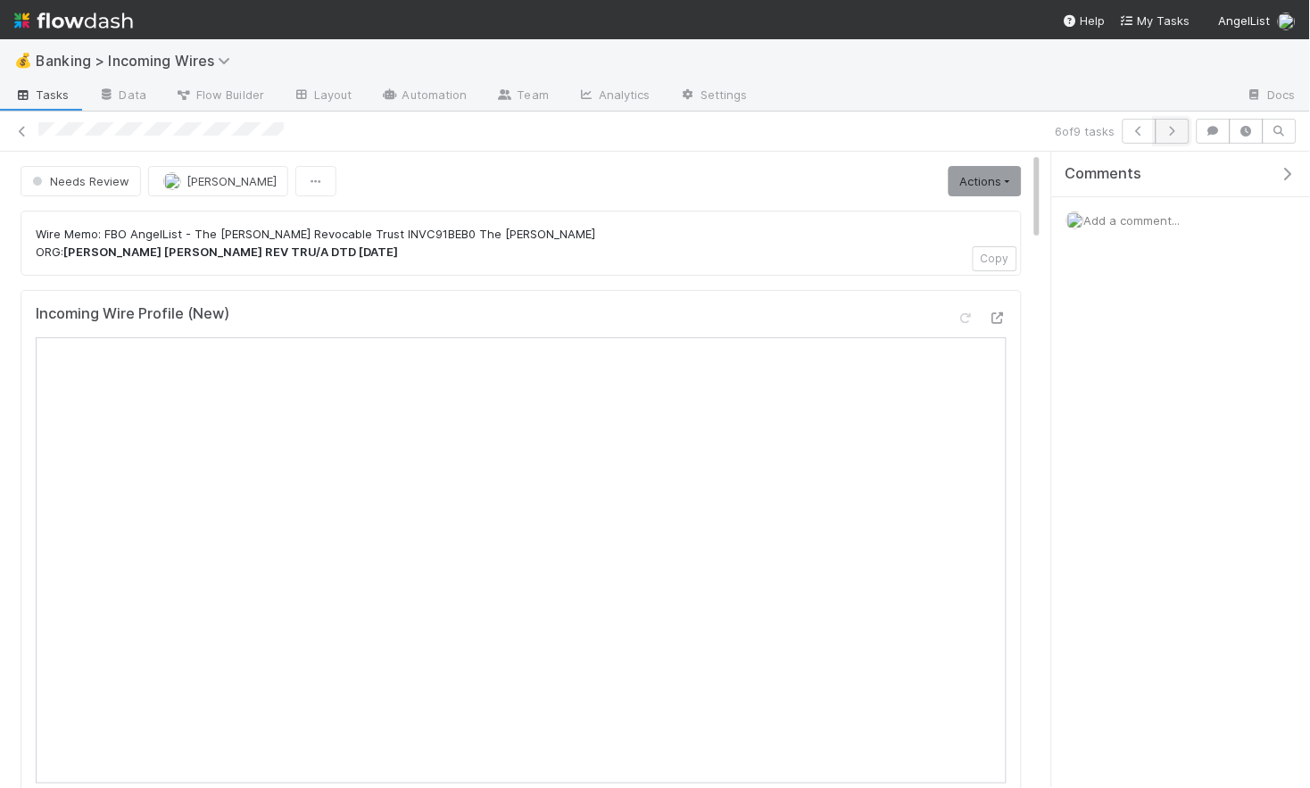
click at [1174, 129] on icon "button" at bounding box center [1173, 131] width 18 height 11
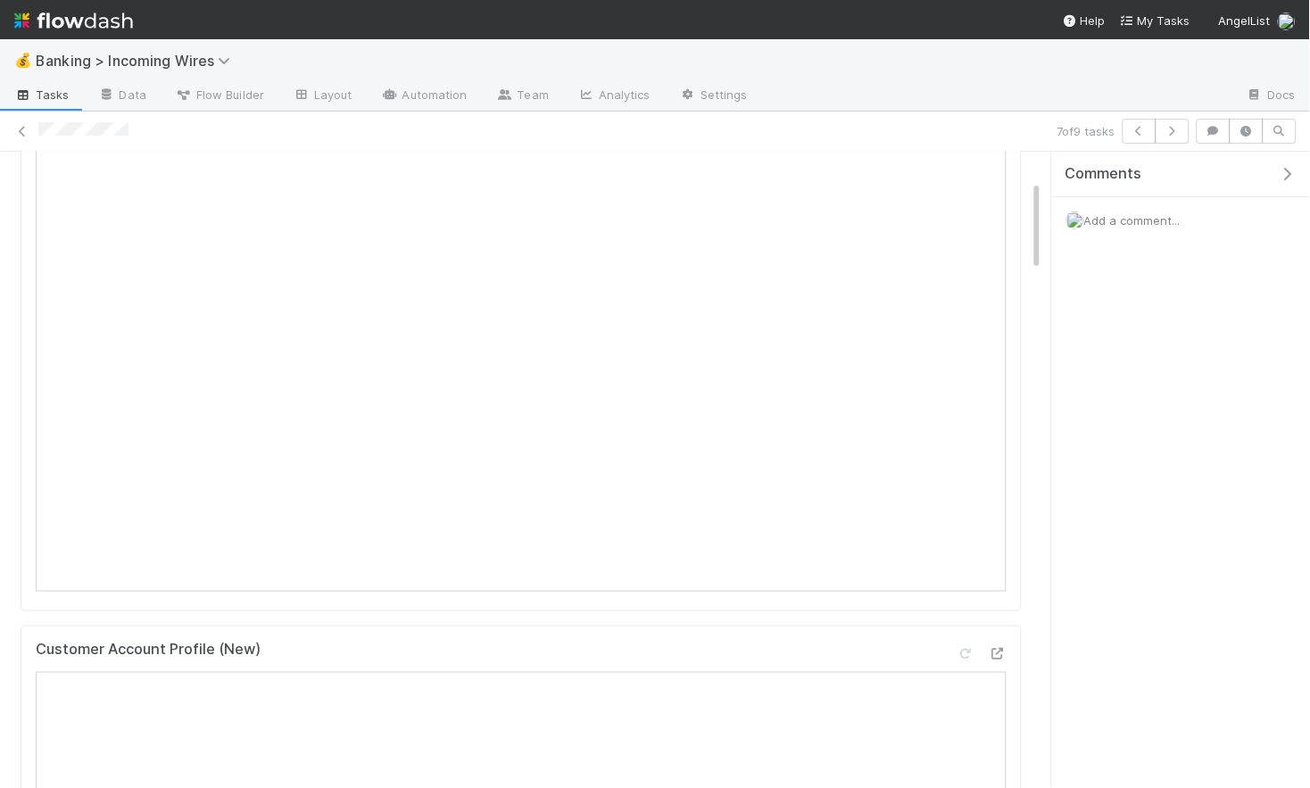
scroll to position [209, 0]
click at [1179, 131] on icon "button" at bounding box center [1173, 131] width 18 height 11
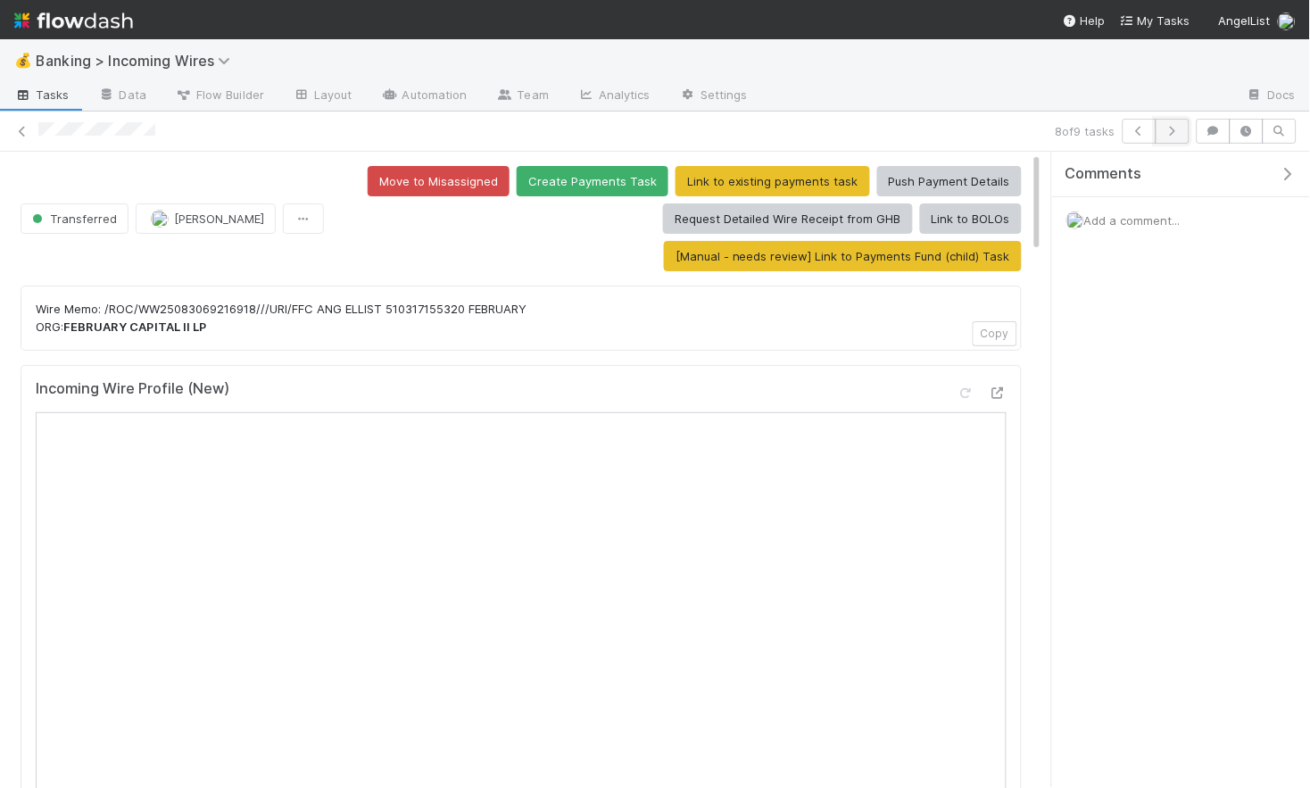
click at [1180, 131] on icon "button" at bounding box center [1173, 131] width 18 height 11
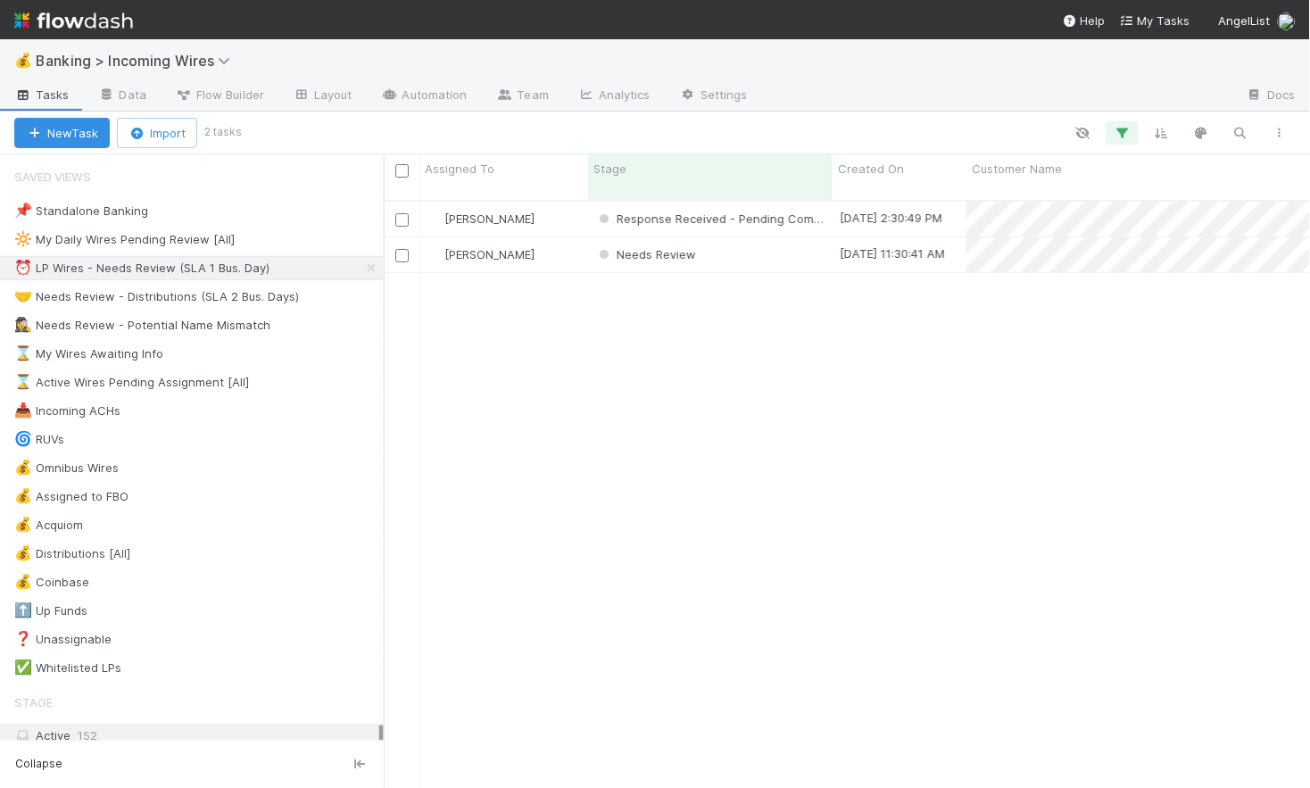
scroll to position [602, 926]
click at [201, 291] on div "🤝 Needs Review - Distributions (SLA 2 Bus. Days)" at bounding box center [156, 297] width 285 height 22
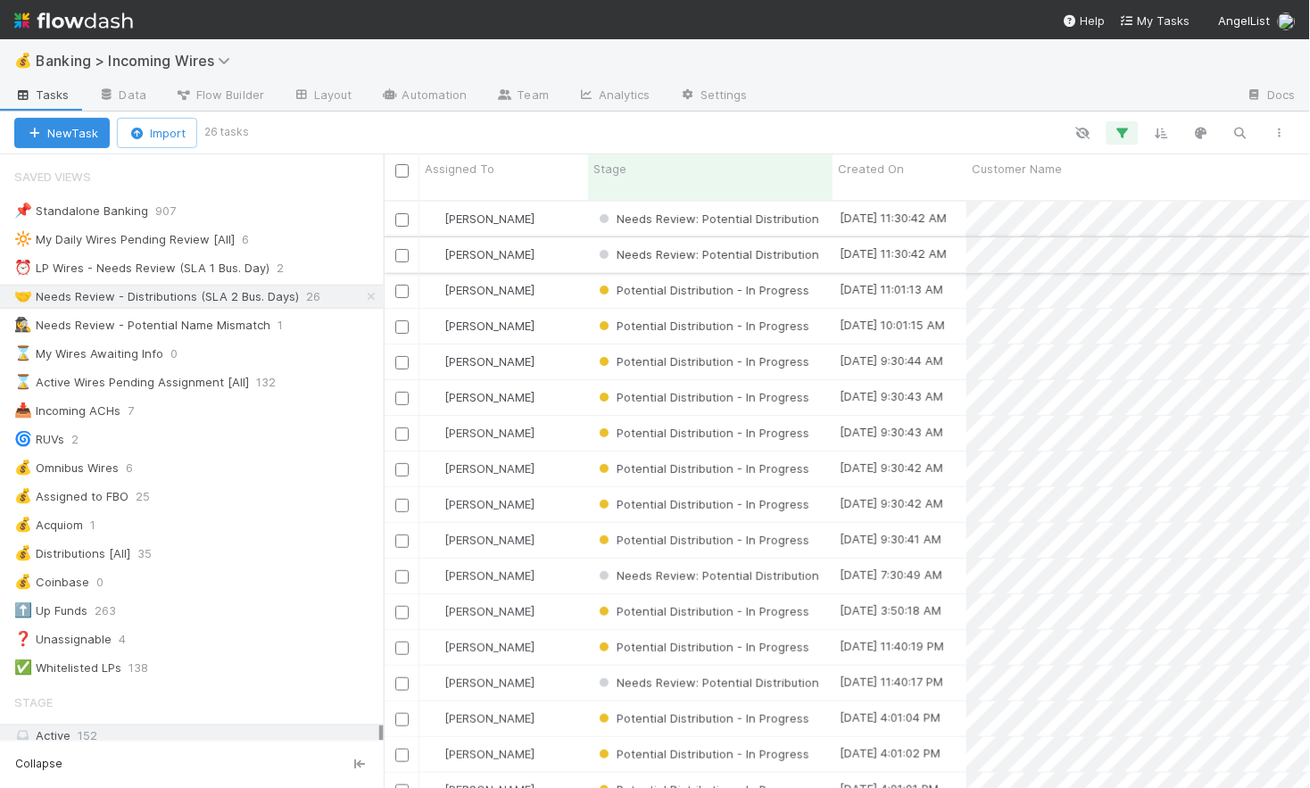
scroll to position [602, 926]
click at [554, 203] on div "[PERSON_NAME]" at bounding box center [503, 219] width 169 height 35
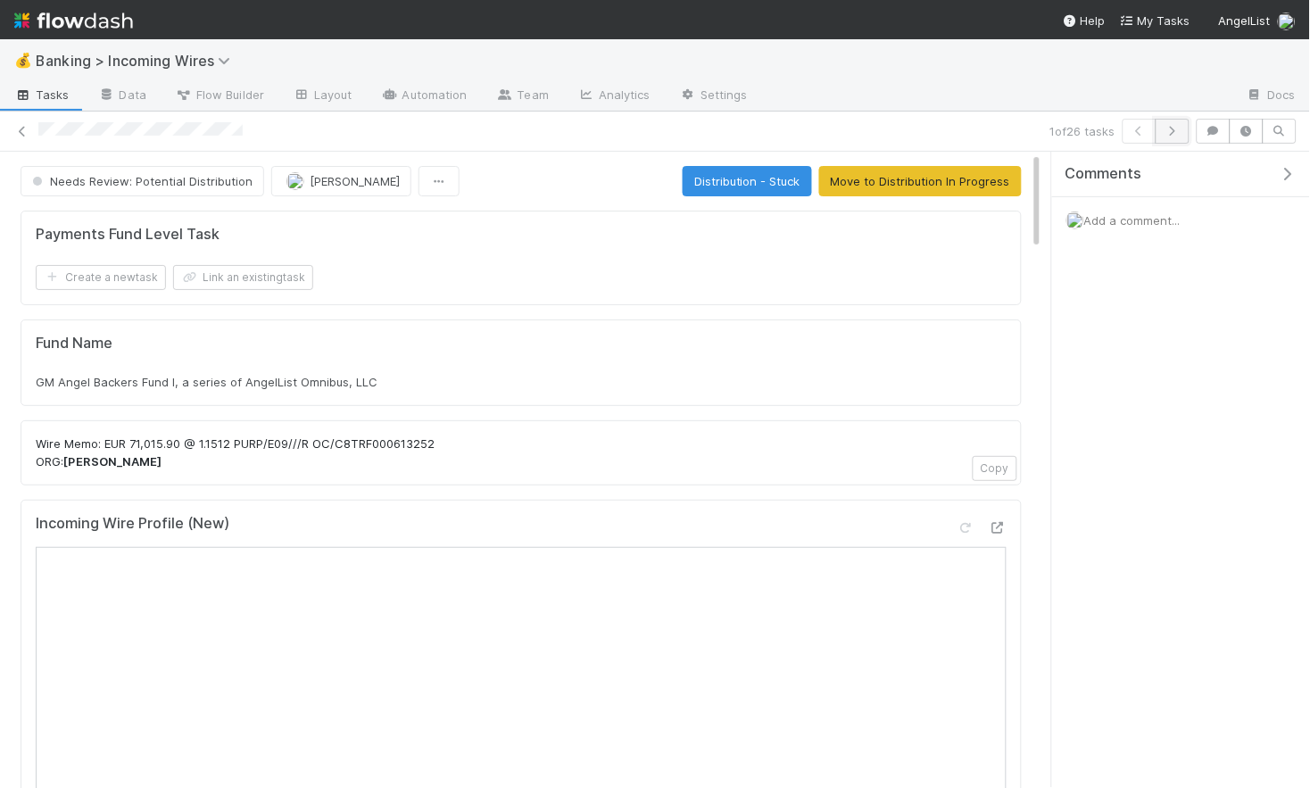
click at [1175, 128] on icon "button" at bounding box center [1173, 131] width 18 height 11
click at [1135, 136] on icon "button" at bounding box center [1140, 131] width 18 height 11
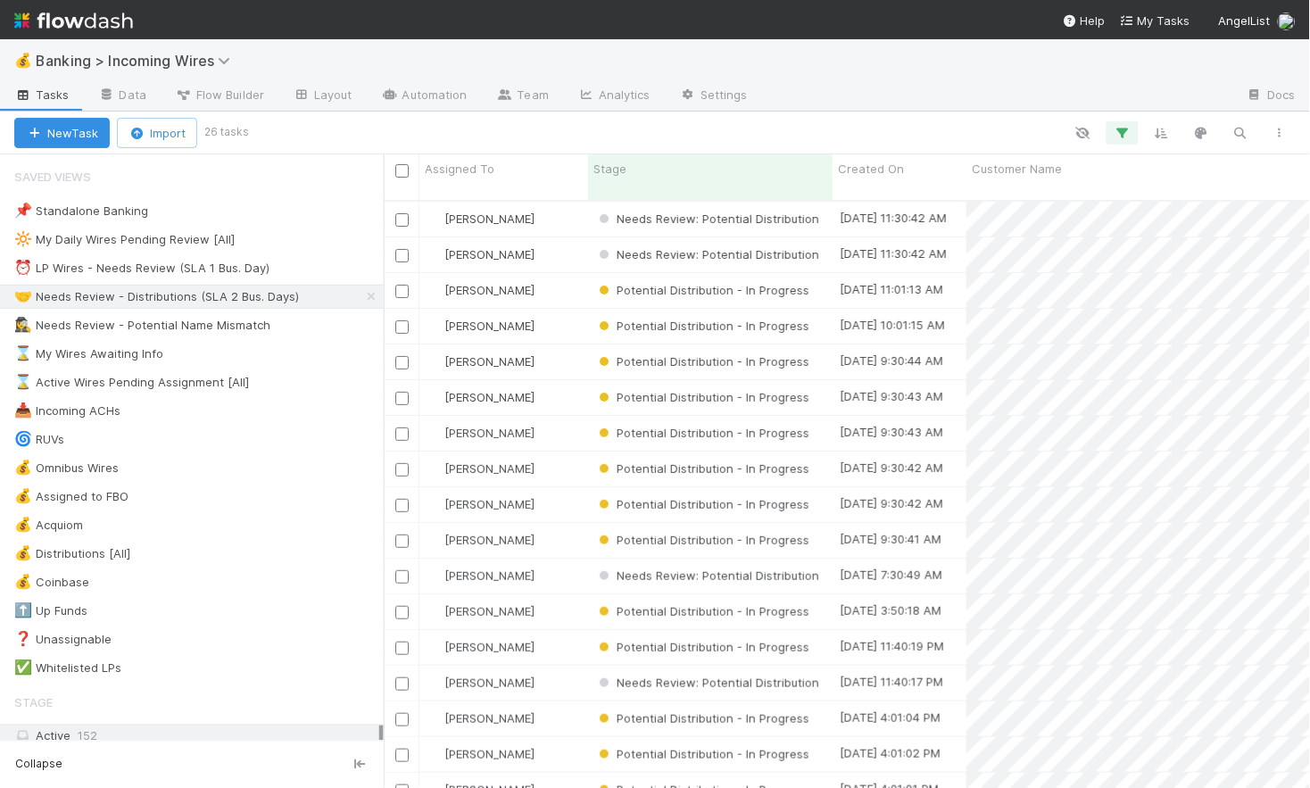
scroll to position [602, 926]
drag, startPoint x: 165, startPoint y: 270, endPoint x: 178, endPoint y: 271, distance: 12.6
click at [165, 270] on div "⏰ LP Wires - Needs Review (SLA 1 Bus. Day)" at bounding box center [141, 268] width 255 height 22
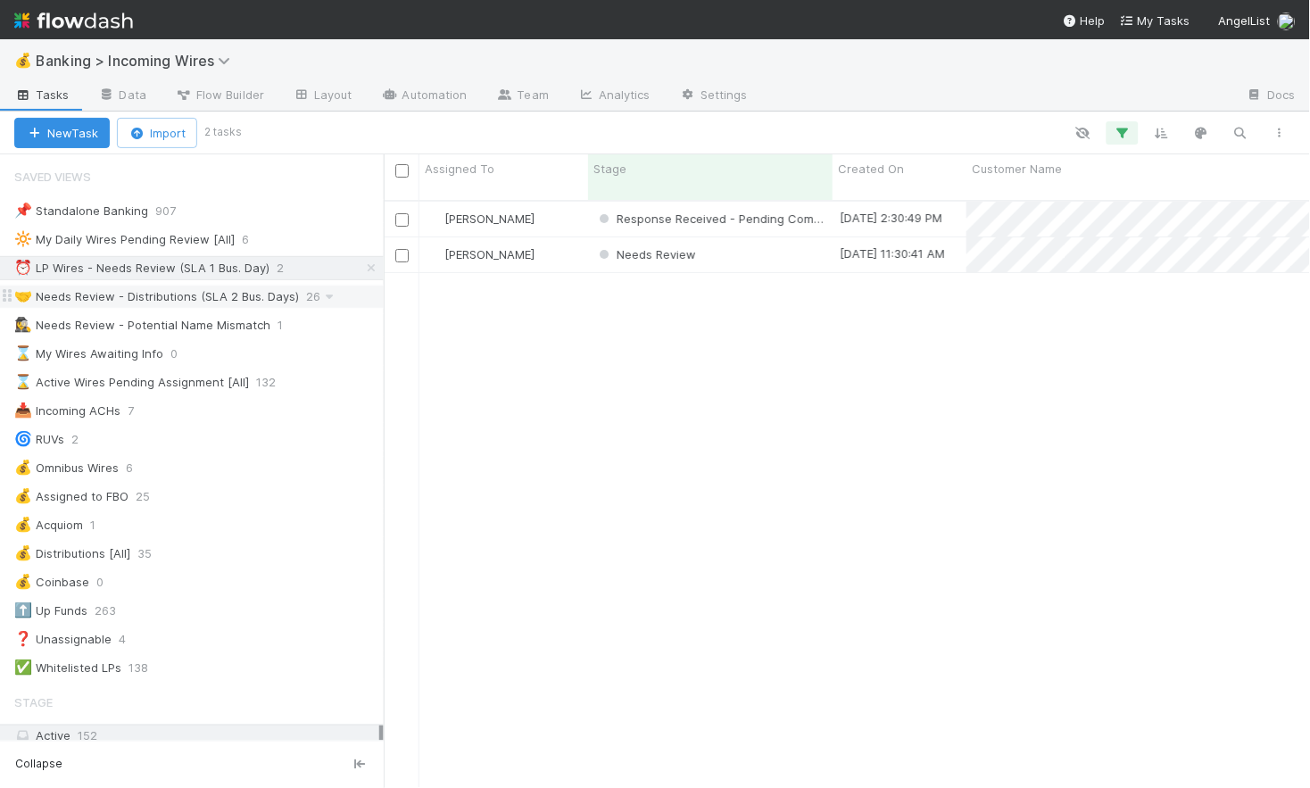
scroll to position [602, 926]
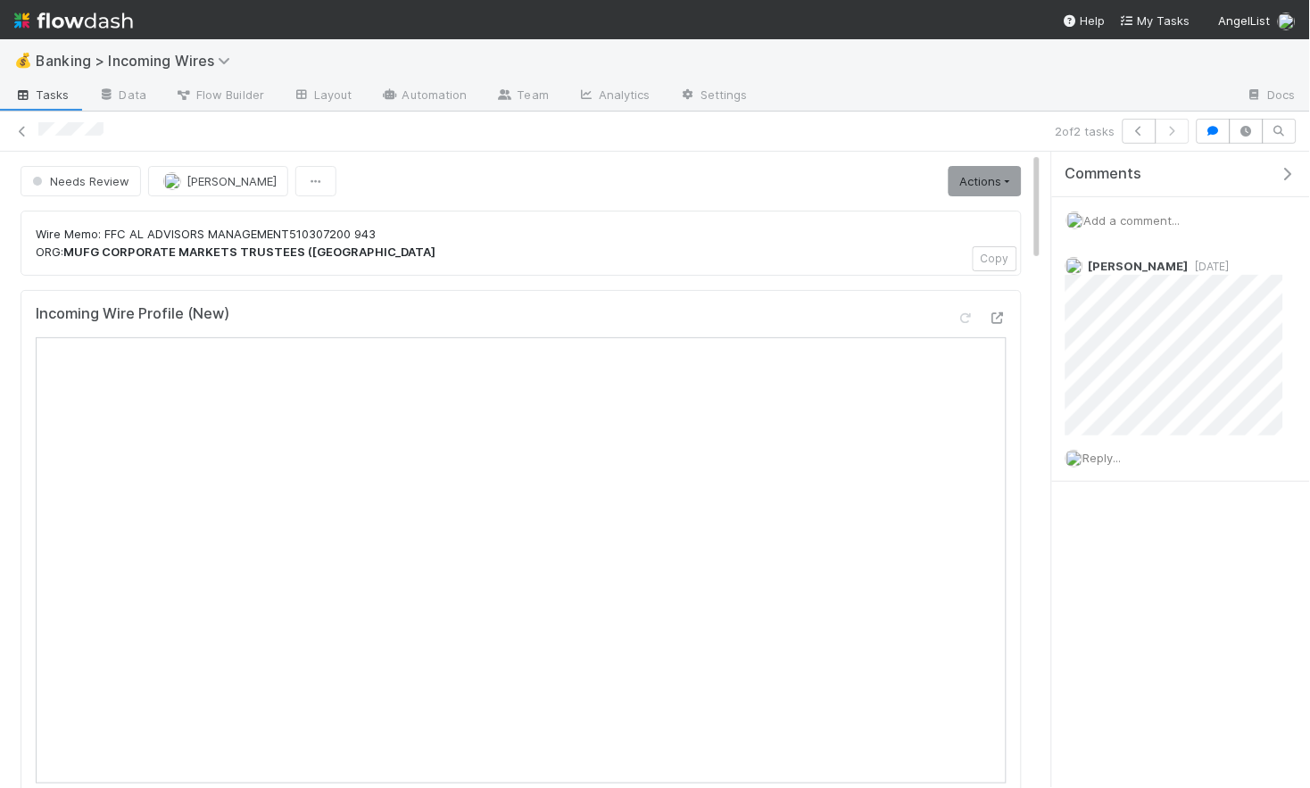
scroll to position [12, 0]
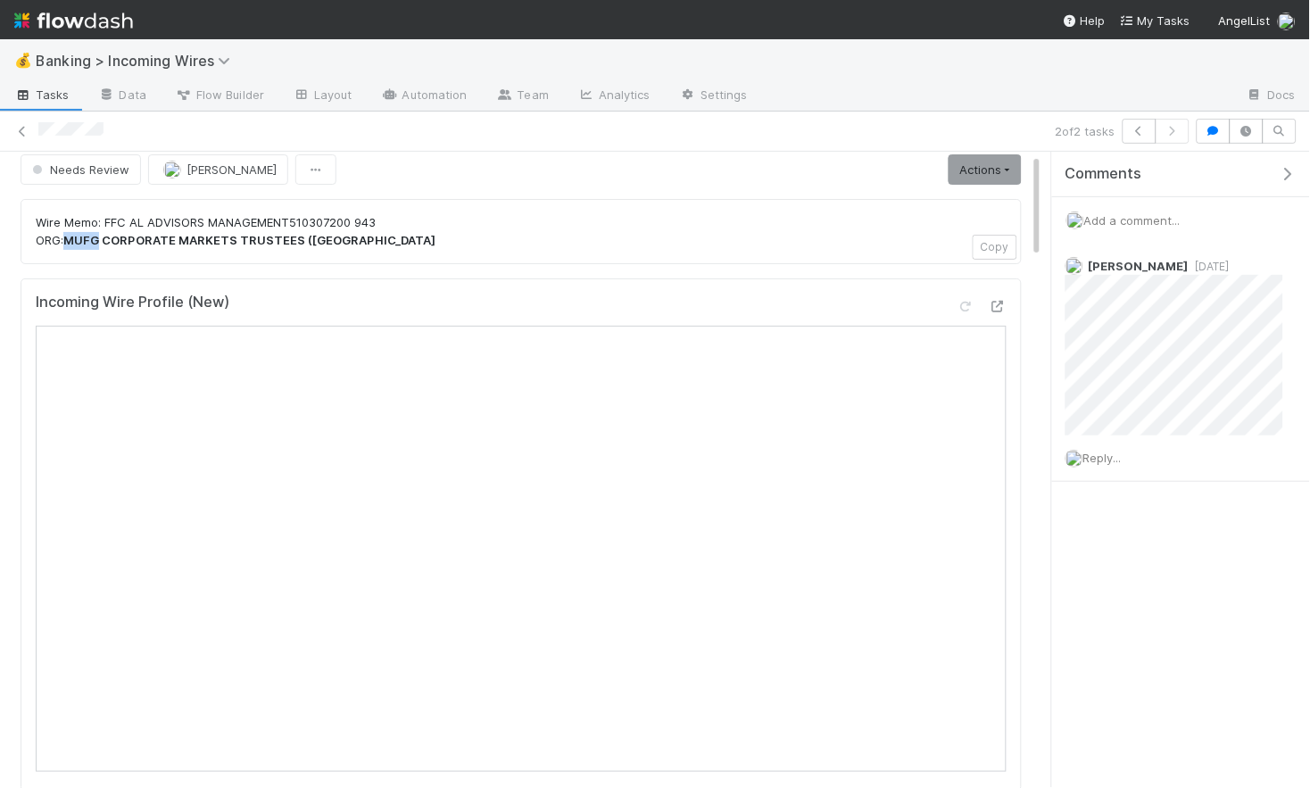
drag, startPoint x: 67, startPoint y: 239, endPoint x: 100, endPoint y: 240, distance: 33.0
click at [100, 240] on strong "MUFG CORPORATE MARKETS TRUSTEES ([GEOGRAPHIC_DATA]" at bounding box center [249, 240] width 372 height 14
copy strong "MUFG"
click at [308, 283] on div "Incoming Wire Profile (New)" at bounding box center [521, 536] width 1001 height 513
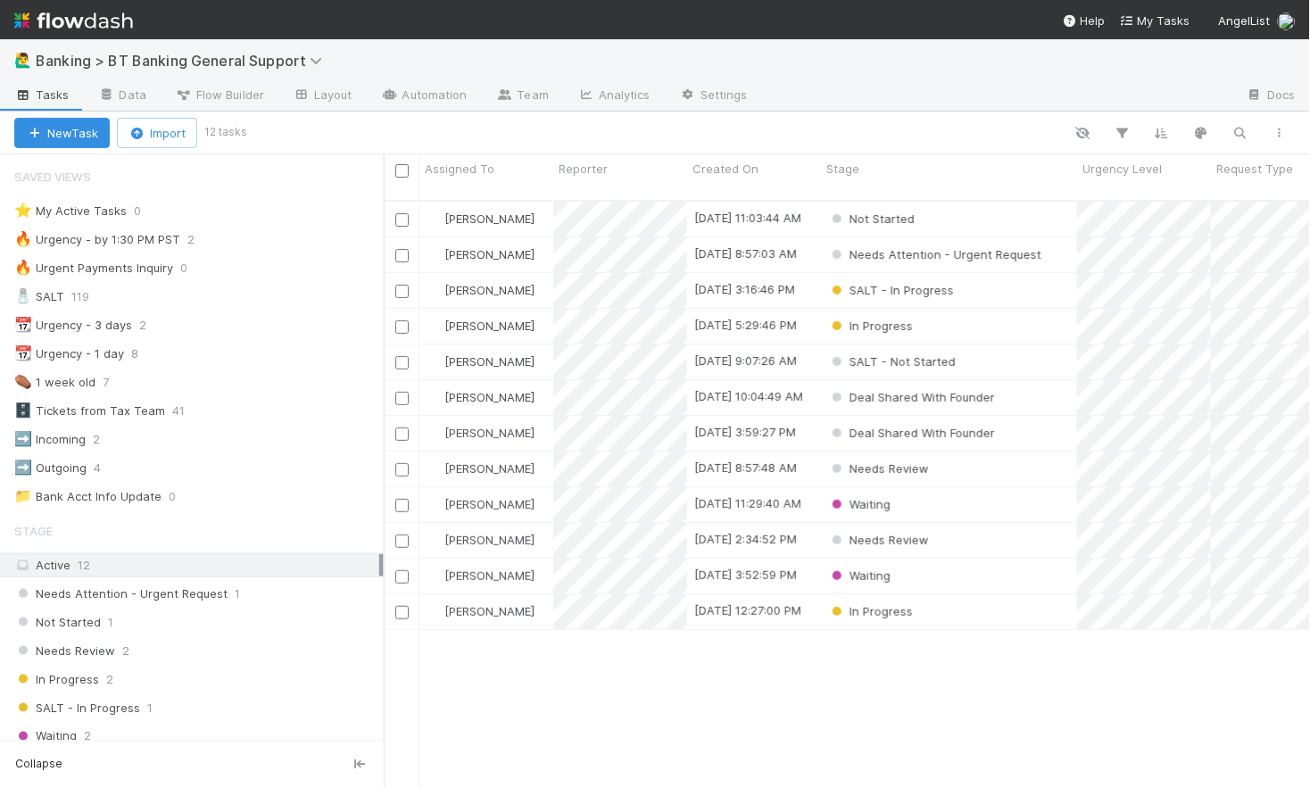
scroll to position [602, 926]
click at [178, 215] on div "⭐ My Active Tasks 0" at bounding box center [198, 211] width 369 height 22
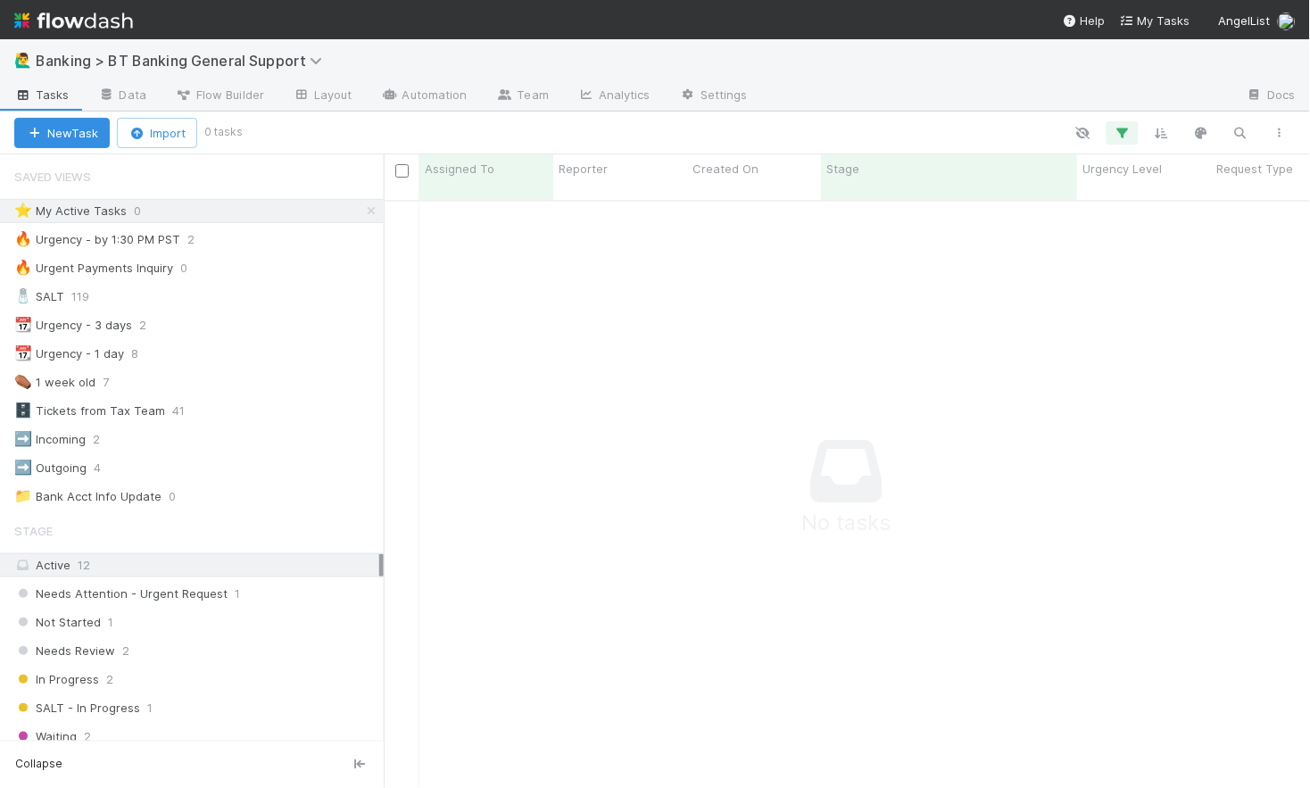
scroll to position [602, 926]
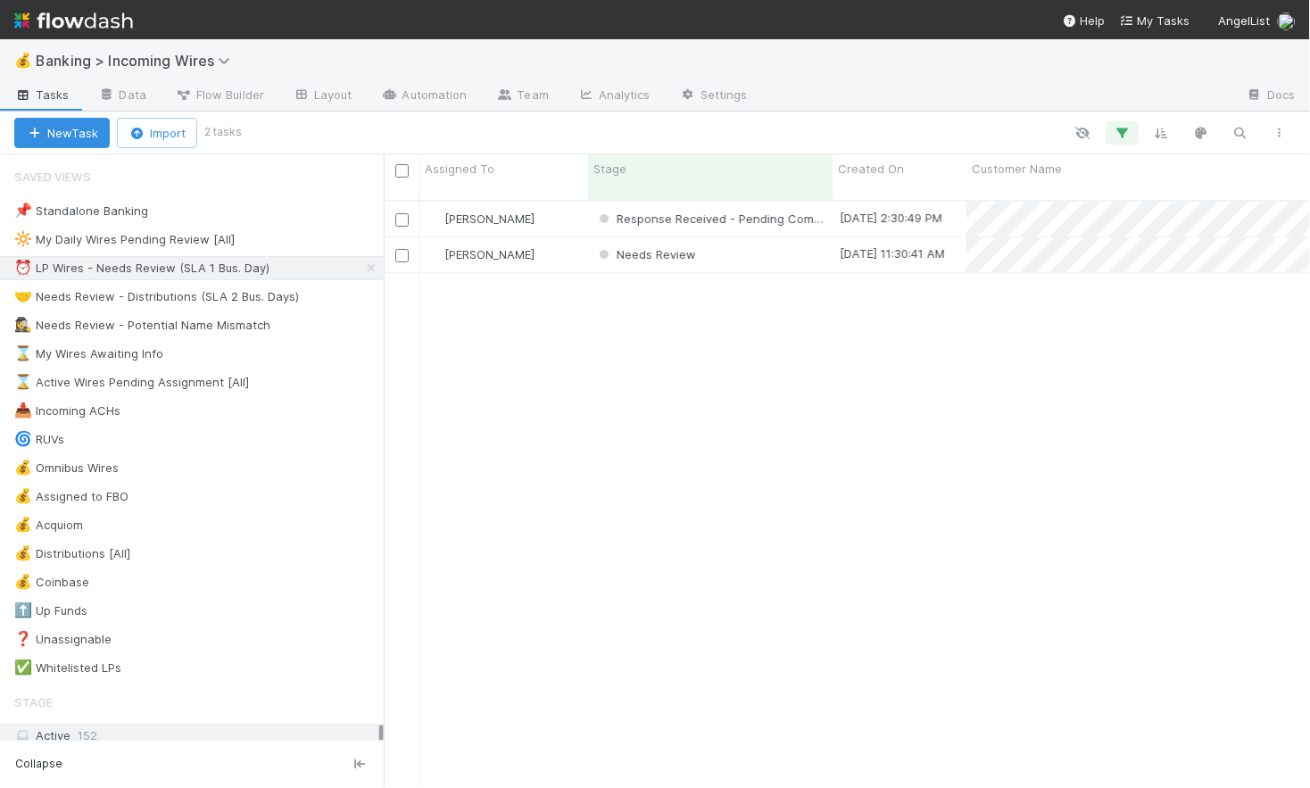
scroll to position [602, 926]
click at [743, 237] on div "Needs Review" at bounding box center [710, 254] width 245 height 35
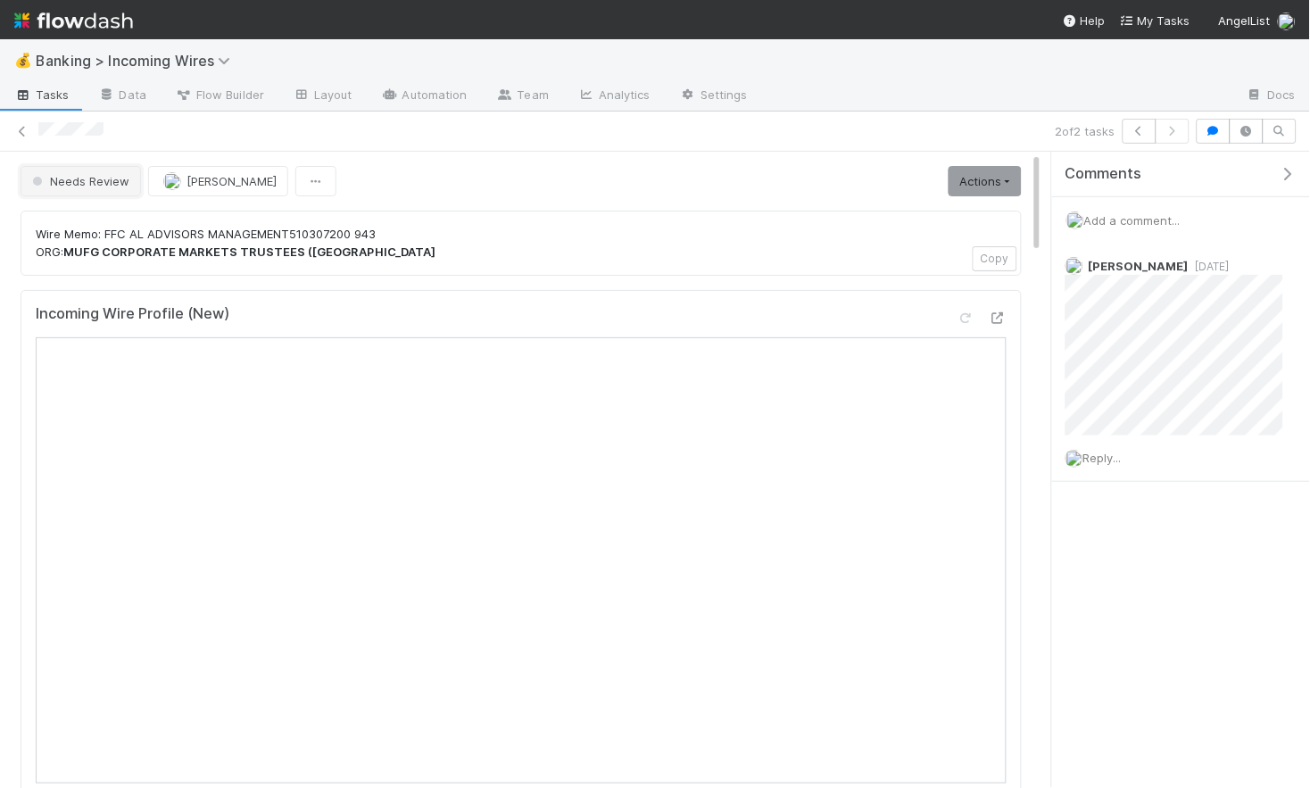
click at [113, 180] on span "Needs Review" at bounding box center [79, 181] width 101 height 14
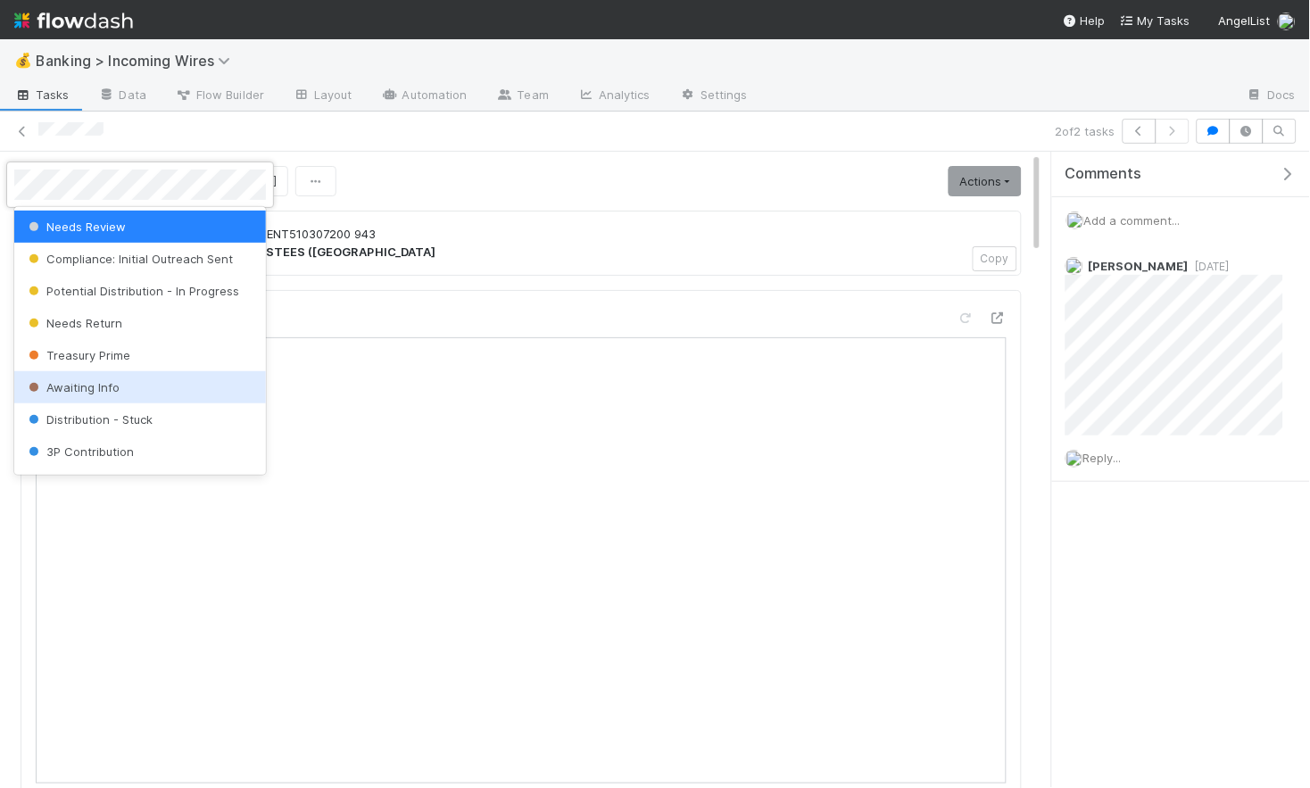
click at [91, 391] on span "Awaiting Info" at bounding box center [72, 387] width 95 height 14
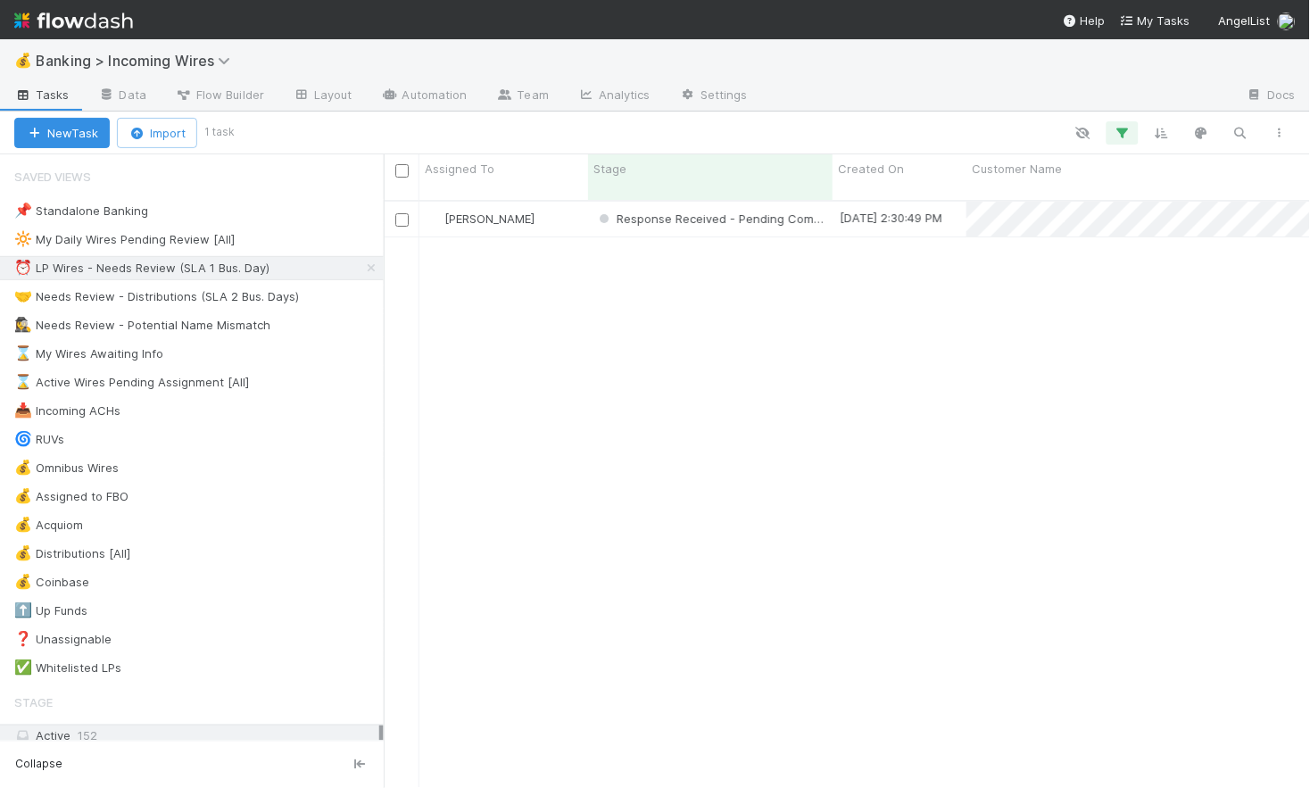
scroll to position [0, 1]
drag, startPoint x: 210, startPoint y: 296, endPoint x: 276, endPoint y: 286, distance: 66.8
click at [218, 295] on div "🤝 Needs Review - Distributions (SLA 2 Bus. Days)" at bounding box center [156, 297] width 285 height 22
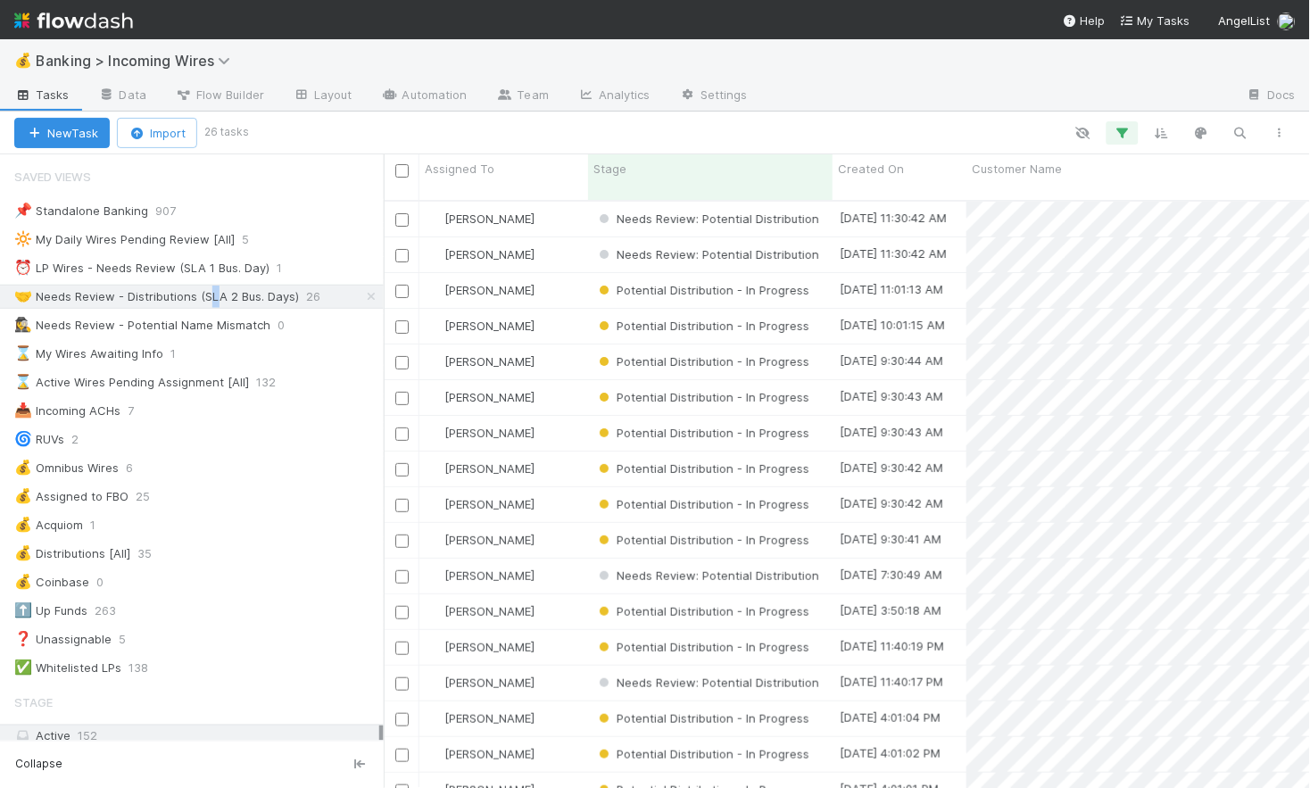
scroll to position [602, 926]
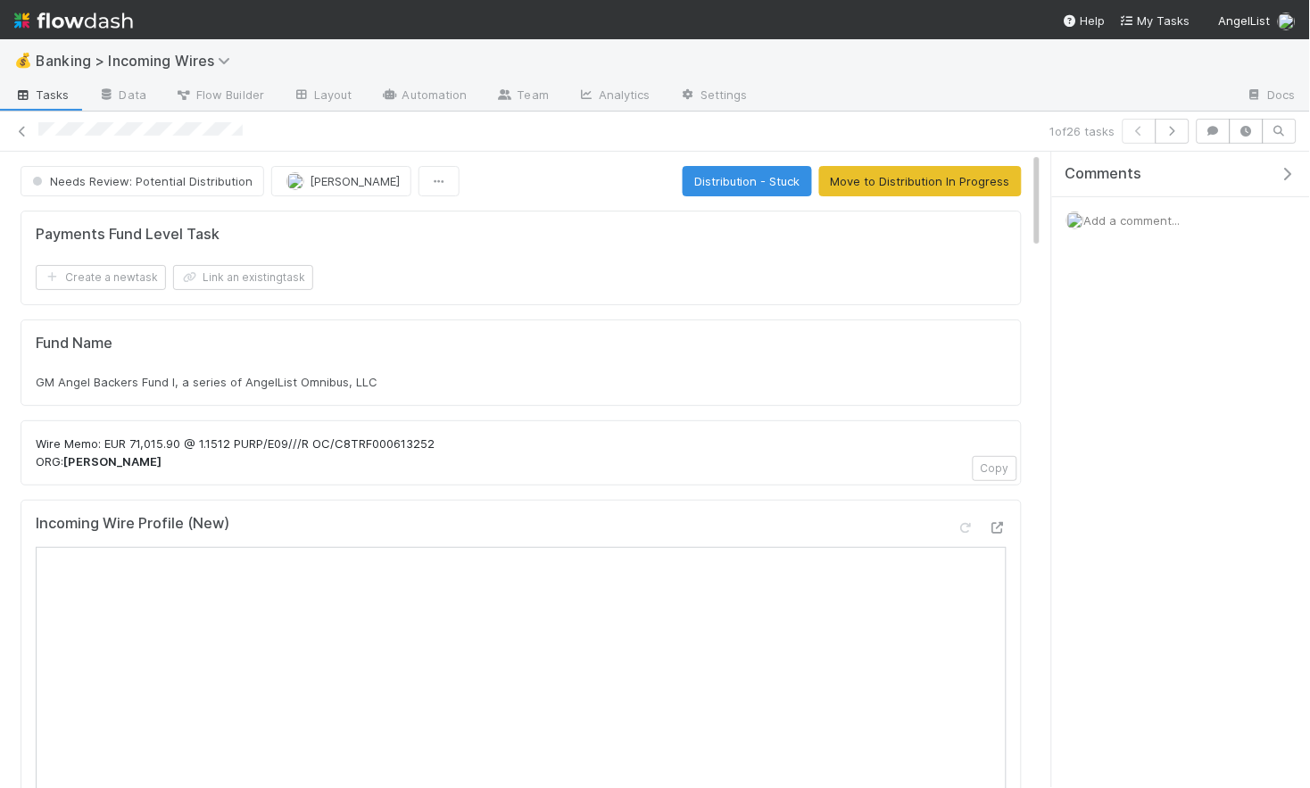
click at [311, 379] on span "GM Angel Backers Fund I, a series of AngelList Omnibus, LLC" at bounding box center [207, 382] width 342 height 14
click at [312, 378] on span "GM Angel Backers Fund I, a series of AngelList Omnibus, LLC" at bounding box center [207, 382] width 342 height 14
copy div "GM Angel Backers Fund I, a series of AngelList Omnibus, LLC"
click at [1176, 135] on icon "button" at bounding box center [1173, 131] width 18 height 11
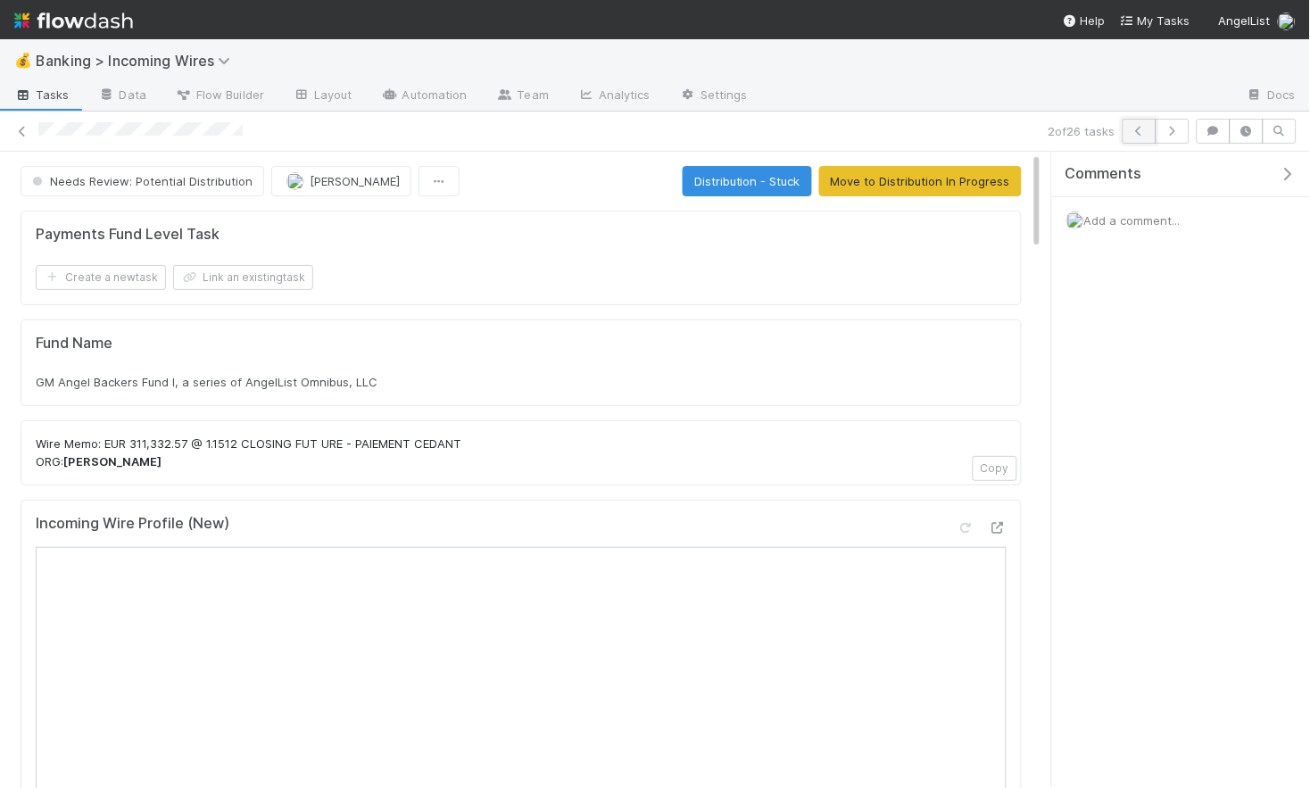
click at [1145, 133] on icon "button" at bounding box center [1140, 131] width 18 height 11
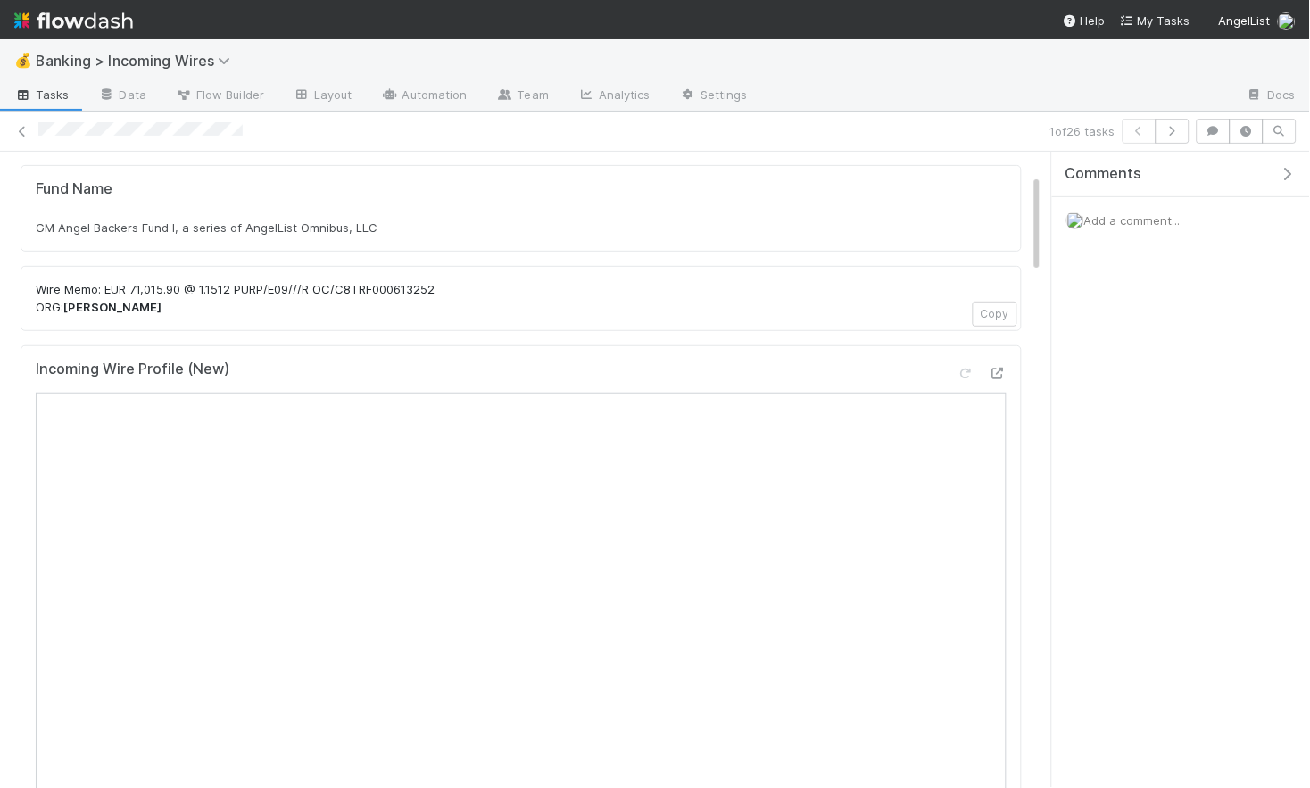
scroll to position [174, 0]
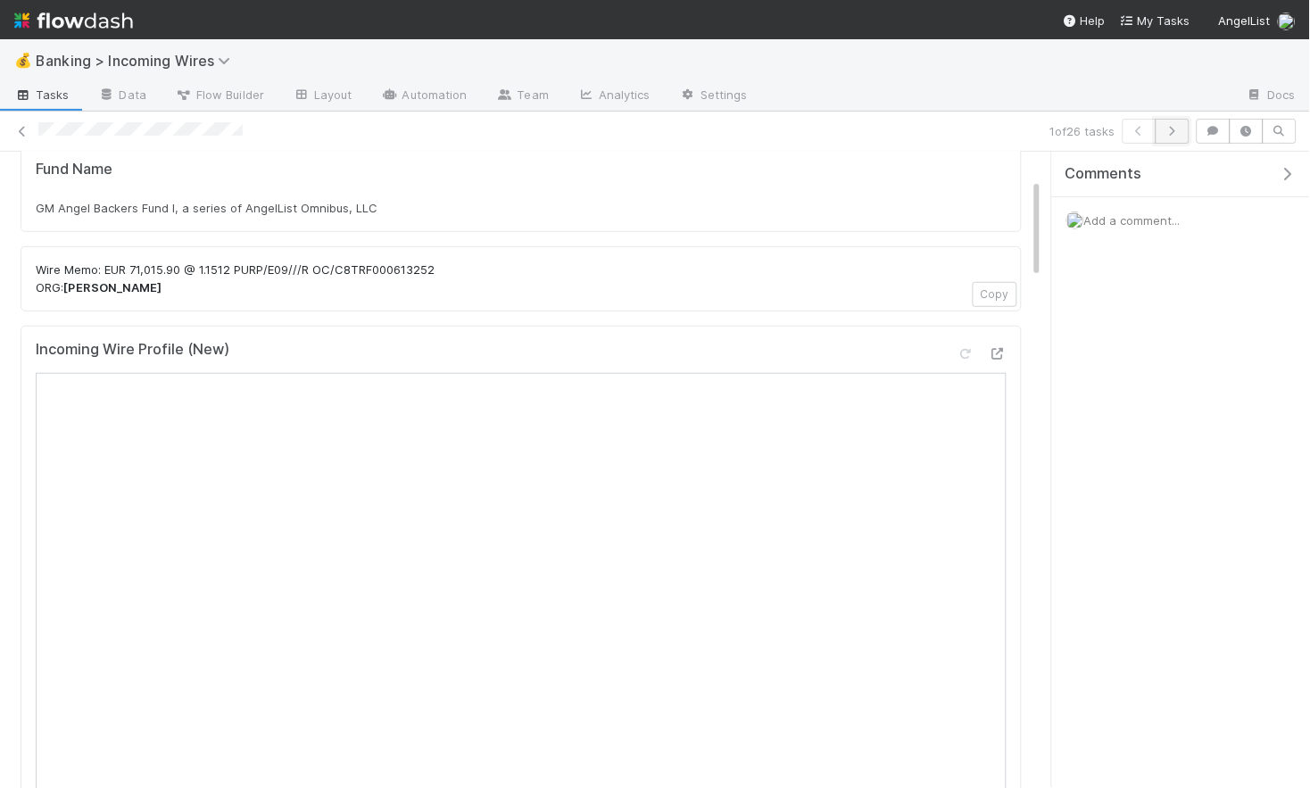
click at [1170, 133] on icon "button" at bounding box center [1173, 131] width 18 height 11
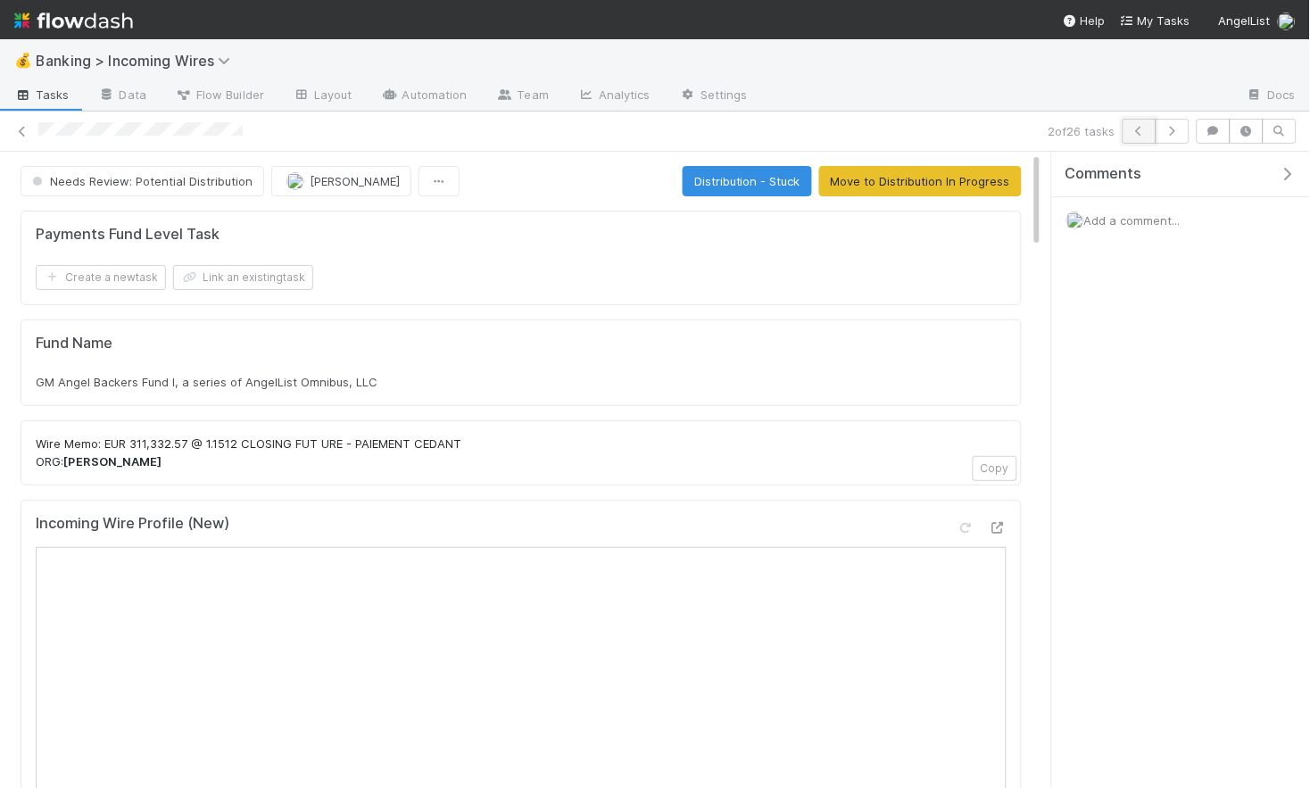
click at [1136, 133] on icon "button" at bounding box center [1140, 131] width 18 height 11
click at [248, 283] on button "Link an existing task" at bounding box center [243, 277] width 140 height 25
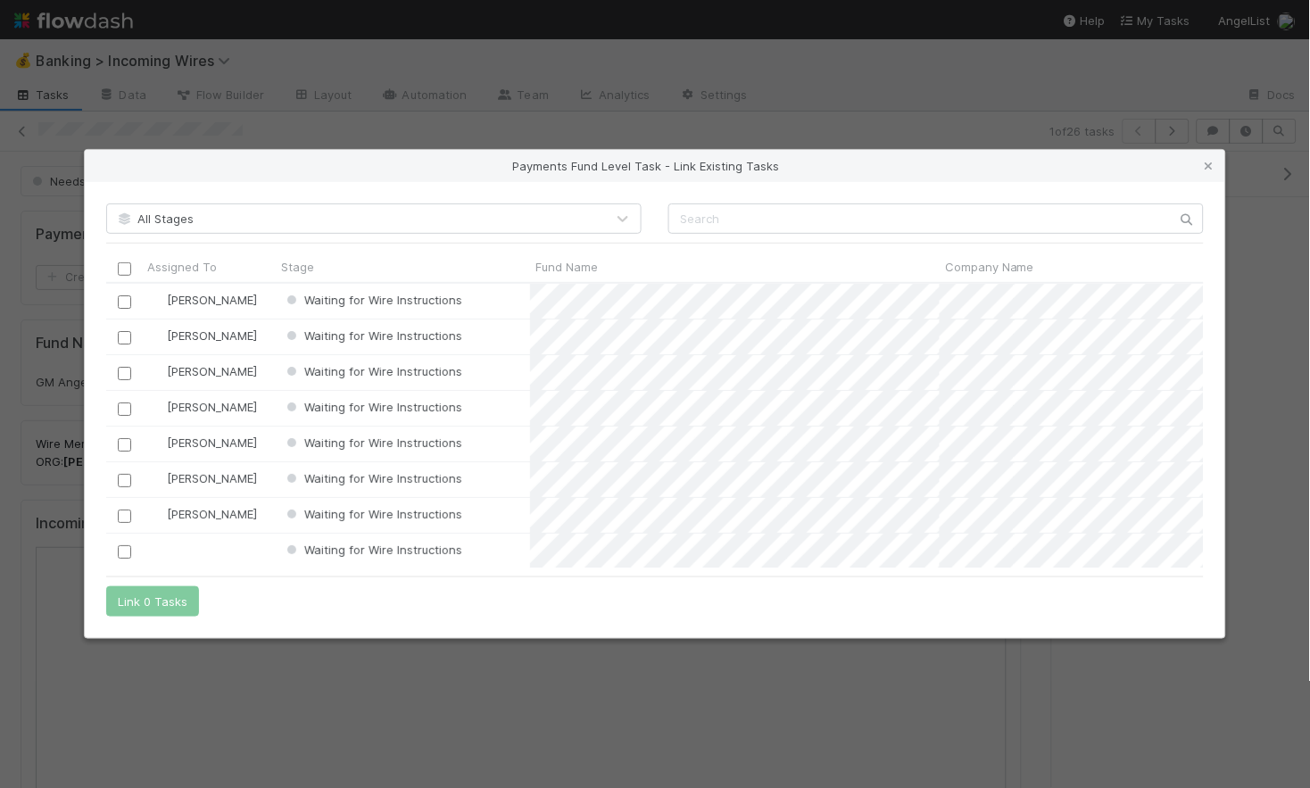
scroll to position [284, 1098]
click at [874, 225] on input "text" at bounding box center [935, 218] width 535 height 30
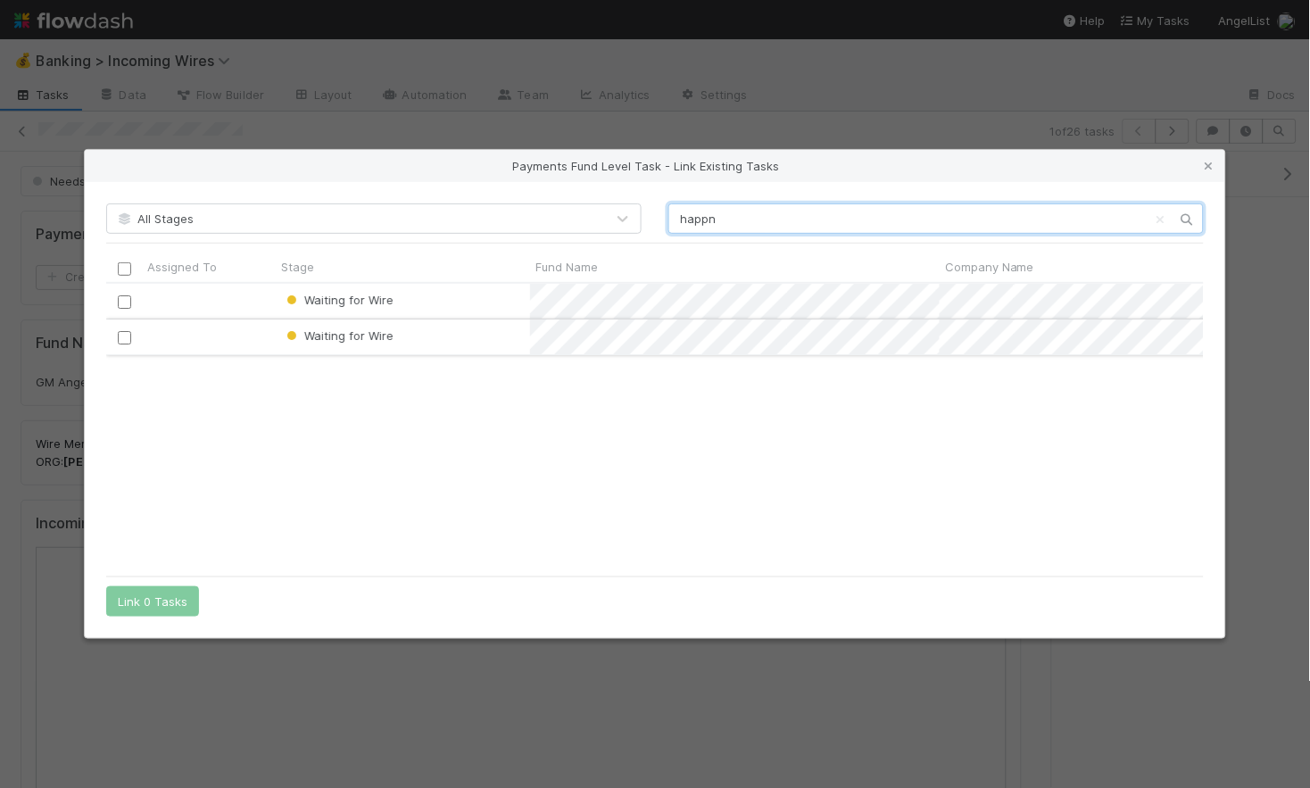
scroll to position [0, 1]
type input "happn"
drag, startPoint x: 1207, startPoint y: 165, endPoint x: 1146, endPoint y: 172, distance: 61.1
click at [1207, 165] on icon at bounding box center [1209, 167] width 18 height 12
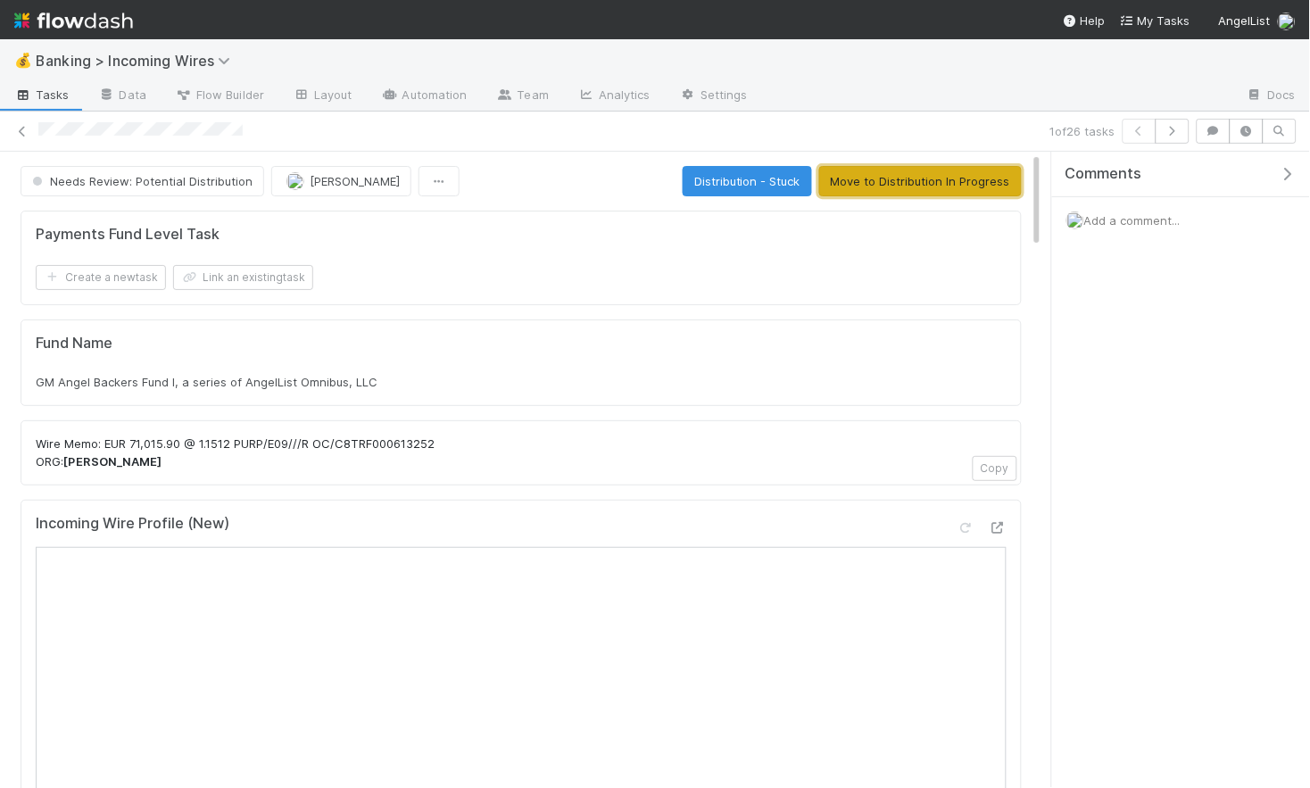
drag, startPoint x: 970, startPoint y: 183, endPoint x: 930, endPoint y: 243, distance: 72.0
click at [970, 184] on button "Move to Distribution In Progress" at bounding box center [920, 181] width 203 height 30
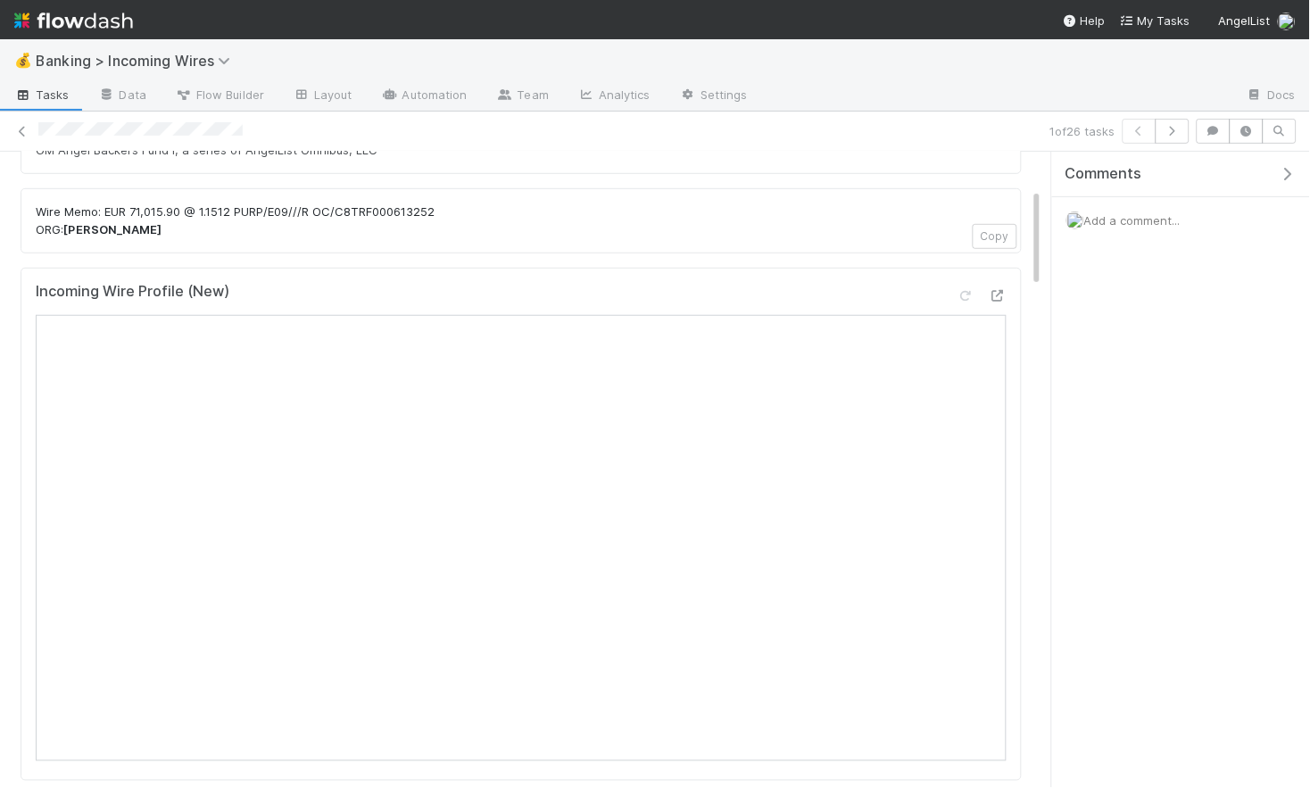
scroll to position [0, 0]
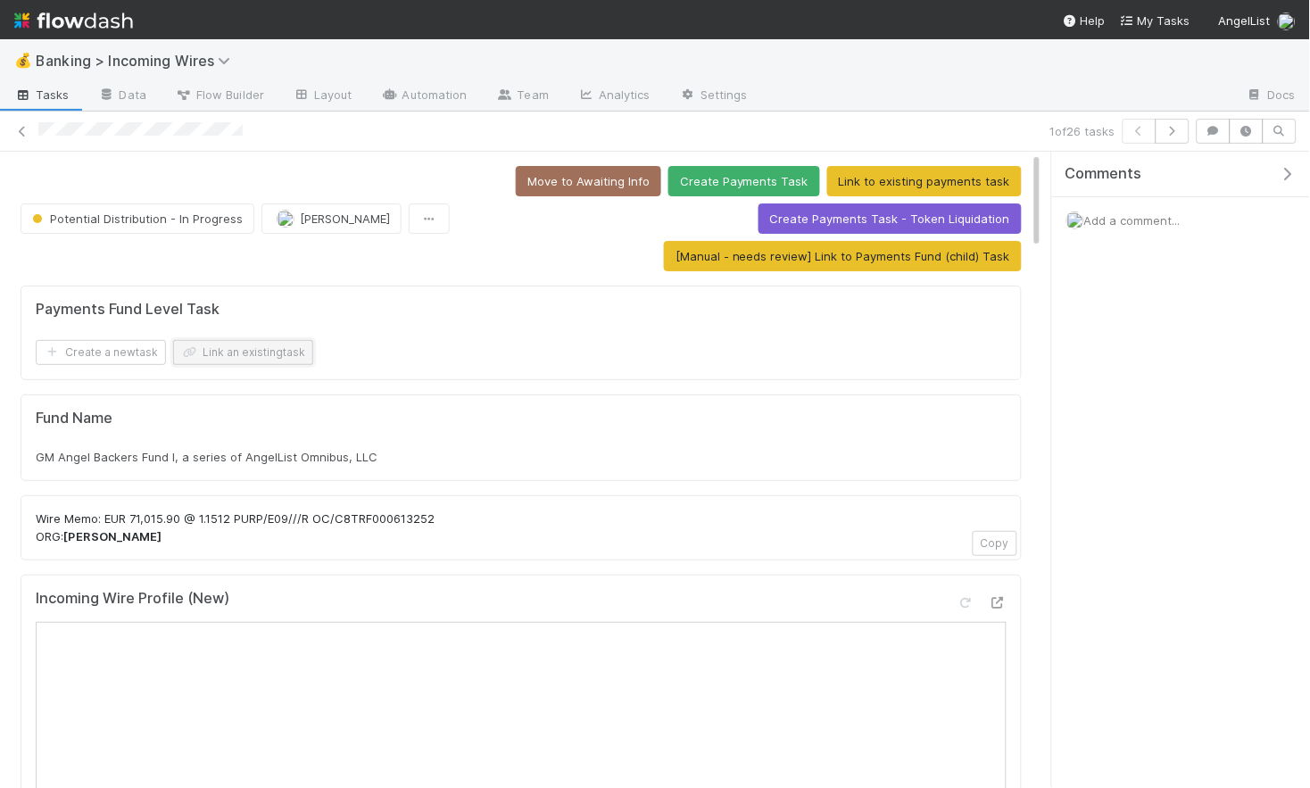
click at [251, 347] on button "Link an existing task" at bounding box center [243, 352] width 140 height 25
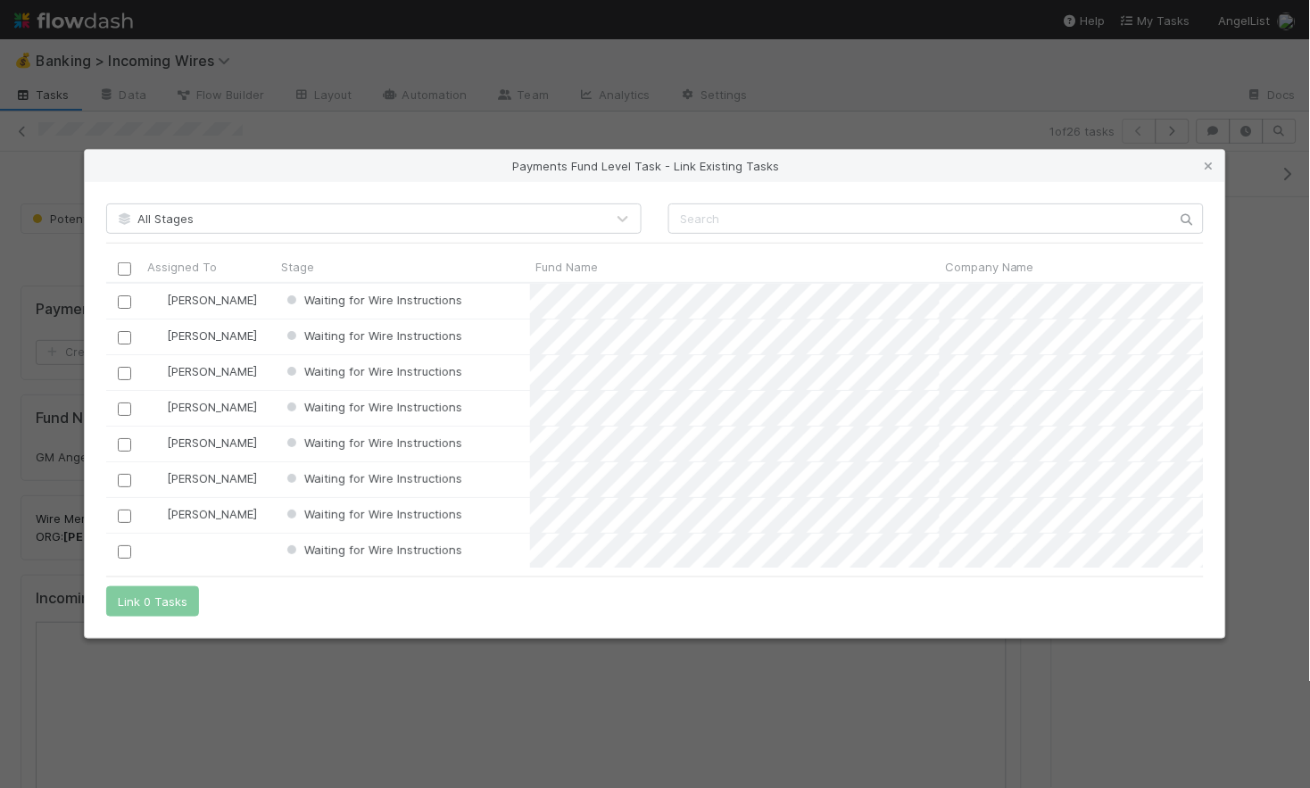
scroll to position [284, 1098]
click at [784, 221] on input "text" at bounding box center [935, 218] width 535 height 30
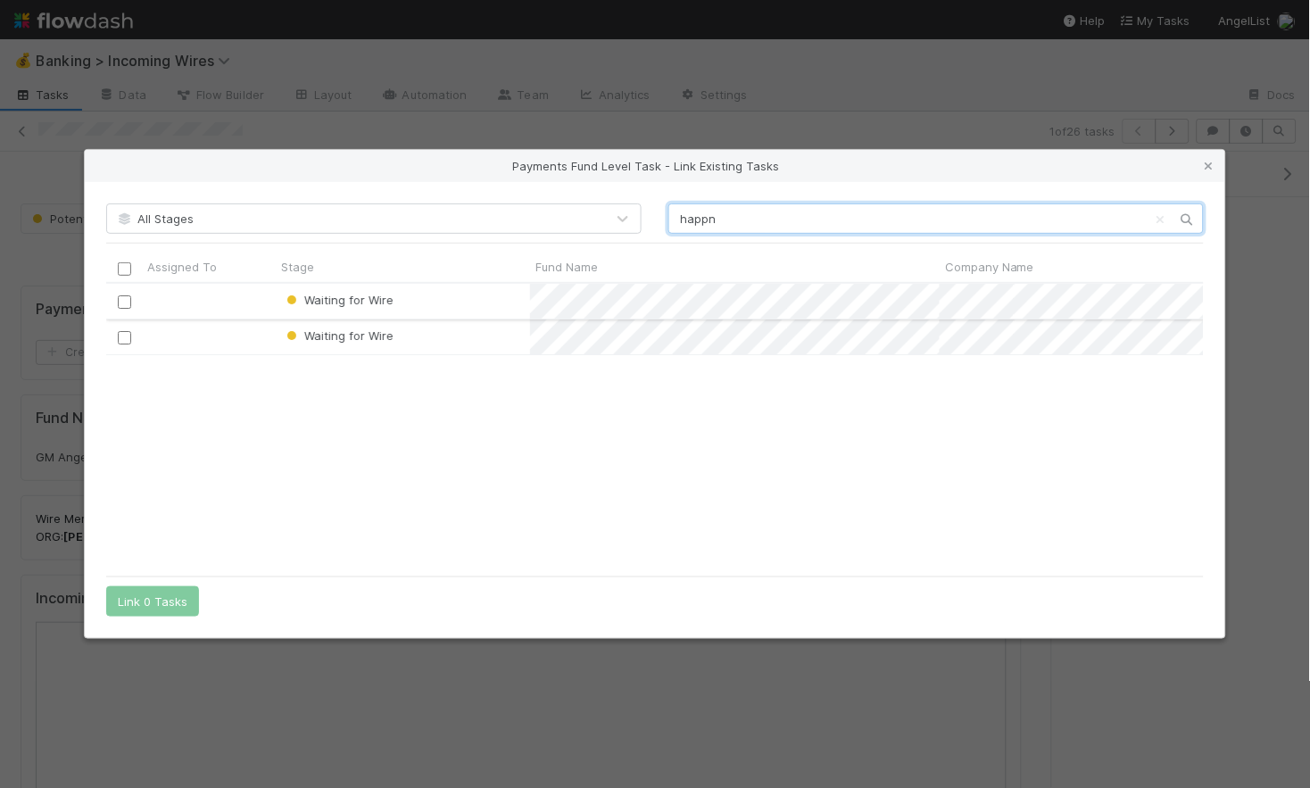
type input "happn"
click at [131, 298] on input "checkbox" at bounding box center [124, 301] width 13 height 13
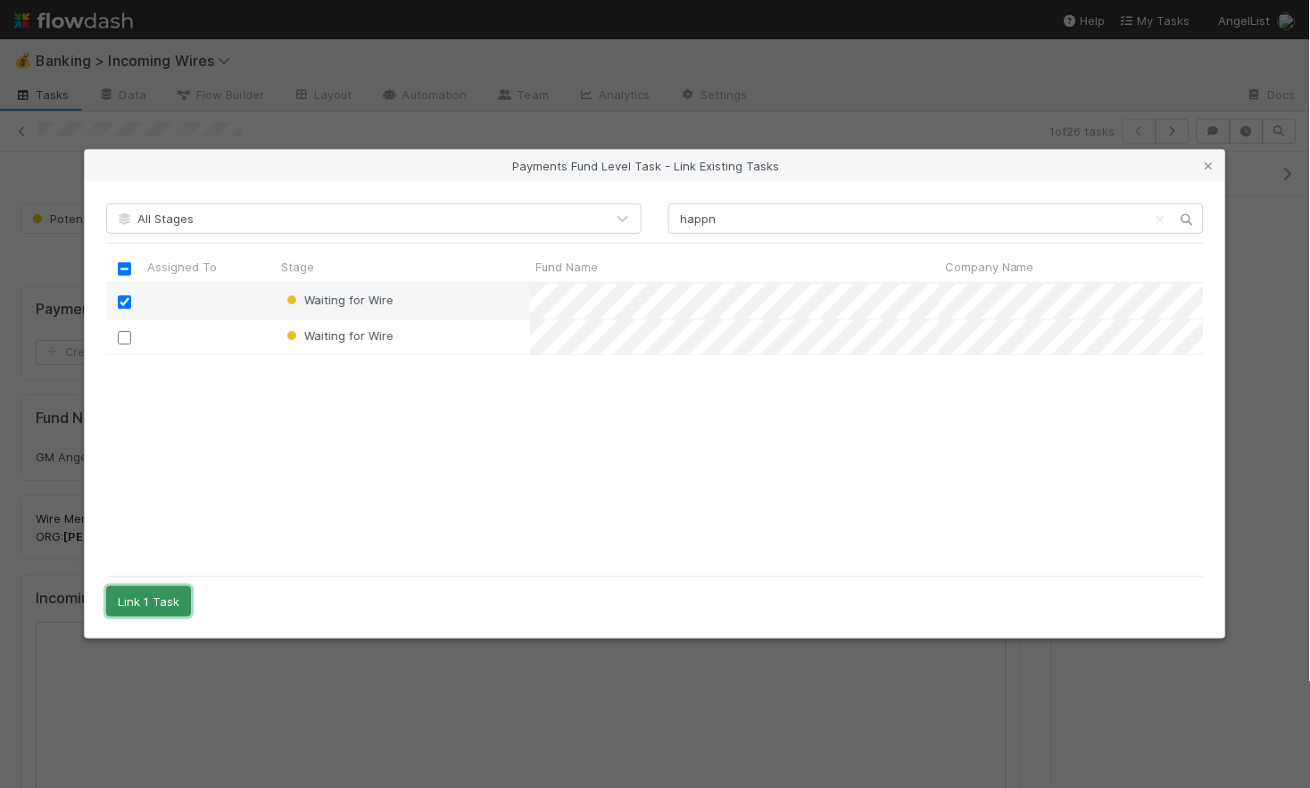
click at [152, 600] on button "Link 1 Task" at bounding box center [148, 601] width 85 height 30
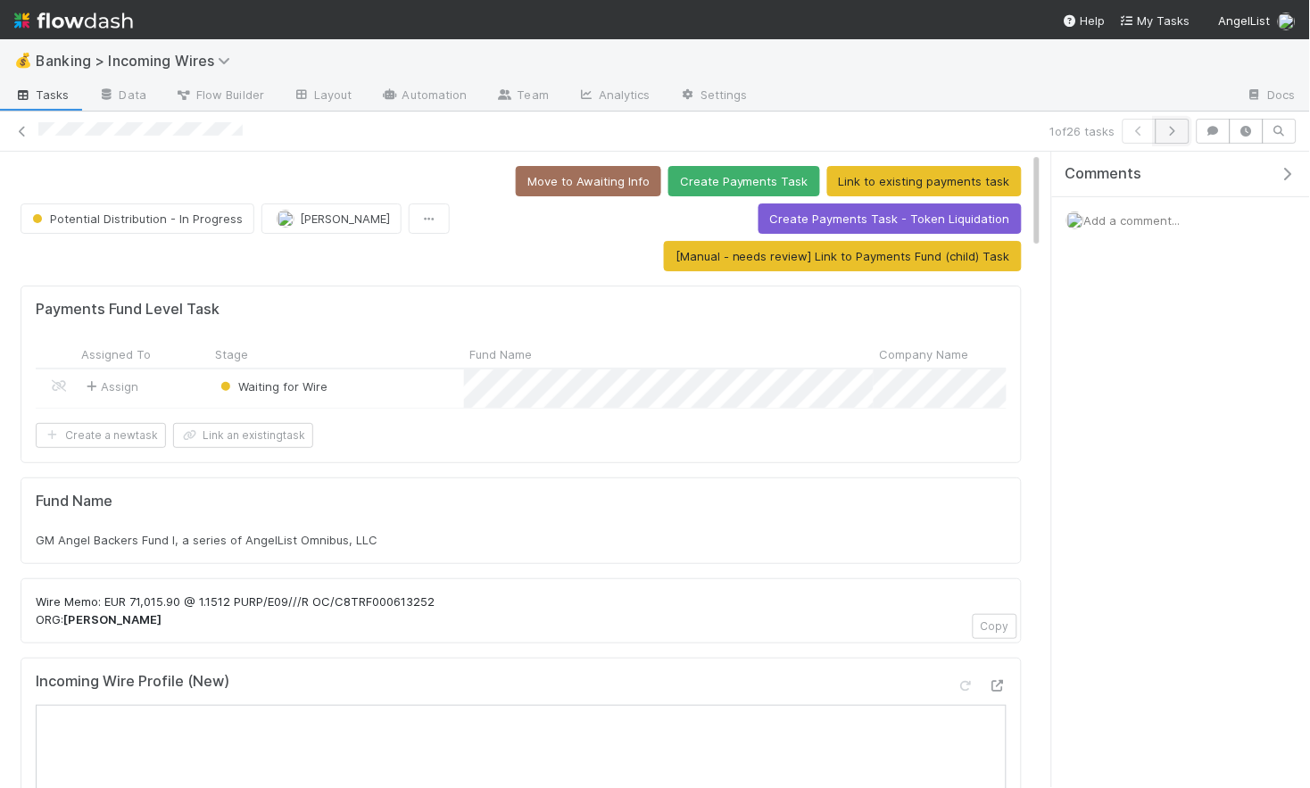
click at [1176, 129] on icon "button" at bounding box center [1173, 131] width 18 height 11
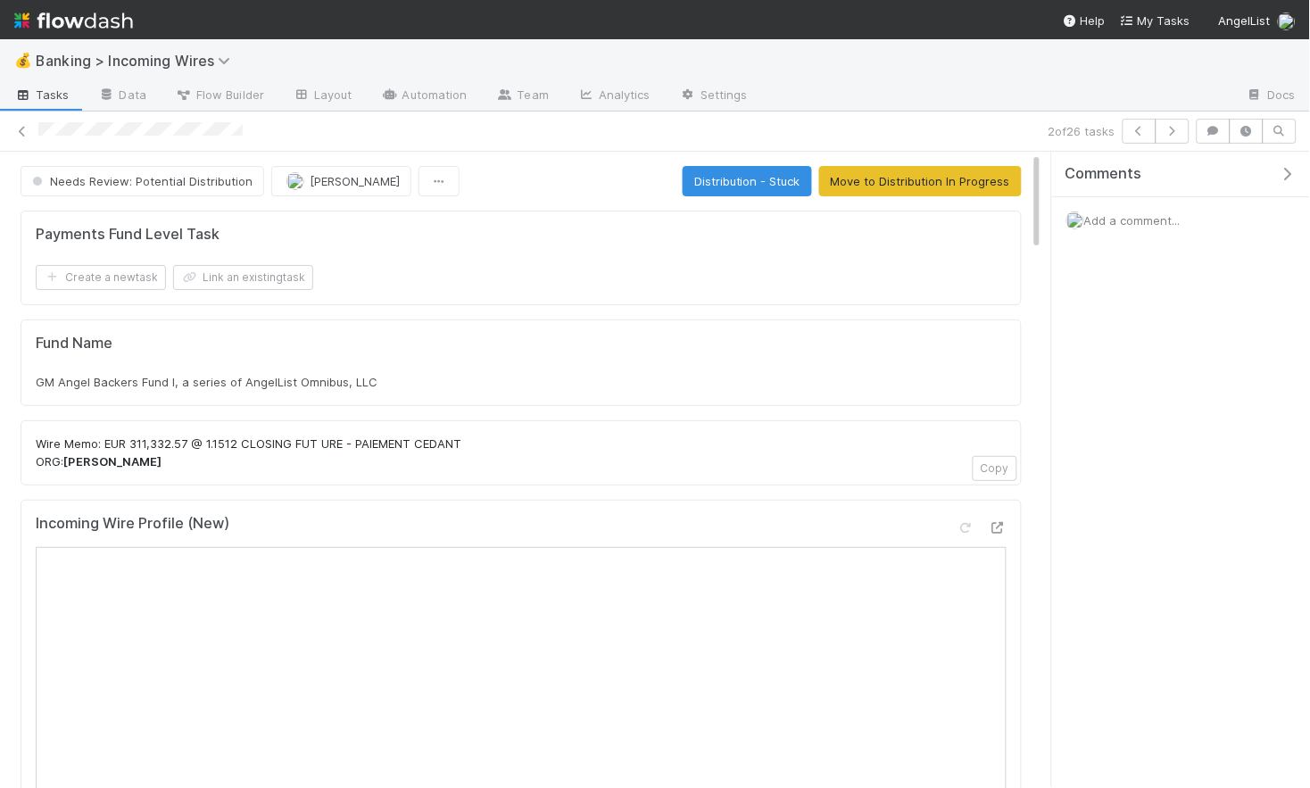
click at [221, 386] on span "GM Angel Backers Fund I, a series of AngelList Omnibus, LLC" at bounding box center [207, 382] width 342 height 14
click at [1144, 129] on icon "button" at bounding box center [1140, 131] width 18 height 11
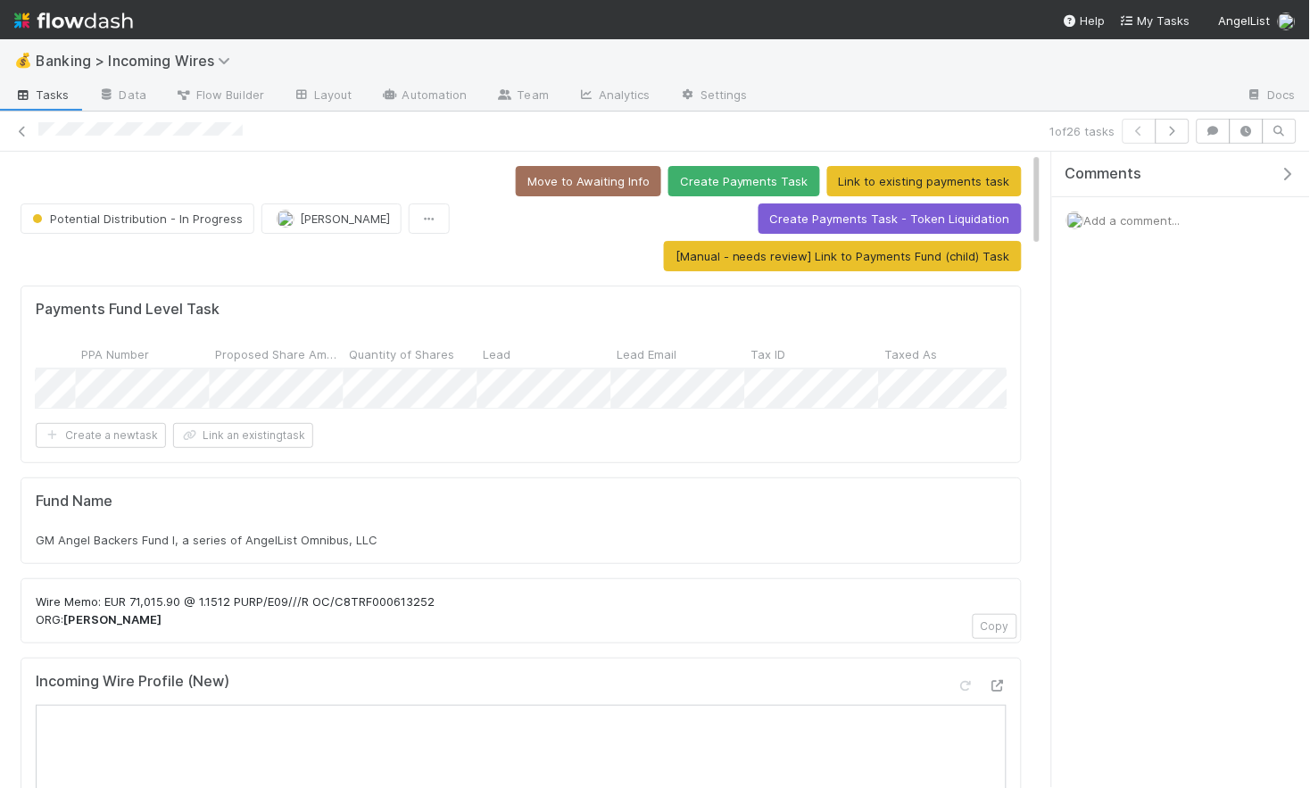
scroll to position [0, 2360]
click at [1165, 124] on button "button" at bounding box center [1173, 131] width 34 height 25
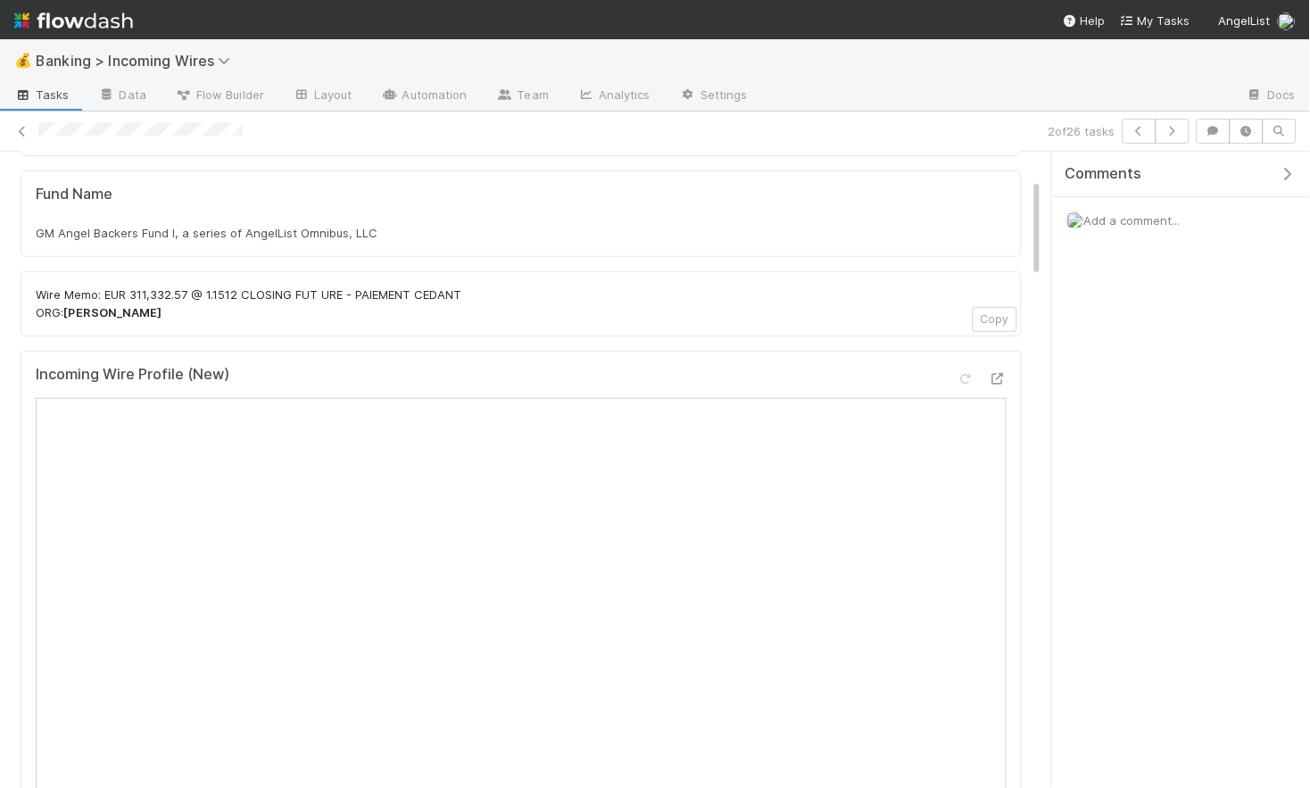
scroll to position [179, 0]
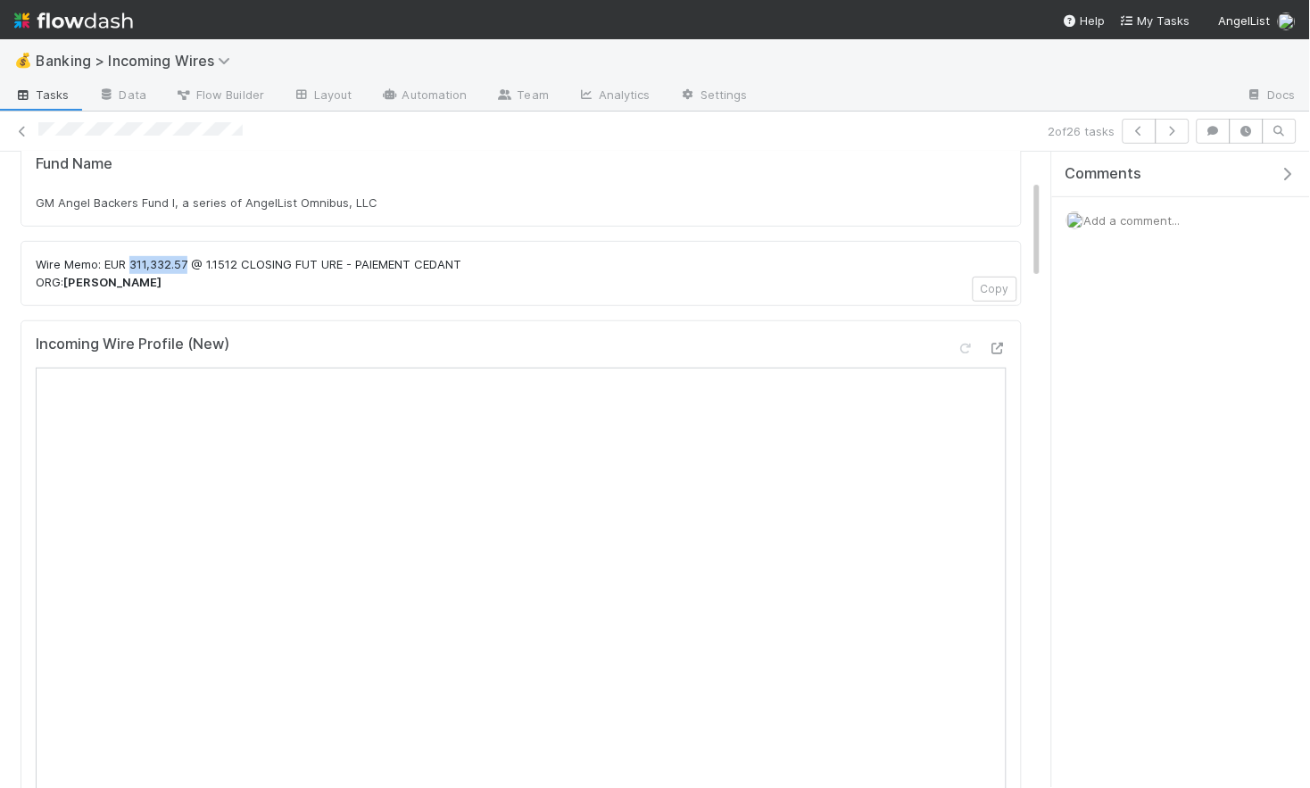
drag, startPoint x: 130, startPoint y: 263, endPoint x: 188, endPoint y: 263, distance: 58.0
click at [187, 263] on p "Wire Memo: EUR 311,332.57 @ 1.1512CLOSING FUT URE - PAIEMENT CEDANT ORG: ROTHS…" at bounding box center [521, 273] width 971 height 35
copy p "311,332.57"
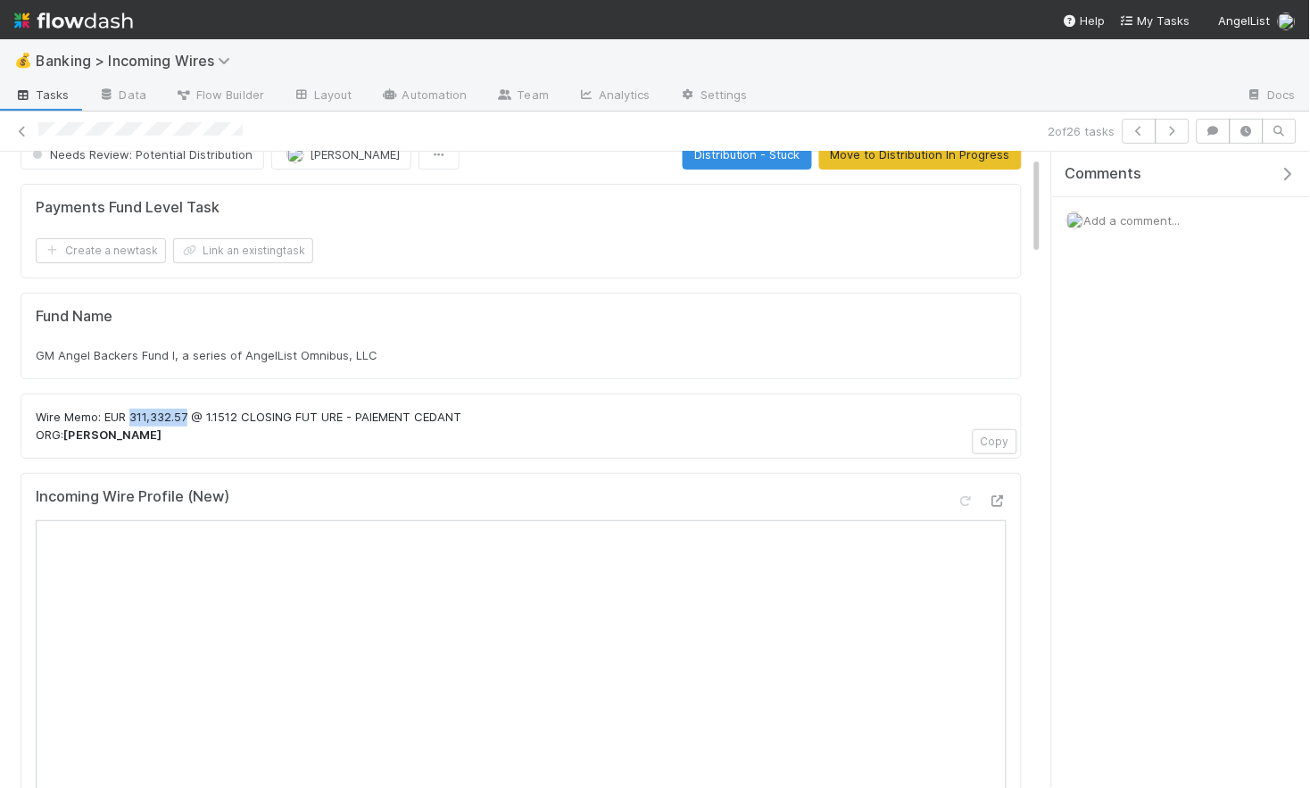
scroll to position [0, 0]
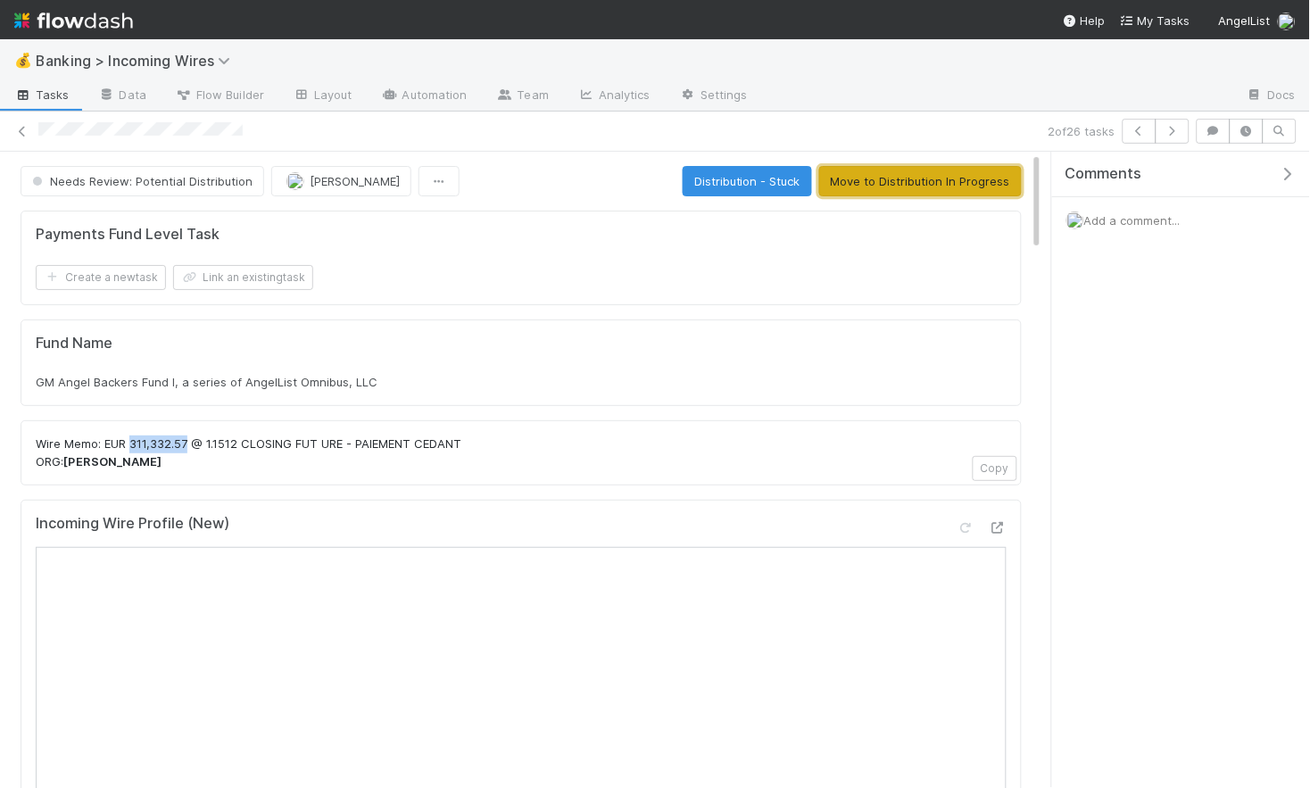
click at [917, 181] on button "Move to Distribution In Progress" at bounding box center [920, 181] width 203 height 30
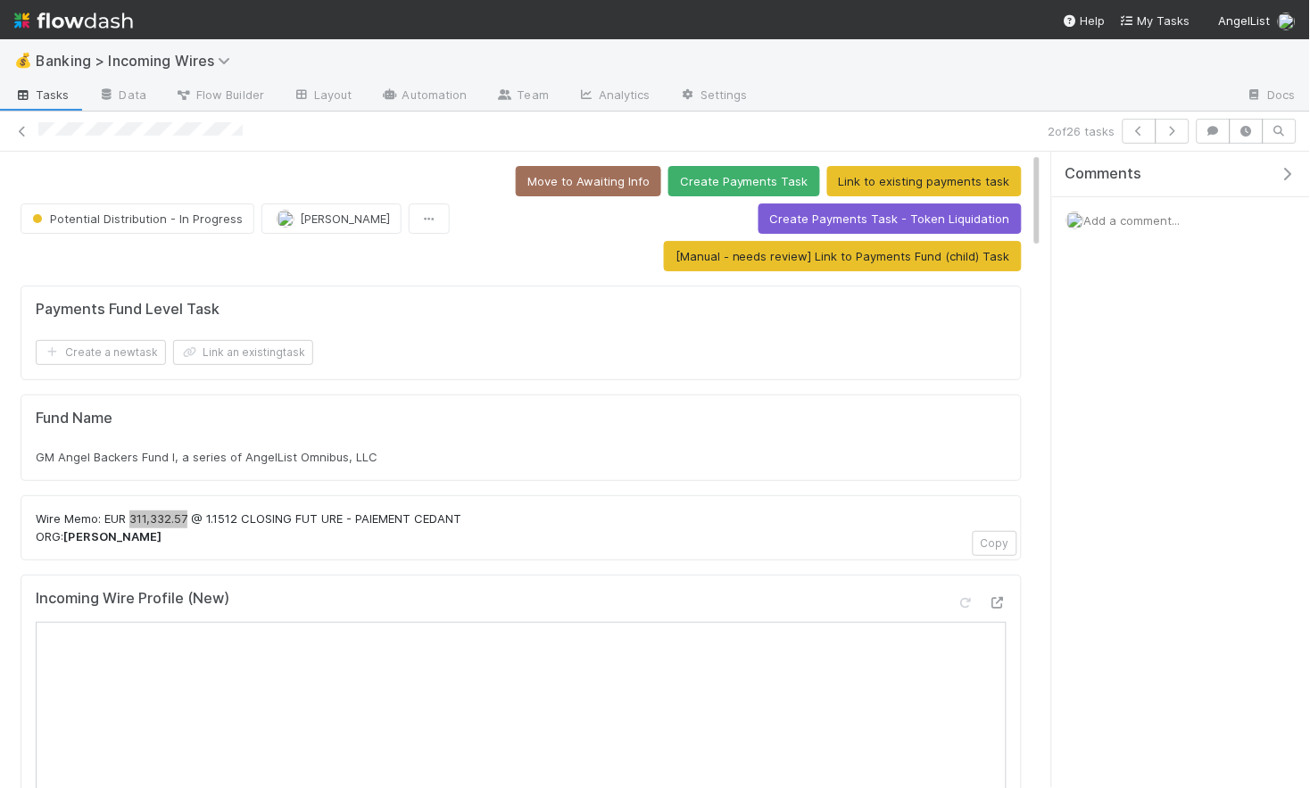
scroll to position [28, 0]
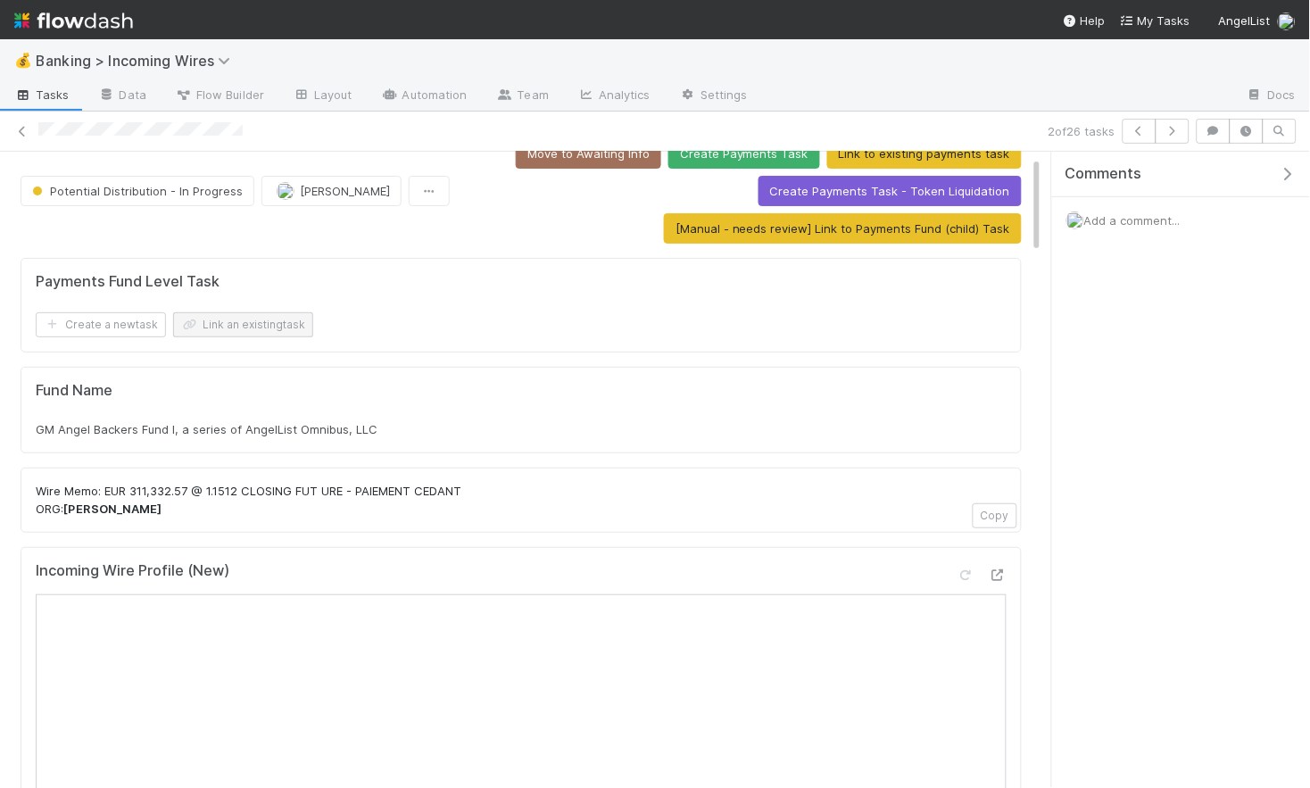
drag, startPoint x: 285, startPoint y: 338, endPoint x: 290, endPoint y: 329, distance: 10.4
click at [285, 338] on div "Payments Fund Level Task Create a new task Link an existing task" at bounding box center [521, 305] width 1001 height 95
click at [290, 329] on button "Link an existing task" at bounding box center [243, 324] width 140 height 25
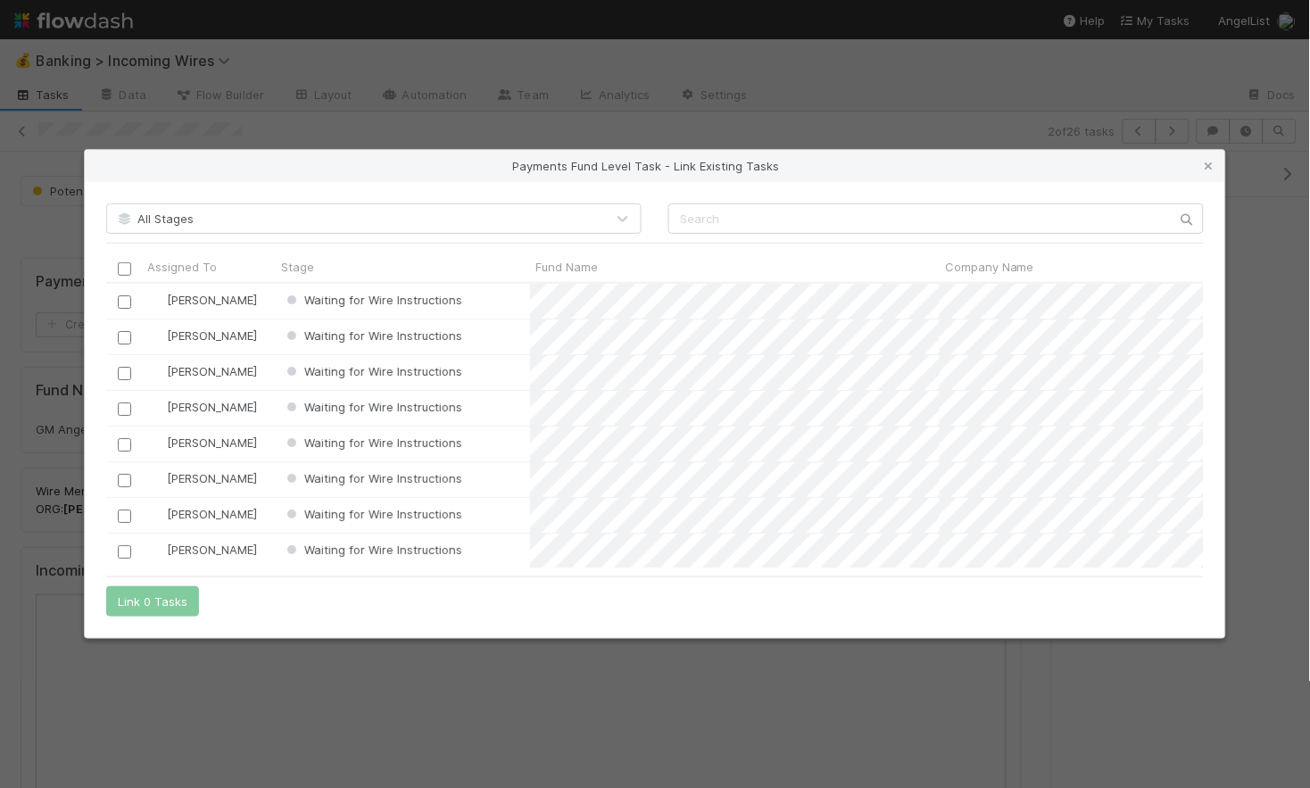
scroll to position [284, 1098]
click at [718, 220] on input "text" at bounding box center [935, 218] width 535 height 30
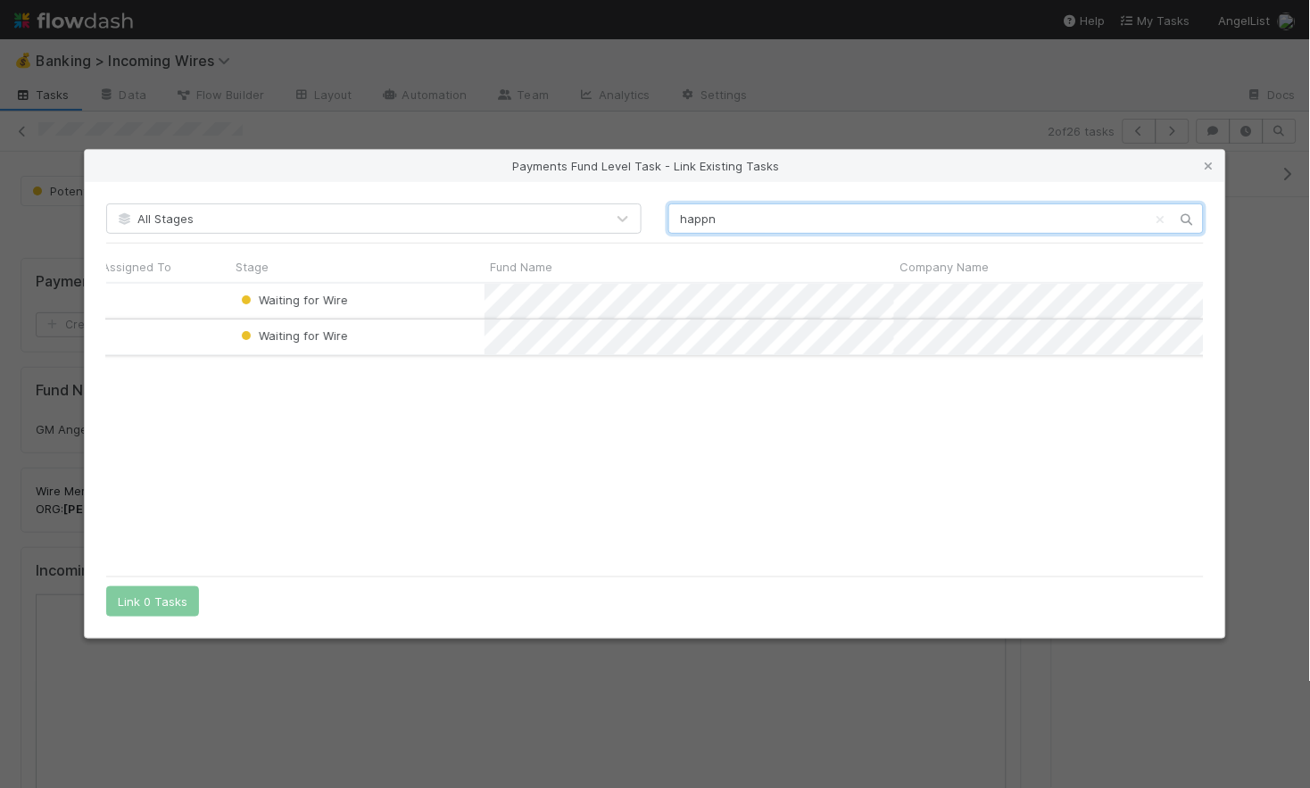
scroll to position [0, 0]
type input "happn"
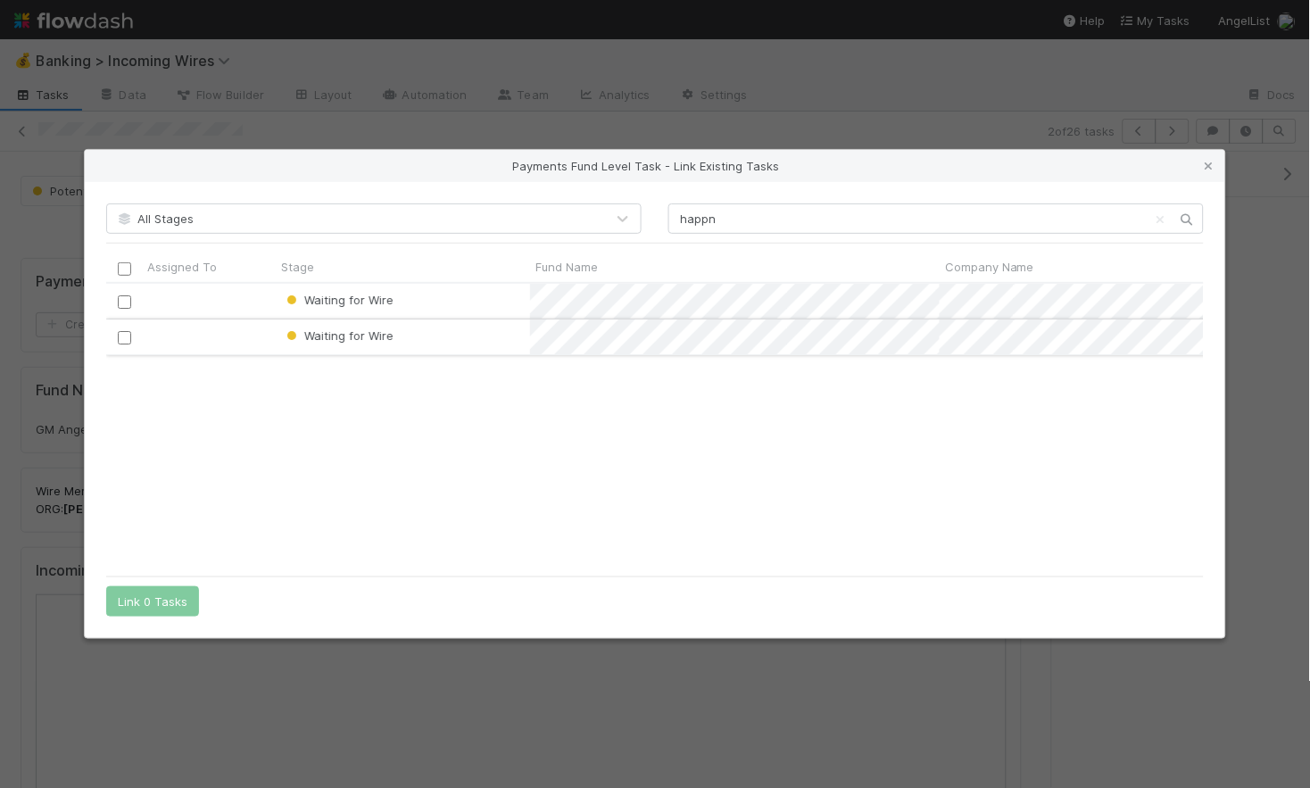
click at [124, 340] on input "checkbox" at bounding box center [124, 337] width 13 height 13
click at [172, 606] on button "Link 1 Task" at bounding box center [148, 601] width 85 height 30
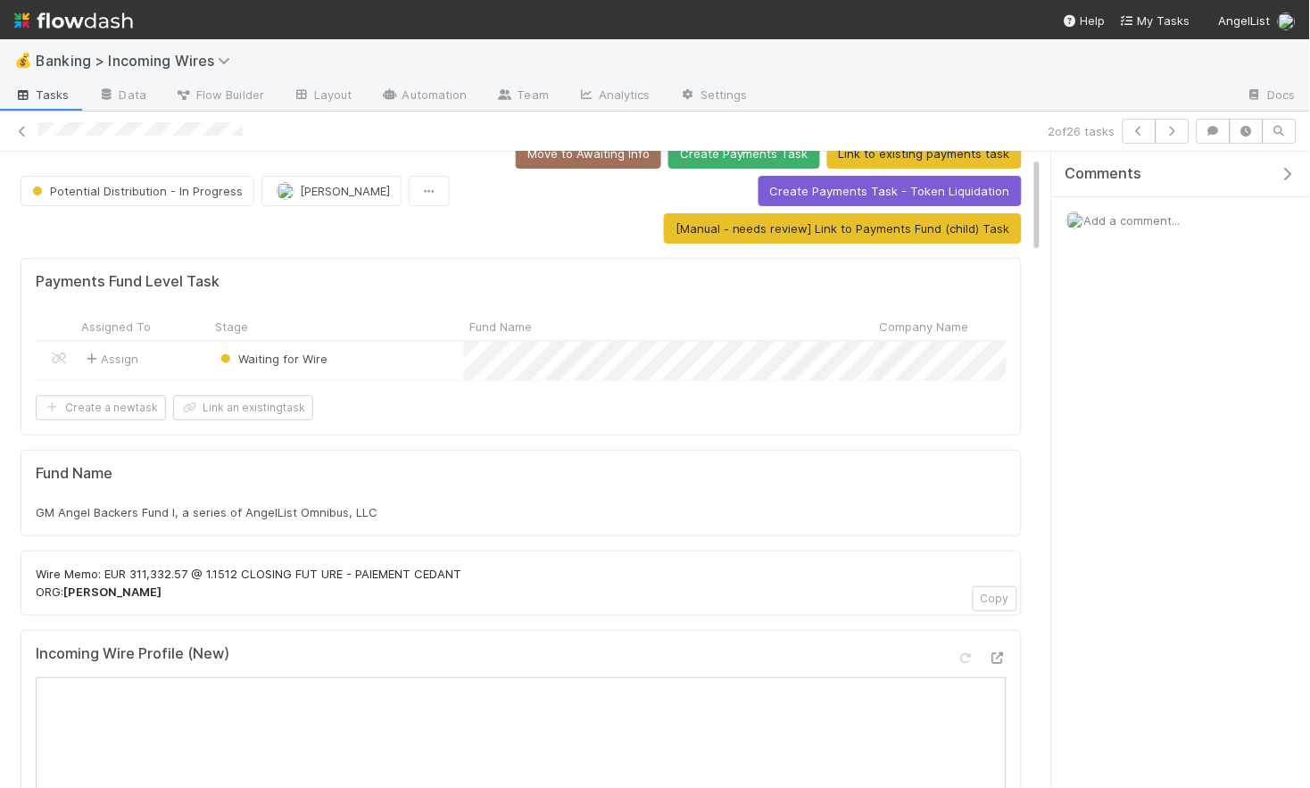
click at [1148, 219] on span "Add a comment..." at bounding box center [1132, 220] width 96 height 14
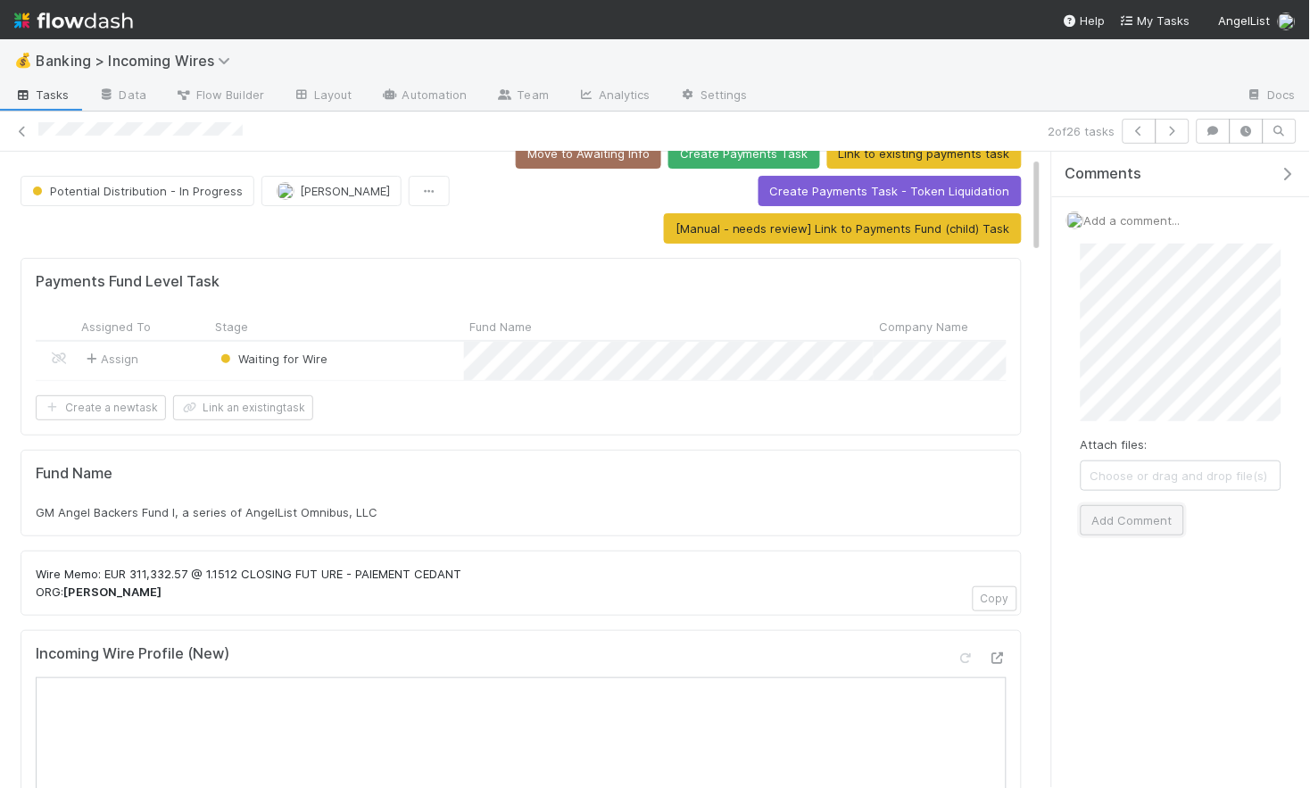
click at [1153, 519] on button "Add Comment" at bounding box center [1133, 520] width 104 height 30
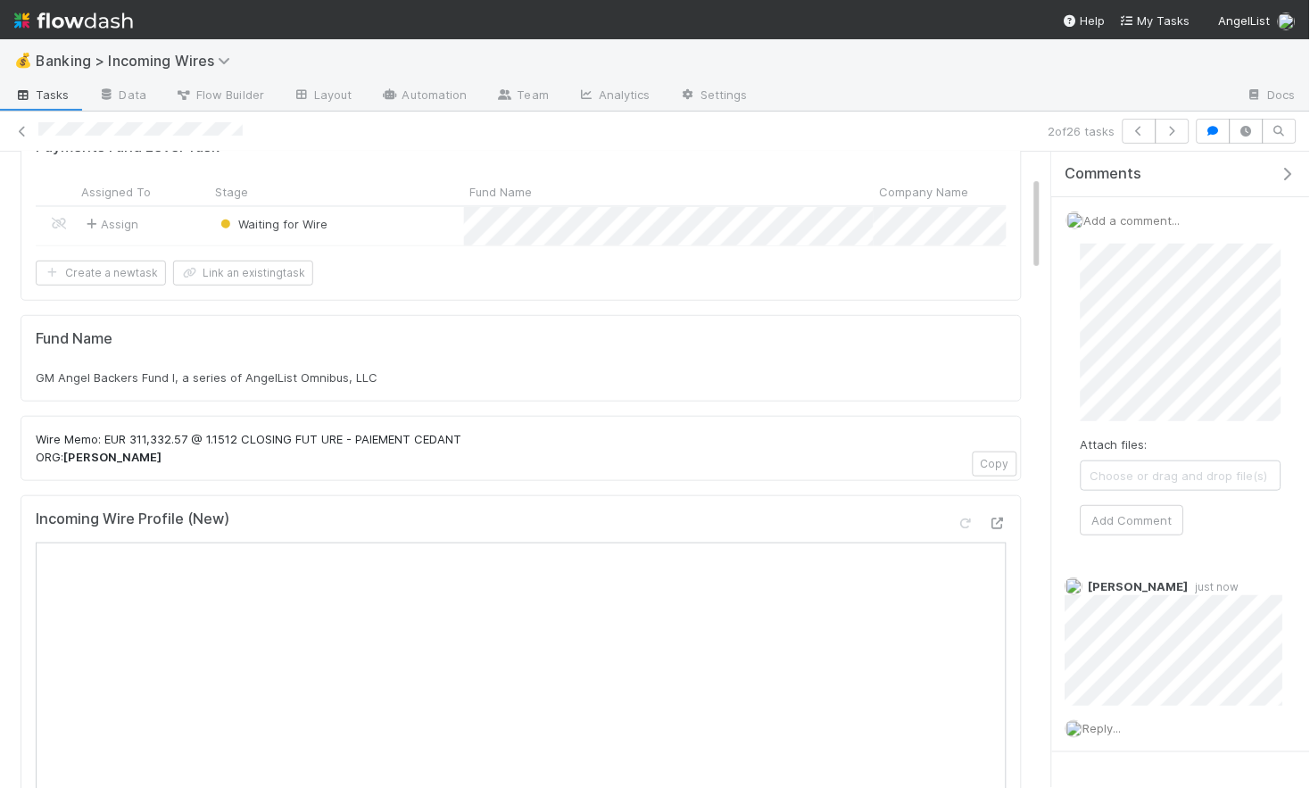
scroll to position [139, 0]
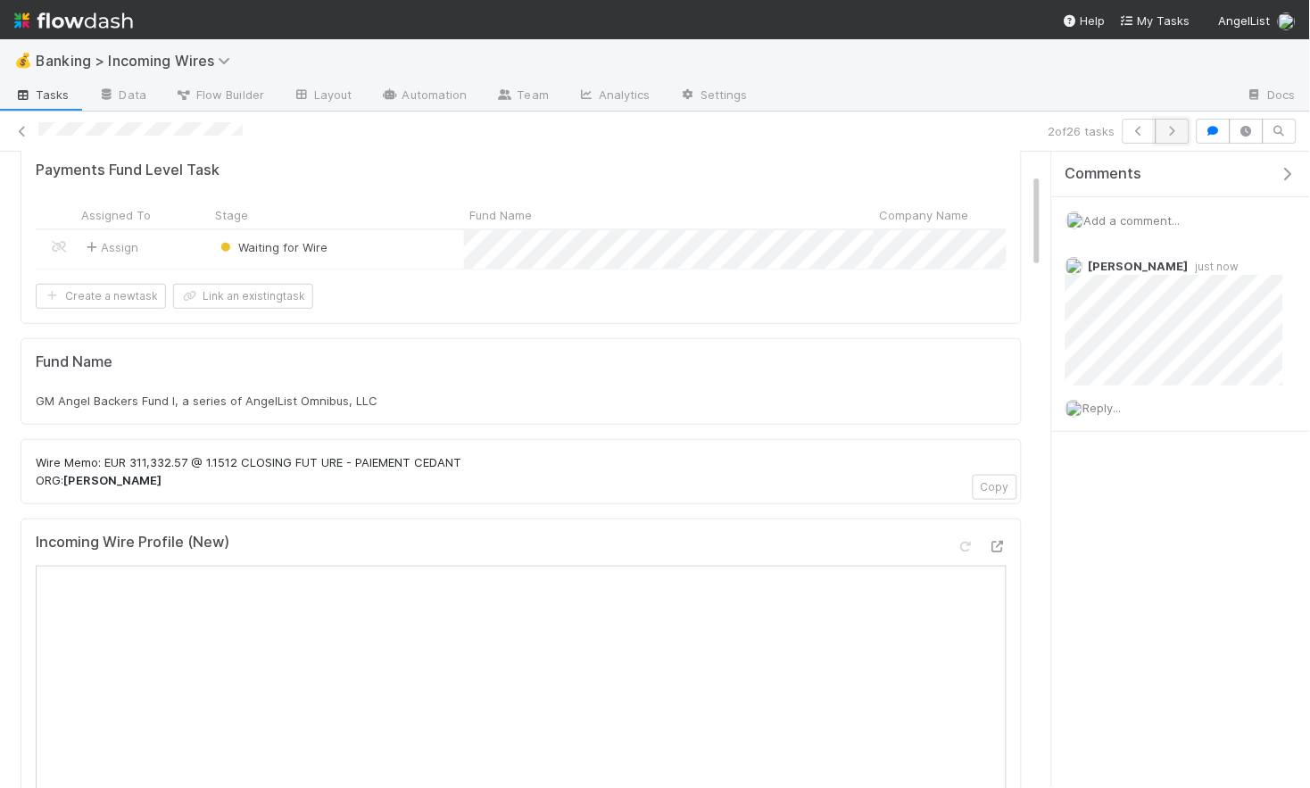
click at [1176, 127] on icon "button" at bounding box center [1173, 131] width 18 height 11
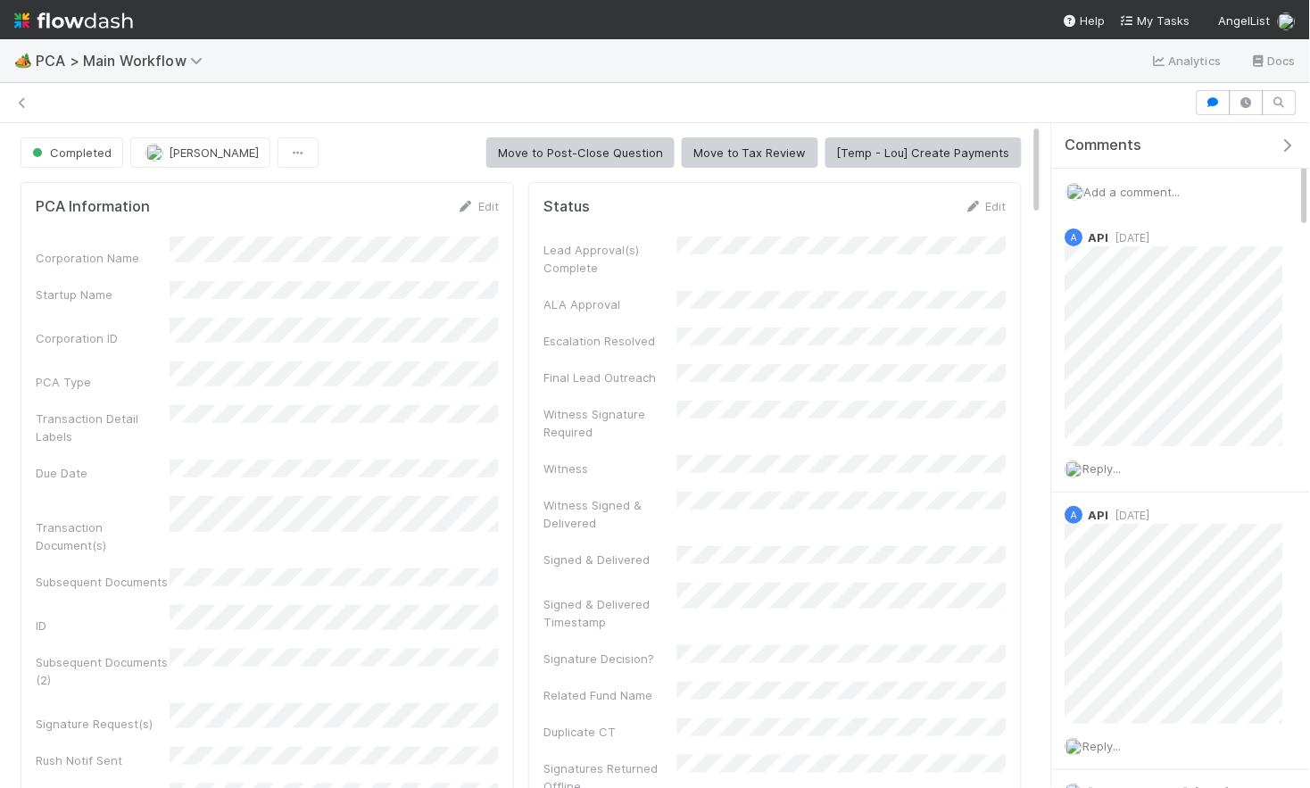
scroll to position [0, 625]
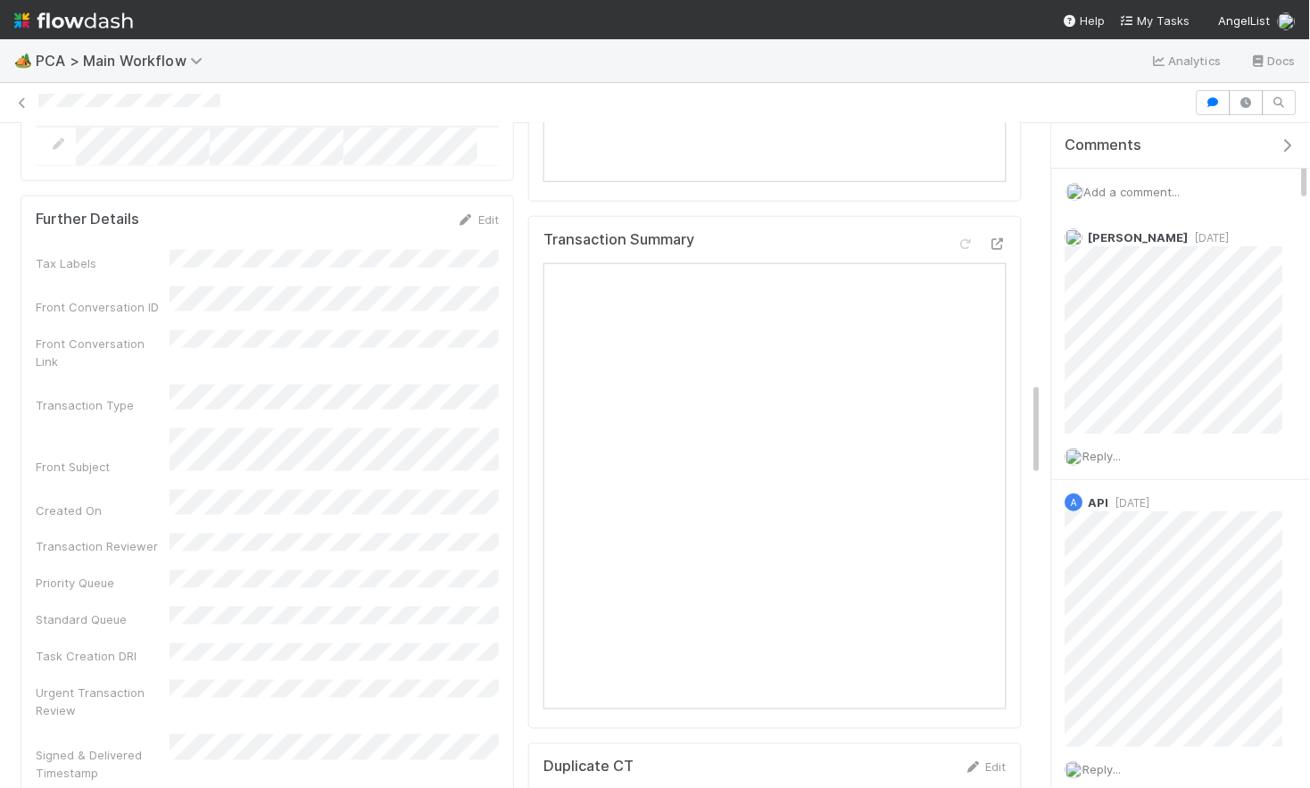
scroll to position [1805, 0]
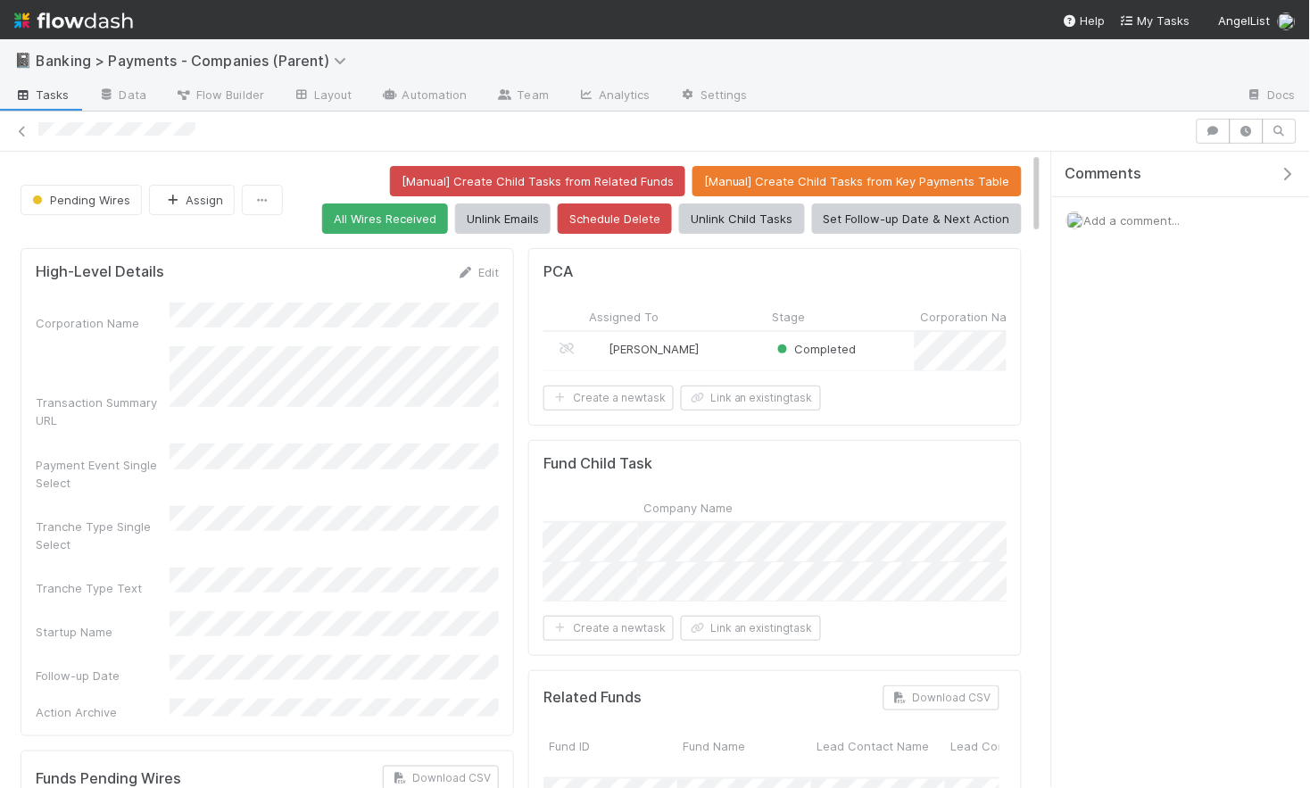
scroll to position [0, 751]
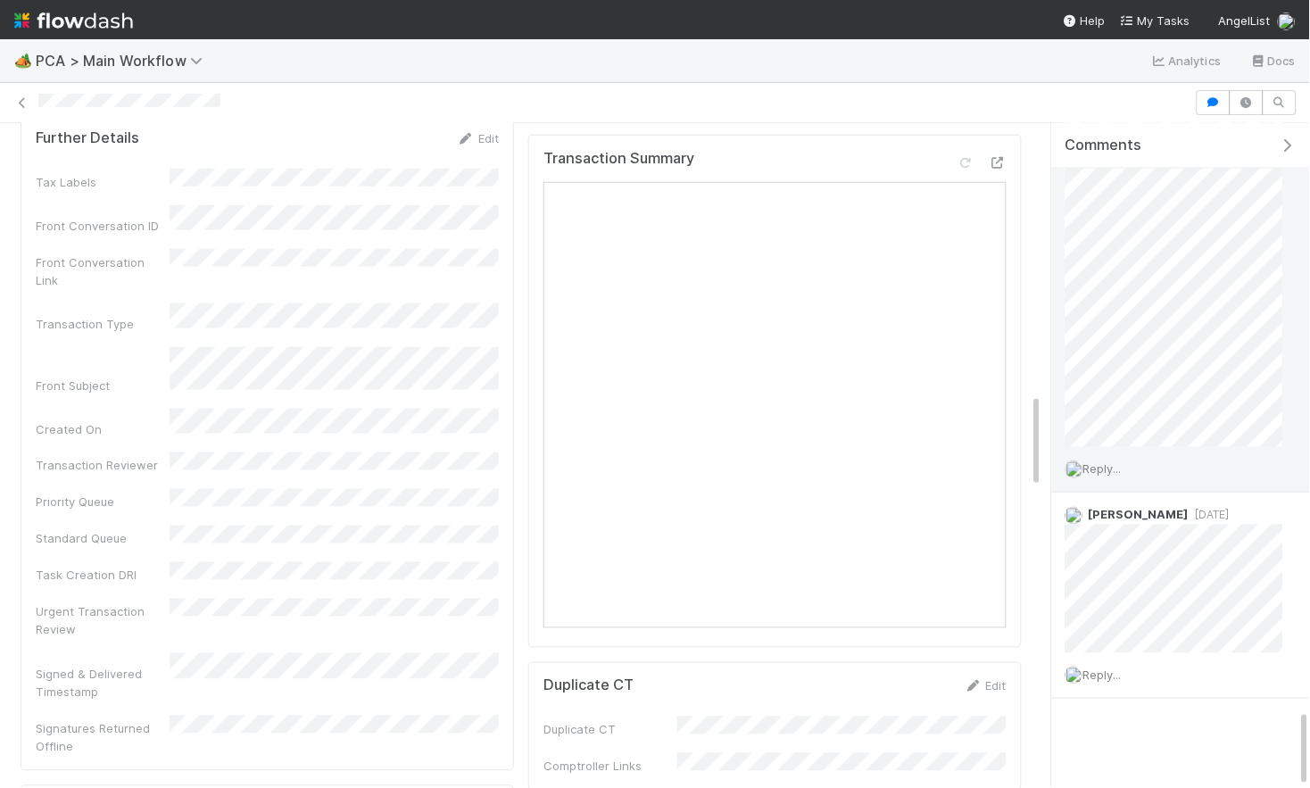
scroll to position [4953, 0]
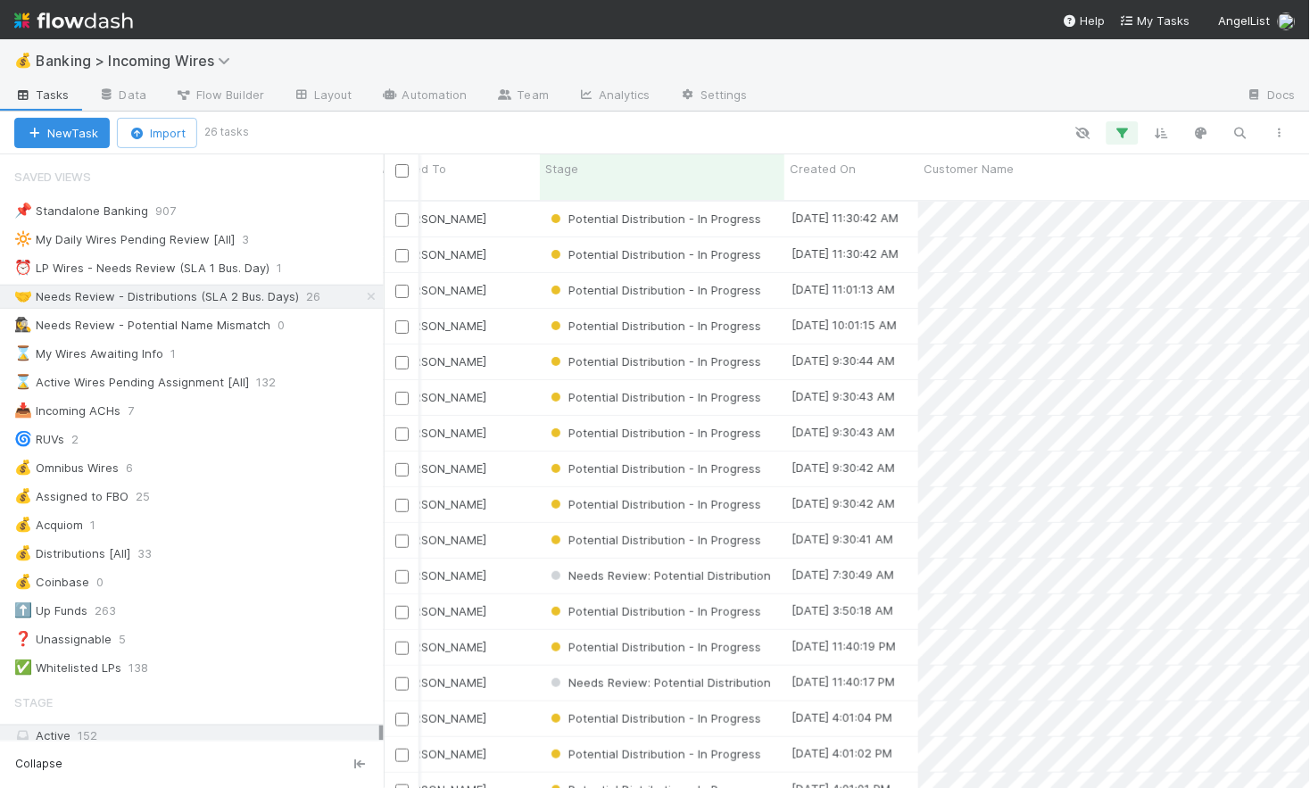
scroll to position [326, 48]
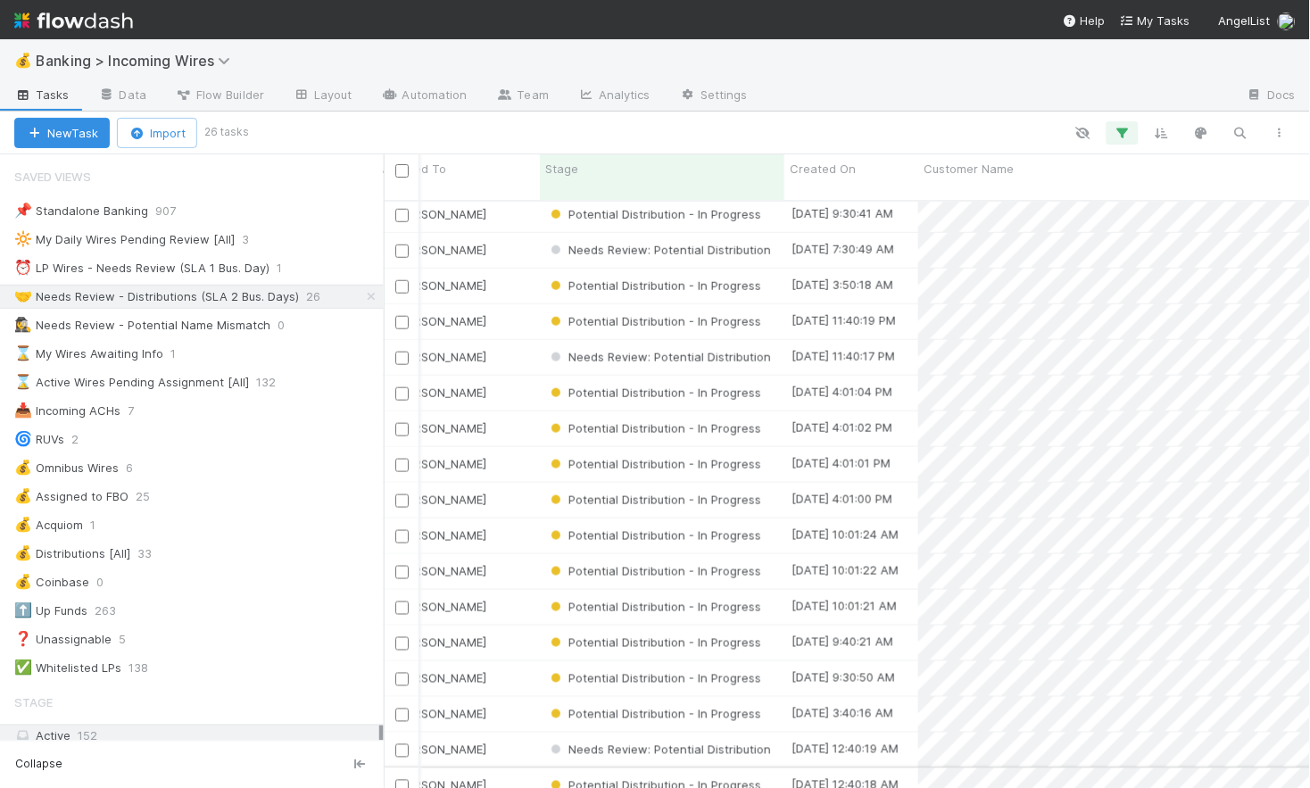
click at [508, 768] on div "[PERSON_NAME]" at bounding box center [455, 785] width 169 height 35
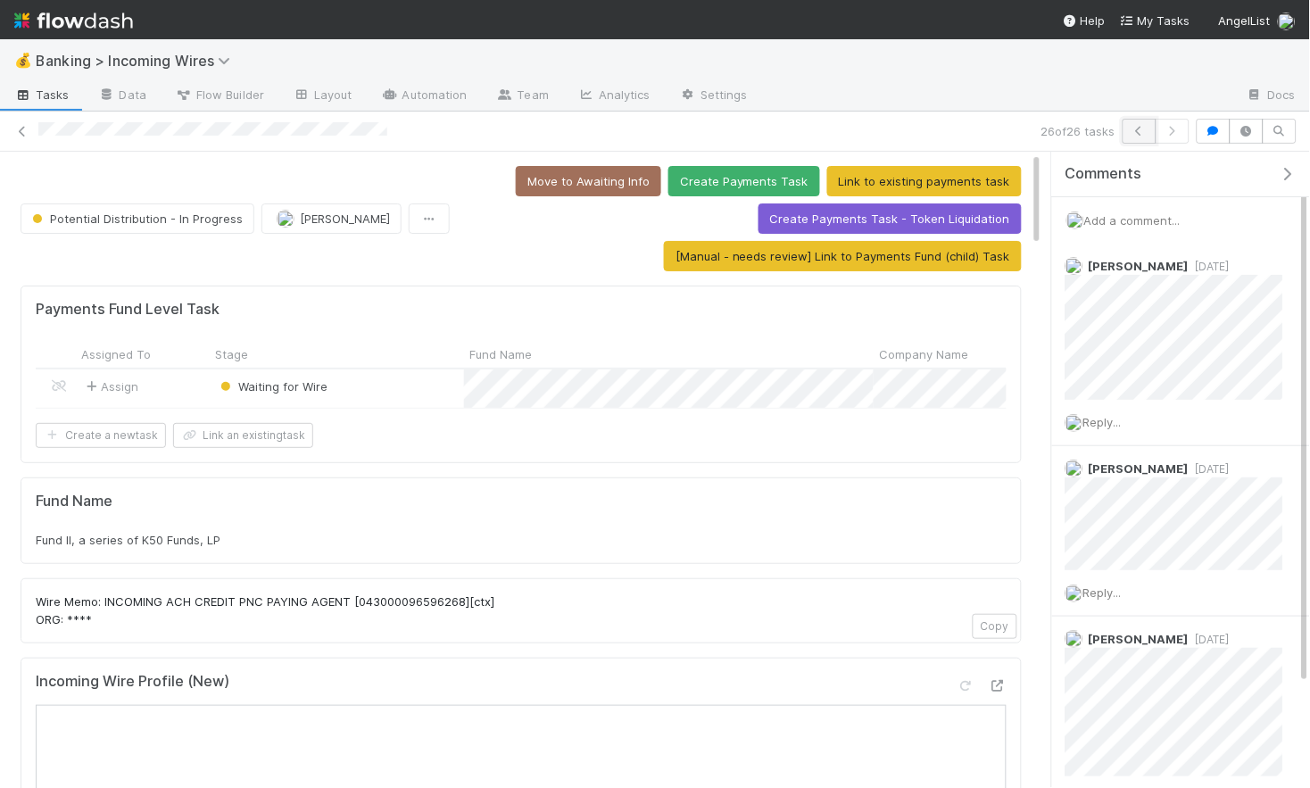
click at [1137, 132] on icon "button" at bounding box center [1140, 131] width 18 height 11
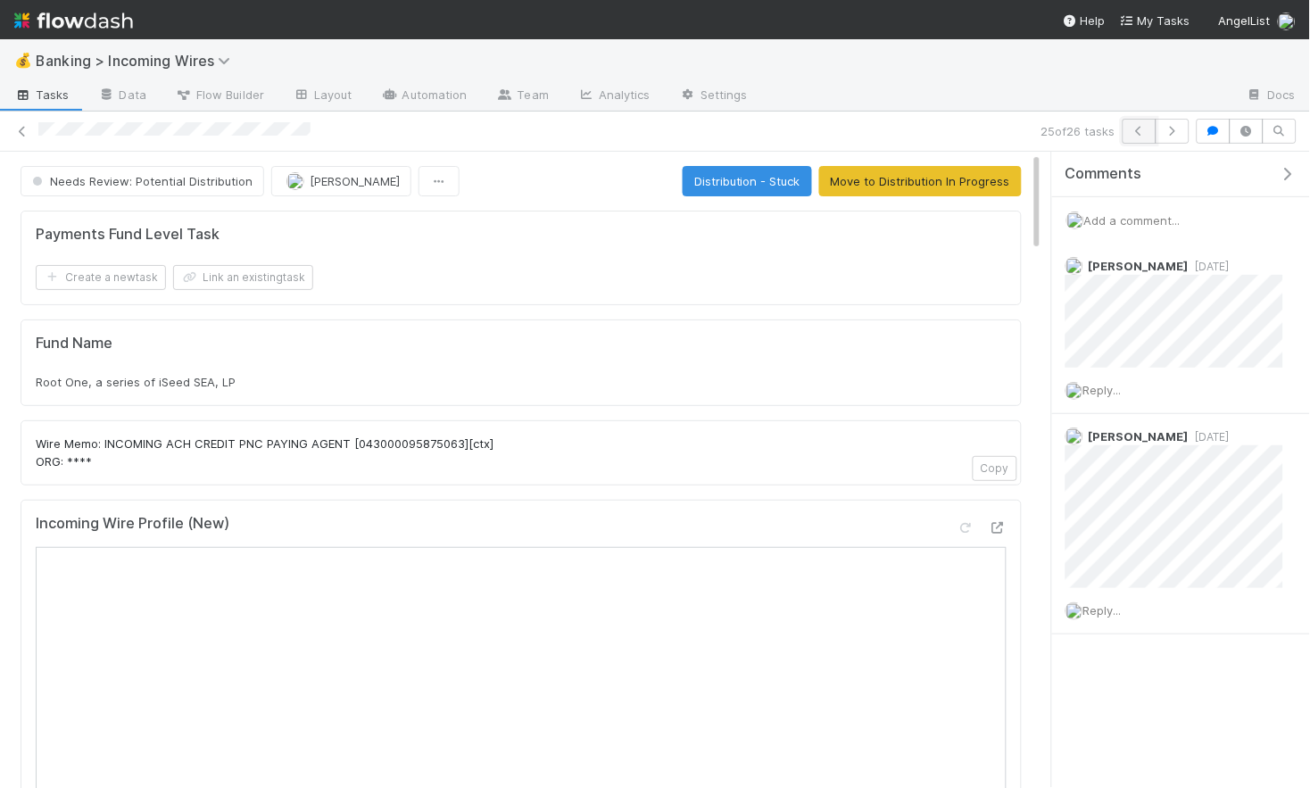
click at [1132, 123] on button "button" at bounding box center [1140, 131] width 34 height 25
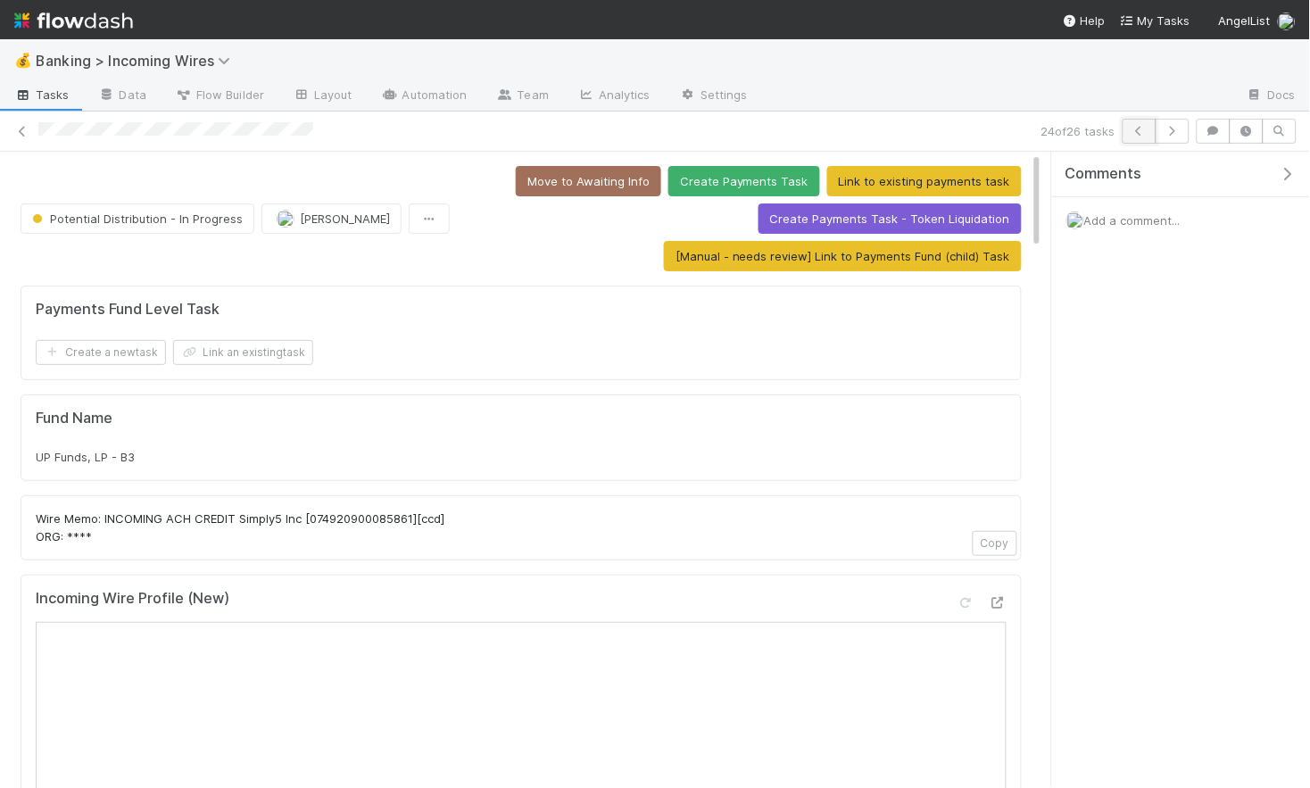
click at [1138, 128] on icon "button" at bounding box center [1140, 131] width 18 height 11
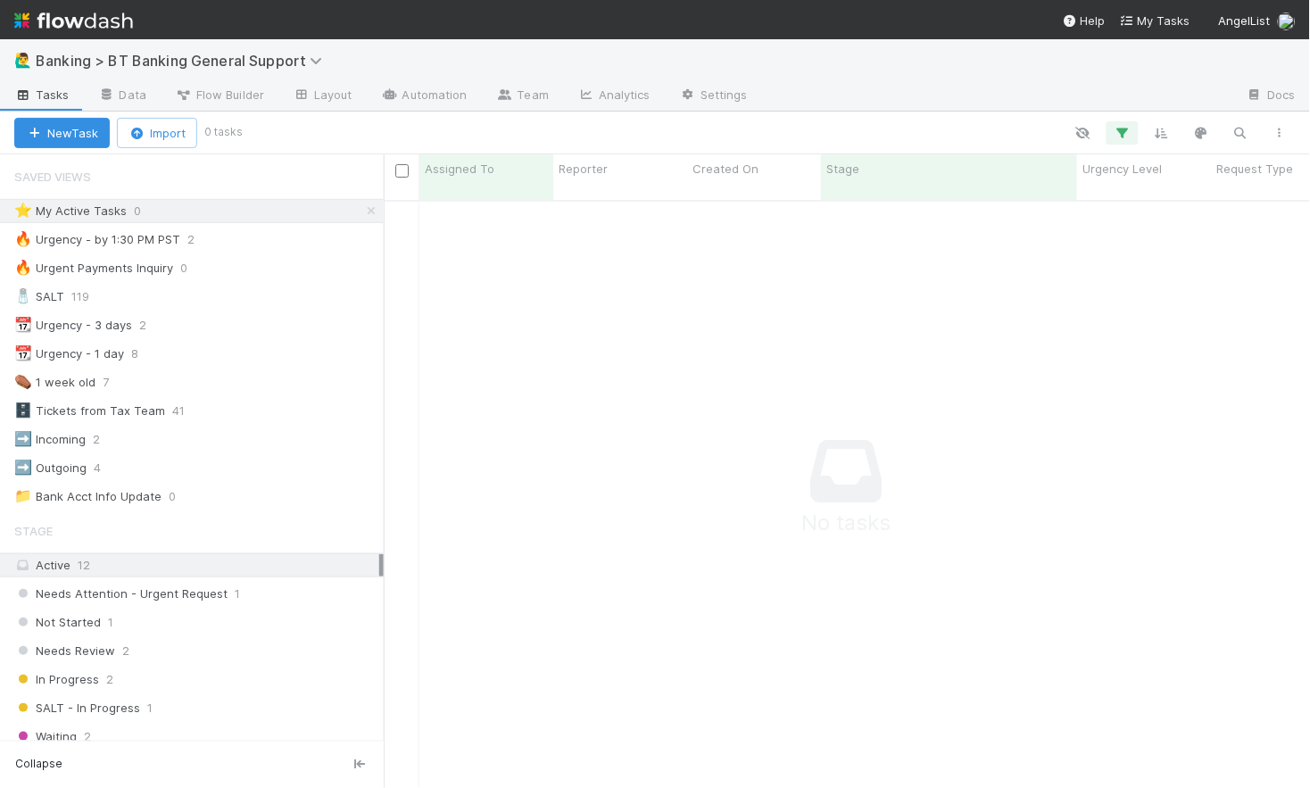
scroll to position [602, 926]
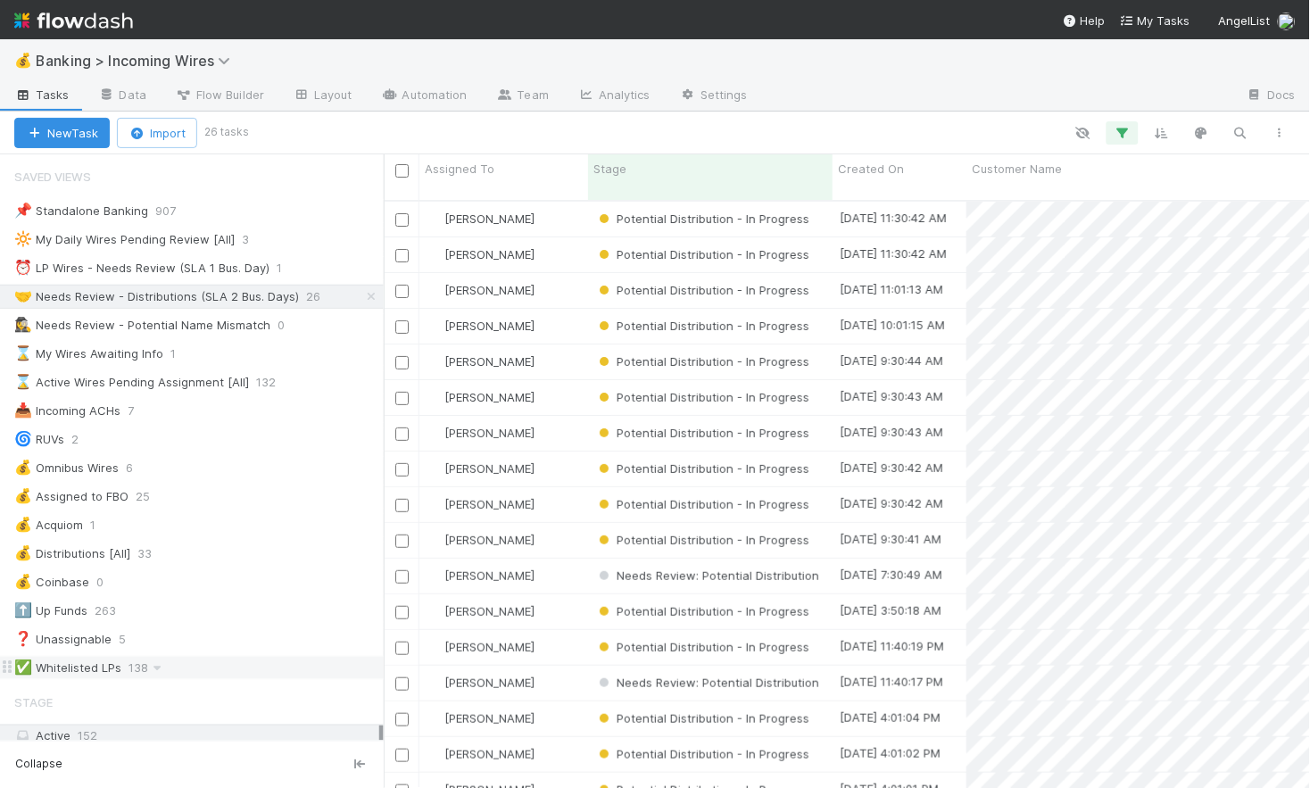
scroll to position [602, 926]
click at [195, 270] on div "⏰ LP Wires - Needs Review (SLA 1 Bus. Day)" at bounding box center [141, 268] width 255 height 22
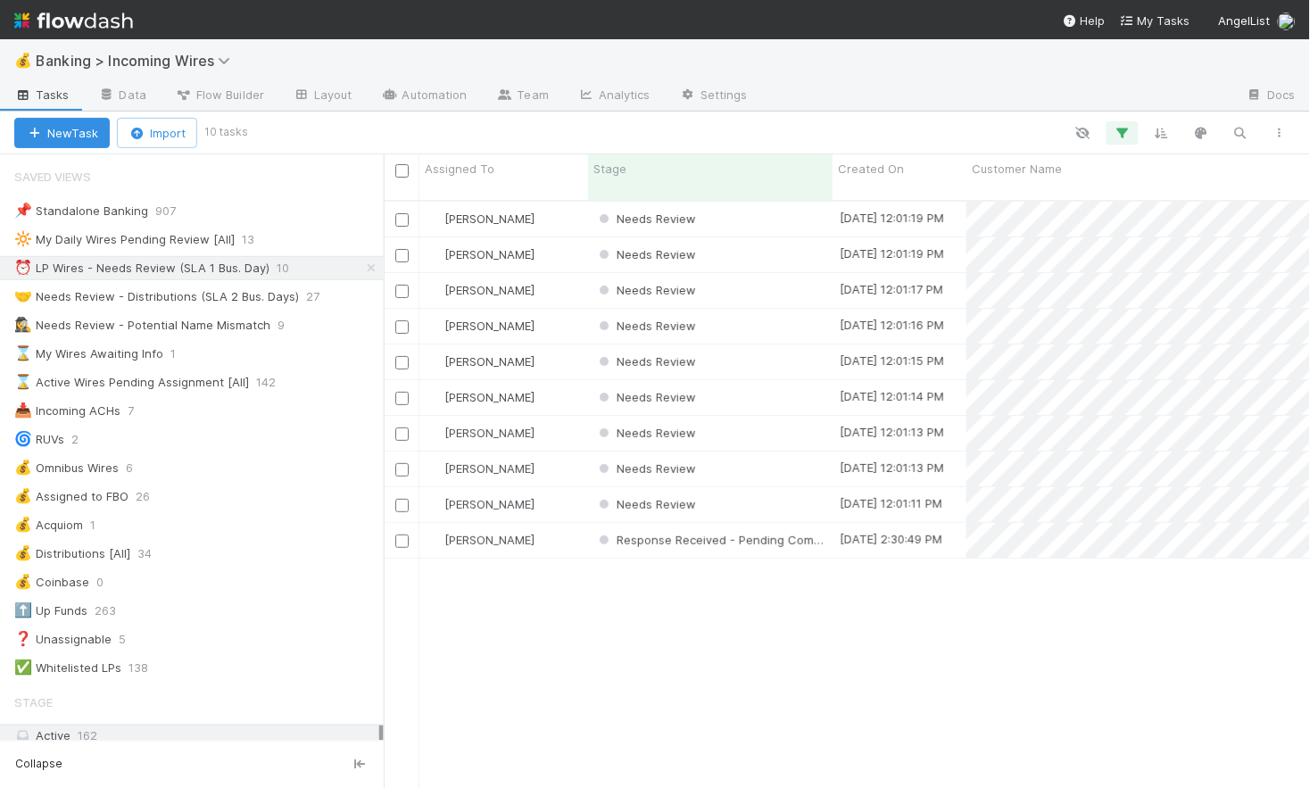
scroll to position [602, 926]
click at [734, 202] on div "Needs Review" at bounding box center [710, 219] width 245 height 35
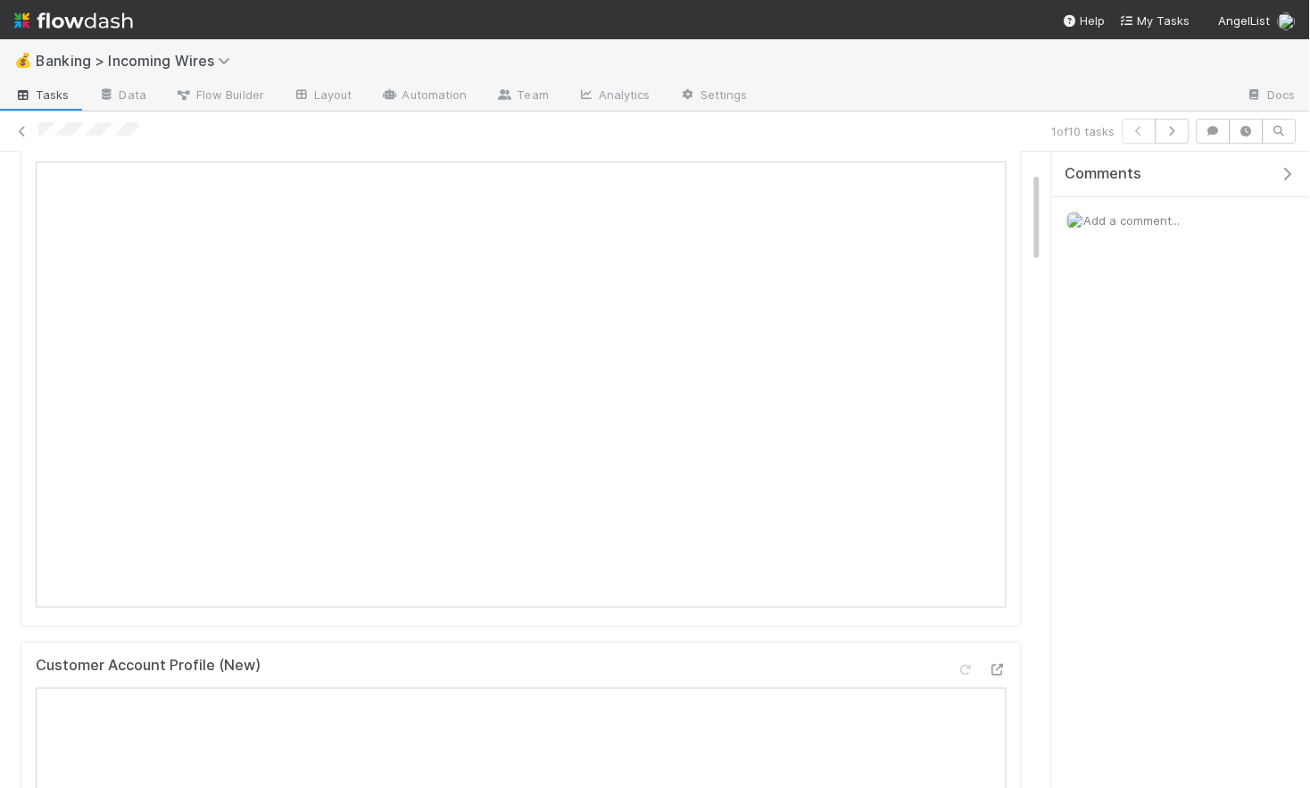
scroll to position [129, 0]
click at [1187, 127] on button "button" at bounding box center [1173, 131] width 34 height 25
click at [1168, 133] on icon "button" at bounding box center [1173, 131] width 18 height 11
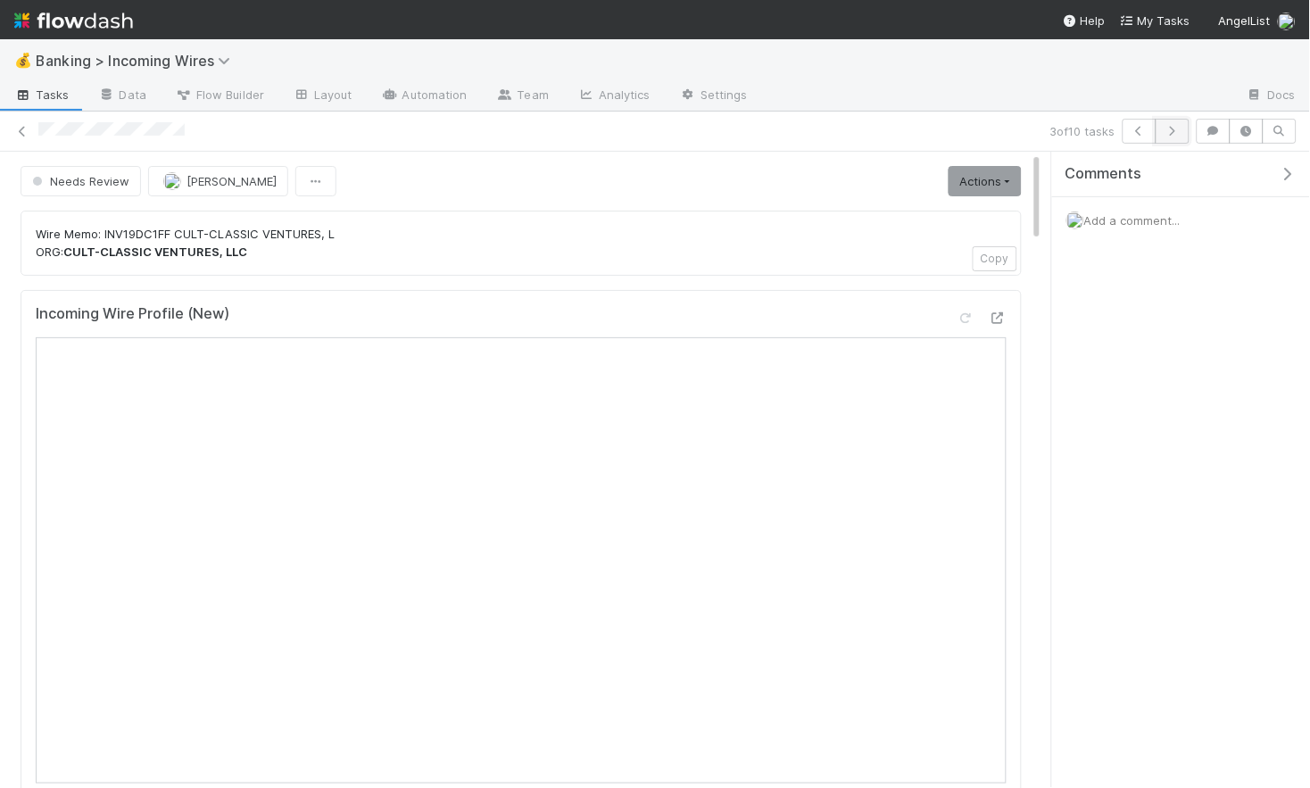
click at [1172, 131] on icon "button" at bounding box center [1173, 131] width 18 height 11
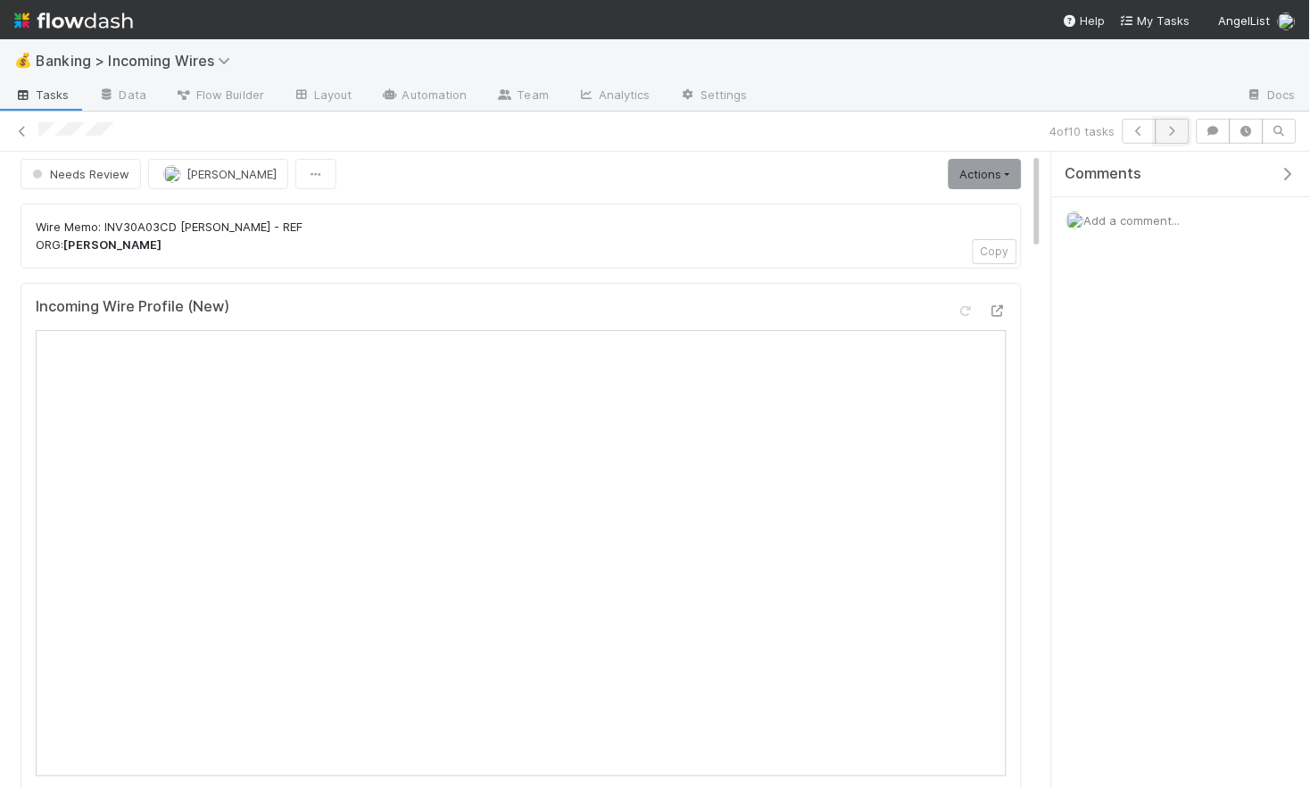
click at [1176, 129] on icon "button" at bounding box center [1173, 131] width 18 height 11
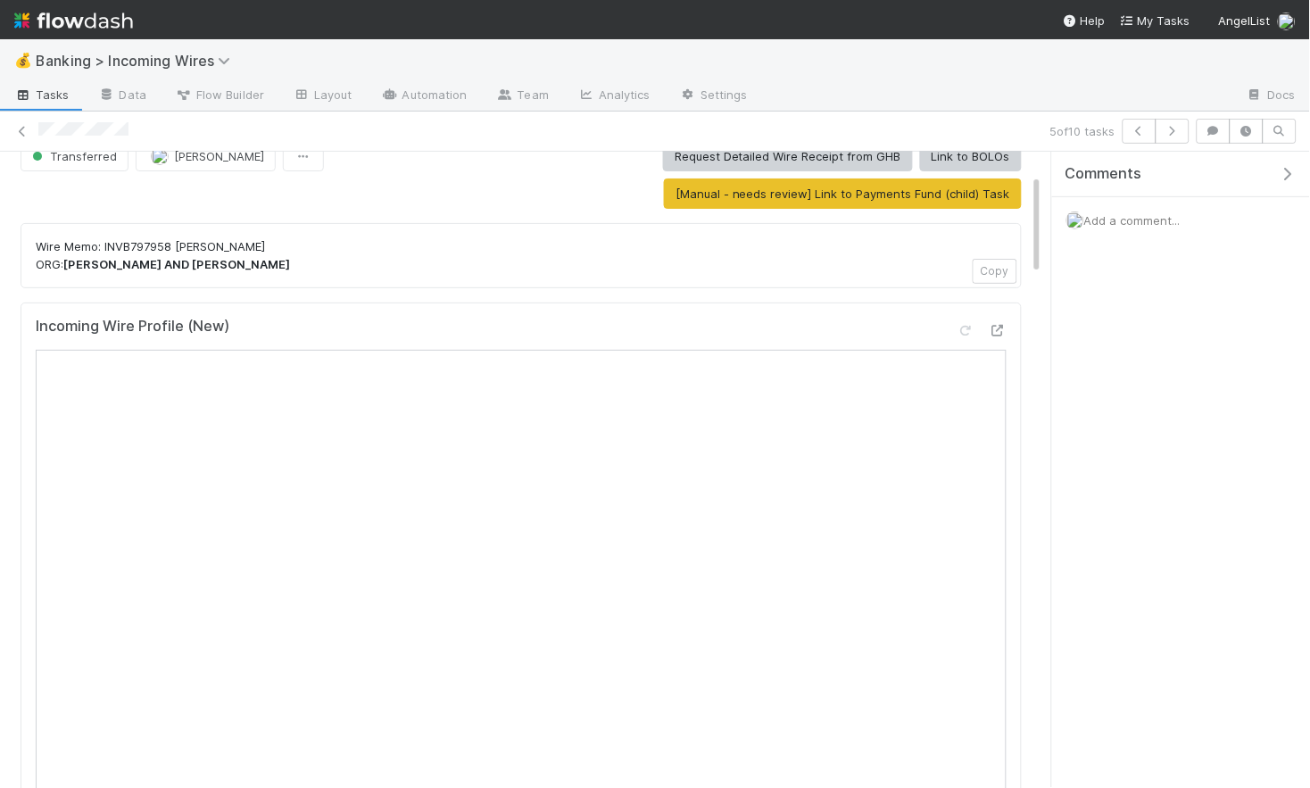
scroll to position [137, 0]
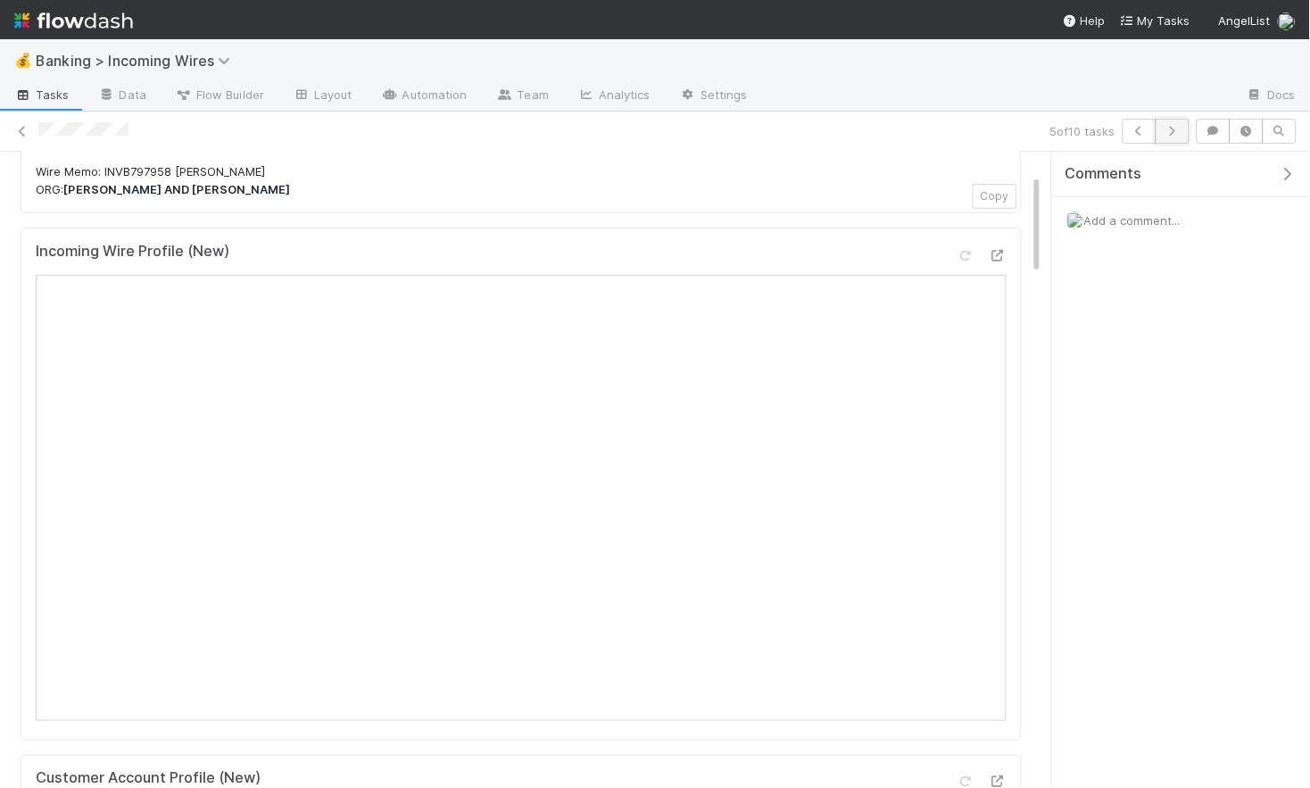
click at [1178, 137] on button "button" at bounding box center [1173, 131] width 34 height 25
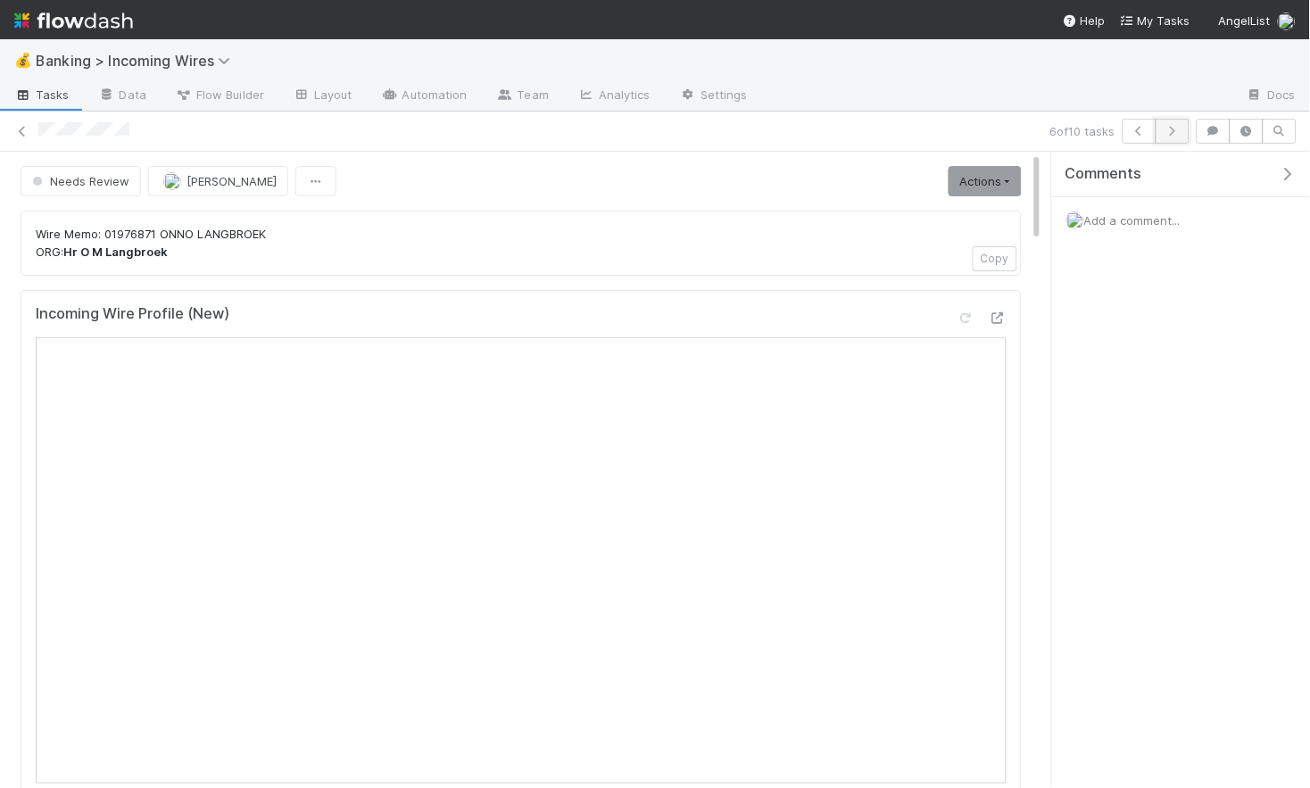
click at [1174, 133] on icon "button" at bounding box center [1173, 131] width 18 height 11
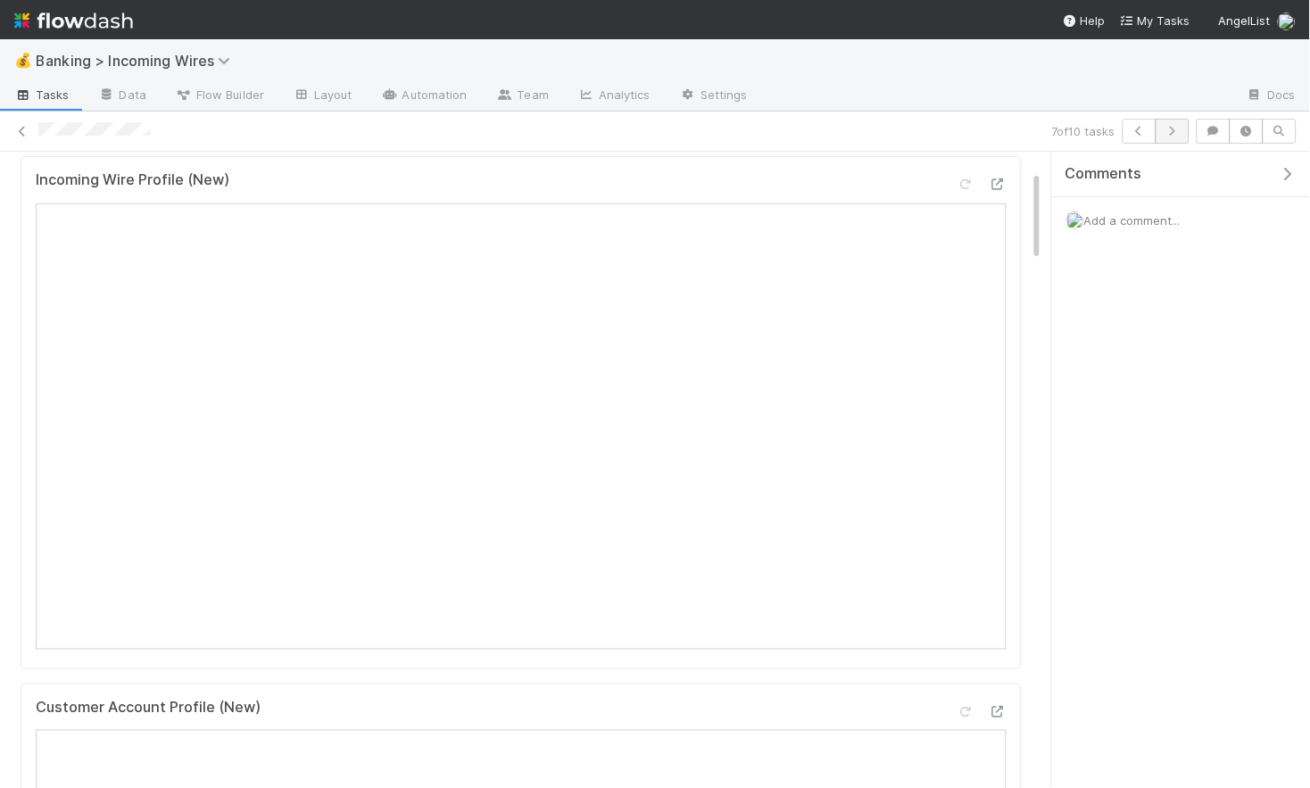
scroll to position [209, 0]
click at [1174, 133] on icon "button" at bounding box center [1173, 131] width 18 height 11
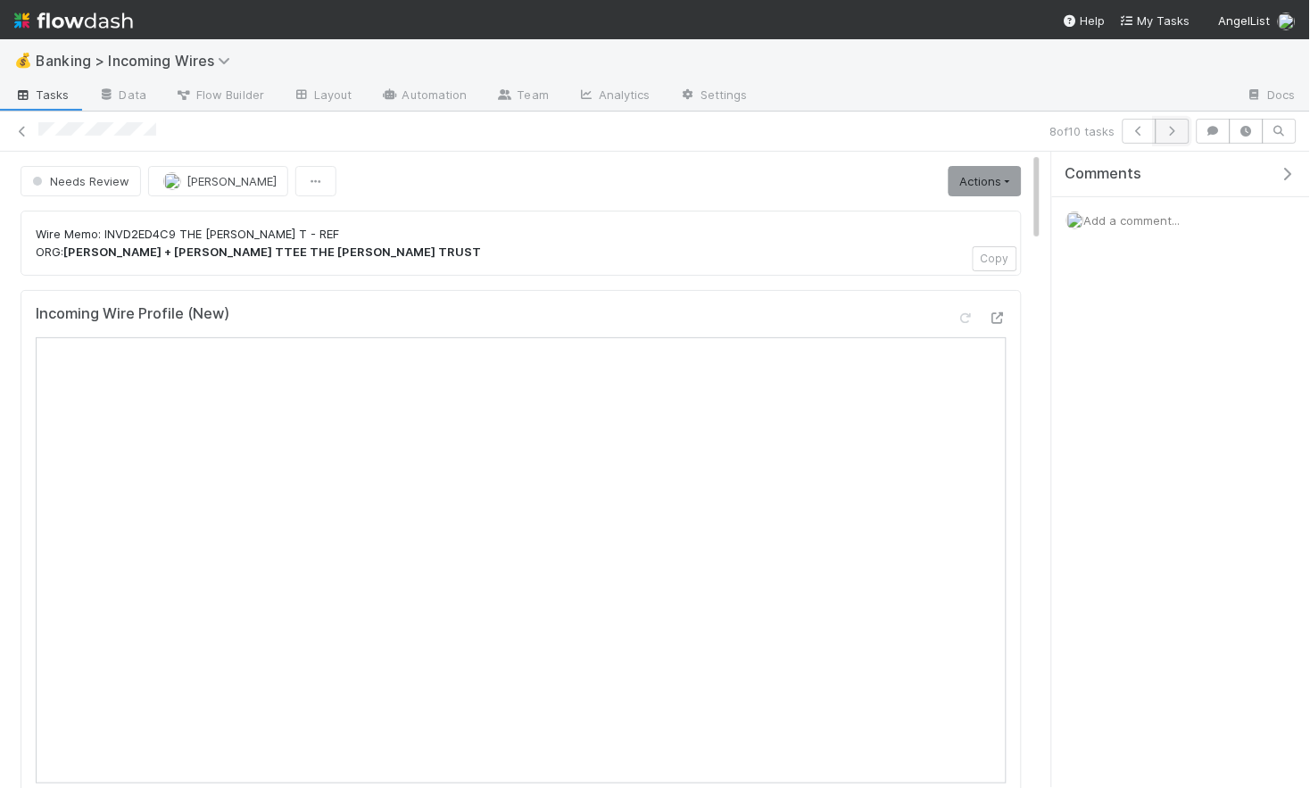
click at [1177, 140] on button "button" at bounding box center [1173, 131] width 34 height 25
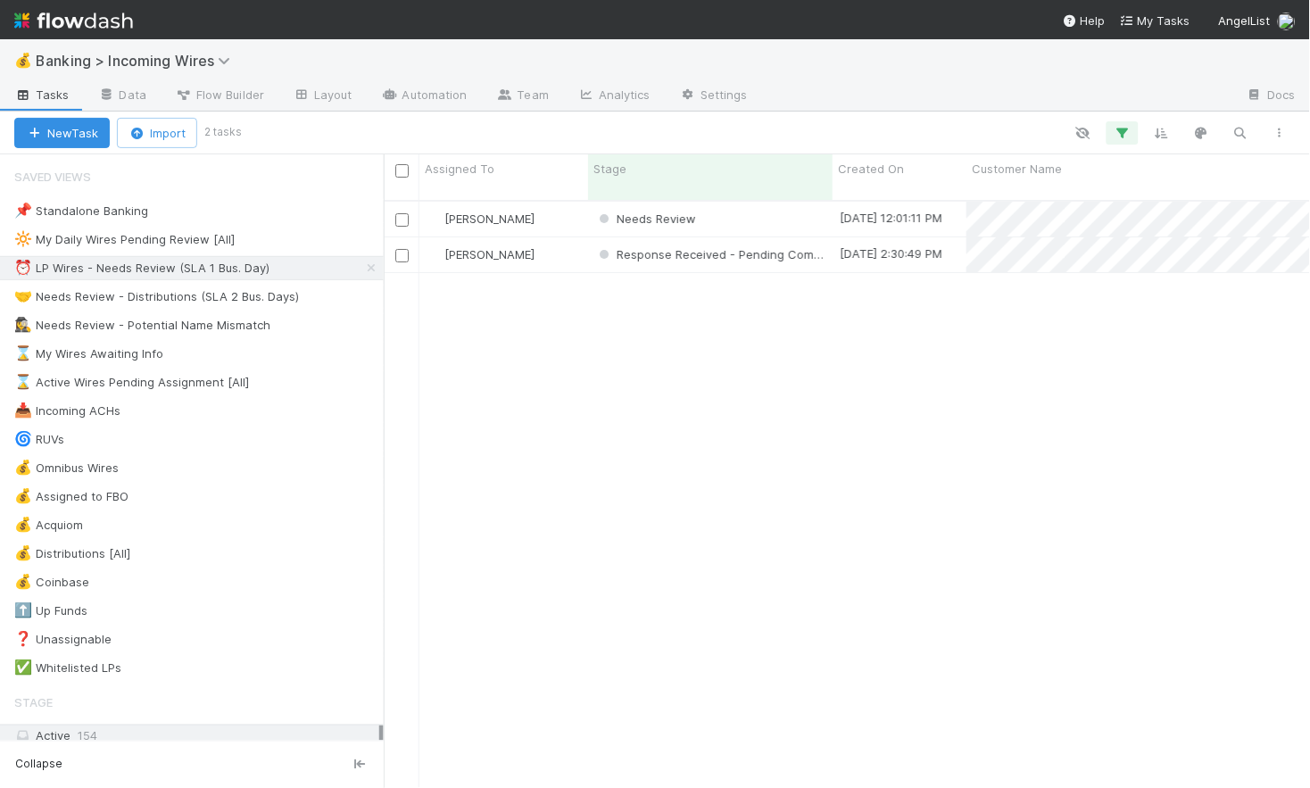
scroll to position [602, 926]
click at [776, 208] on div "Needs Review" at bounding box center [710, 219] width 245 height 35
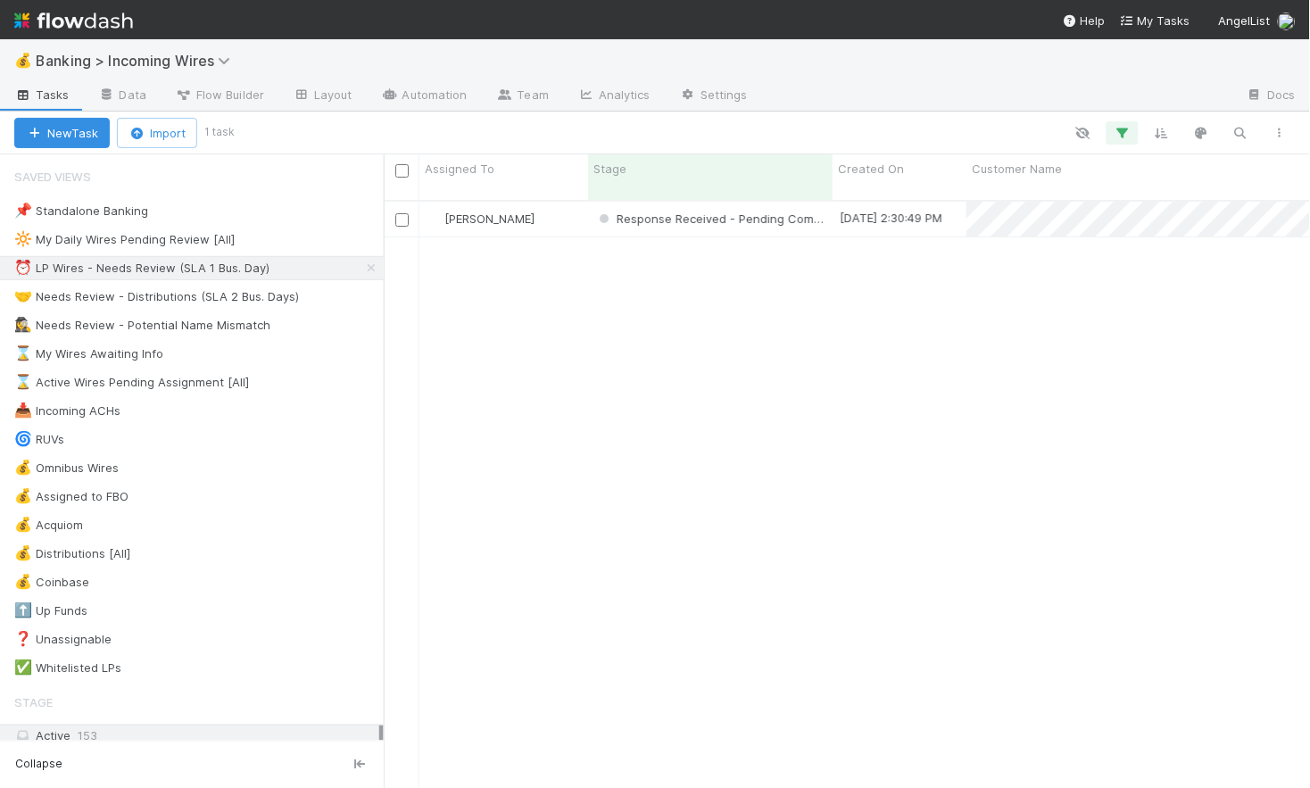
scroll to position [602, 926]
click at [196, 274] on div "⏰ LP Wires - Needs Review (SLA 1 Bus. Day)" at bounding box center [141, 268] width 255 height 22
click at [201, 310] on div "📌 Standalone Banking 907 🔆 My Daily Wires Pending Review [All] 4 ⏰ LP Wires - N…" at bounding box center [192, 439] width 384 height 481
click at [203, 300] on div "🤝 Needs Review - Distributions (SLA 2 Bus. Days)" at bounding box center [156, 297] width 285 height 22
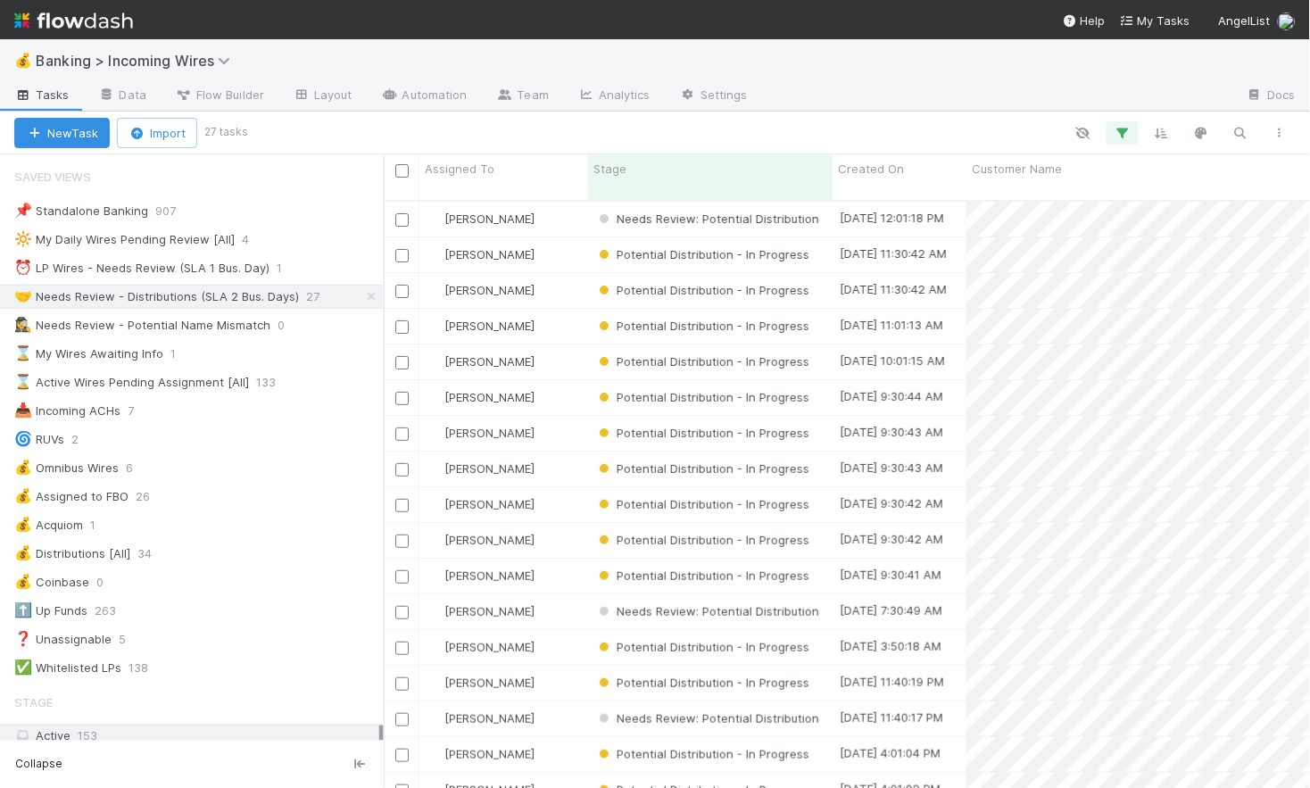
scroll to position [602, 926]
drag, startPoint x: 172, startPoint y: 270, endPoint x: 193, endPoint y: 272, distance: 20.6
click at [172, 270] on div "⏰ LP Wires - Needs Review (SLA 1 Bus. Day)" at bounding box center [141, 268] width 255 height 22
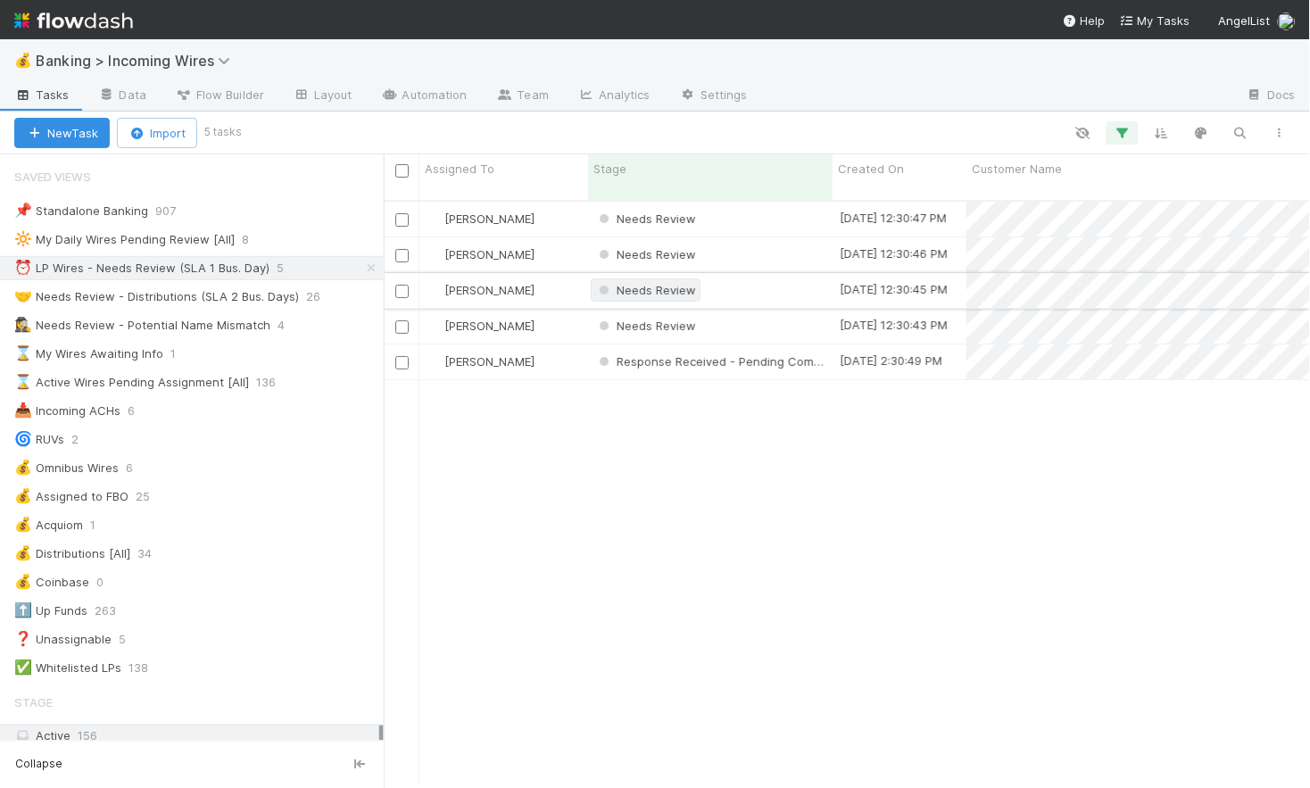
scroll to position [602, 926]
click at [756, 202] on div "Needs Review" at bounding box center [710, 219] width 245 height 35
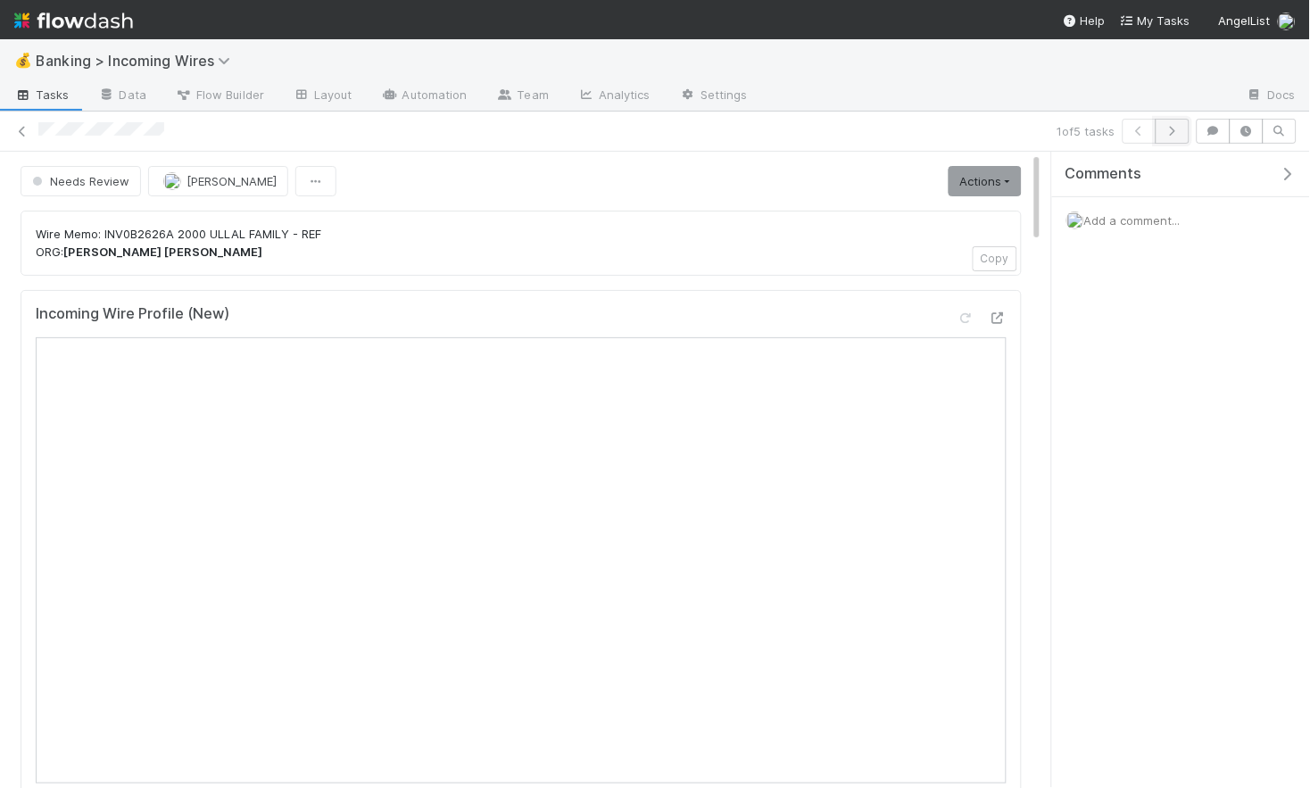
click at [1175, 137] on button "button" at bounding box center [1173, 131] width 34 height 25
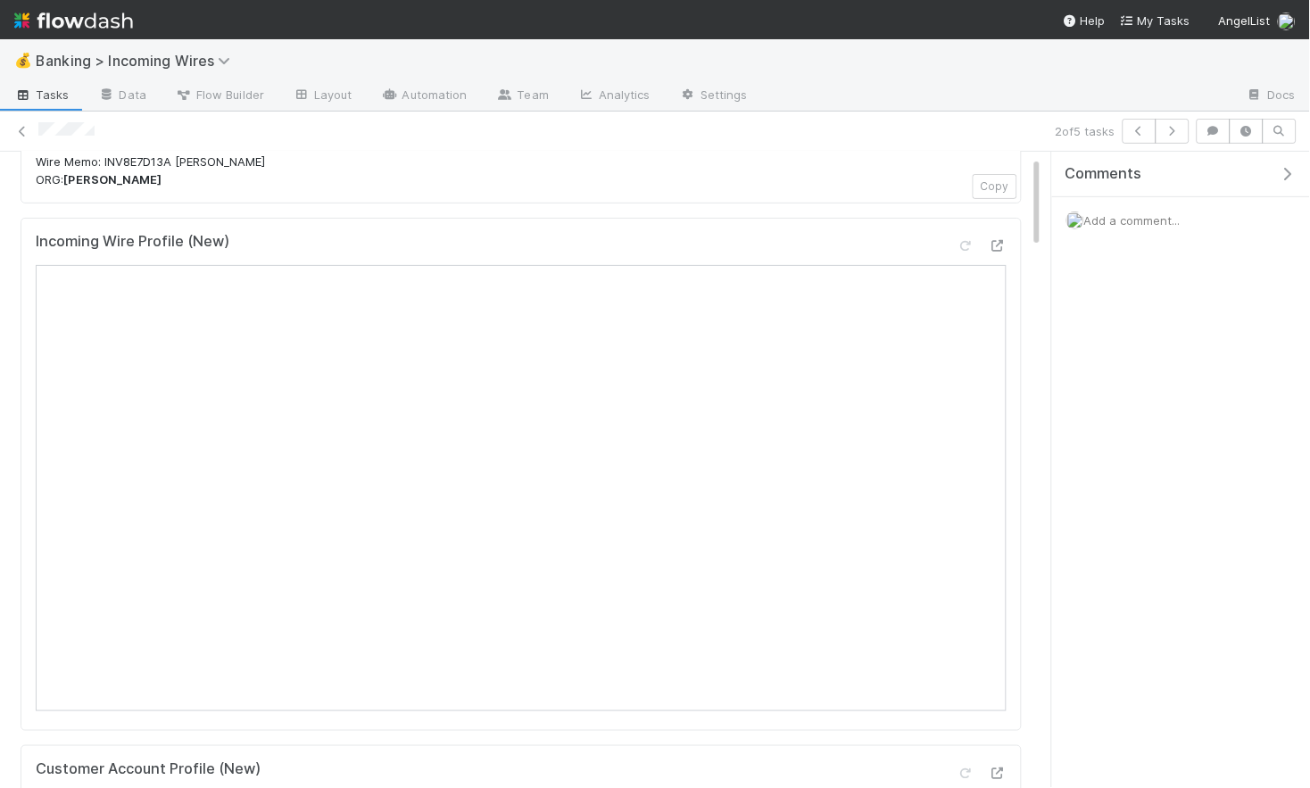
scroll to position [96, 0]
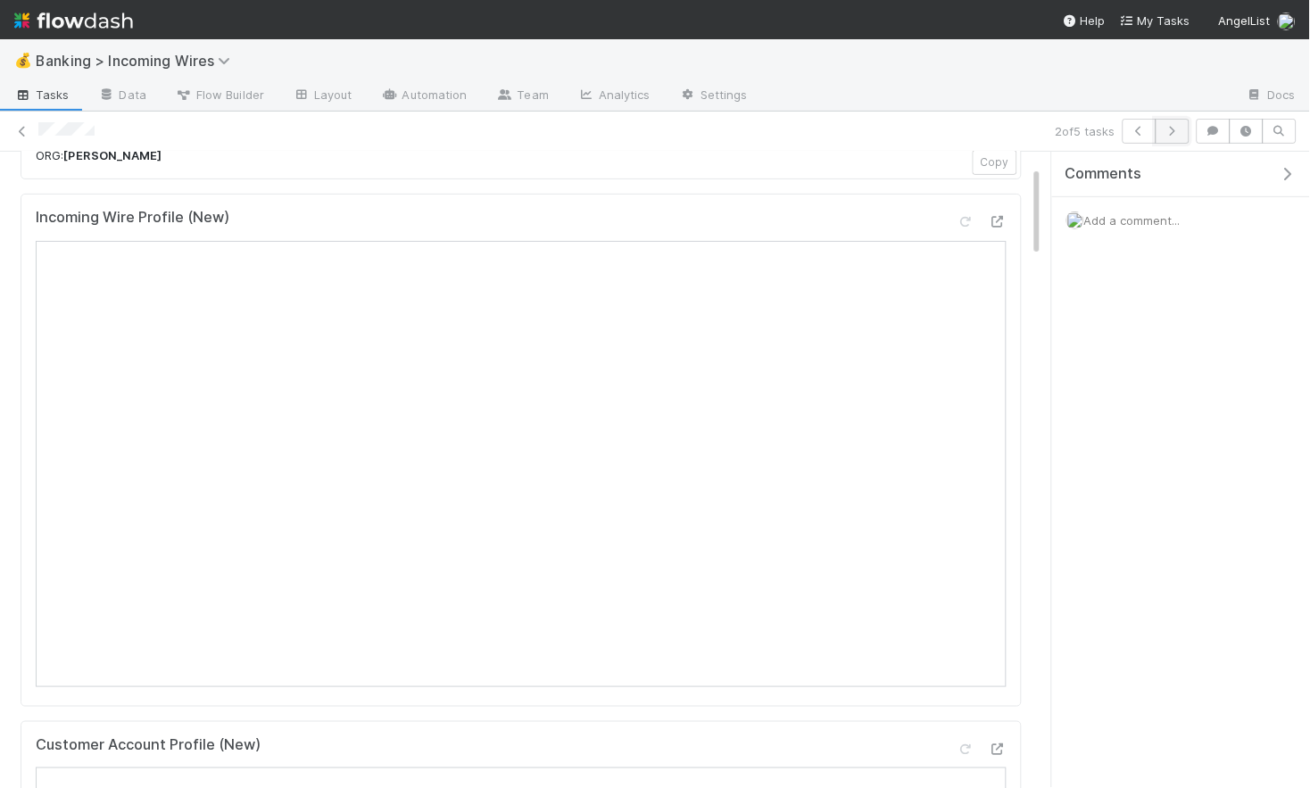
click at [1169, 133] on icon "button" at bounding box center [1173, 131] width 18 height 11
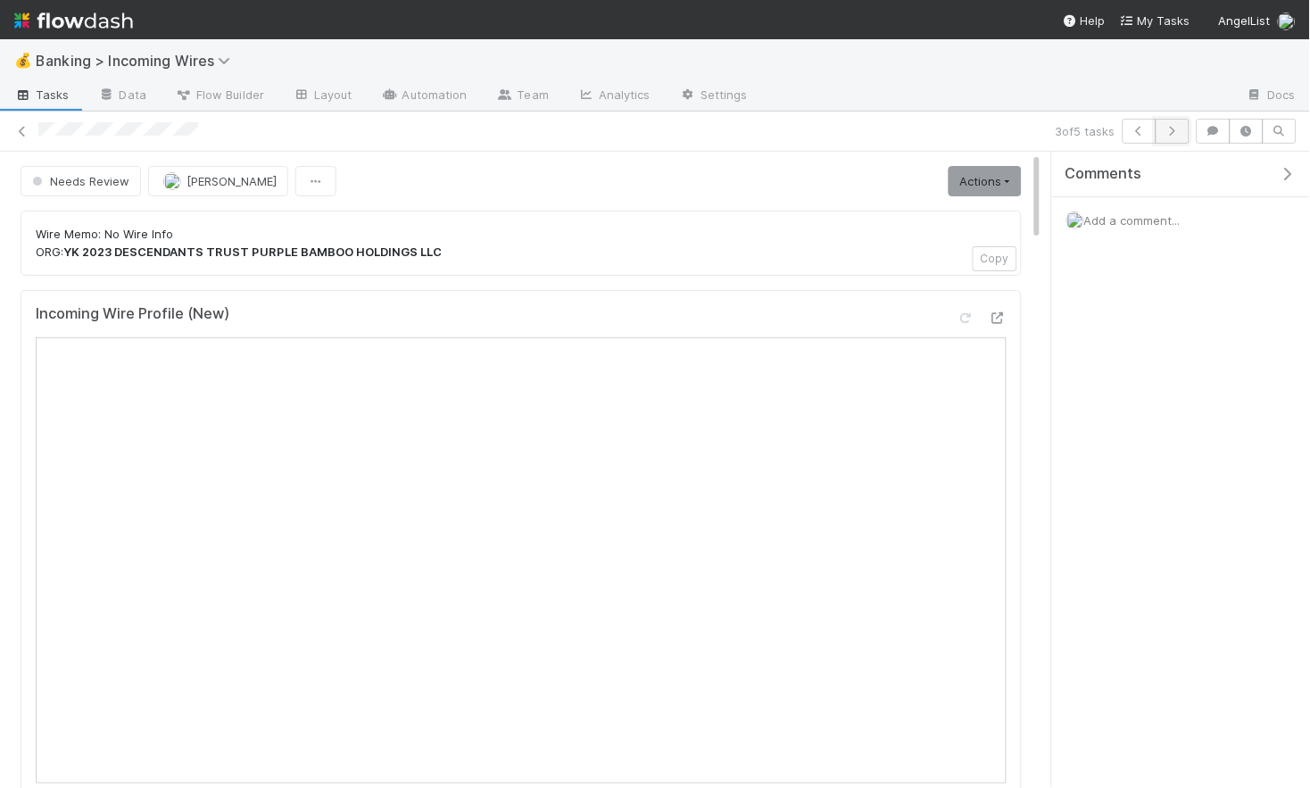
click at [1179, 127] on icon "button" at bounding box center [1173, 131] width 18 height 11
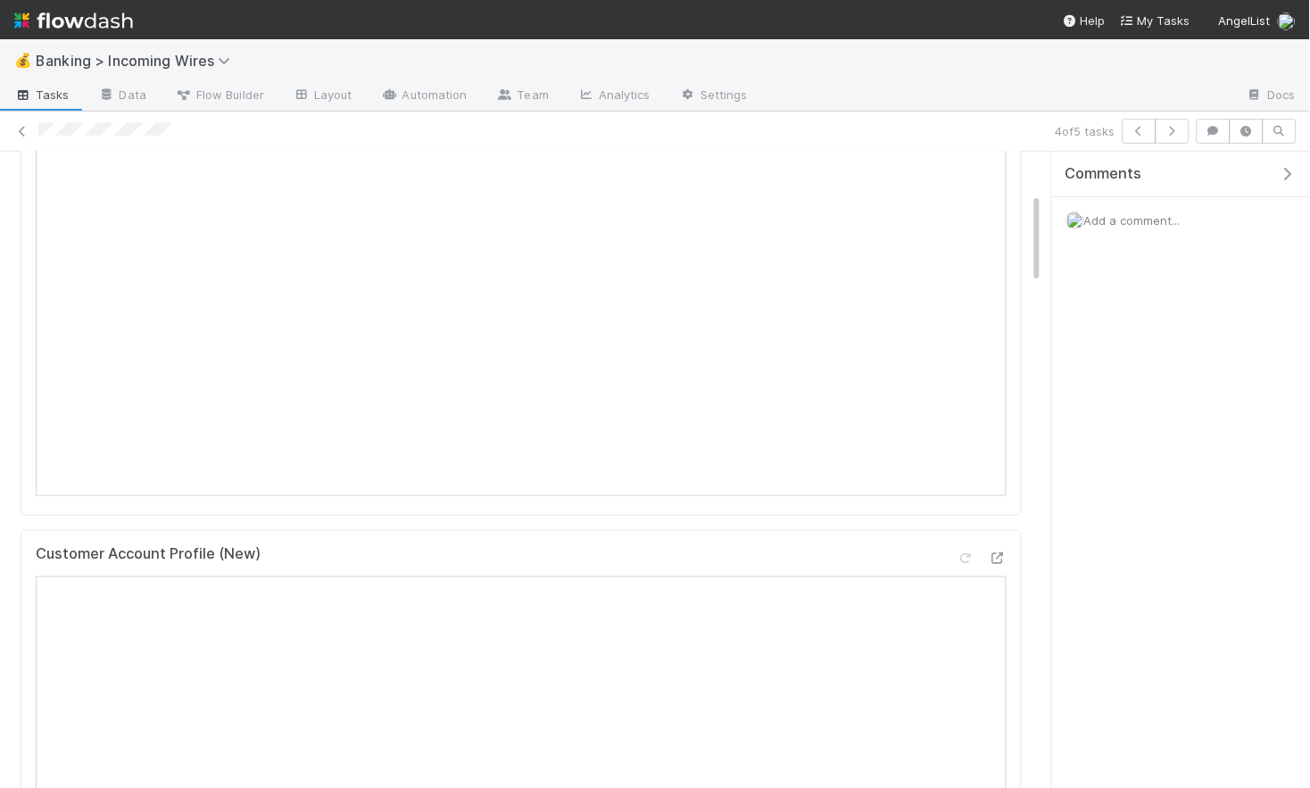
scroll to position [286, 0]
click at [1181, 131] on icon "button" at bounding box center [1173, 131] width 18 height 11
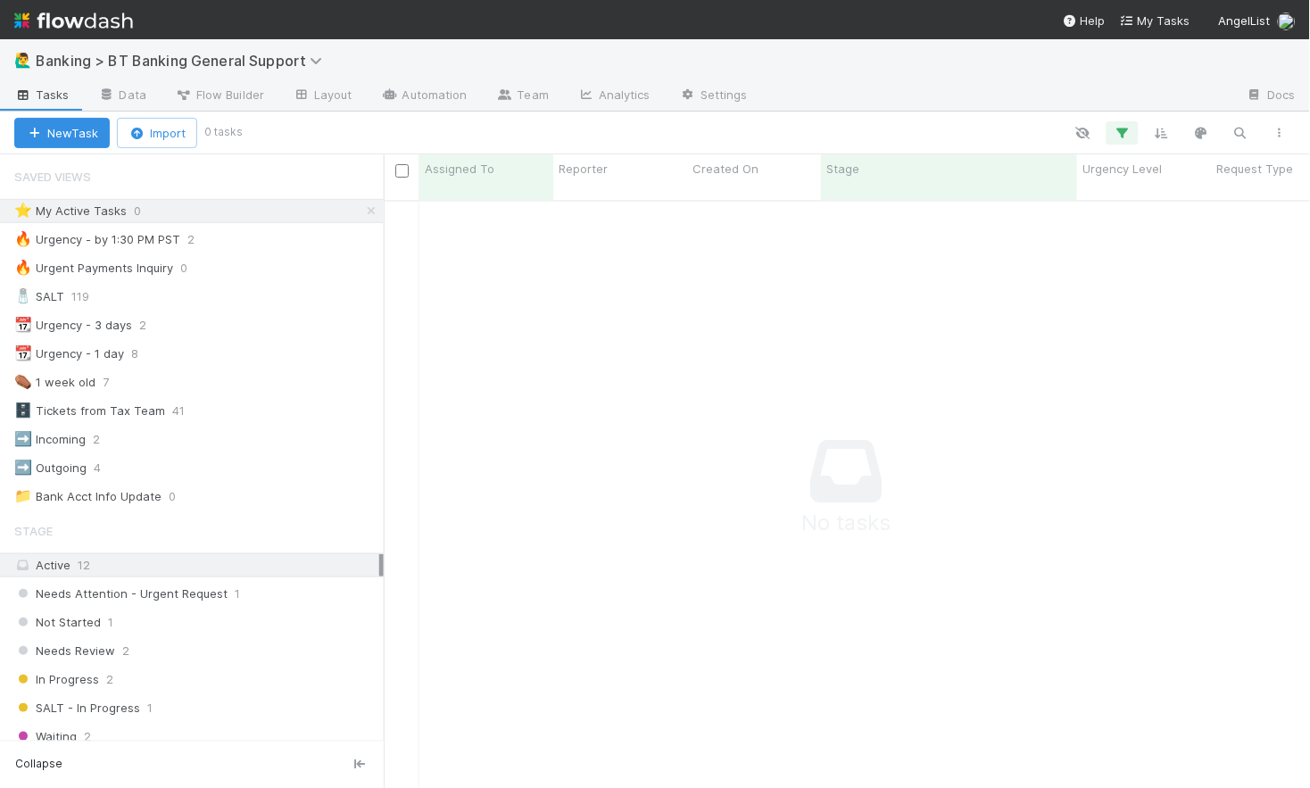
scroll to position [602, 926]
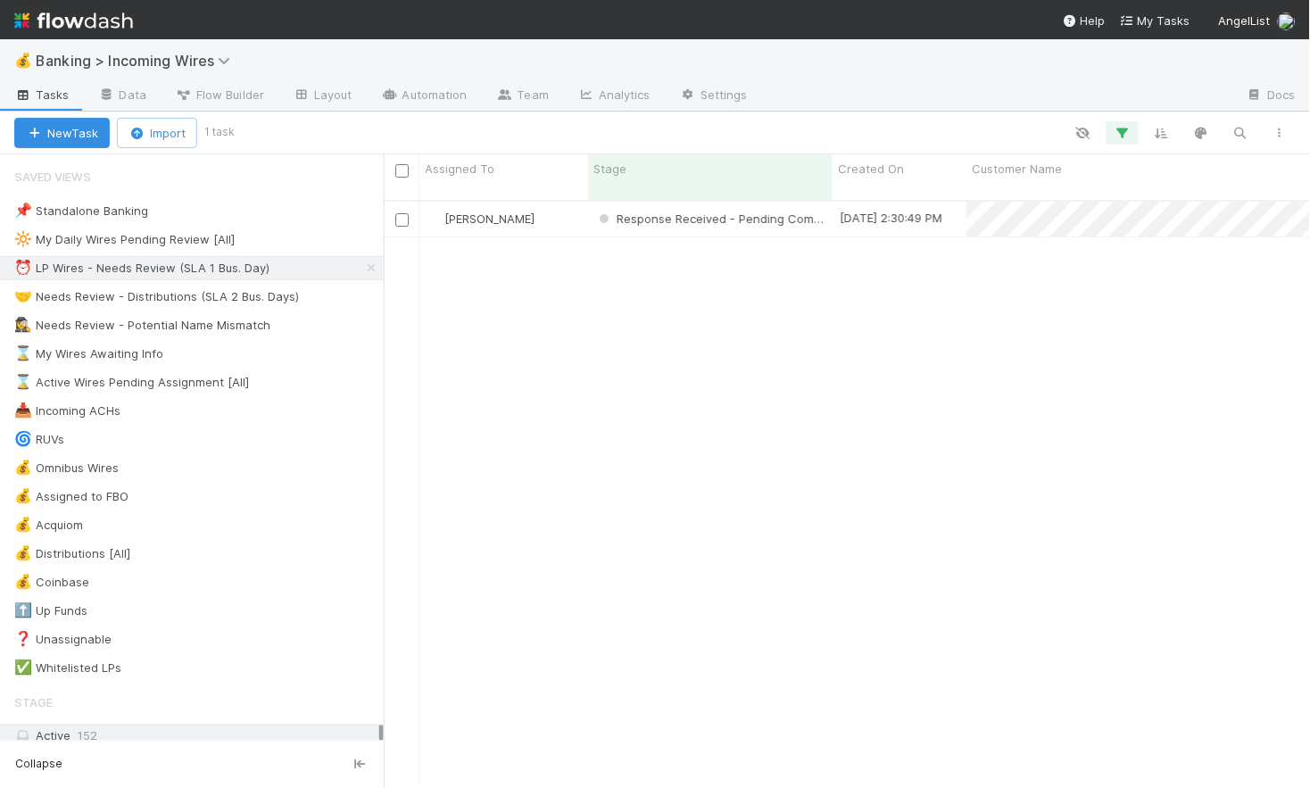
scroll to position [602, 926]
click at [172, 278] on div "⏰ LP Wires - Needs Review (SLA 1 Bus. Day)" at bounding box center [141, 268] width 255 height 22
click at [173, 298] on div "🤝 Needs Review - Distributions (SLA 2 Bus. Days)" at bounding box center [156, 297] width 285 height 22
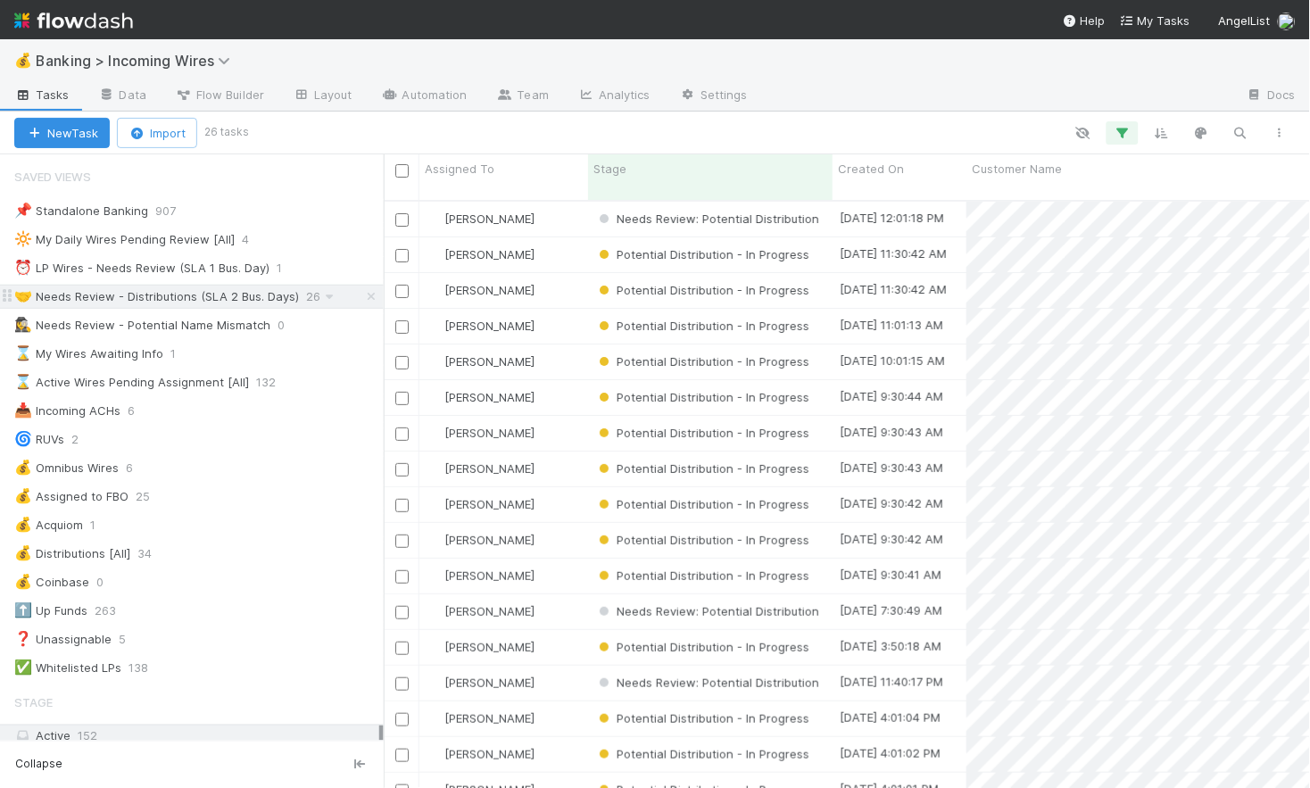
scroll to position [602, 926]
click at [164, 271] on div "⏰ LP Wires - Needs Review (SLA 1 Bus. Day)" at bounding box center [141, 268] width 255 height 22
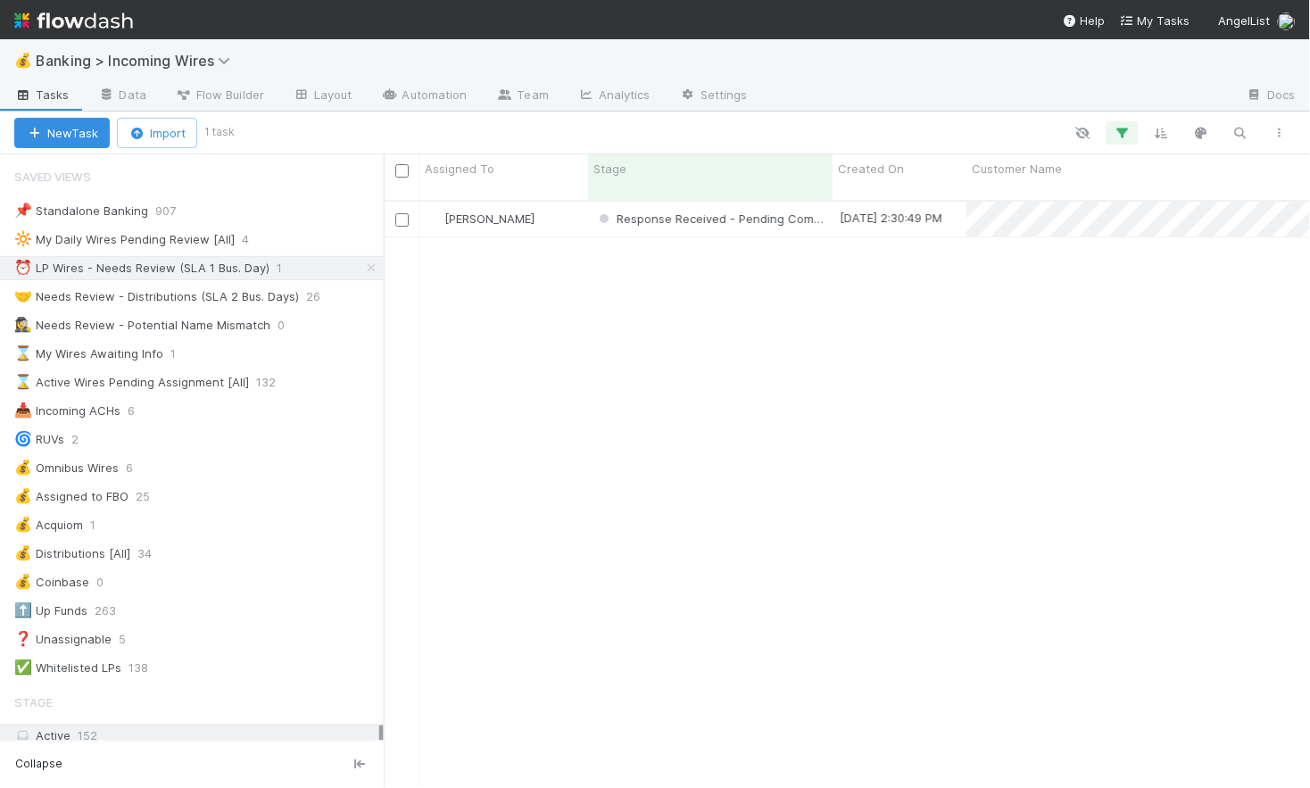
scroll to position [602, 926]
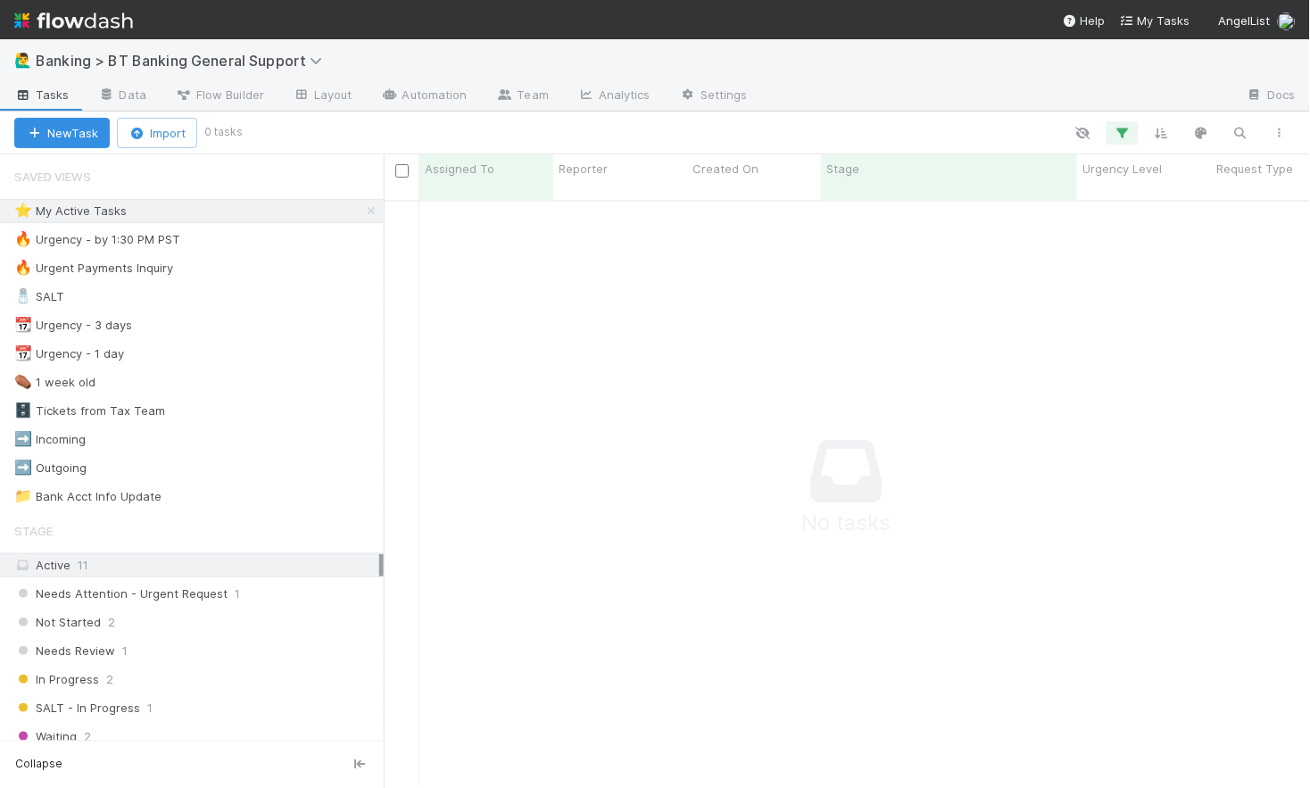
scroll to position [602, 926]
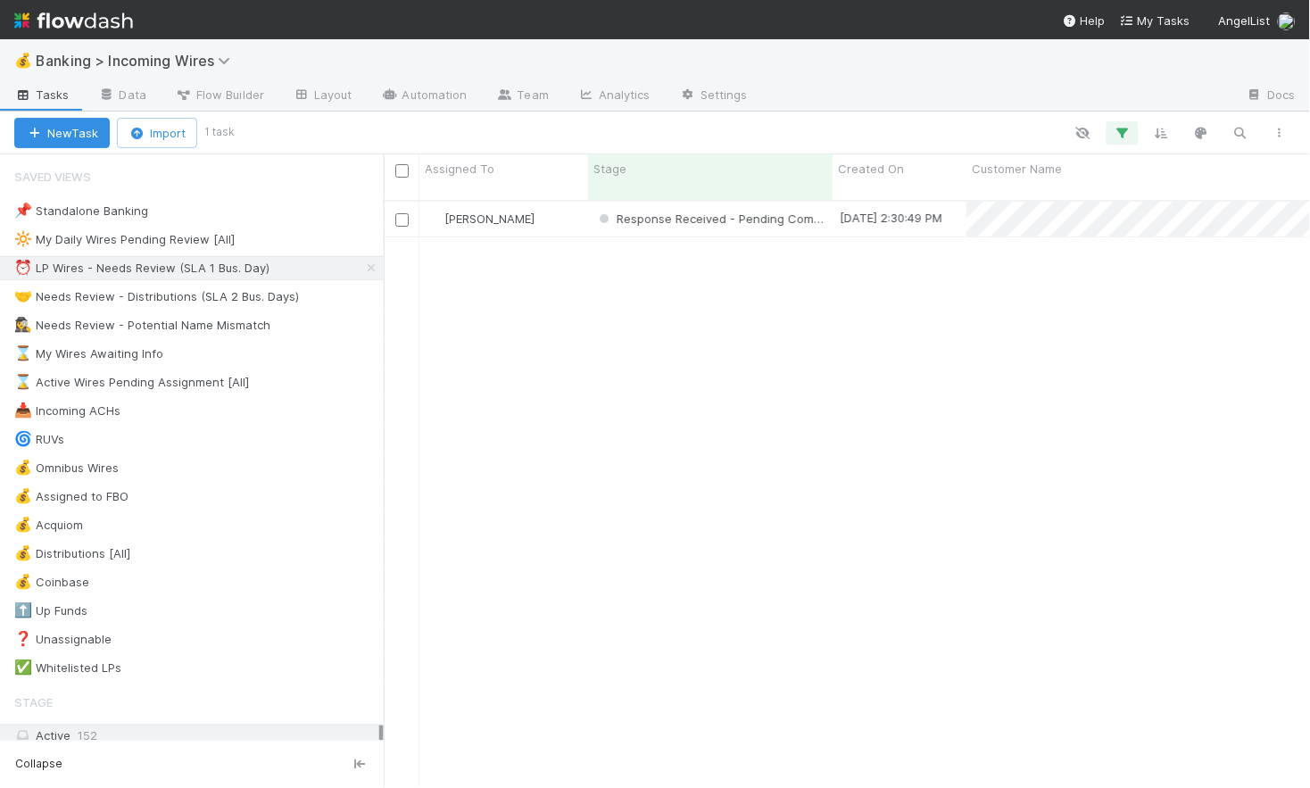
scroll to position [0, 1]
click at [181, 295] on div "🤝 Needs Review - Distributions (SLA 2 Bus. Days)" at bounding box center [156, 297] width 285 height 22
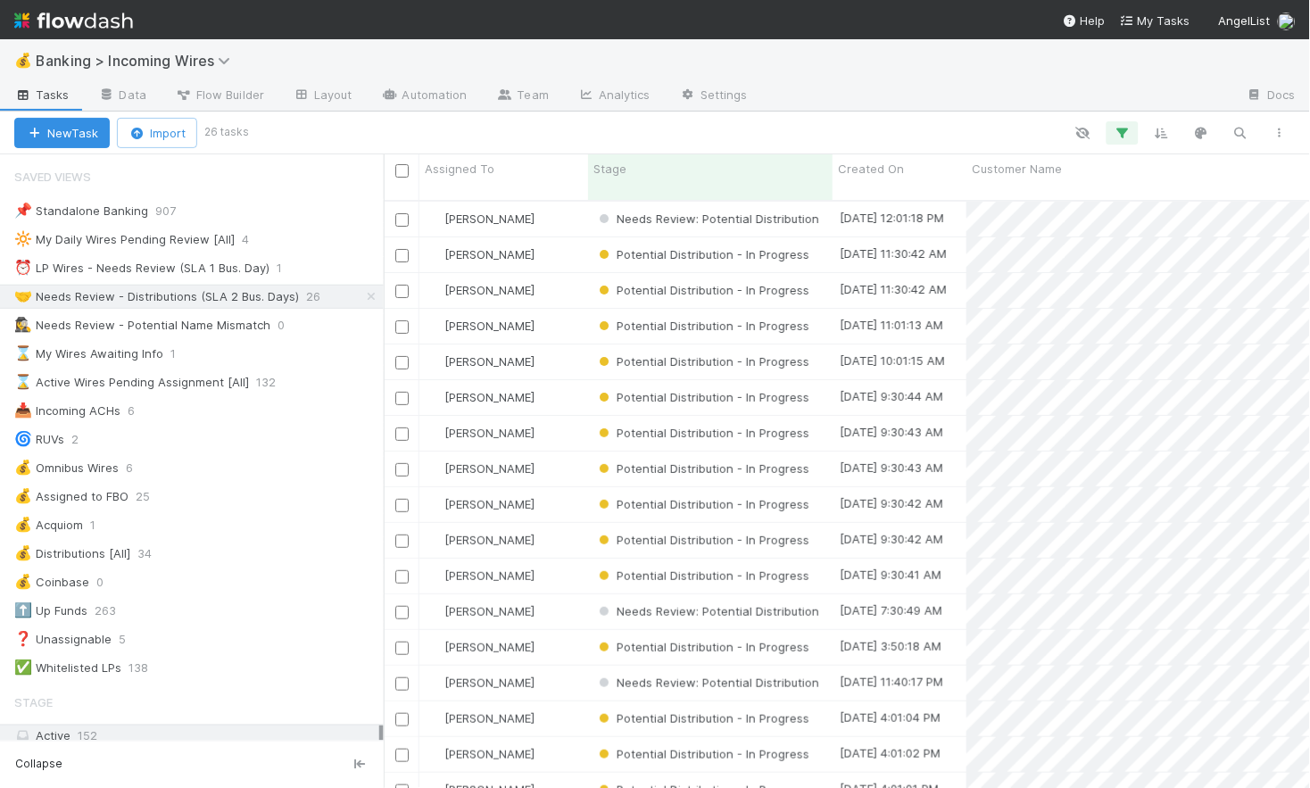
scroll to position [602, 926]
click at [203, 267] on div "⏰ LP Wires - Needs Review (SLA 1 Bus. Day)" at bounding box center [141, 268] width 255 height 22
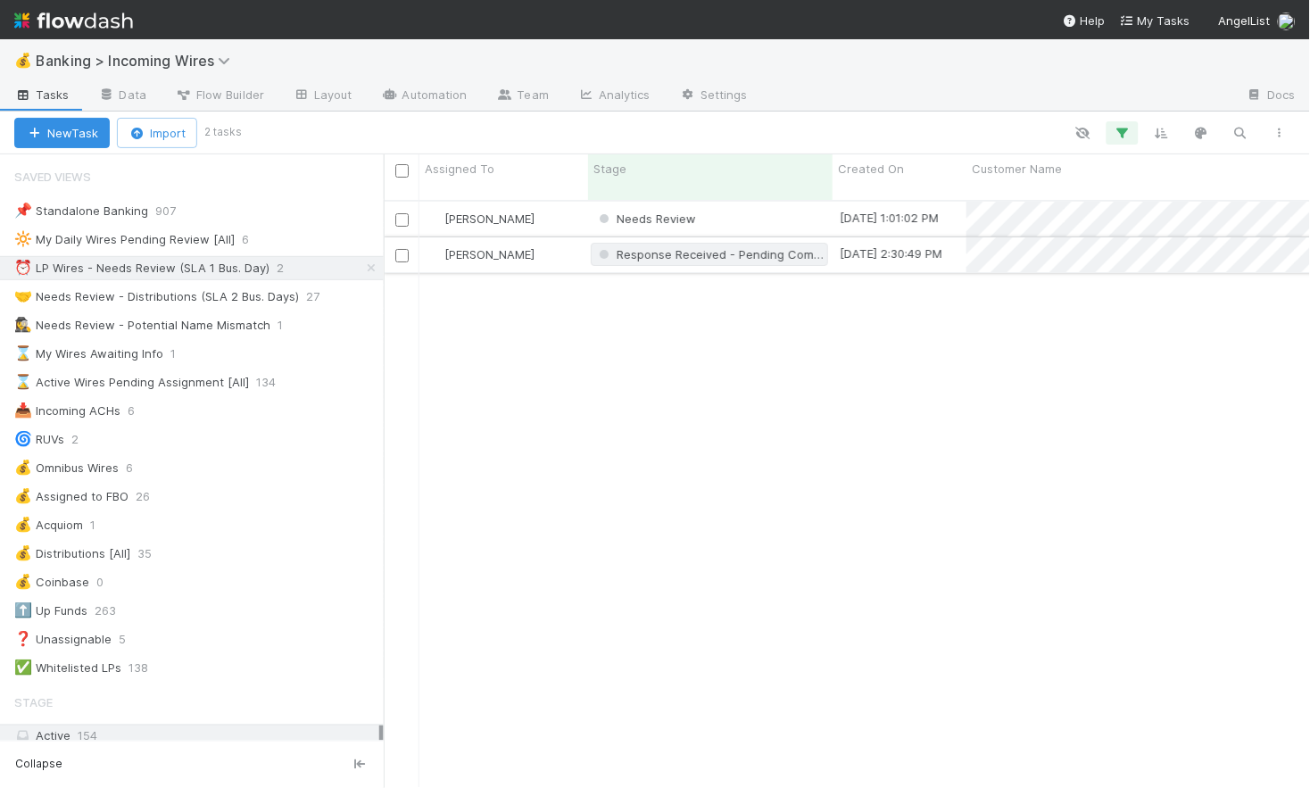
scroll to position [602, 926]
click at [759, 203] on div "Needs Review" at bounding box center [710, 219] width 245 height 35
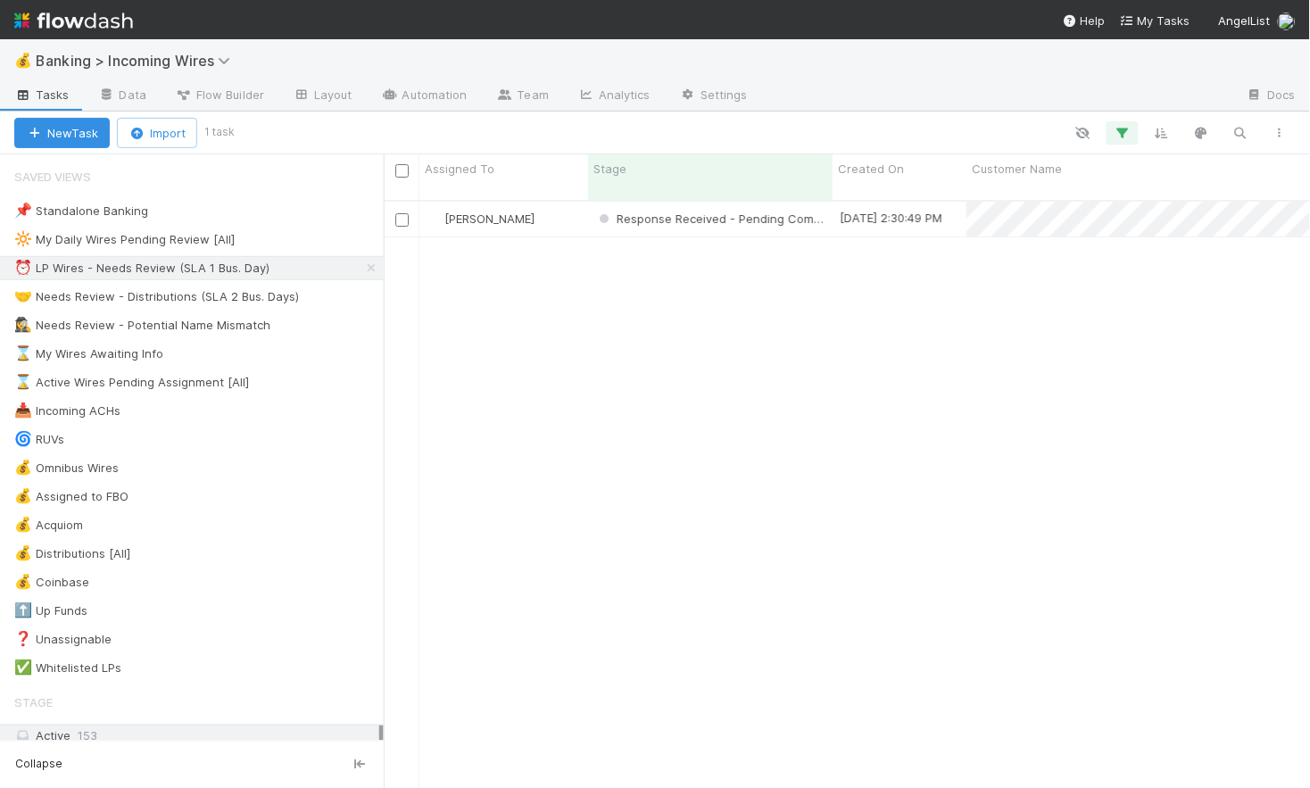
scroll to position [0, 1]
click at [205, 302] on div "🤝 Needs Review - Distributions (SLA 2 Bus. Days)" at bounding box center [156, 297] width 285 height 22
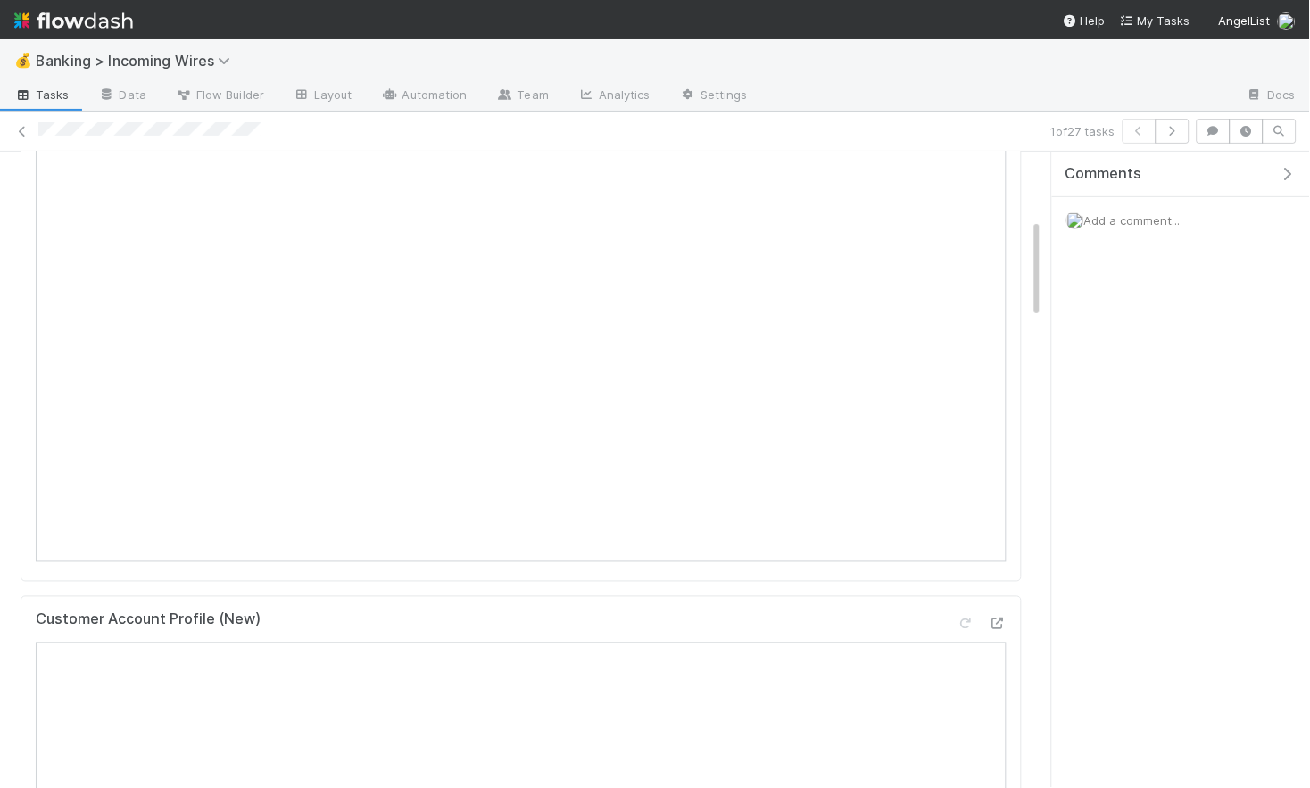
scroll to position [433, 0]
click at [1169, 127] on icon "button" at bounding box center [1173, 131] width 18 height 11
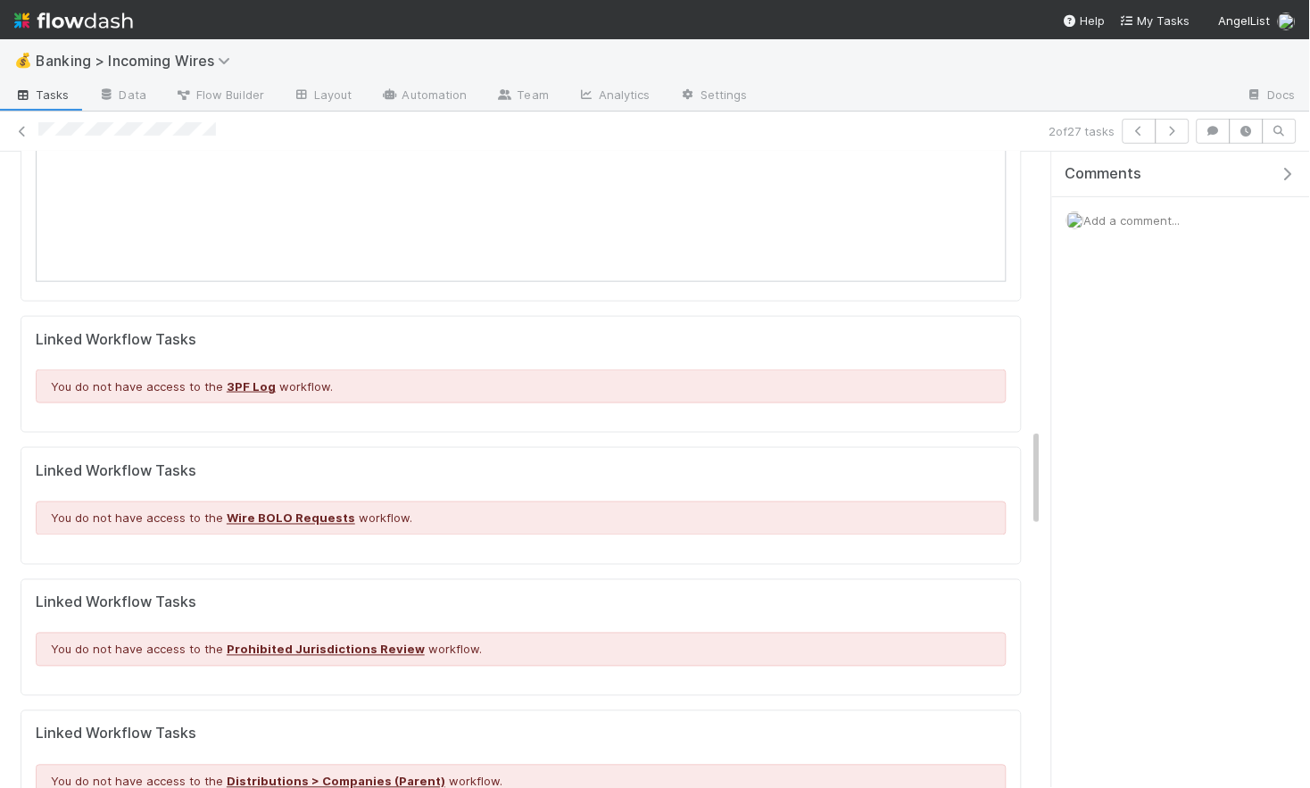
scroll to position [1698, 0]
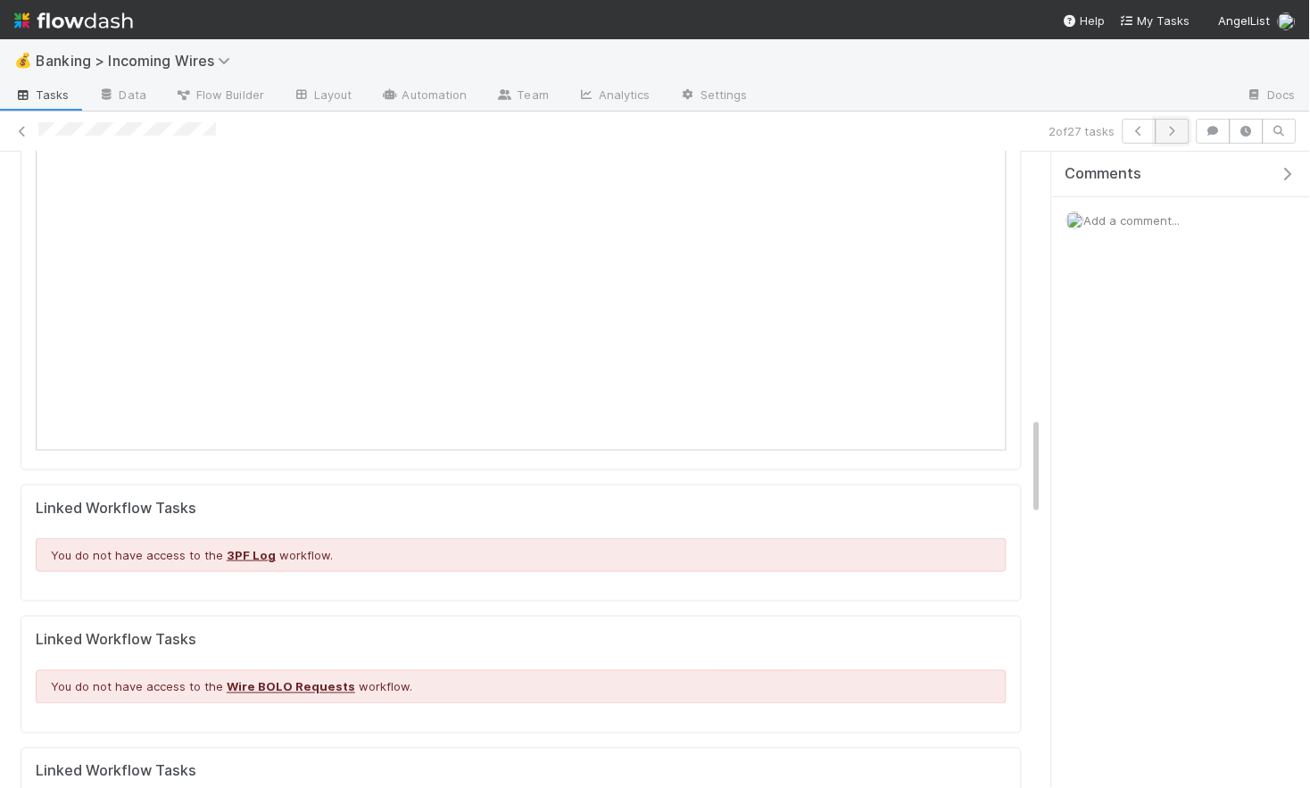
click at [1182, 143] on button "button" at bounding box center [1173, 131] width 34 height 25
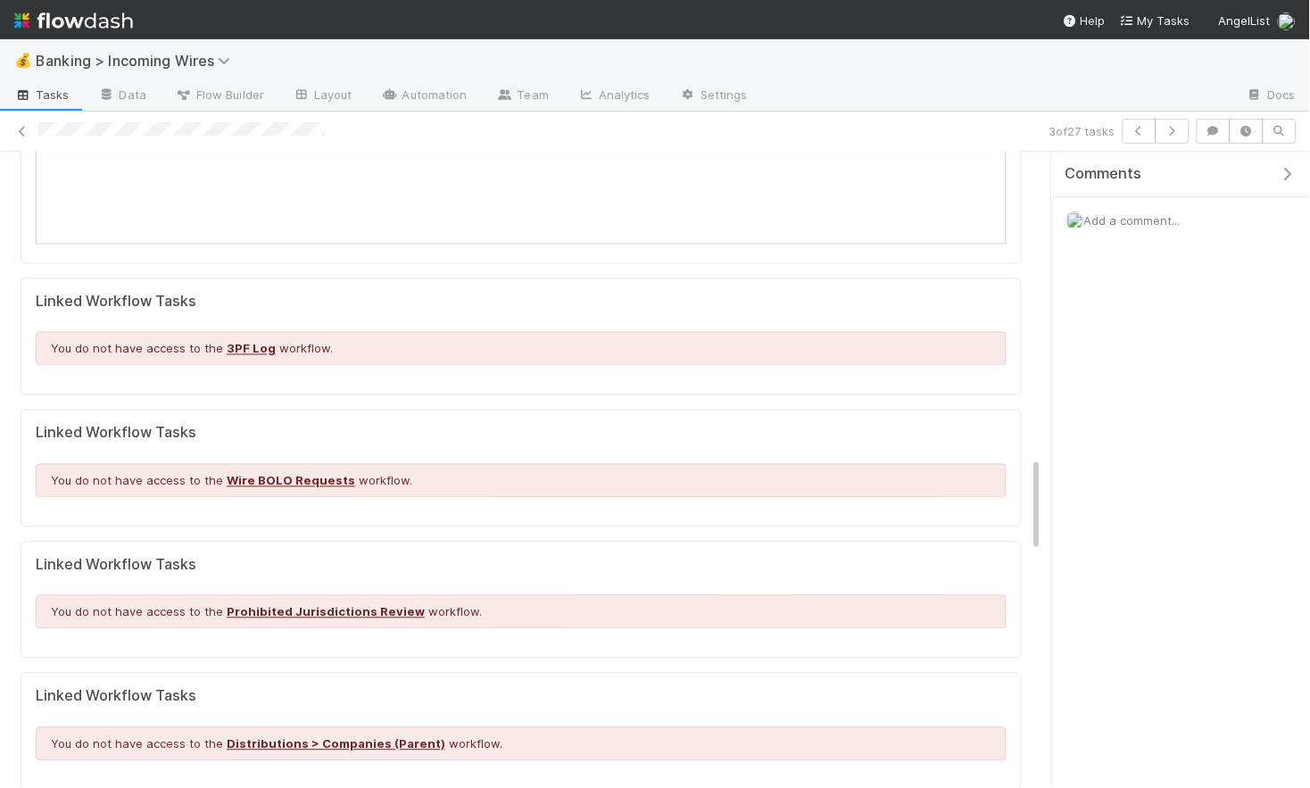
scroll to position [2077, 0]
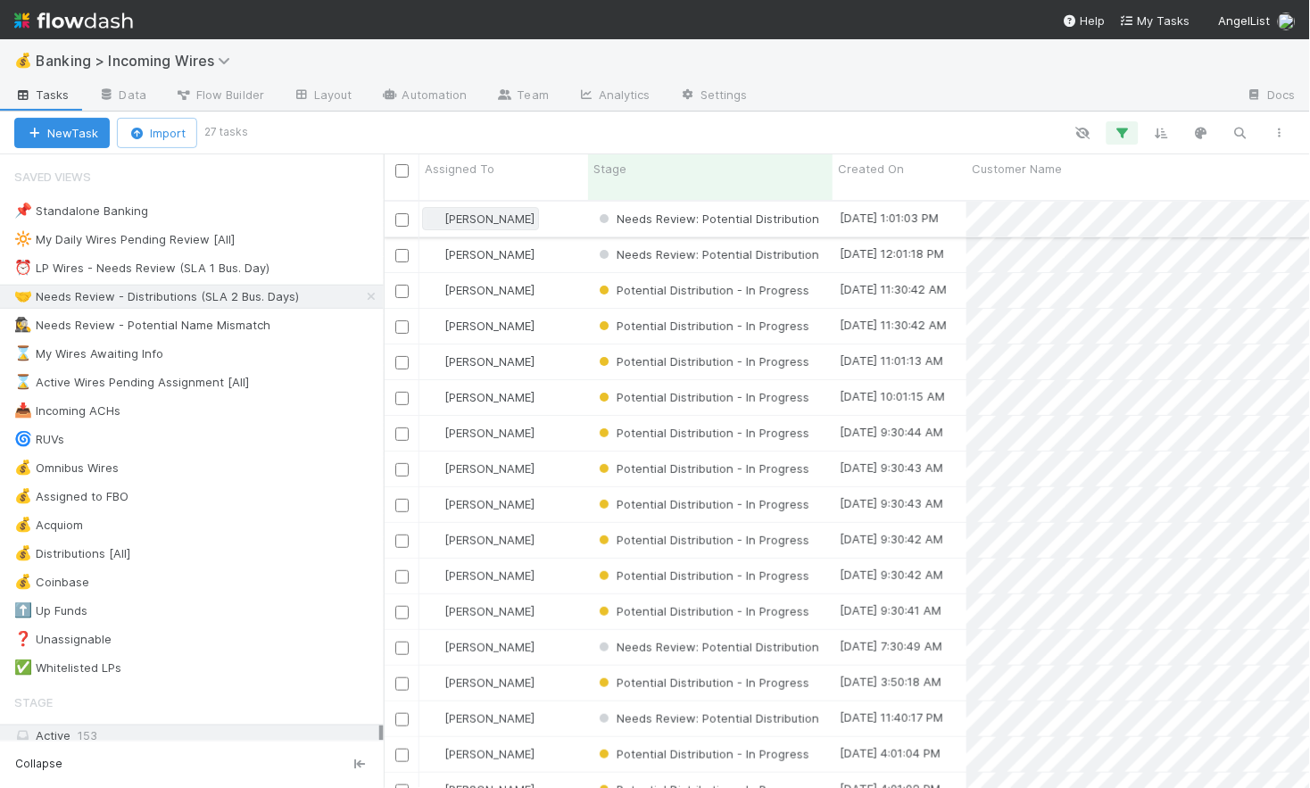
scroll to position [602, 926]
click at [156, 261] on div "⏰ LP Wires - Needs Review (SLA 1 Bus. Day)" at bounding box center [141, 268] width 255 height 22
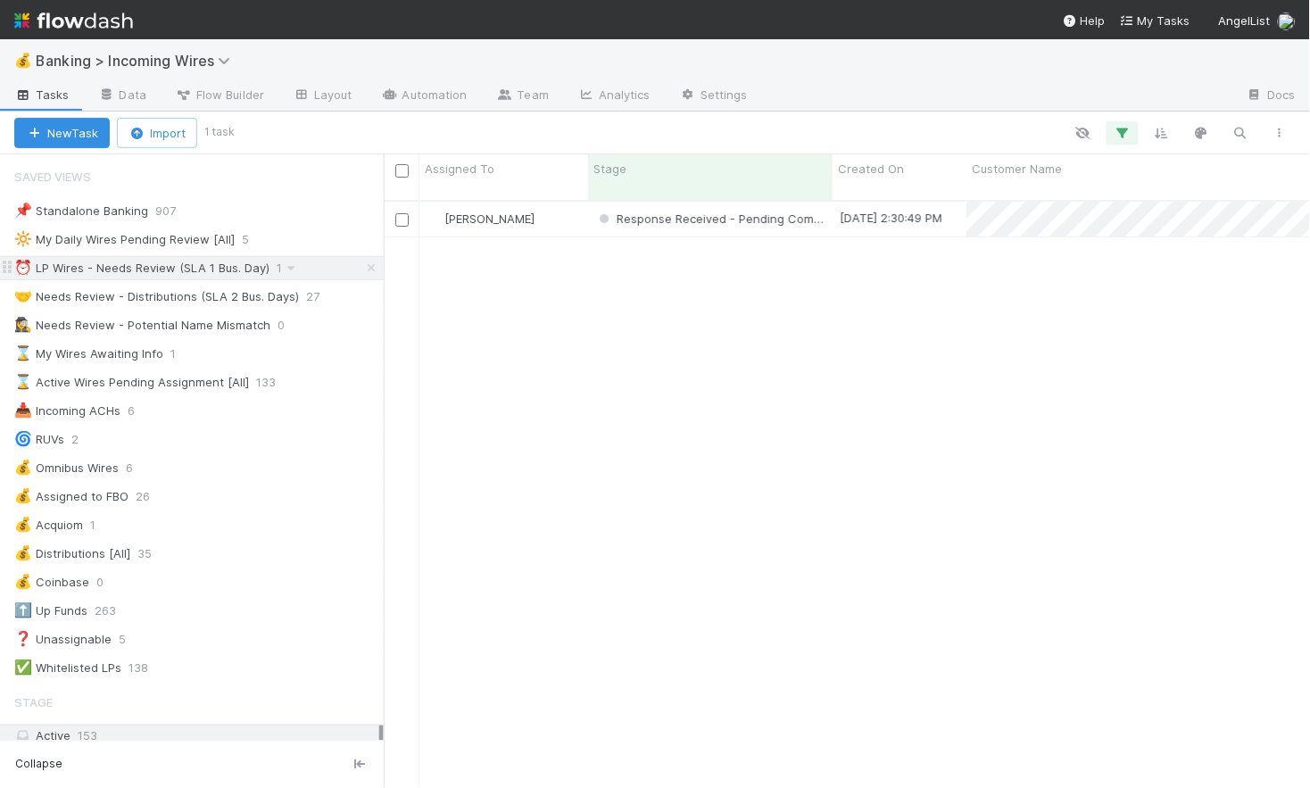
scroll to position [602, 926]
click at [222, 298] on div "🤝 Needs Review - Distributions (SLA 2 Bus. Days)" at bounding box center [156, 297] width 285 height 22
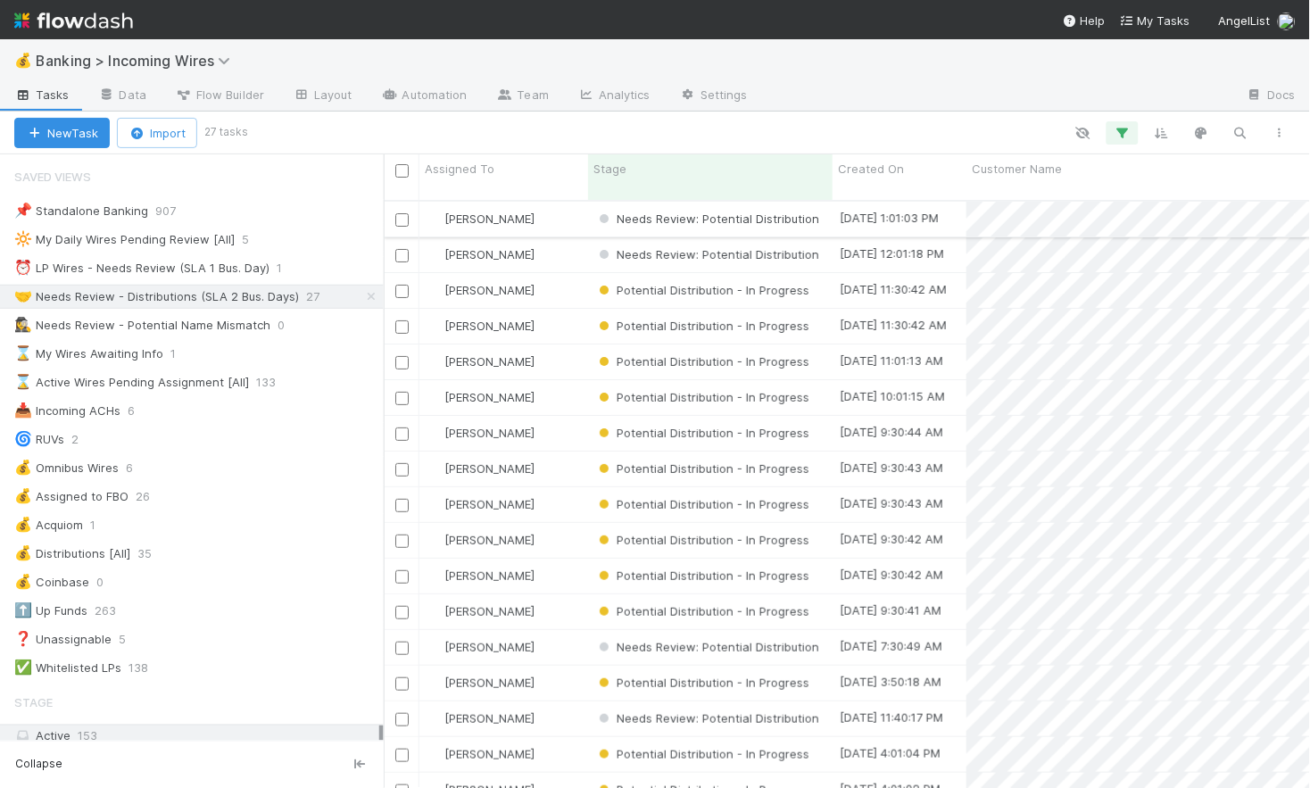
scroll to position [602, 926]
